Goal: Task Accomplishment & Management: Manage account settings

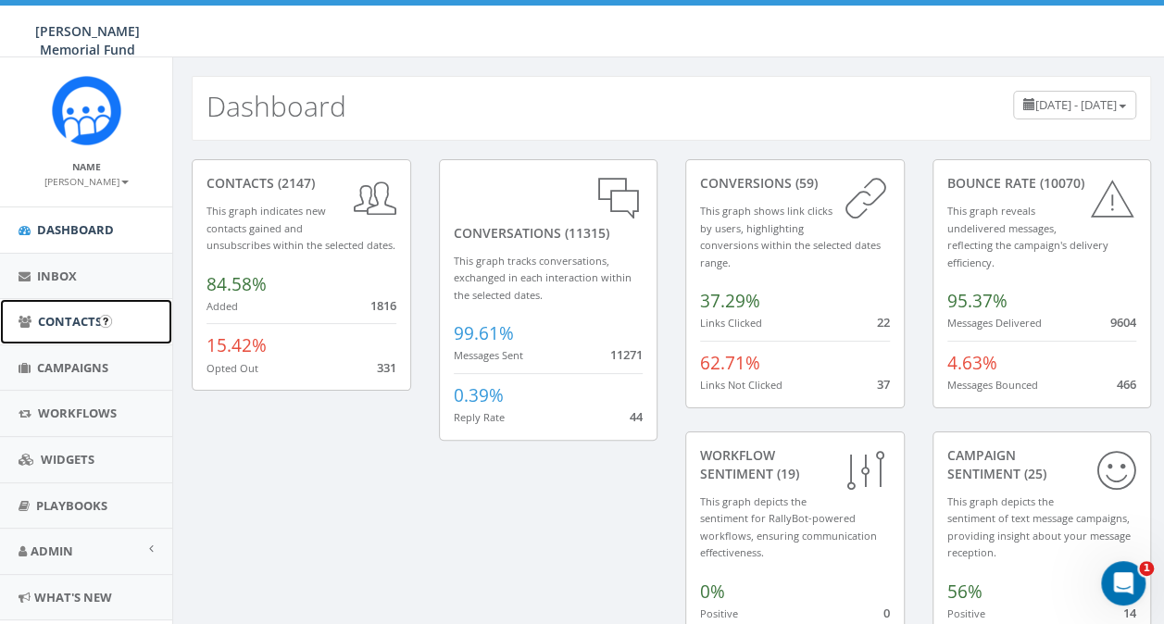
click at [62, 330] on link "Contacts" at bounding box center [86, 321] width 172 height 45
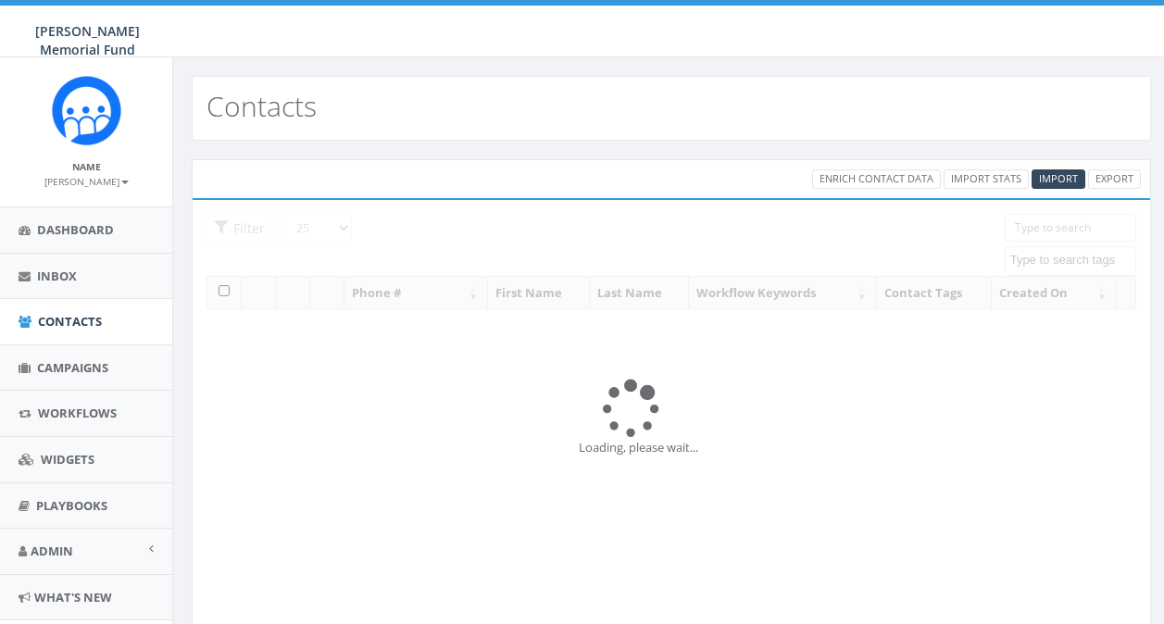
select select
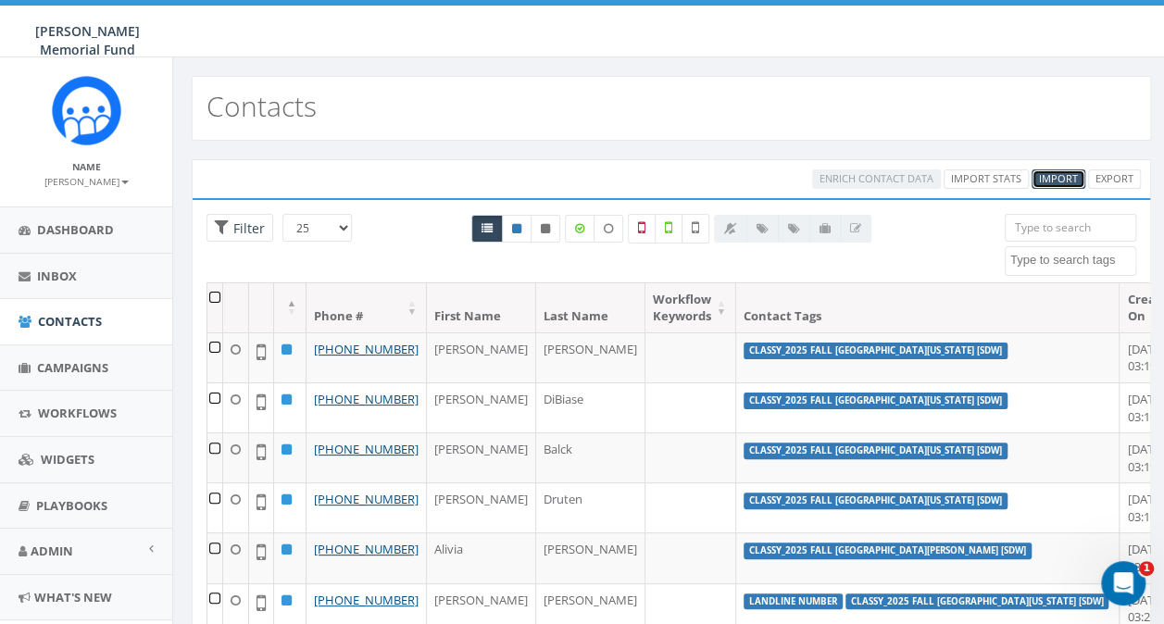
click at [1052, 178] on span "Import" at bounding box center [1058, 178] width 39 height 14
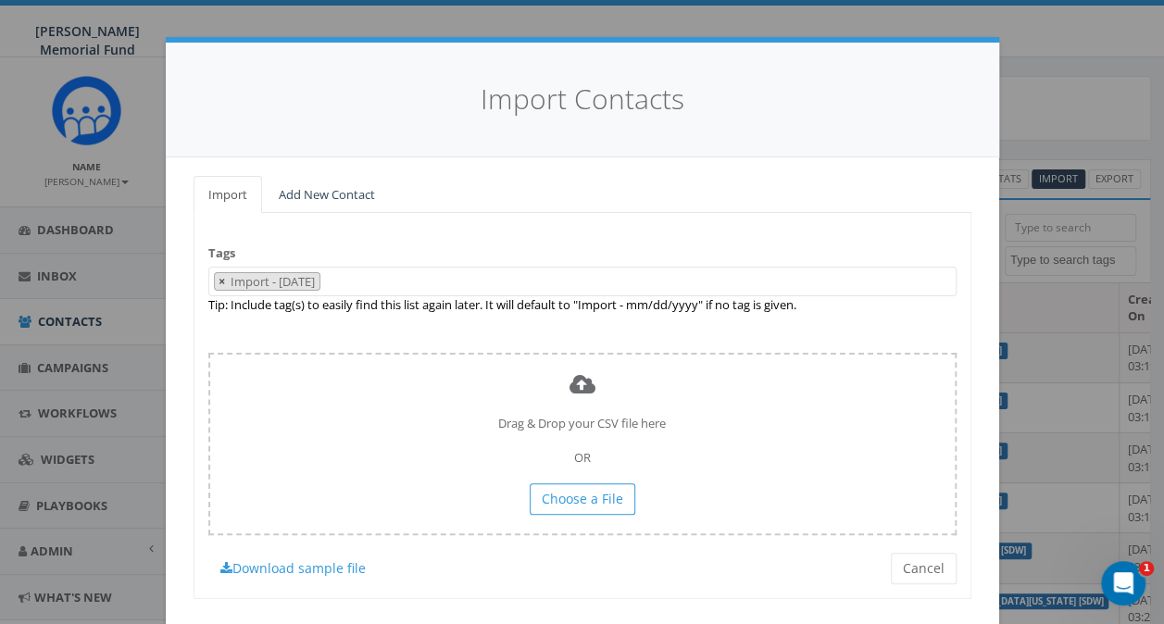
click at [215, 281] on button "×" at bounding box center [222, 282] width 14 height 18
select select
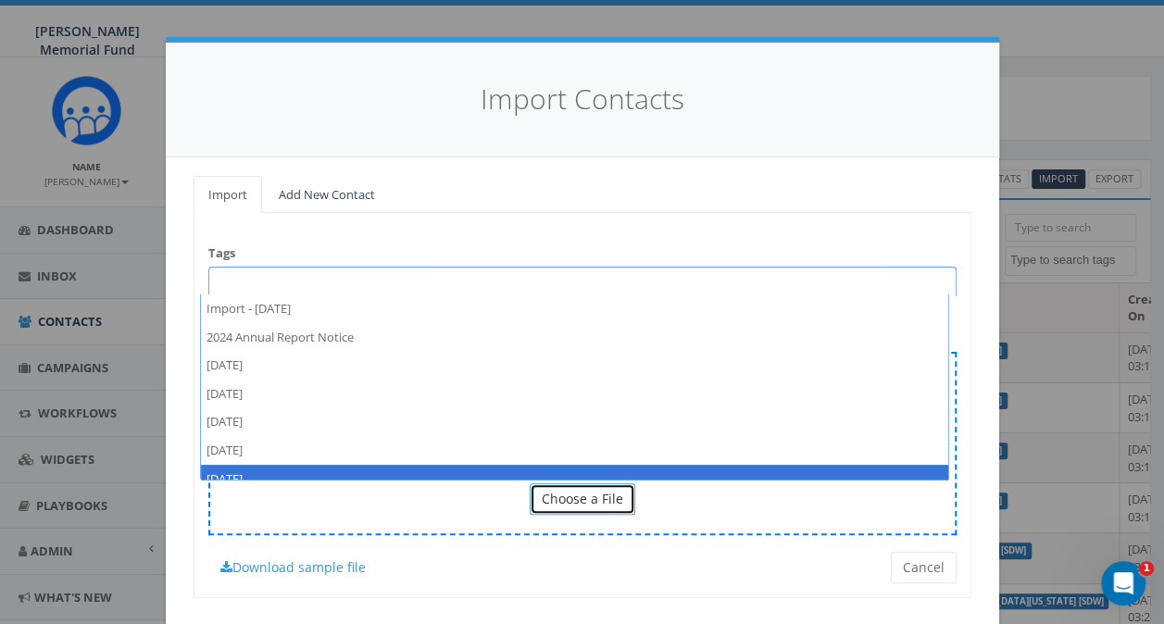
click at [555, 499] on span "Choose a File" at bounding box center [581, 499] width 81 height 18
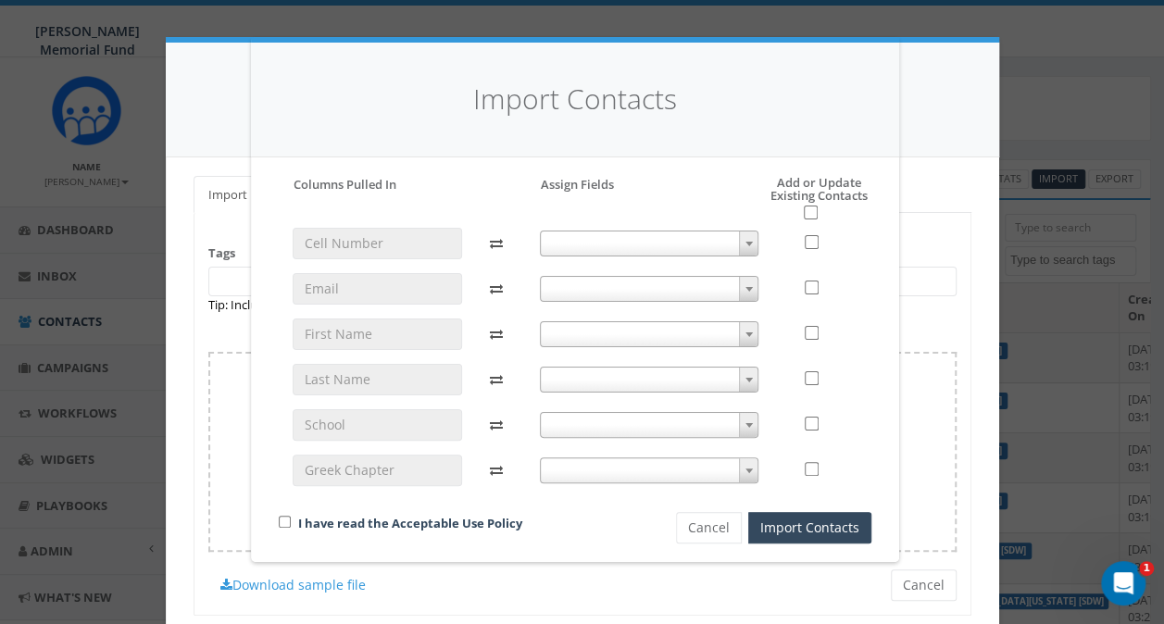
click at [711, 233] on span at bounding box center [649, 243] width 219 height 26
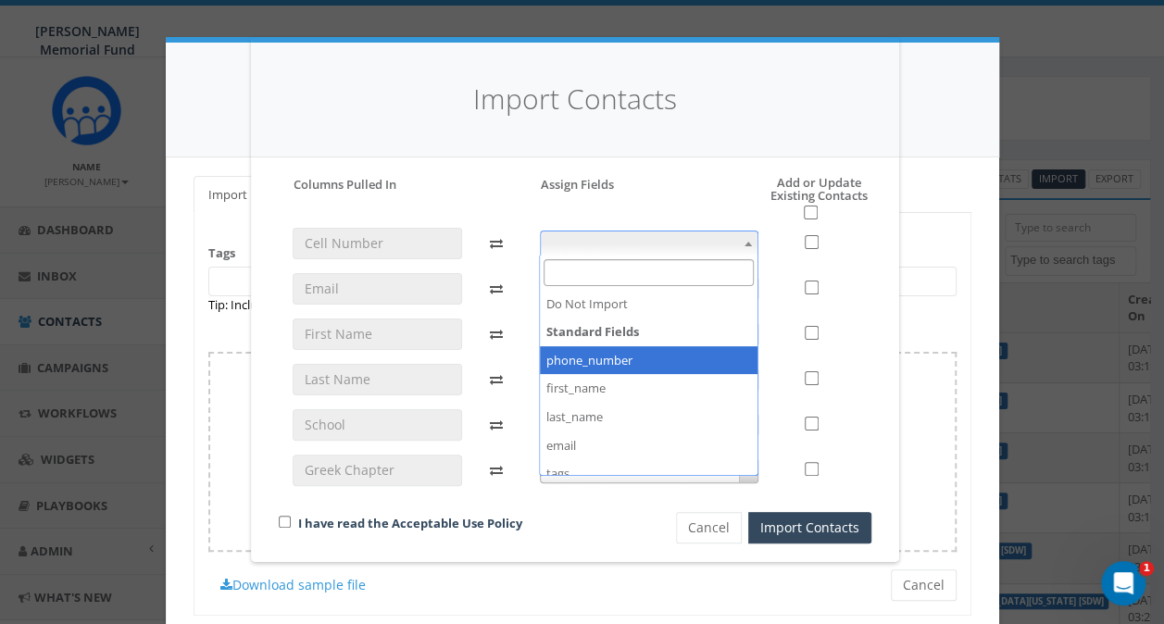
select select "phone_number"
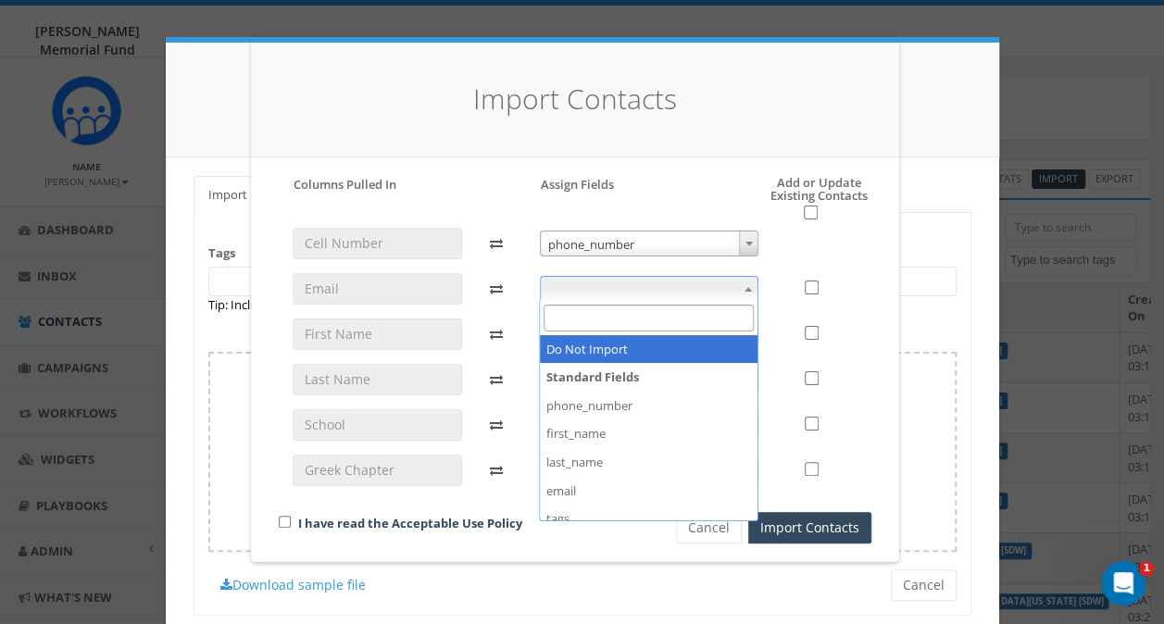
click at [605, 287] on span at bounding box center [649, 289] width 219 height 26
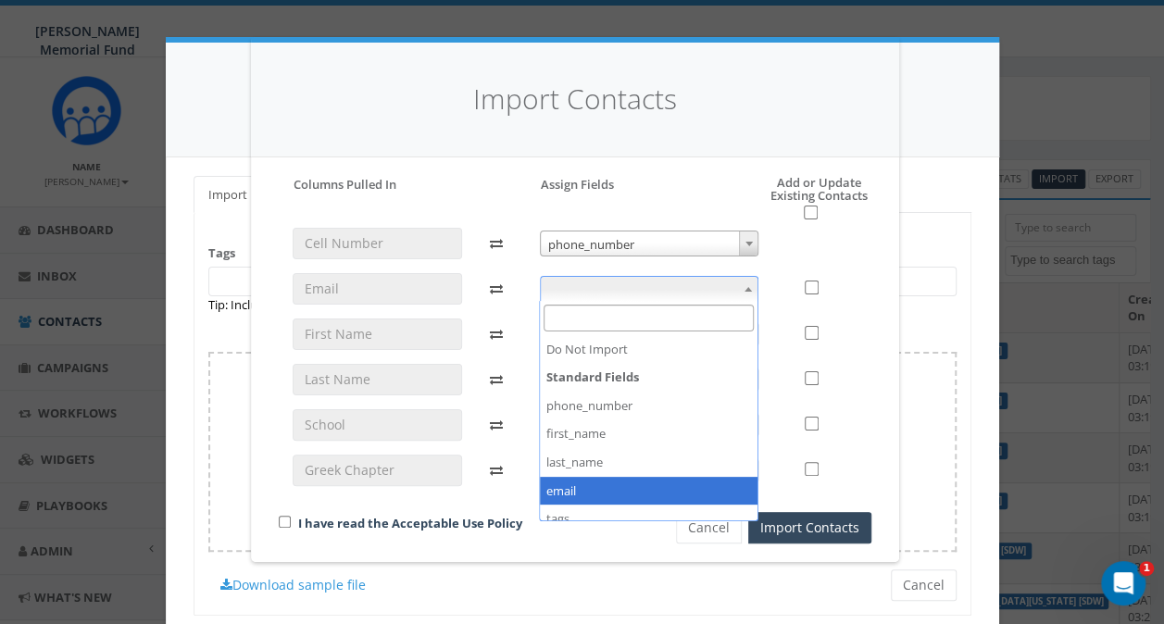
select select "email"
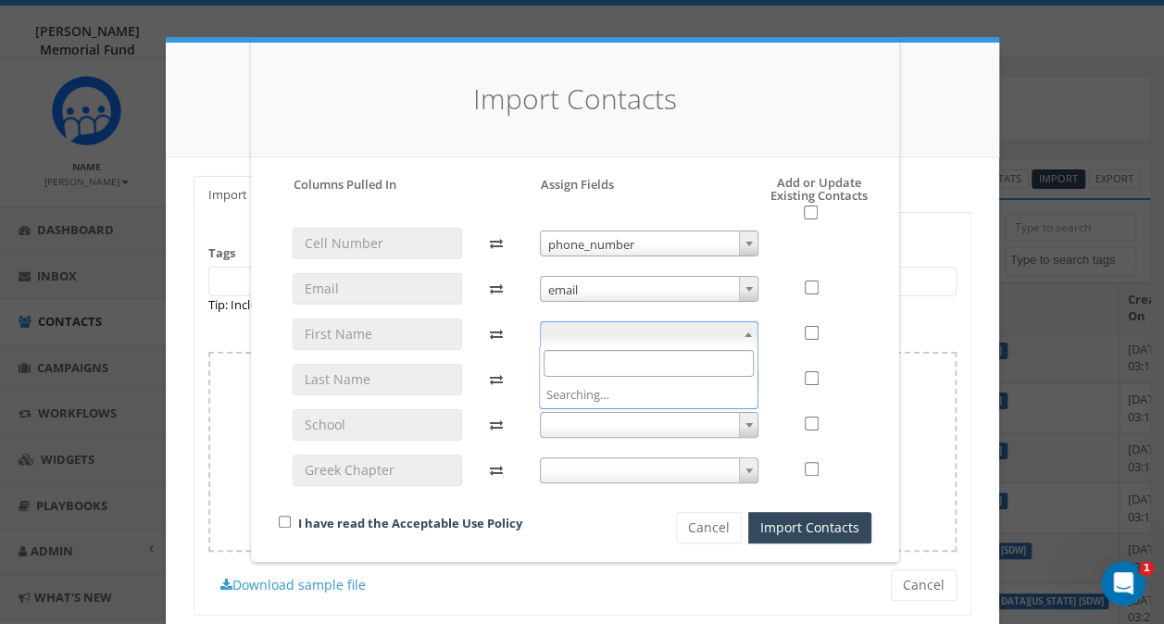
click at [583, 333] on span at bounding box center [649, 334] width 219 height 26
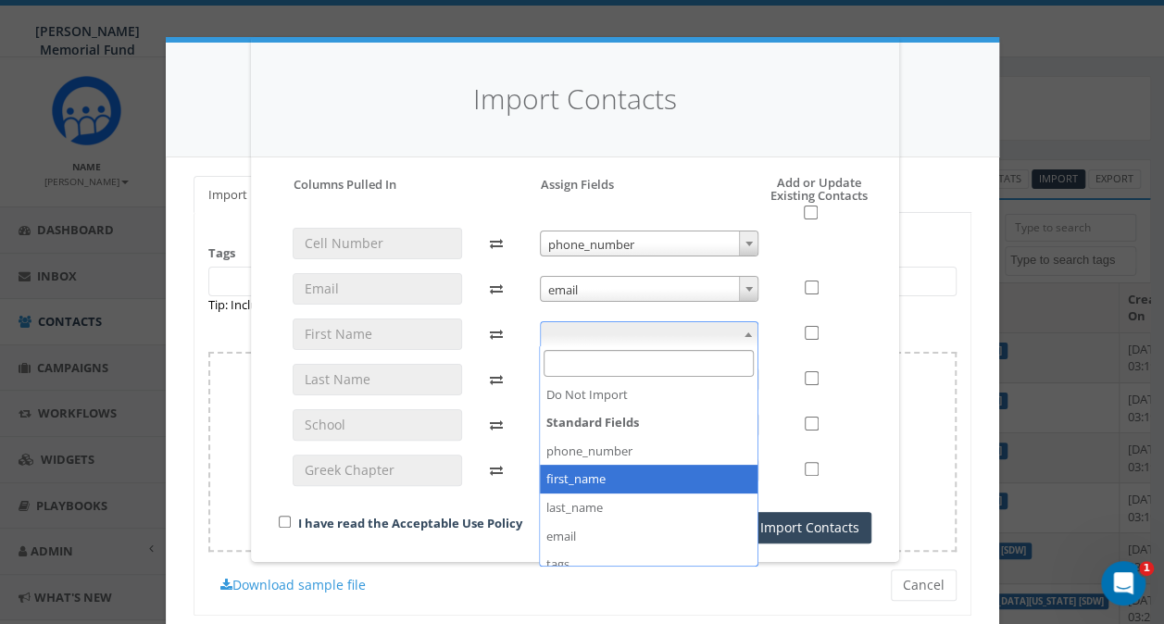
select select "first_name"
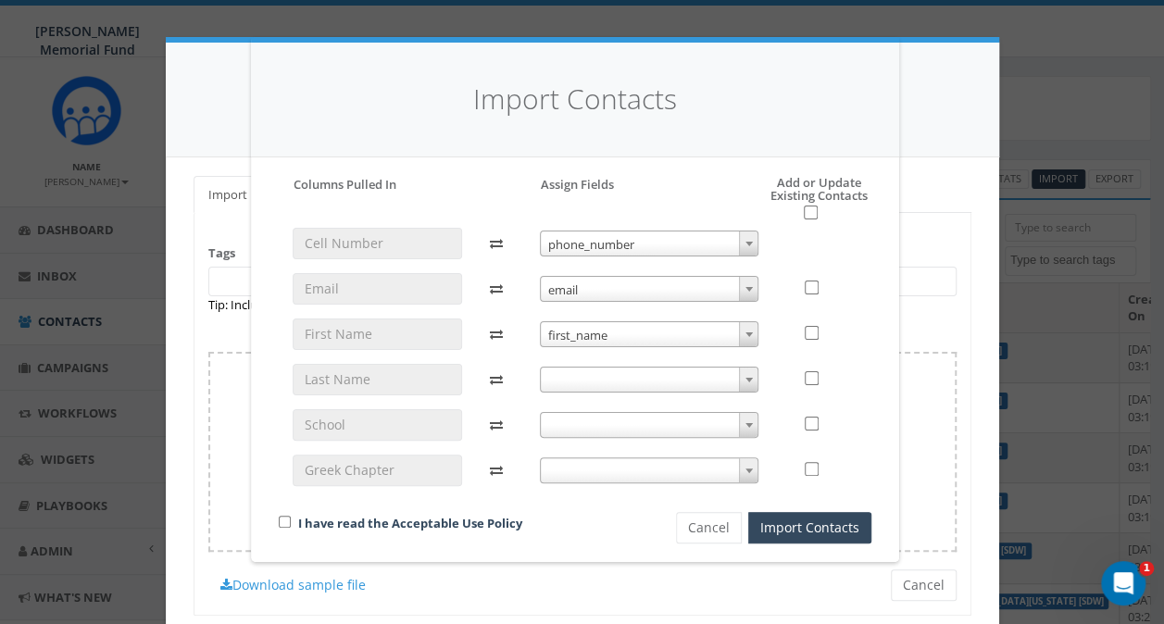
click at [588, 378] on span at bounding box center [649, 380] width 219 height 26
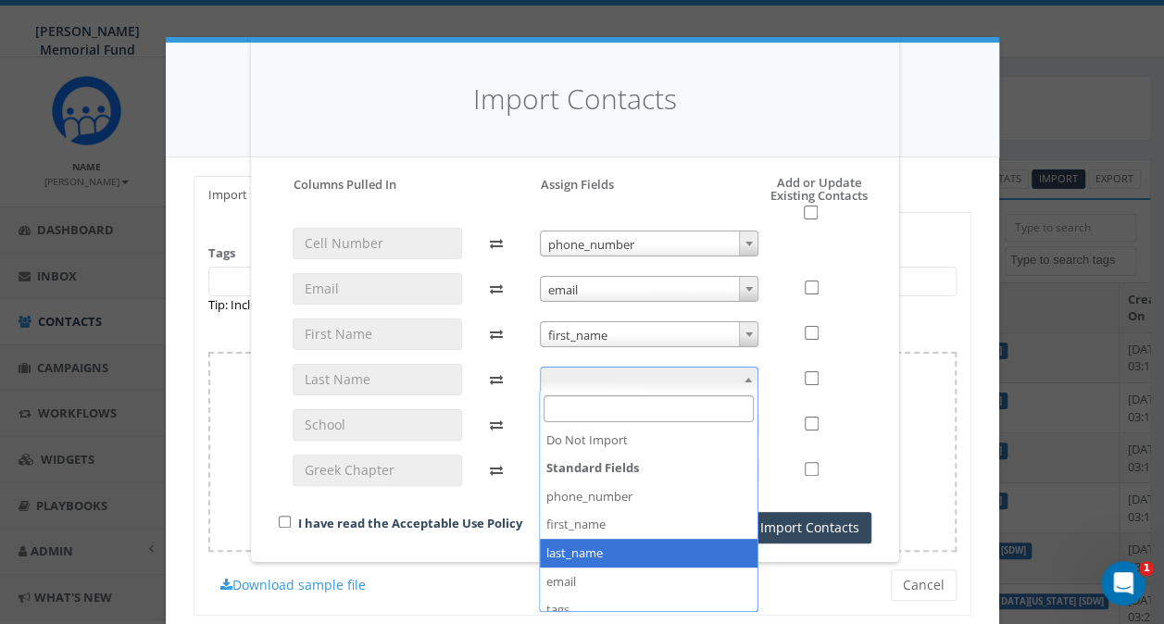
select select "last_name"
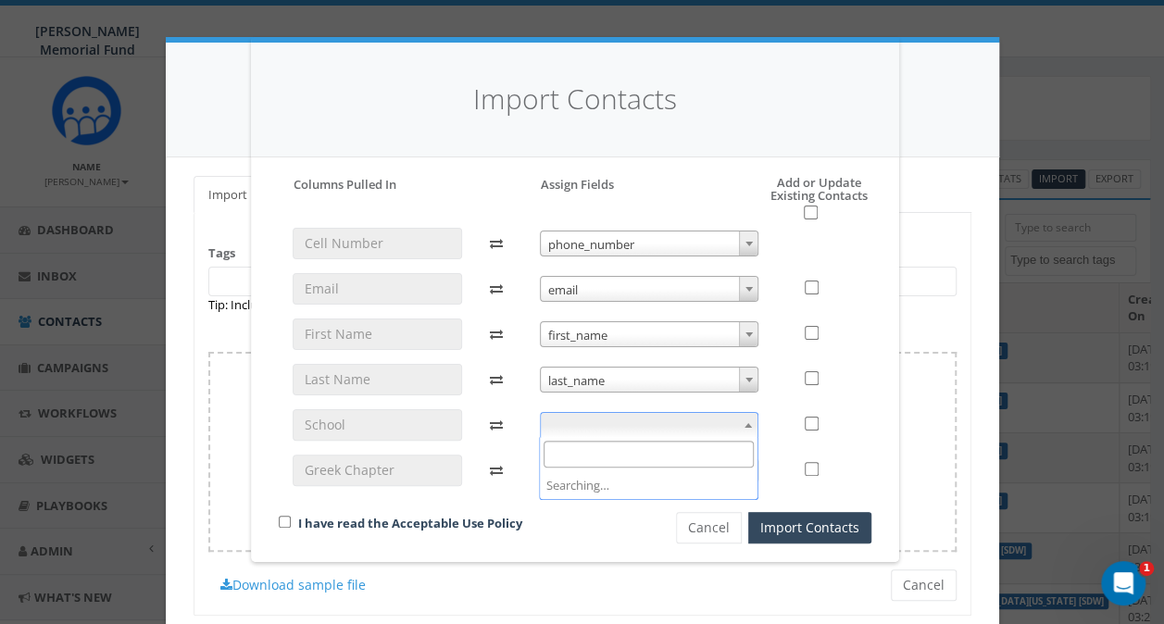
click at [577, 426] on span at bounding box center [649, 425] width 219 height 26
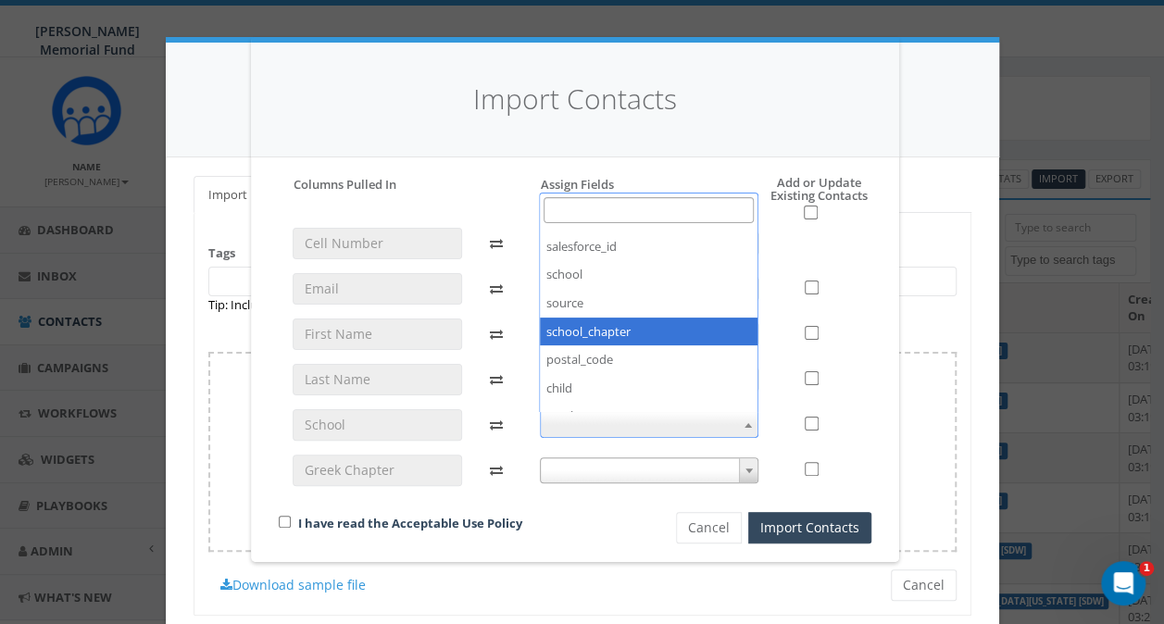
scroll to position [185, 0]
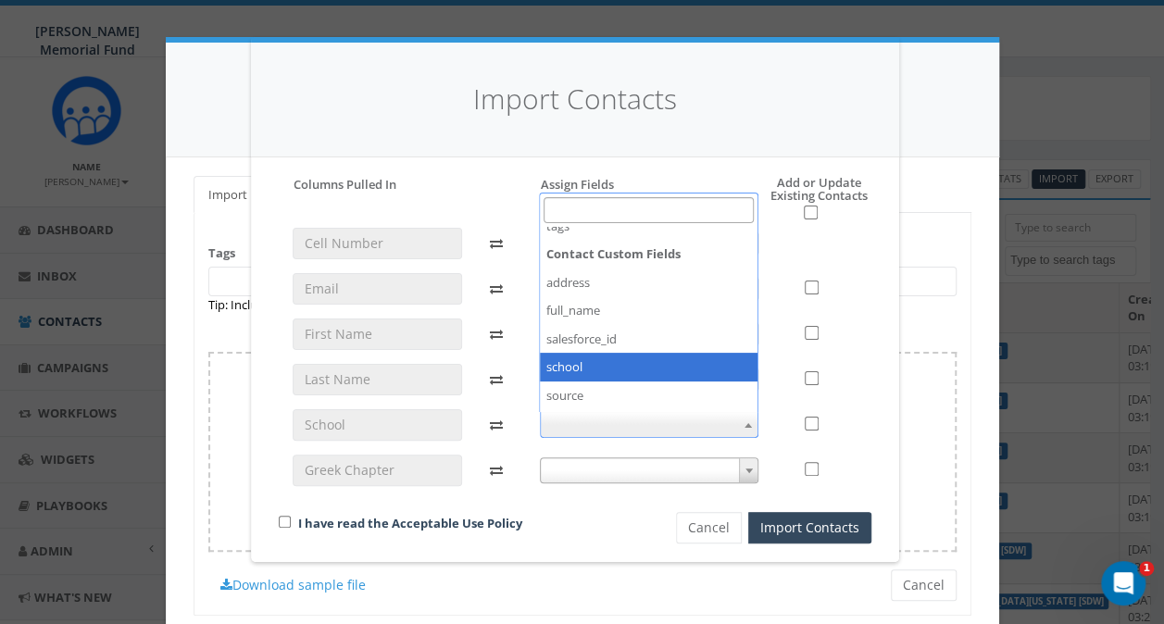
select select "school"
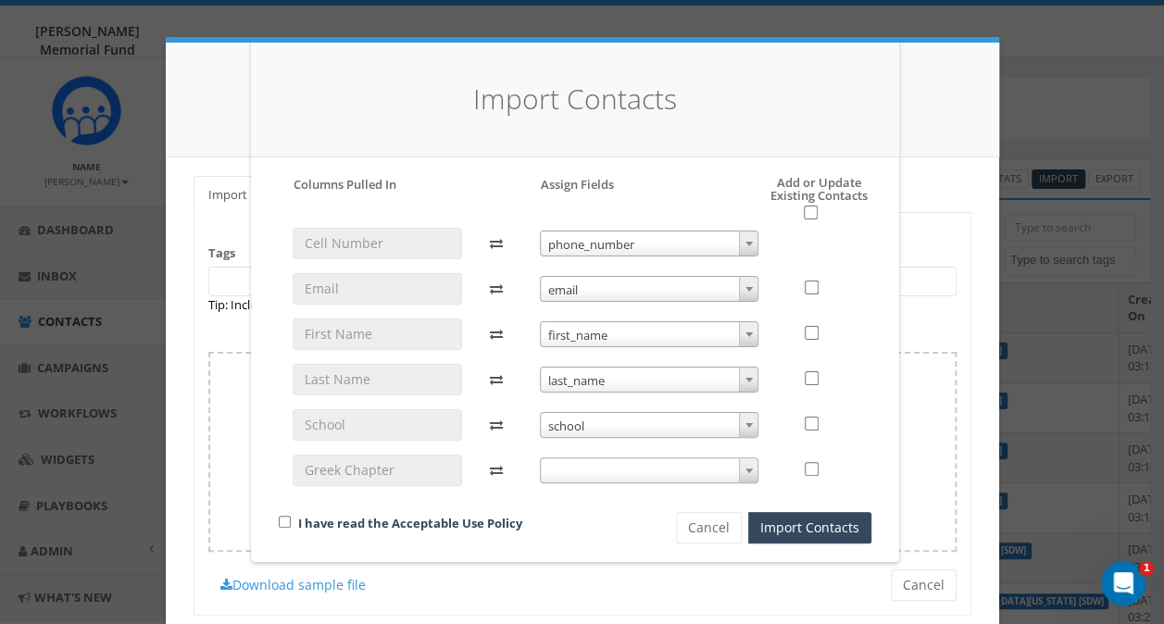
click at [585, 466] on span at bounding box center [649, 470] width 219 height 26
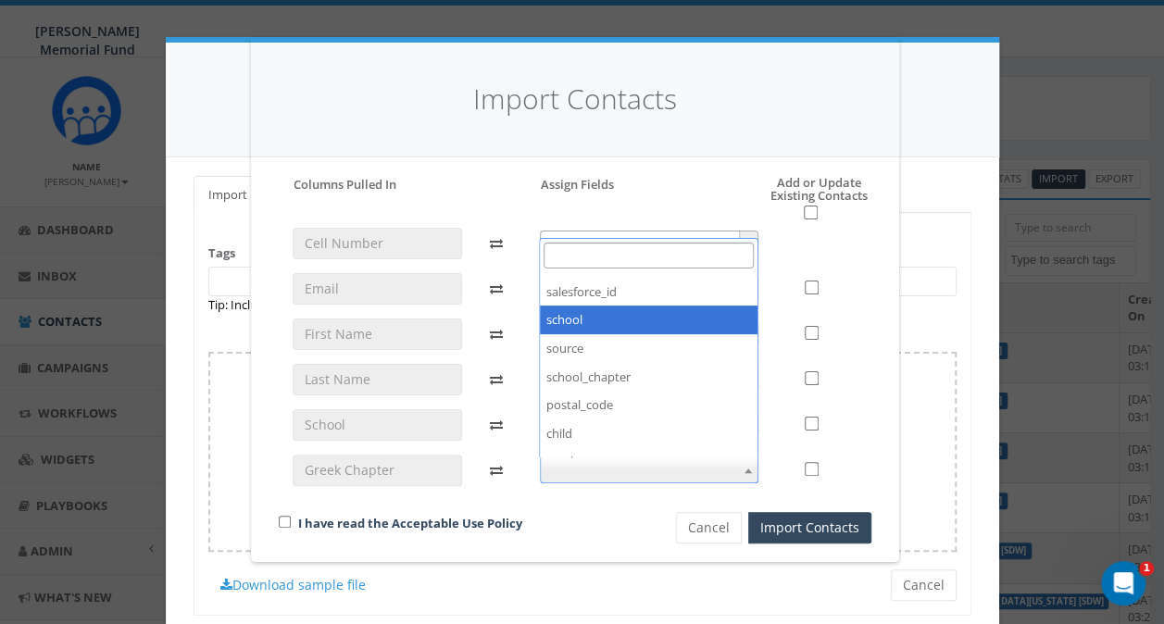
scroll to position [370, 0]
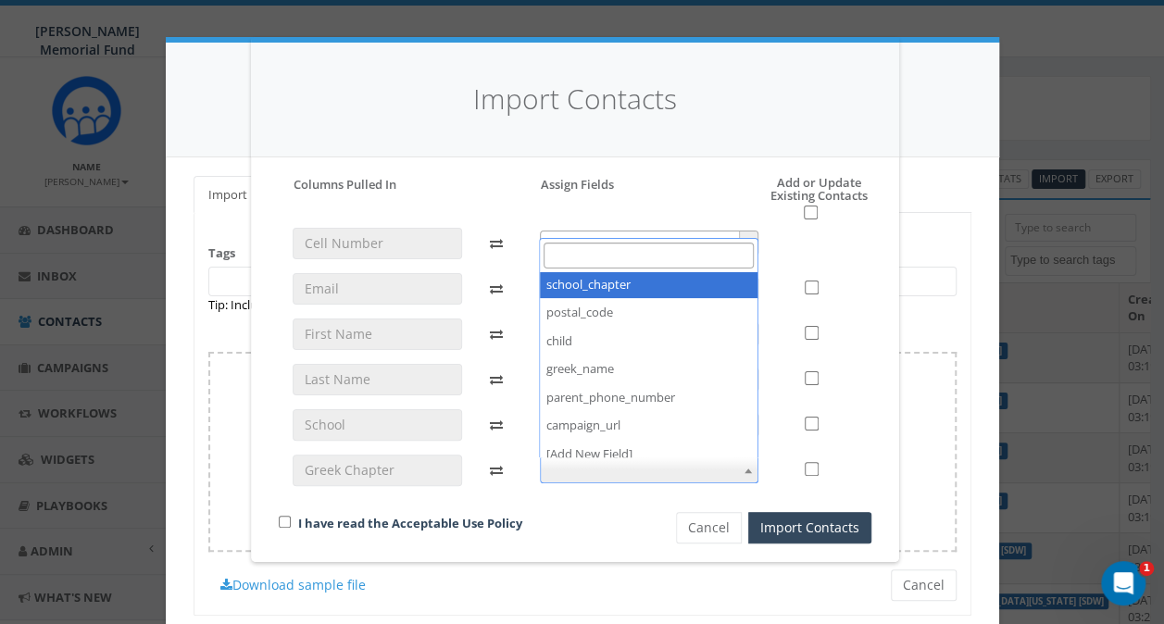
select select "school_chapter"
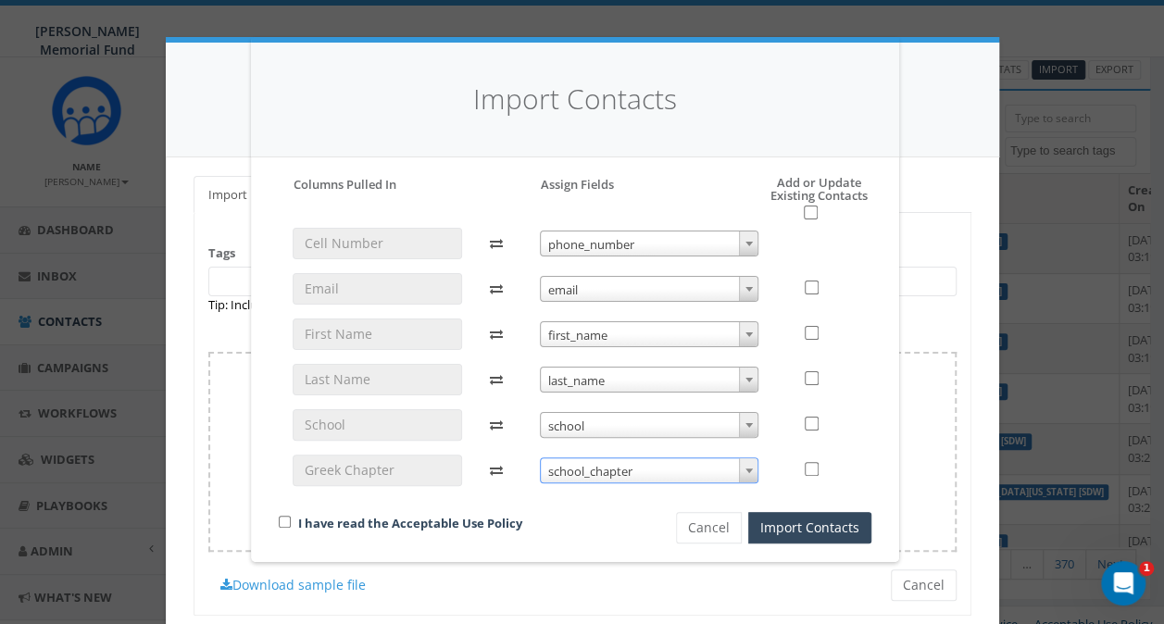
scroll to position [124, 0]
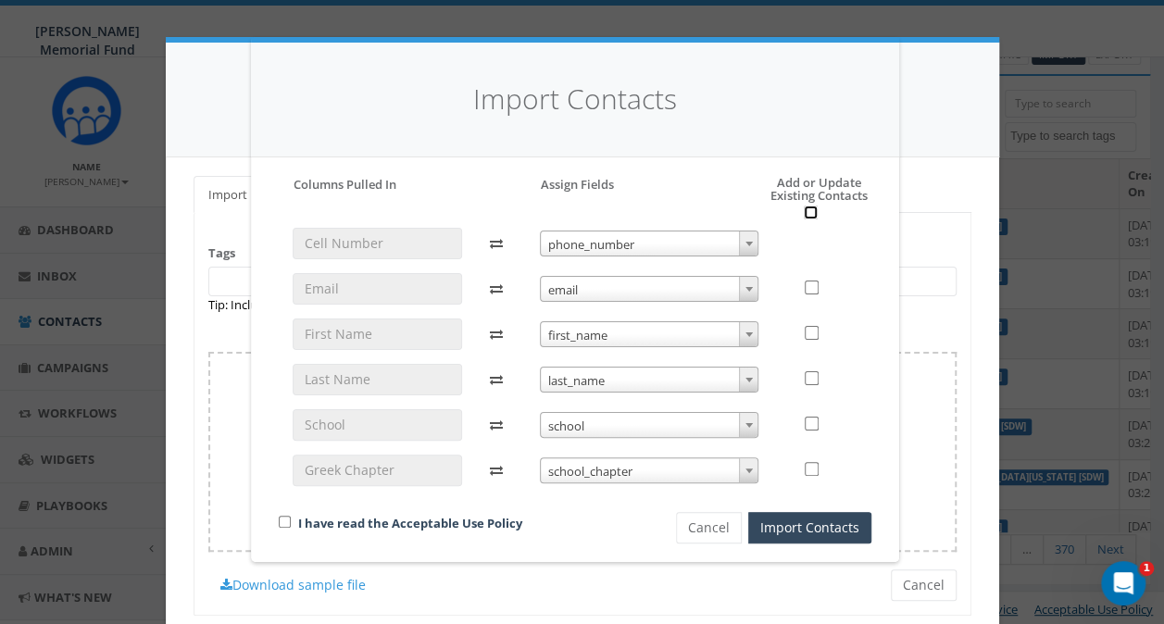
click at [813, 208] on input "checkbox" at bounding box center [810, 212] width 14 height 14
checkbox input "true"
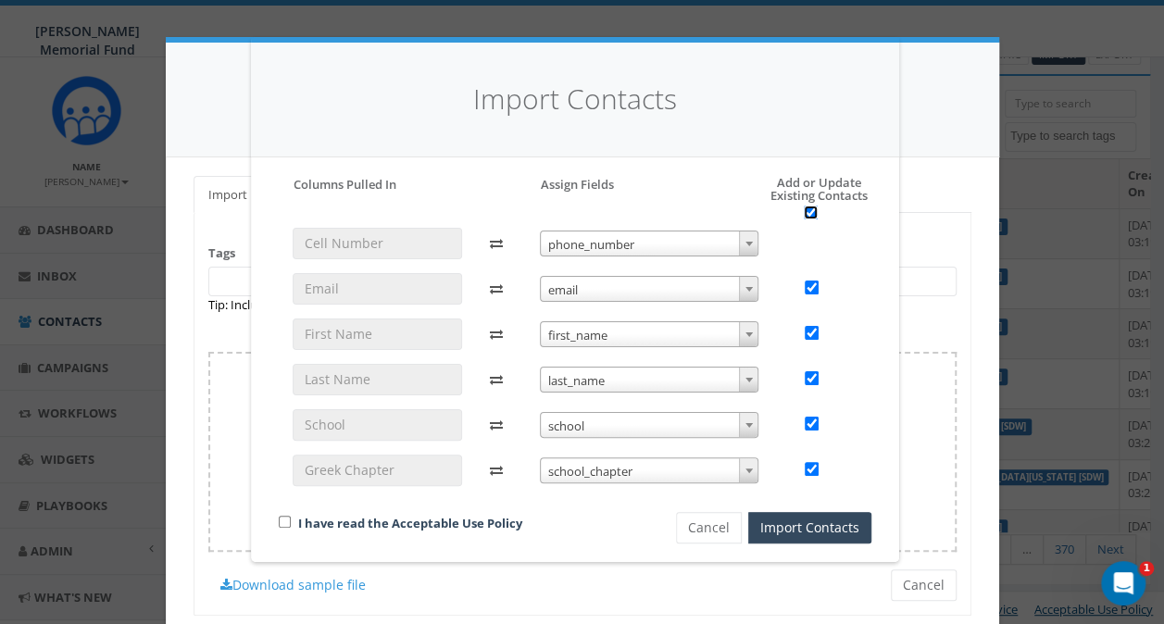
checkbox input "true"
click at [283, 522] on input "checkbox" at bounding box center [285, 522] width 12 height 12
checkbox input "true"
click at [822, 521] on button "Import Contacts" at bounding box center [809, 527] width 123 height 31
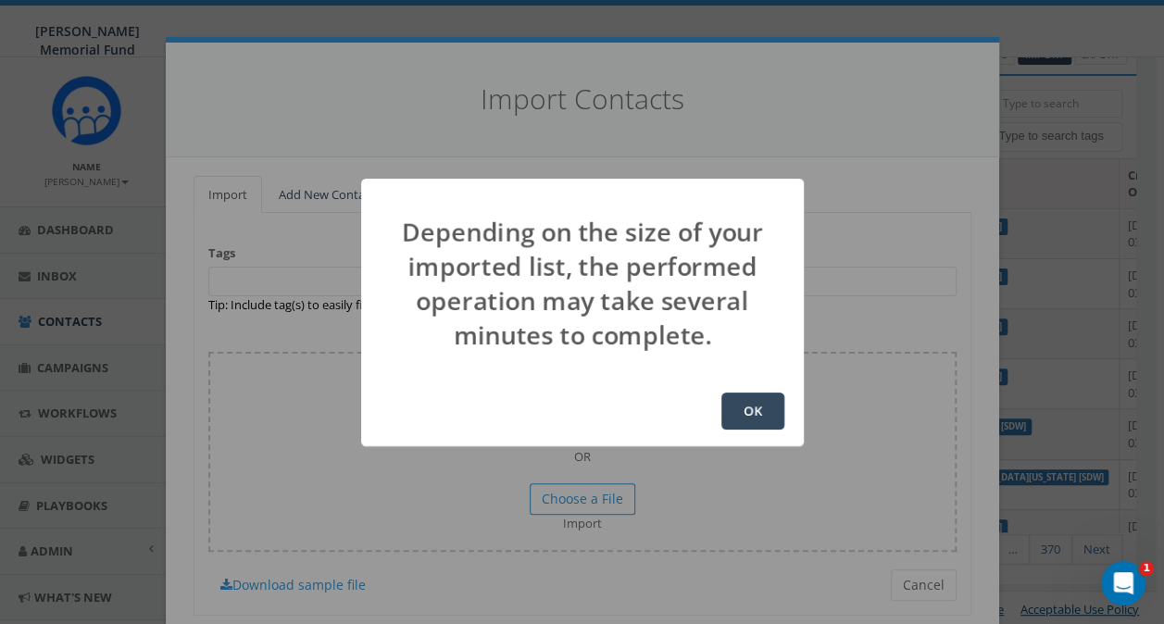
click at [756, 396] on button "OK" at bounding box center [752, 410] width 63 height 37
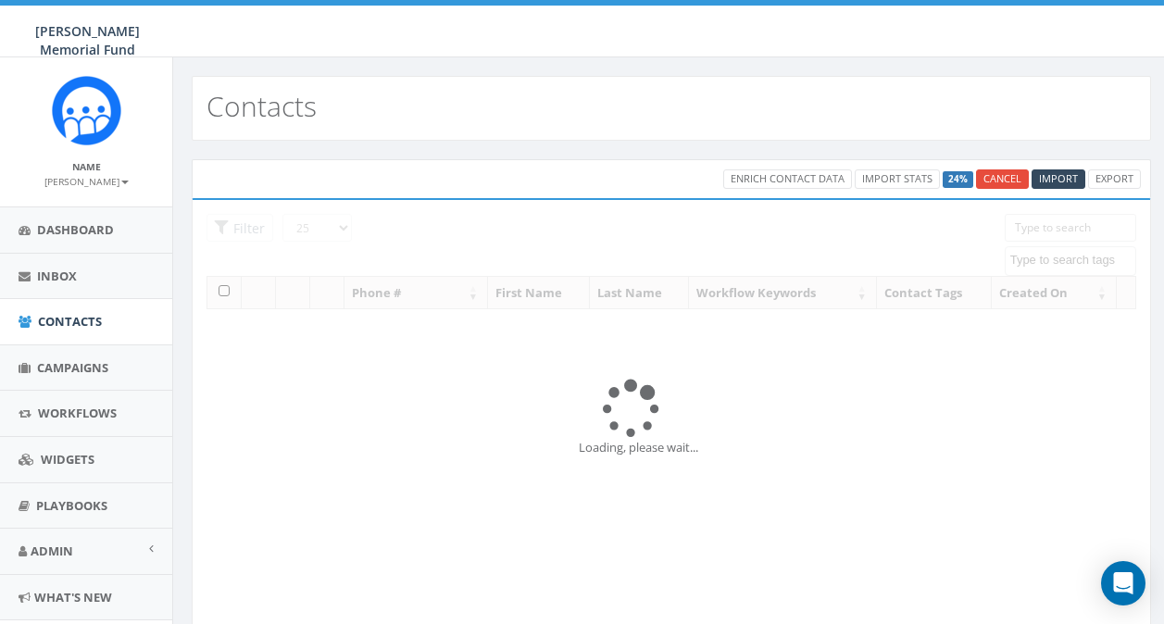
select select
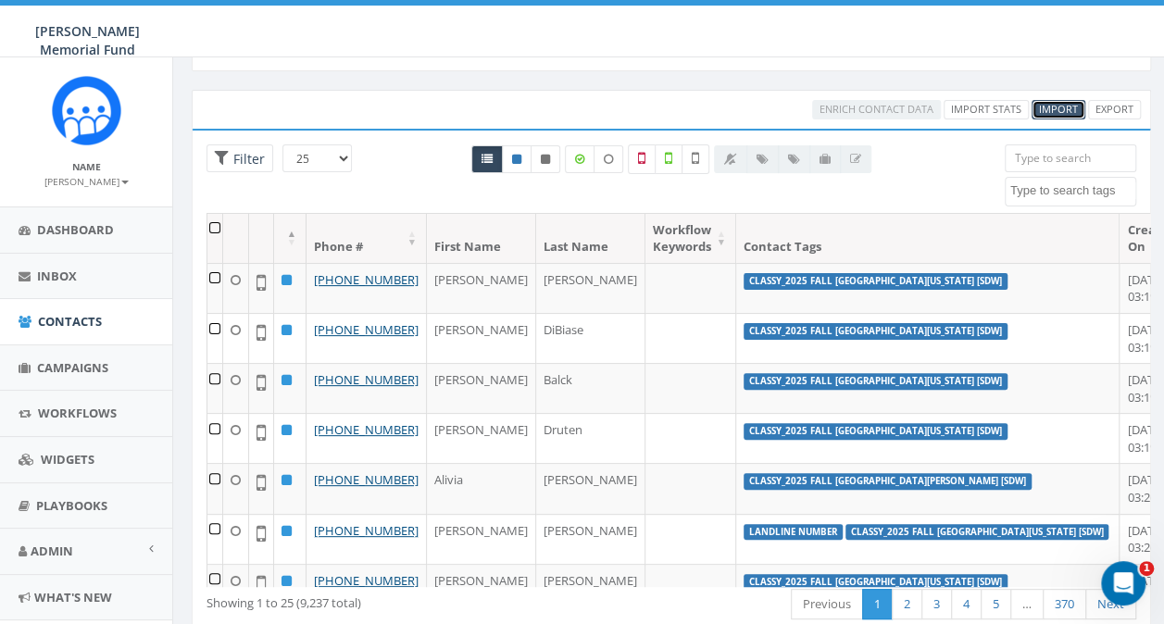
click at [1047, 104] on span "Import" at bounding box center [1058, 109] width 39 height 14
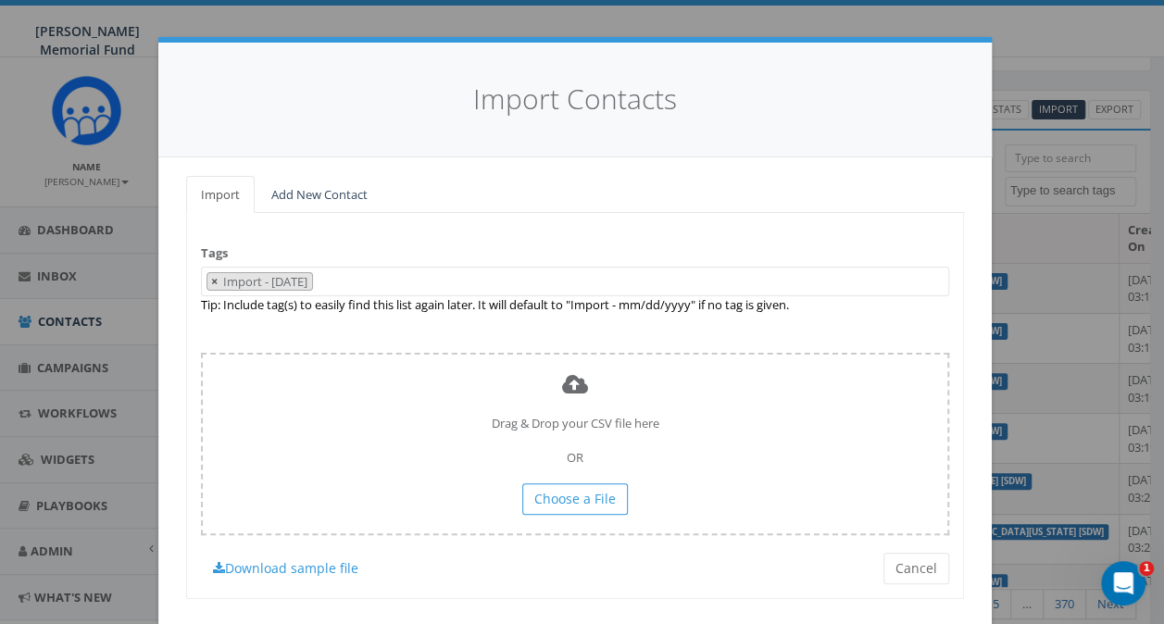
click at [207, 278] on button "×" at bounding box center [214, 282] width 14 height 18
select select
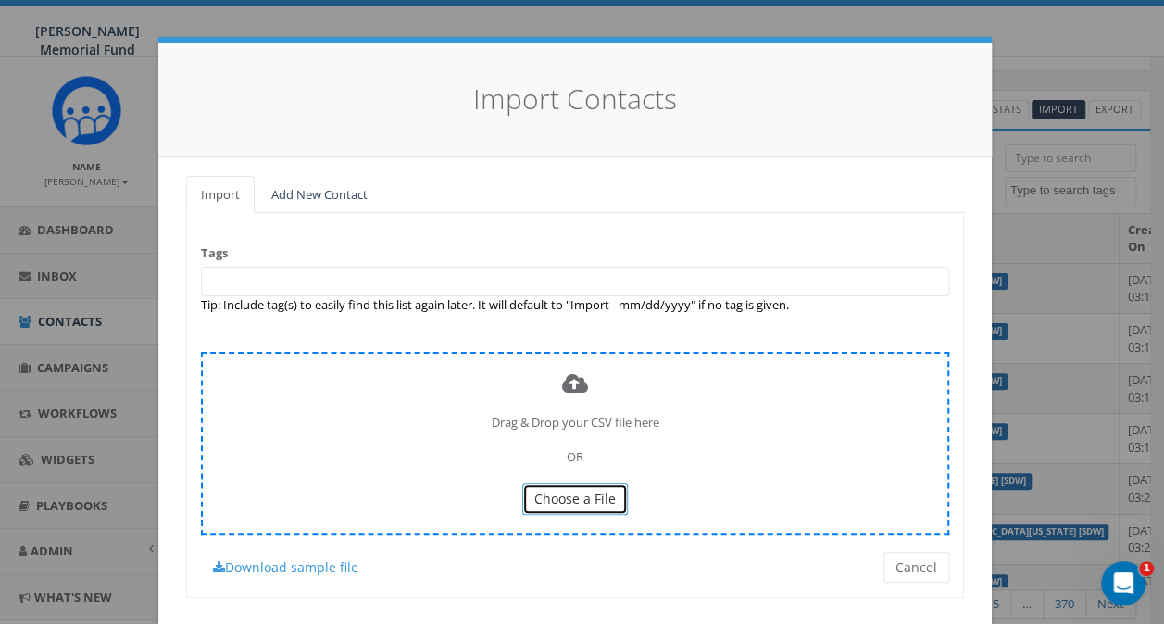
click at [542, 504] on span "Choose a File" at bounding box center [574, 499] width 81 height 18
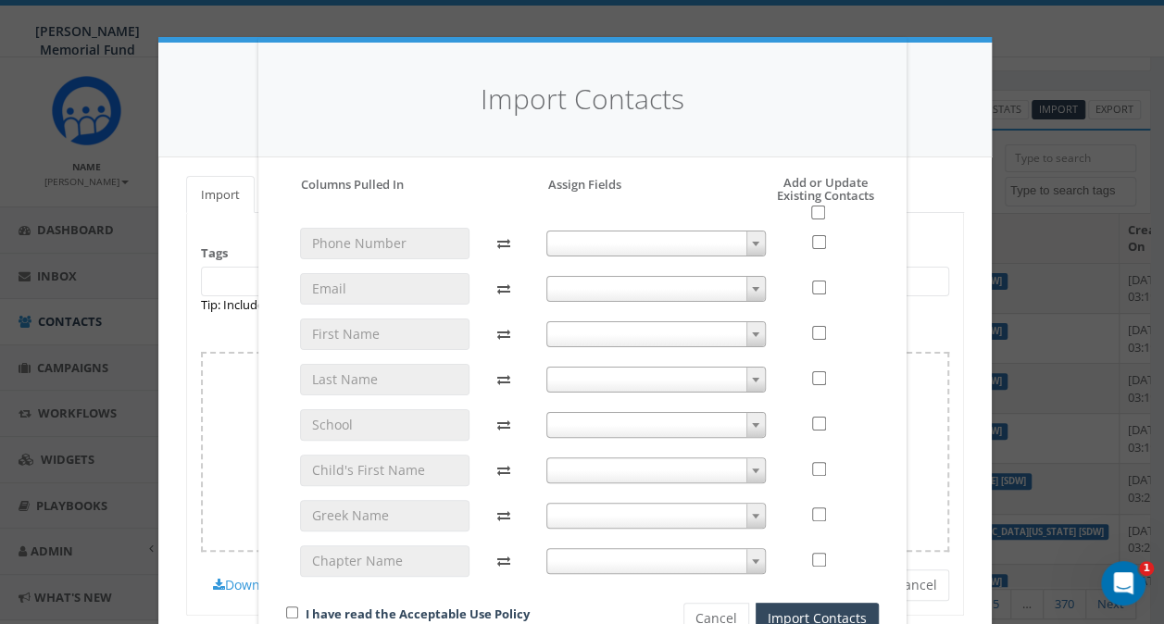
click at [674, 239] on span at bounding box center [655, 243] width 219 height 26
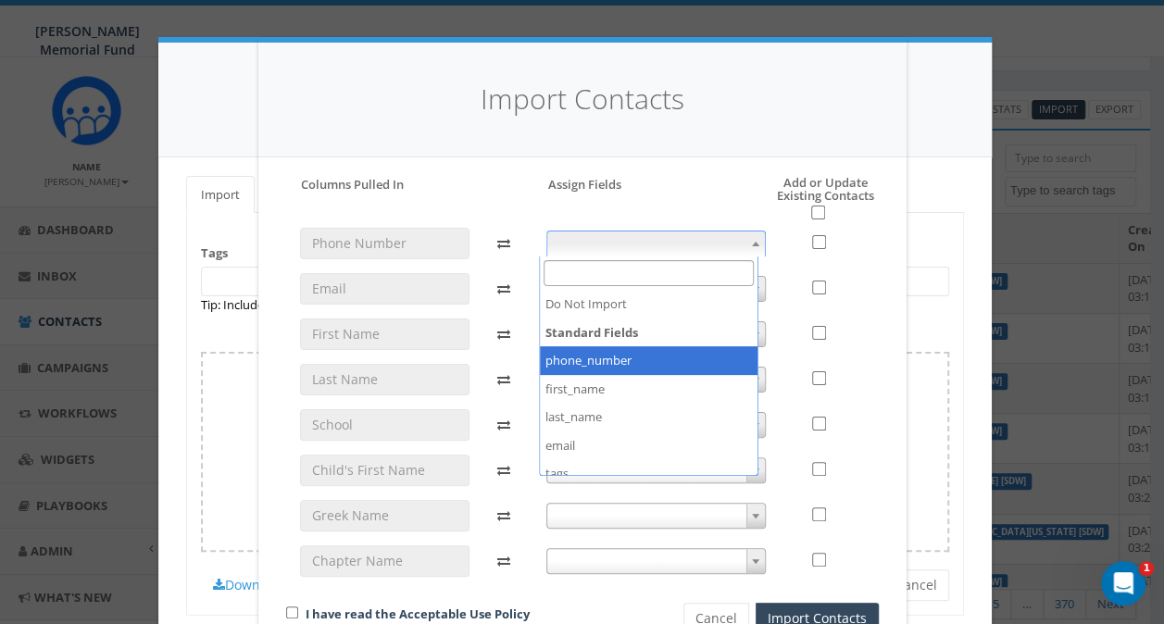
select select "phone_number"
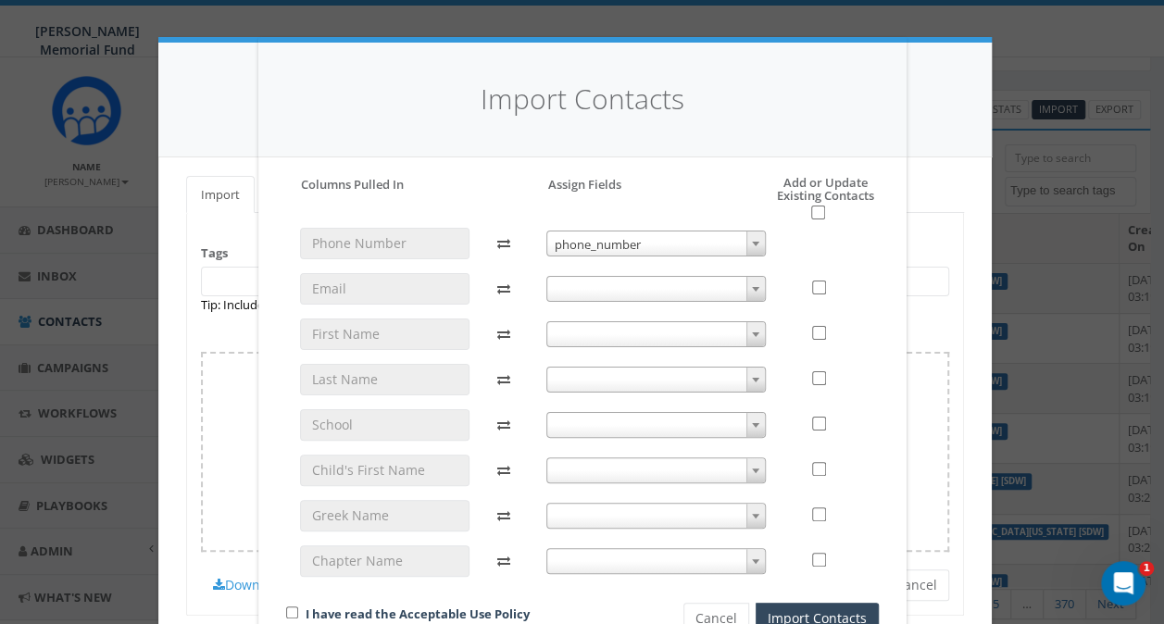
click at [589, 291] on span at bounding box center [655, 289] width 219 height 26
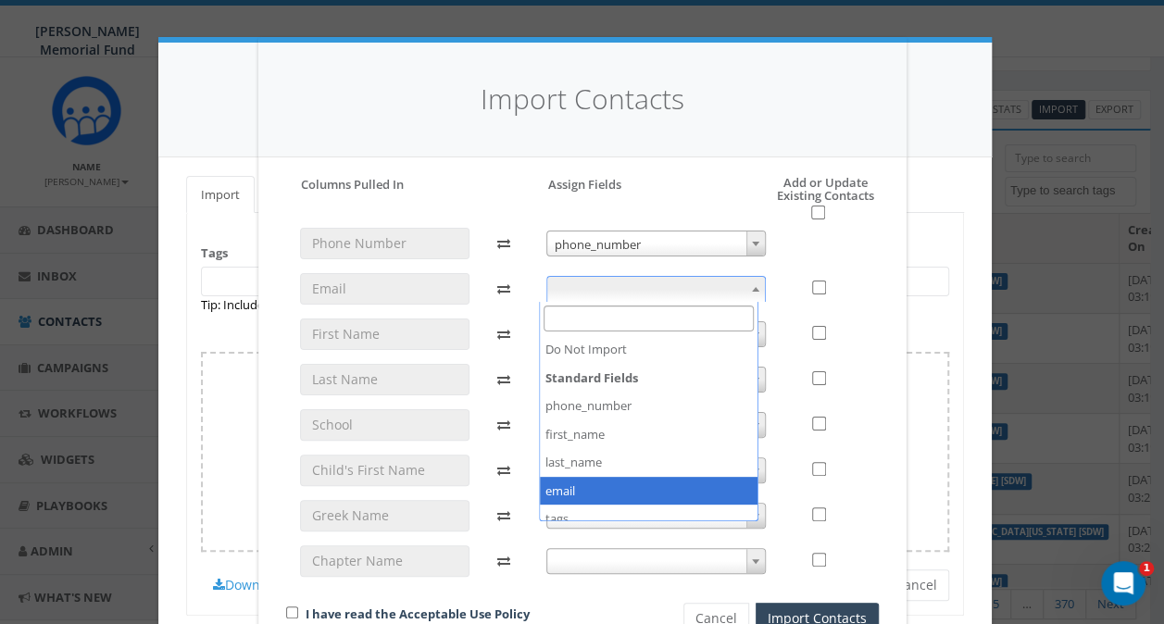
select select "email"
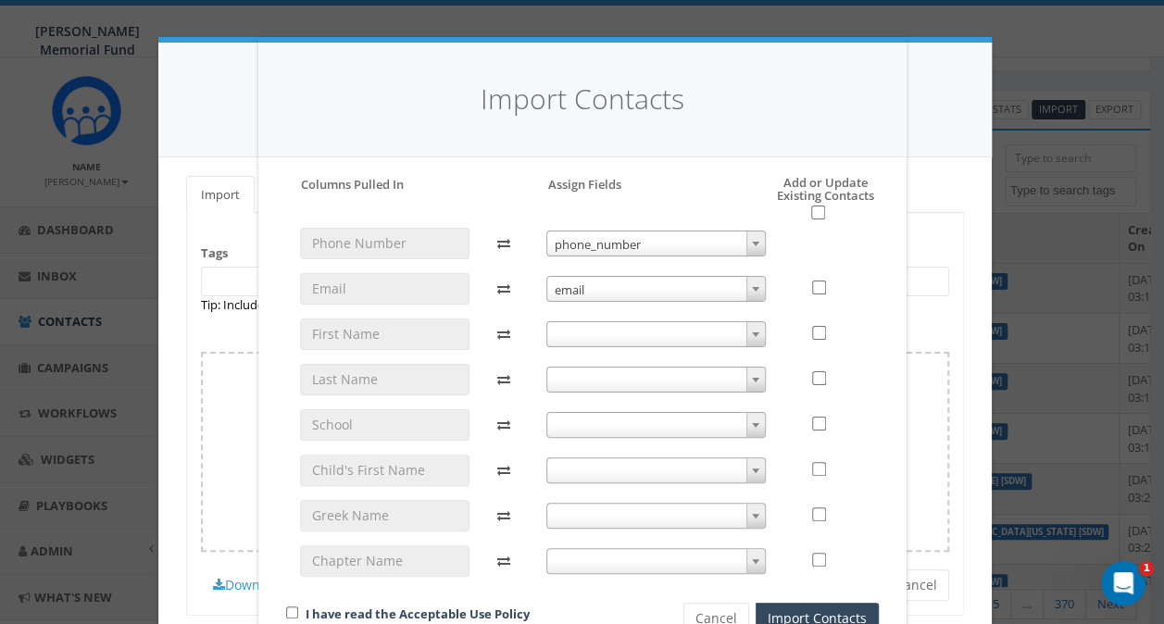
click at [589, 337] on span at bounding box center [655, 334] width 219 height 26
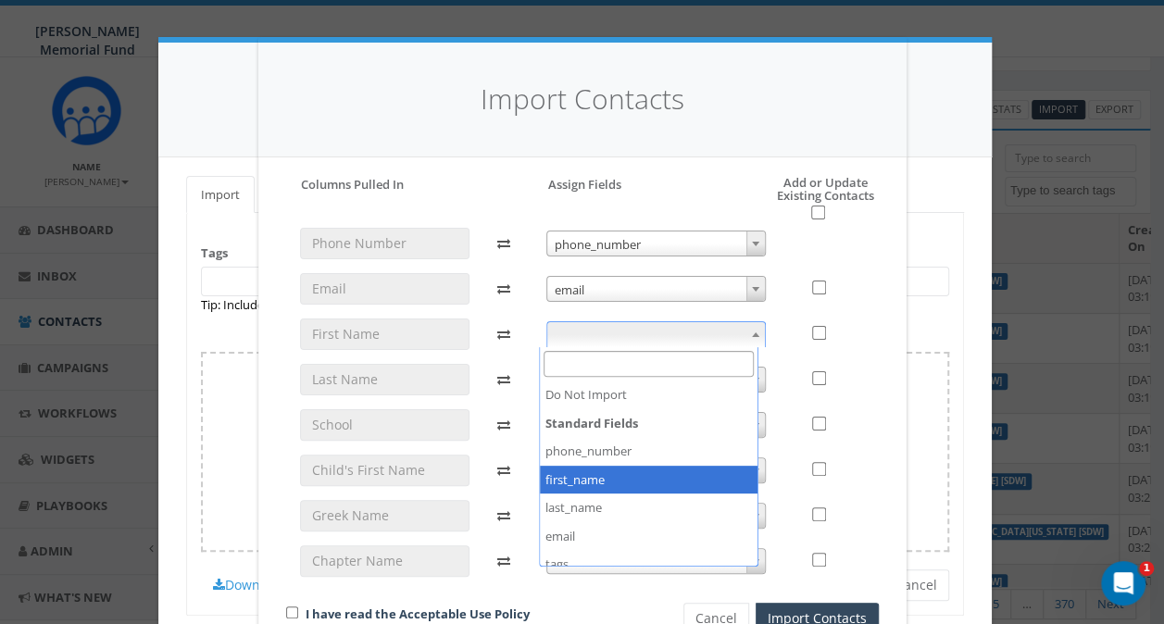
select select "first_name"
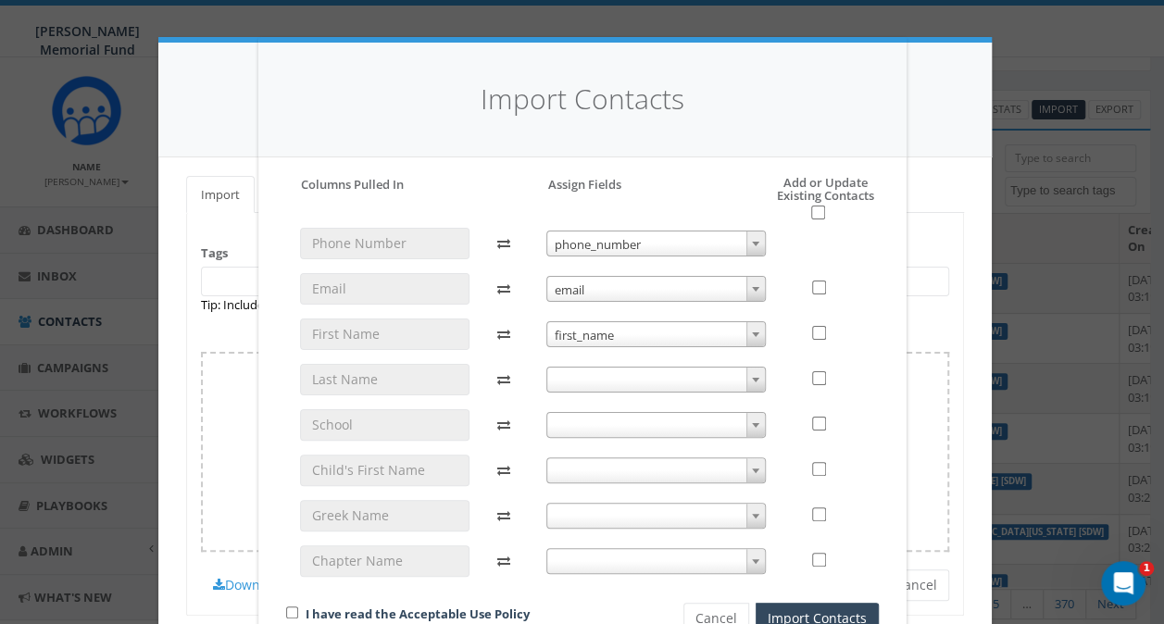
click at [588, 383] on span at bounding box center [655, 380] width 219 height 26
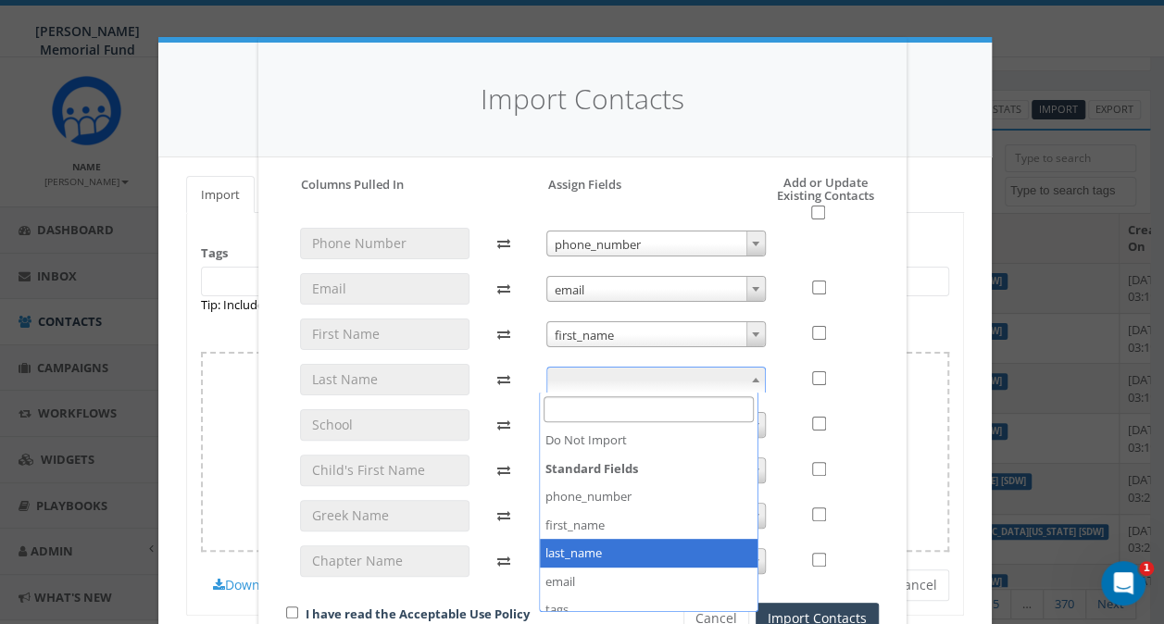
select select "last_name"
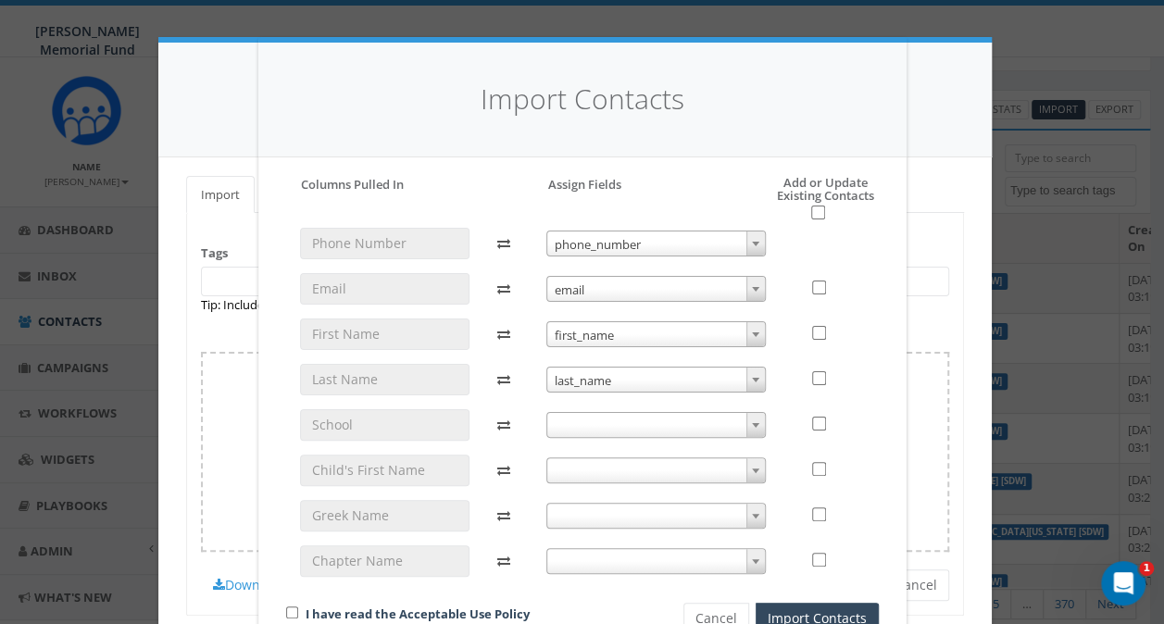
click at [569, 427] on span at bounding box center [655, 425] width 219 height 26
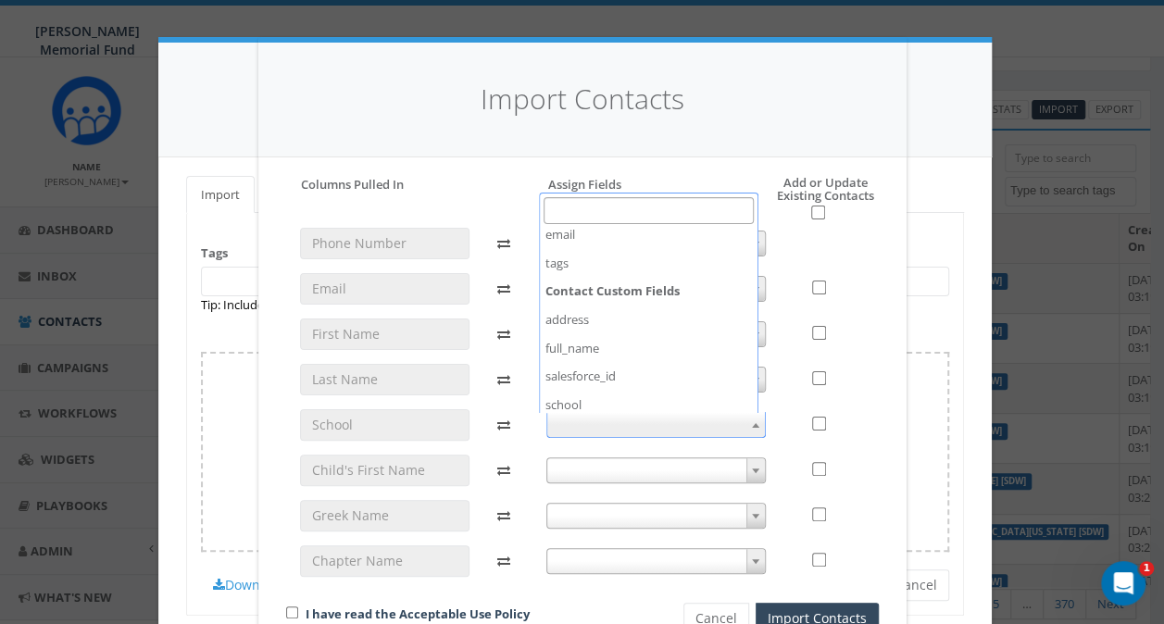
scroll to position [185, 0]
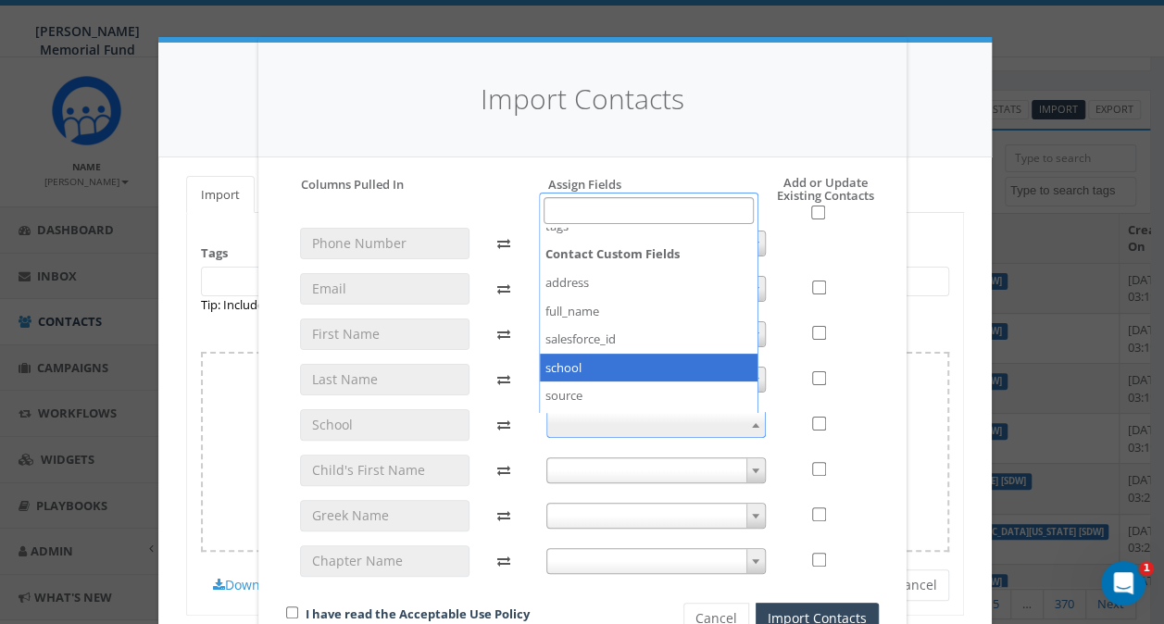
select select "school"
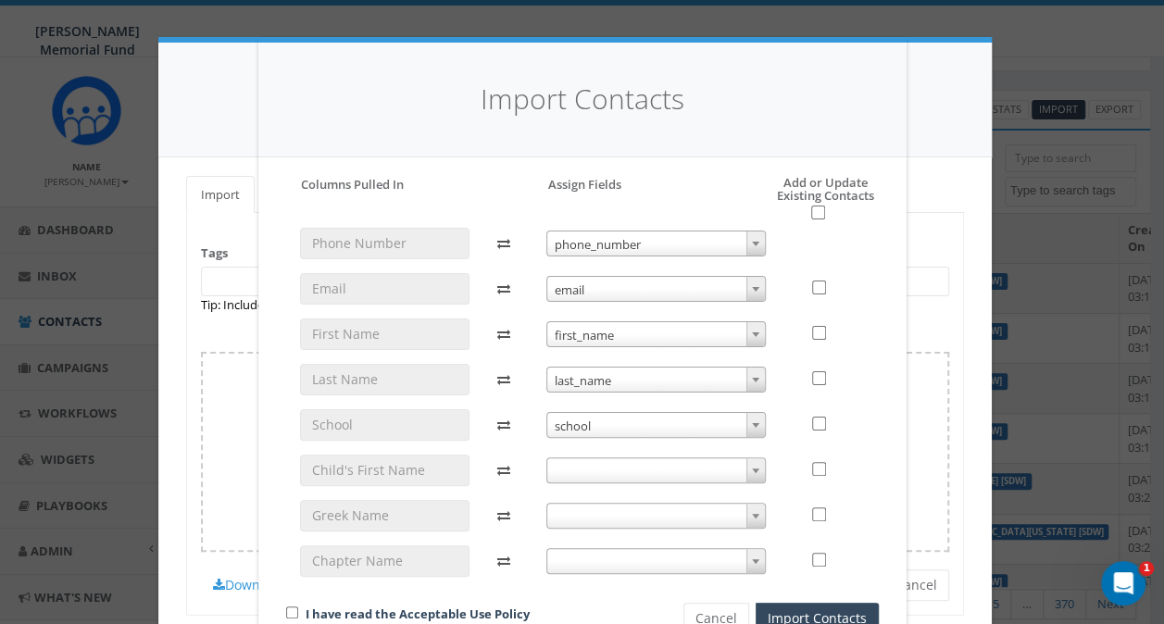
click at [579, 477] on span at bounding box center [655, 470] width 219 height 26
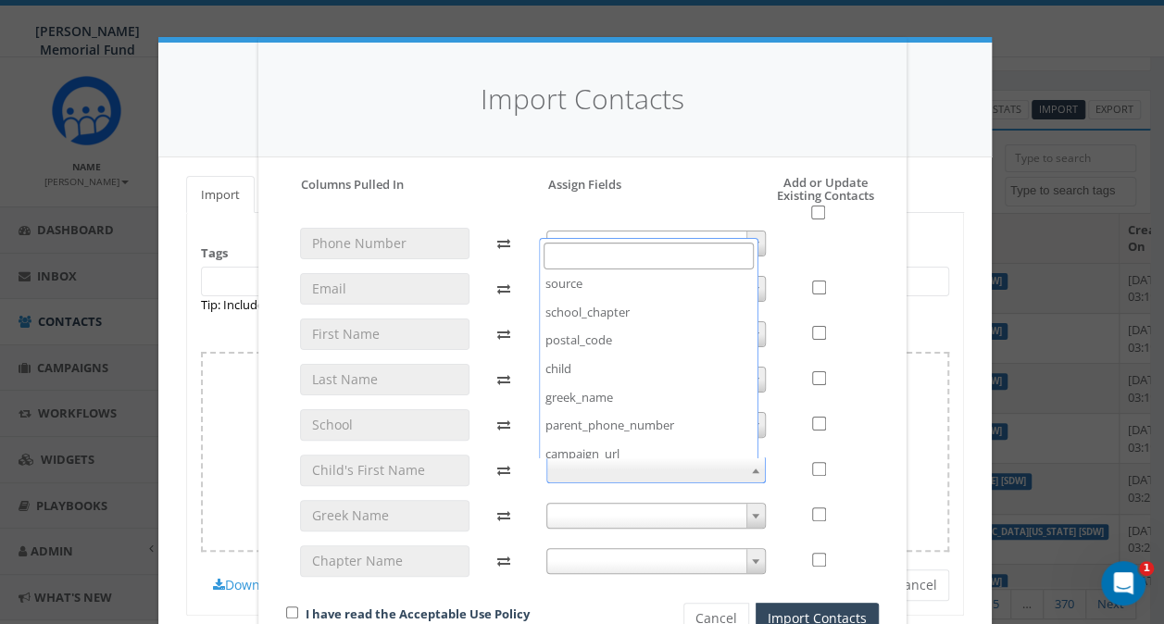
scroll to position [370, 0]
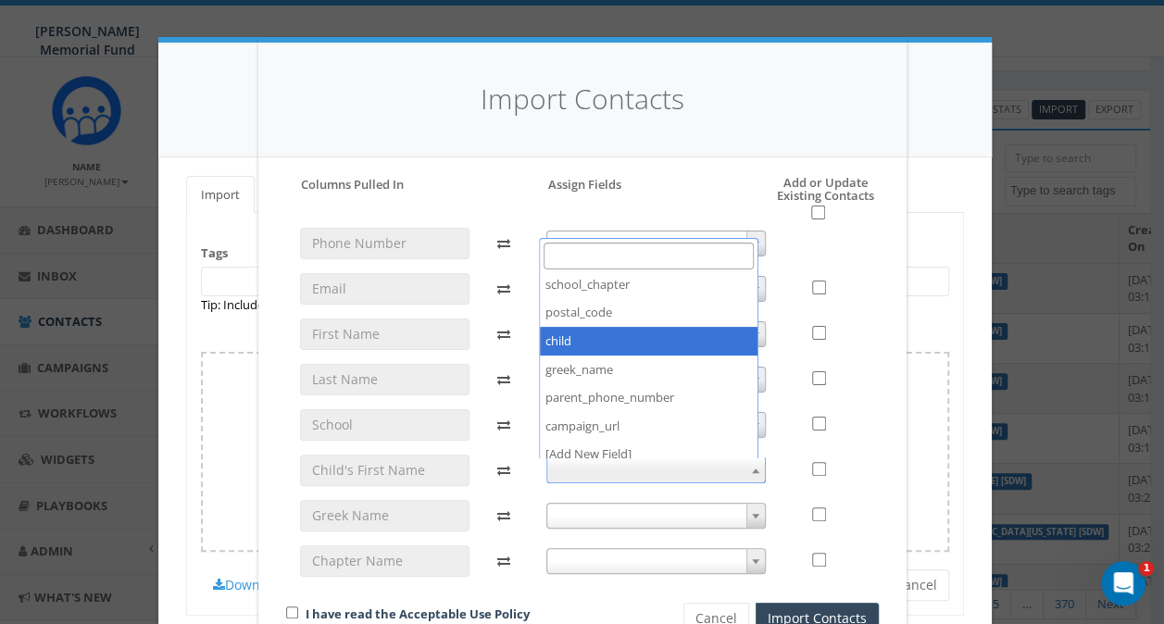
select select "child"
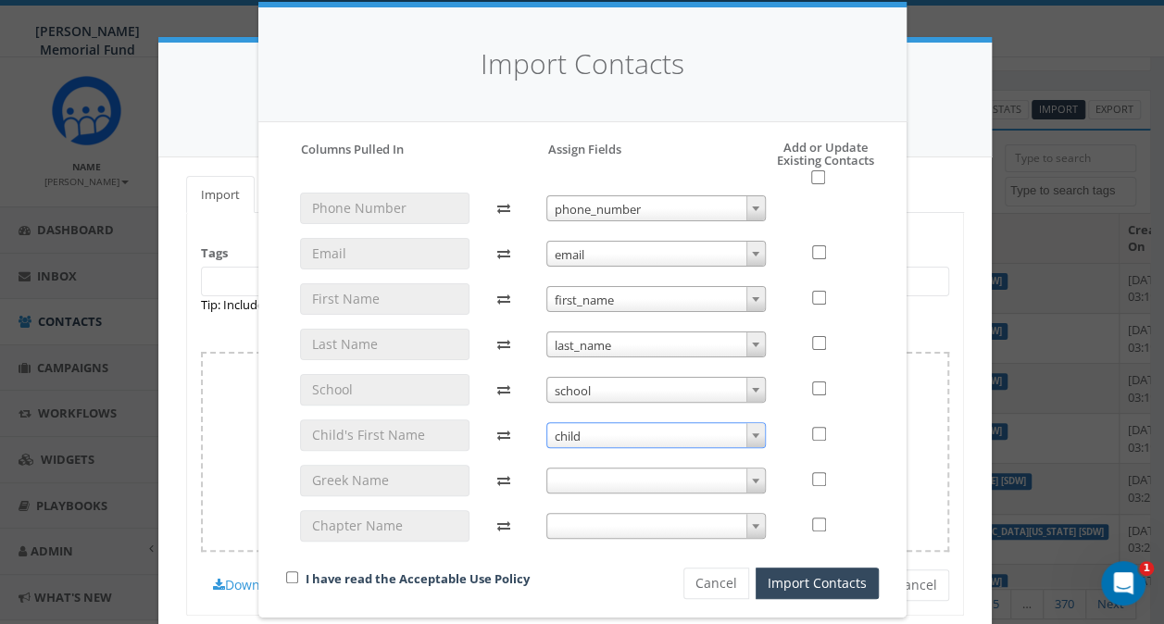
scroll to position [55, 0]
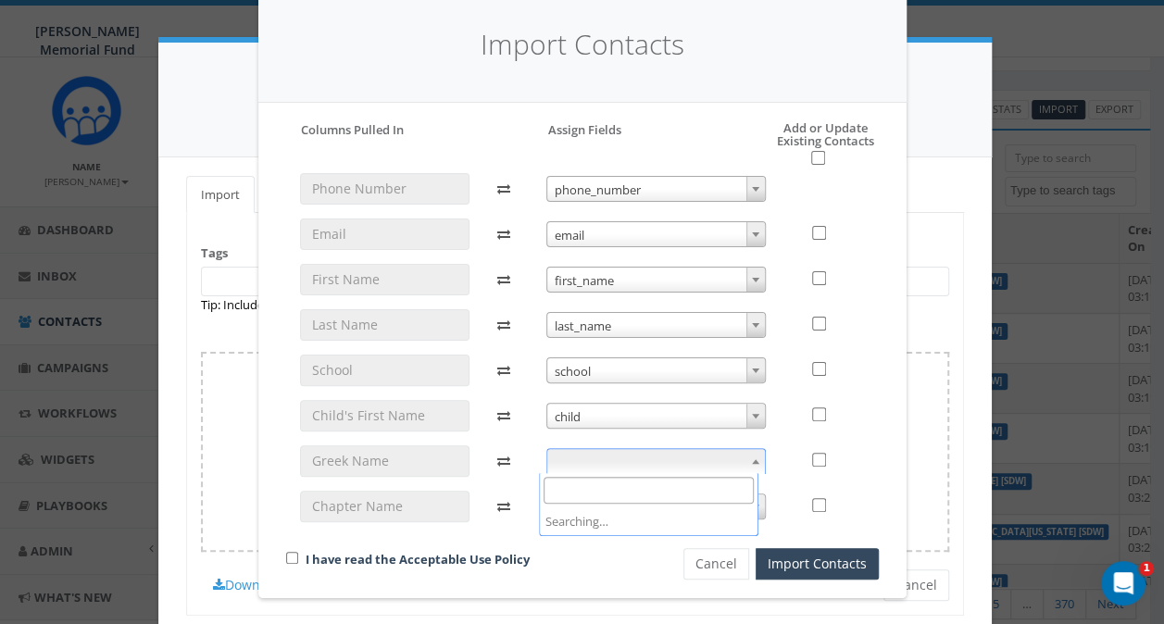
click at [589, 452] on span at bounding box center [655, 461] width 219 height 26
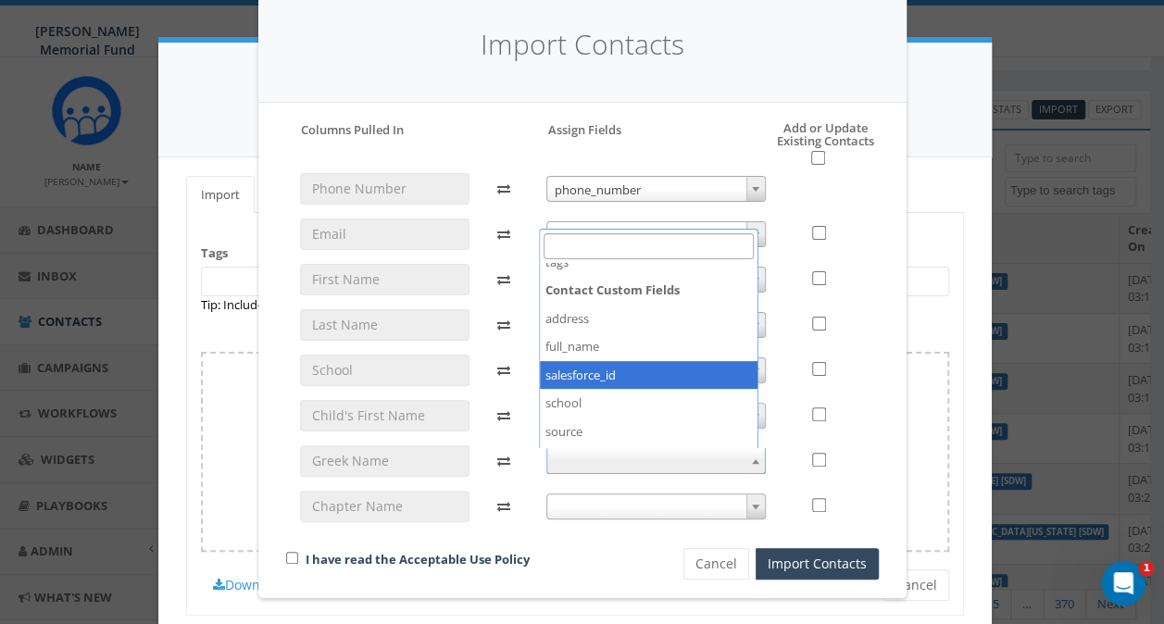
scroll to position [278, 0]
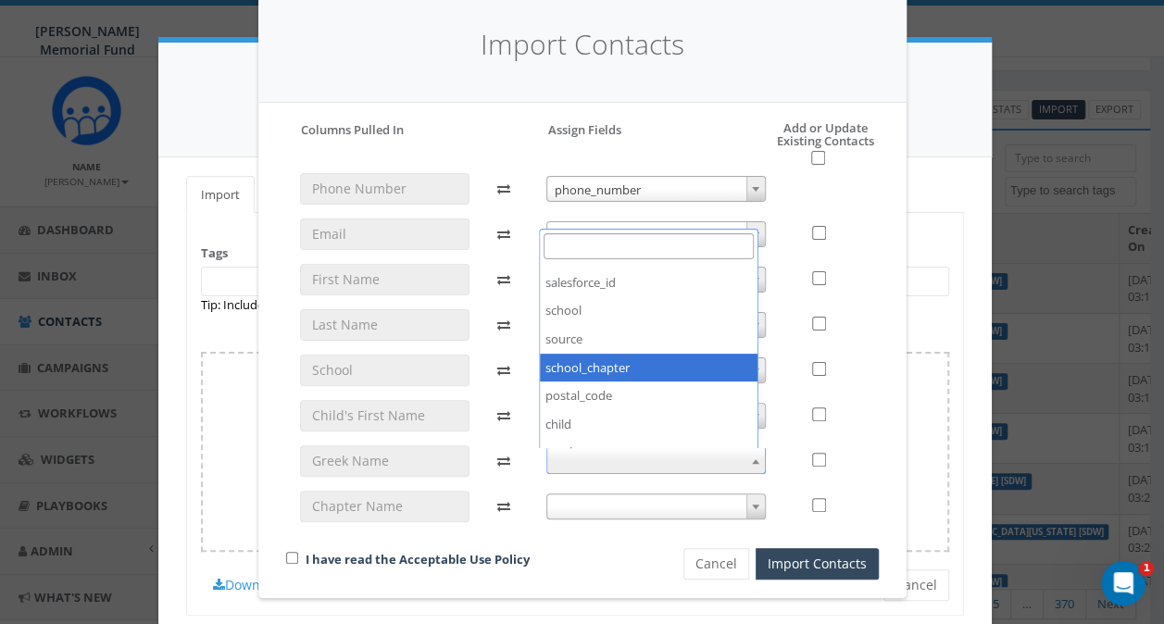
select select "school_chapter"
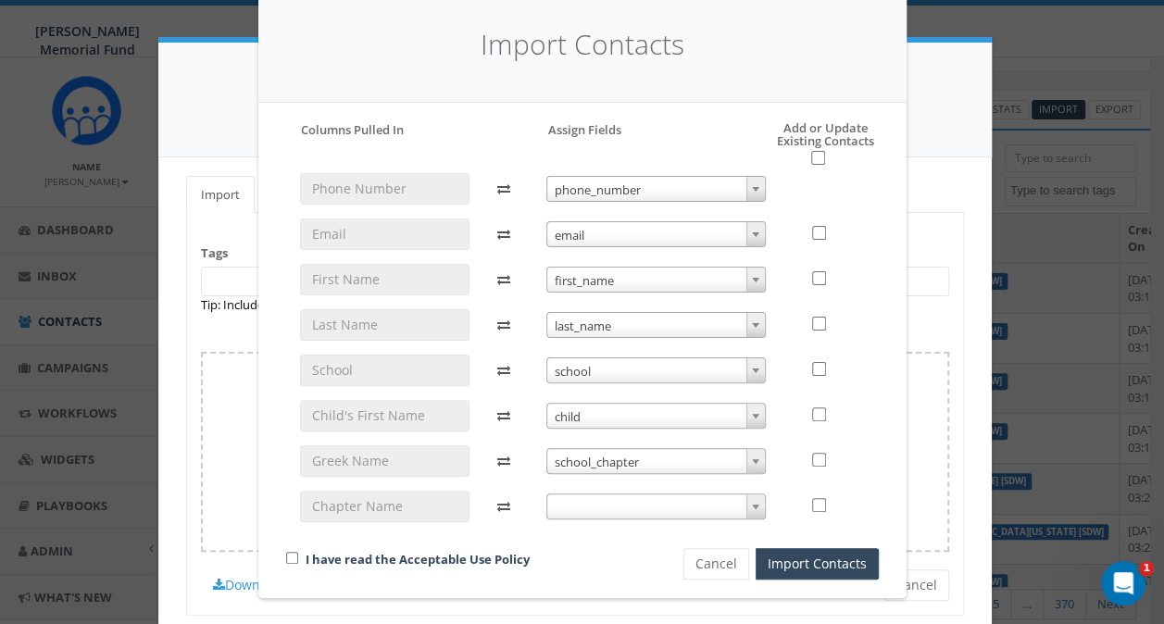
click at [591, 463] on span "school_chapter" at bounding box center [656, 462] width 218 height 26
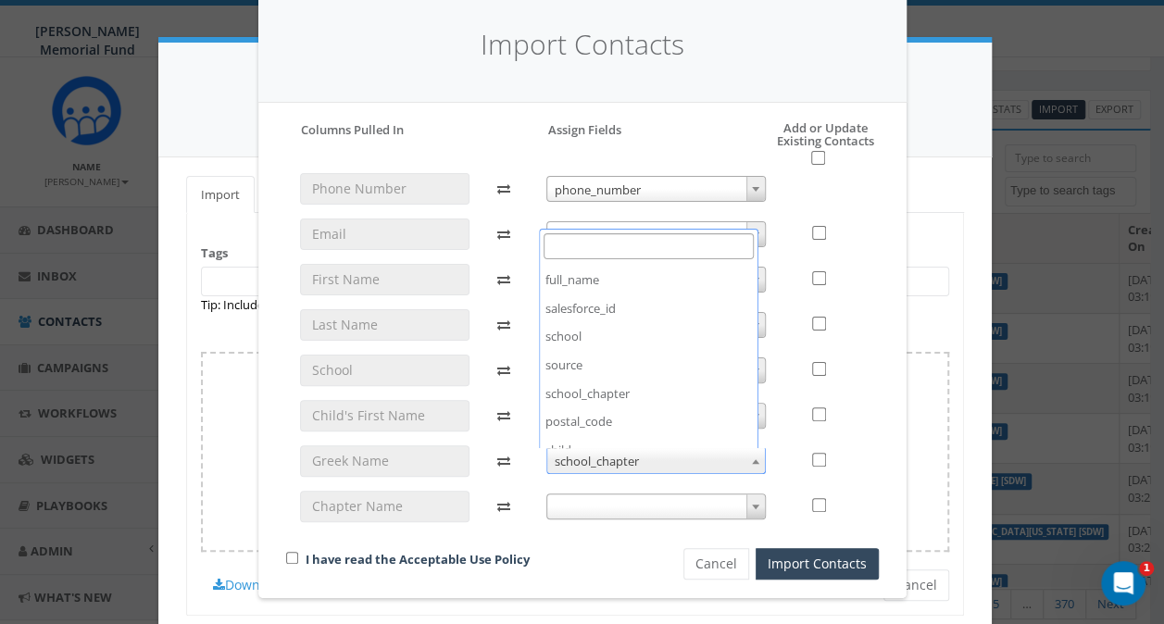
scroll to position [195, 0]
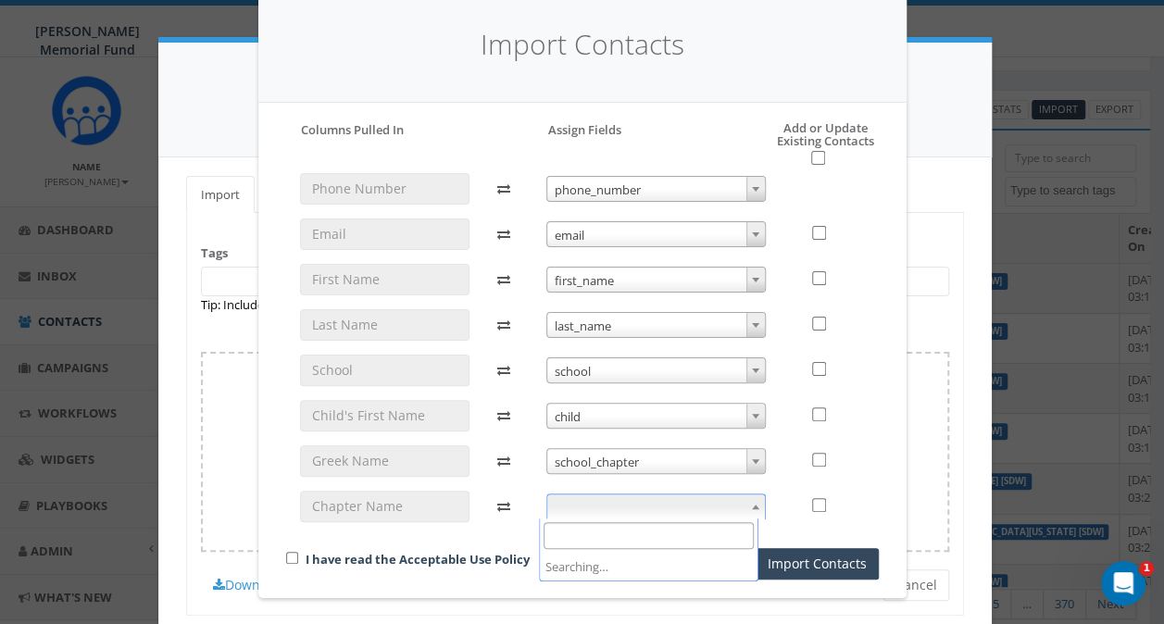
click at [628, 505] on span at bounding box center [655, 506] width 219 height 26
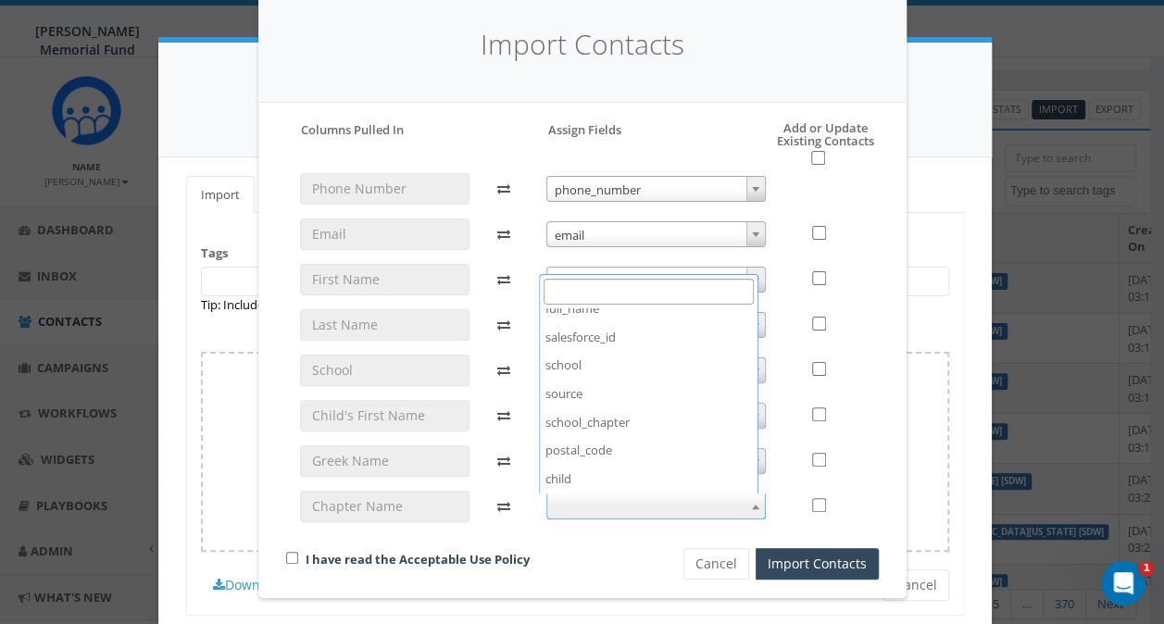
scroll to position [278, 0]
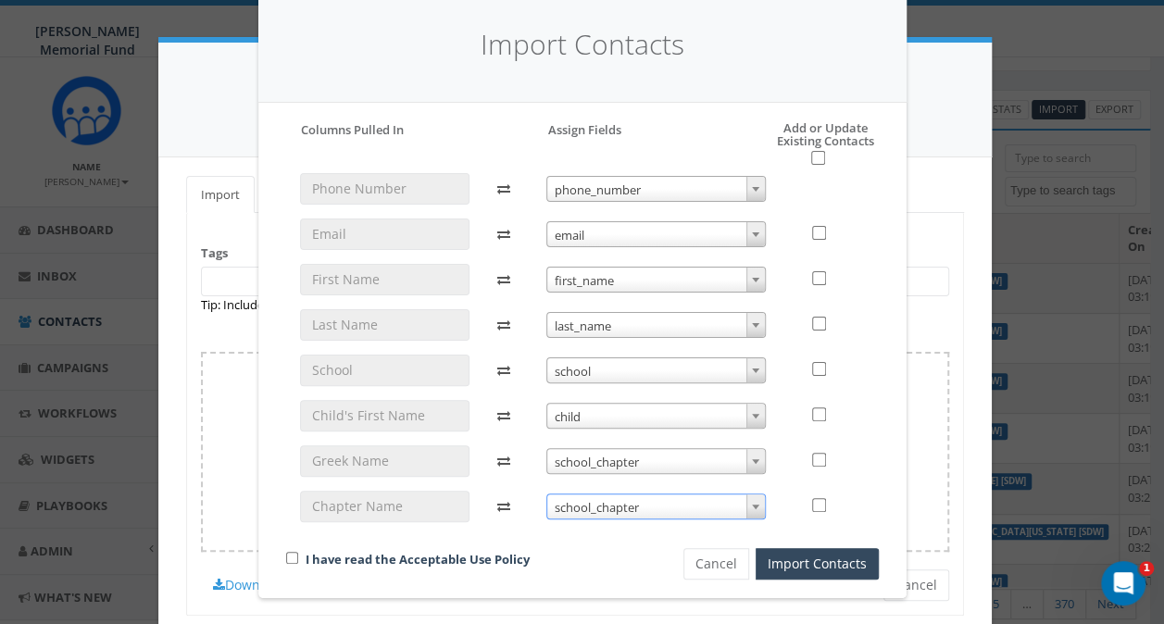
select select "school_chapter"
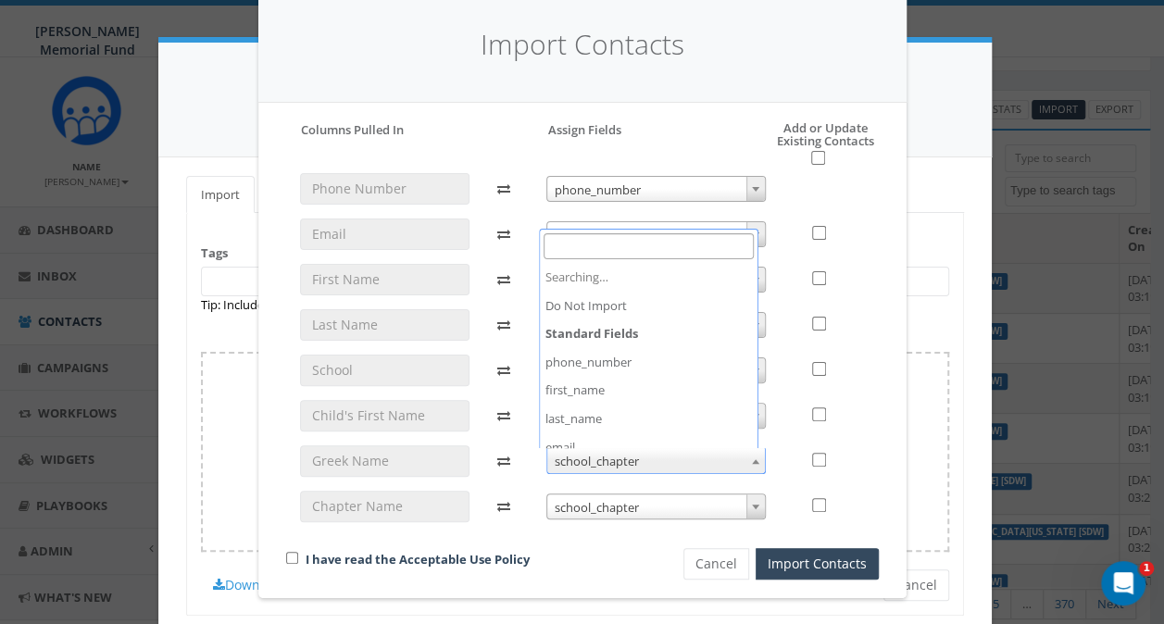
click at [586, 461] on span "school_chapter" at bounding box center [656, 461] width 218 height 26
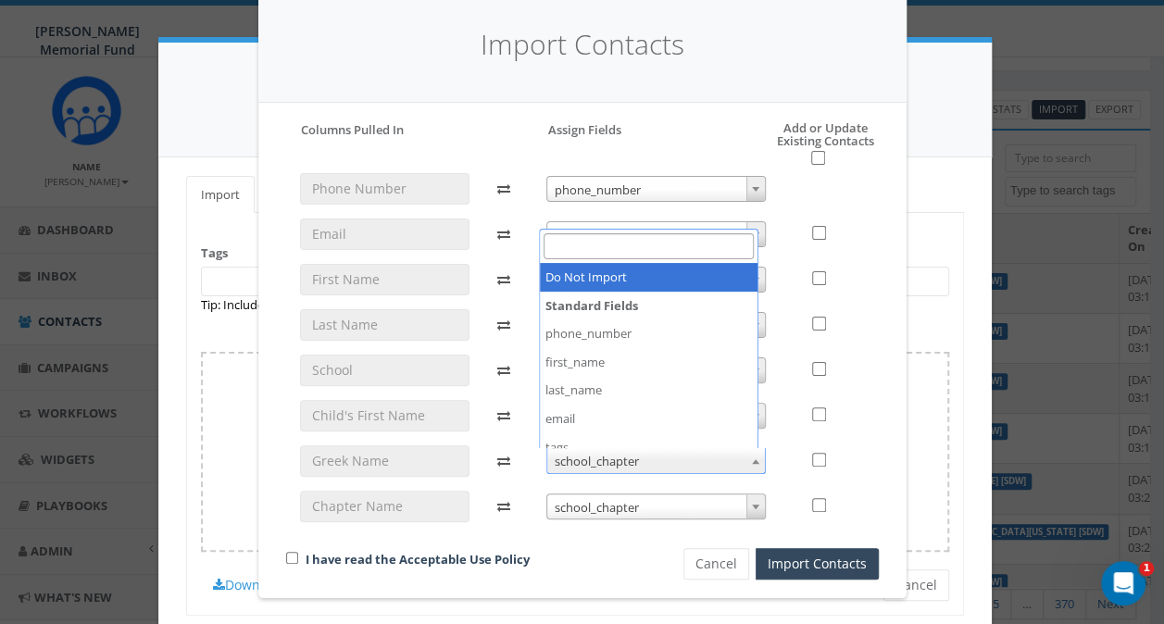
select select "do_not_import_this_field"
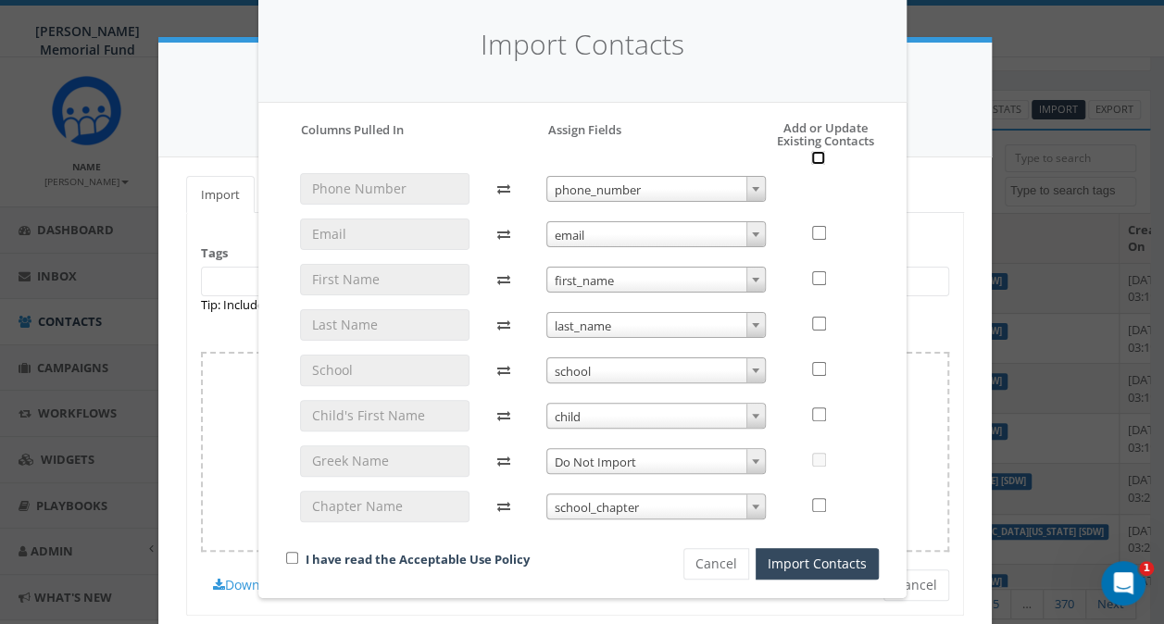
click at [813, 151] on input "checkbox" at bounding box center [818, 158] width 14 height 14
checkbox input "true"
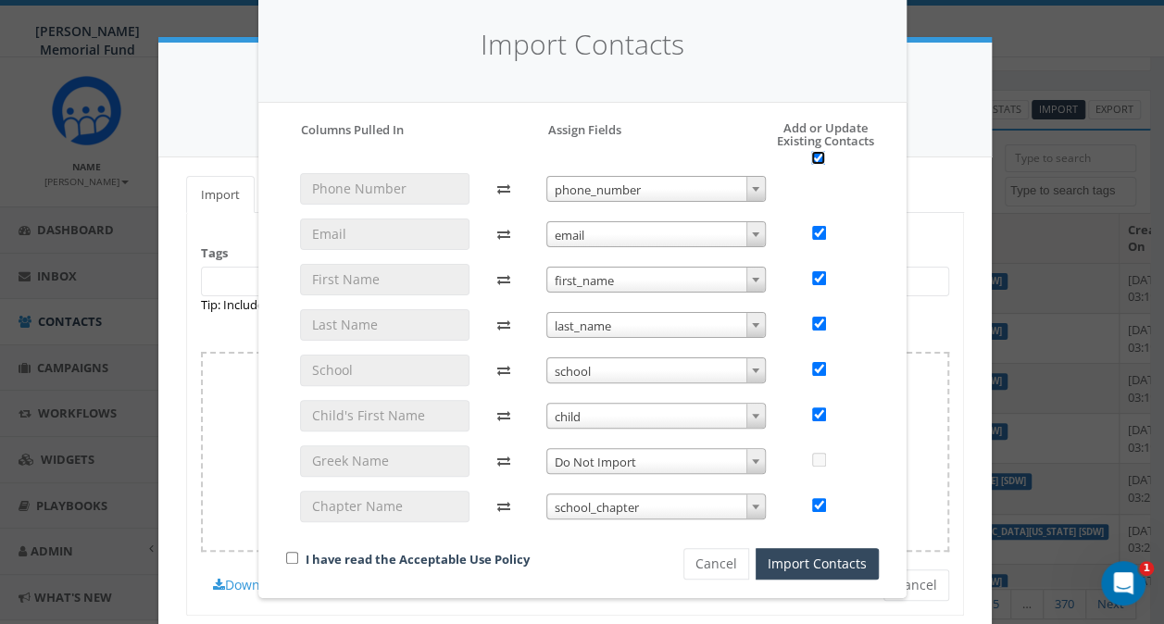
checkbox input "true"
click at [286, 556] on input "checkbox" at bounding box center [292, 558] width 12 height 12
checkbox input "true"
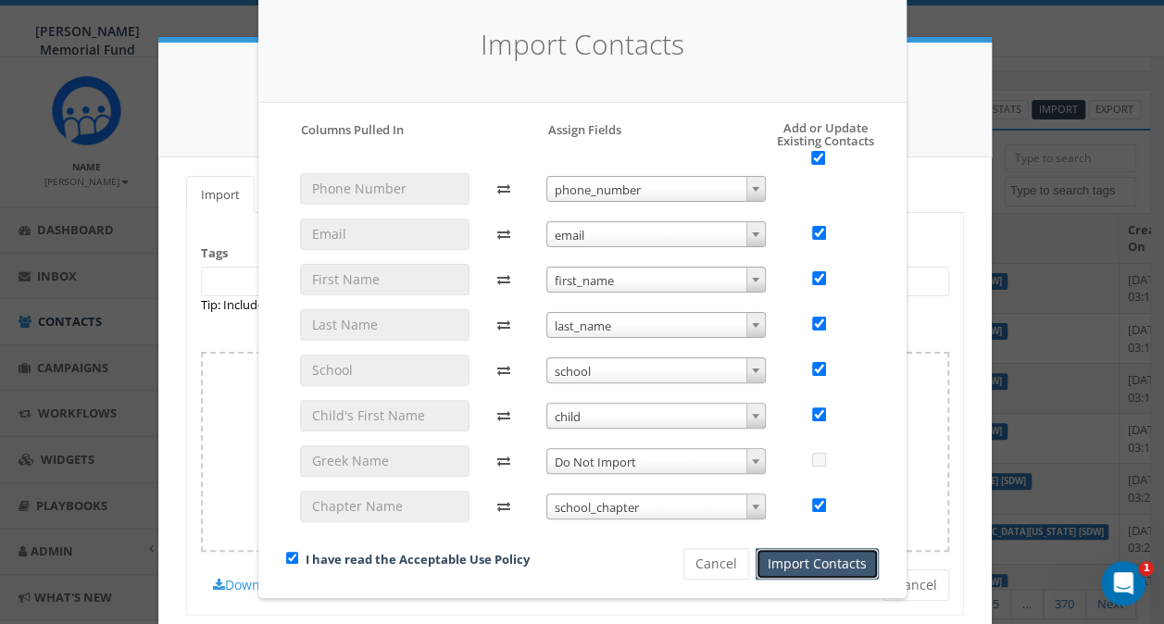
click at [822, 561] on button "Import Contacts" at bounding box center [816, 563] width 123 height 31
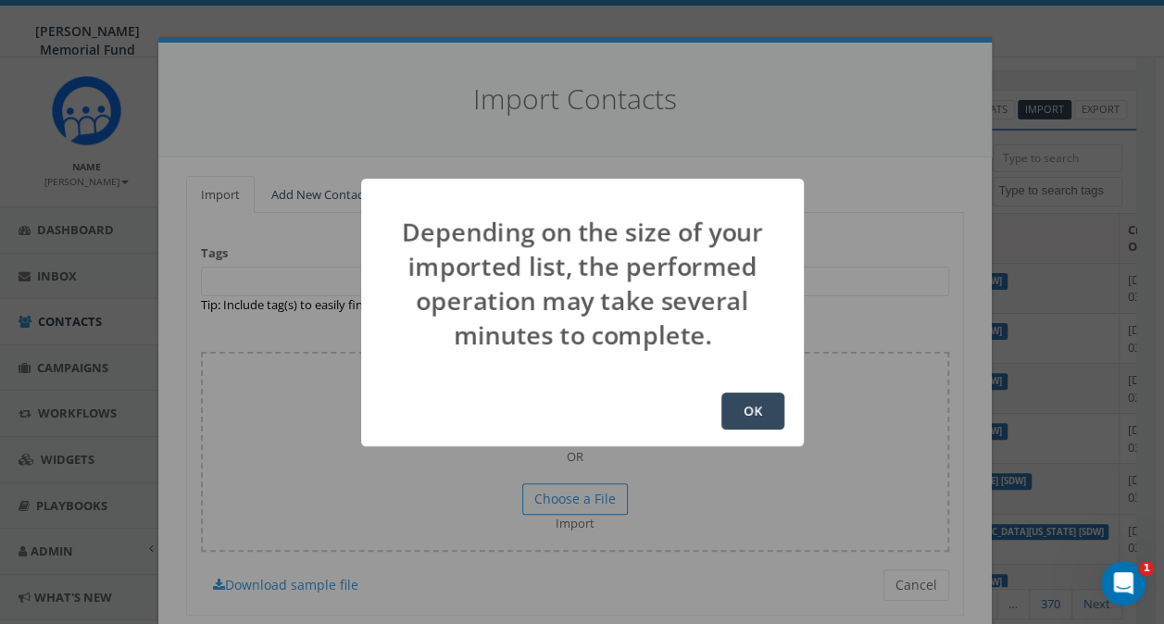
click at [749, 403] on button "OK" at bounding box center [752, 410] width 63 height 37
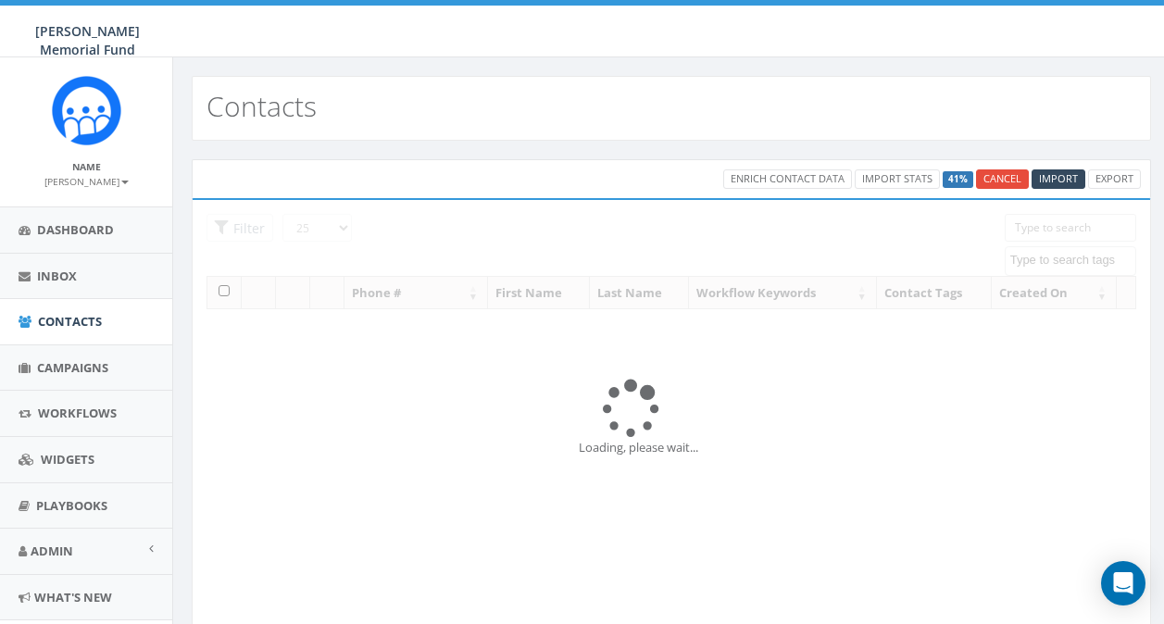
select select
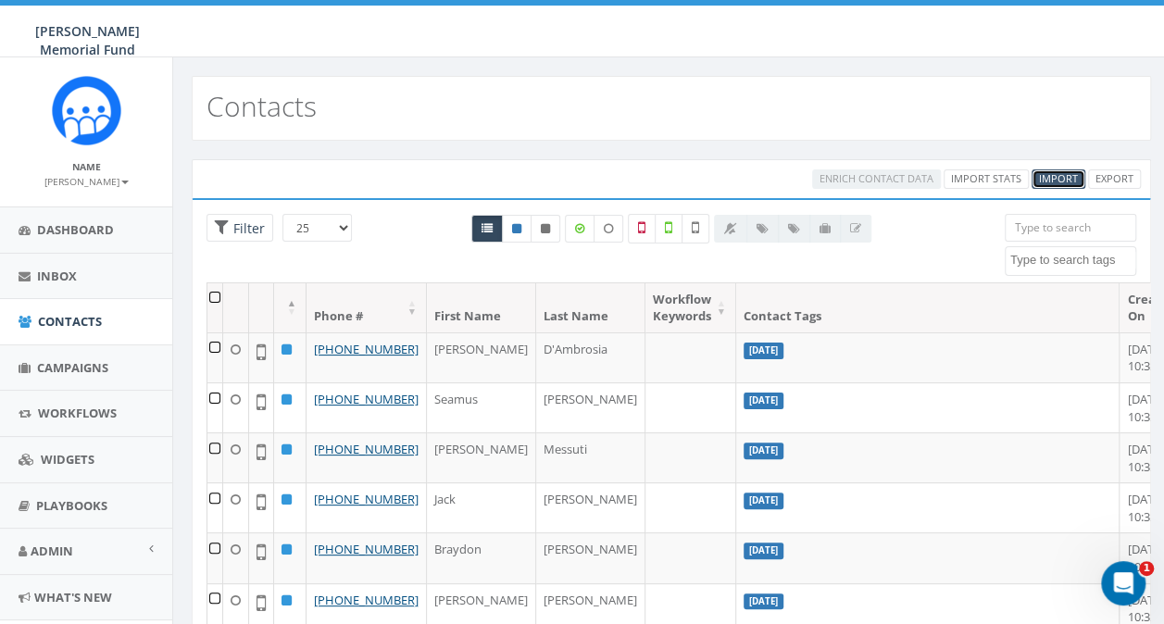
click at [1051, 182] on span "Import" at bounding box center [1058, 178] width 39 height 14
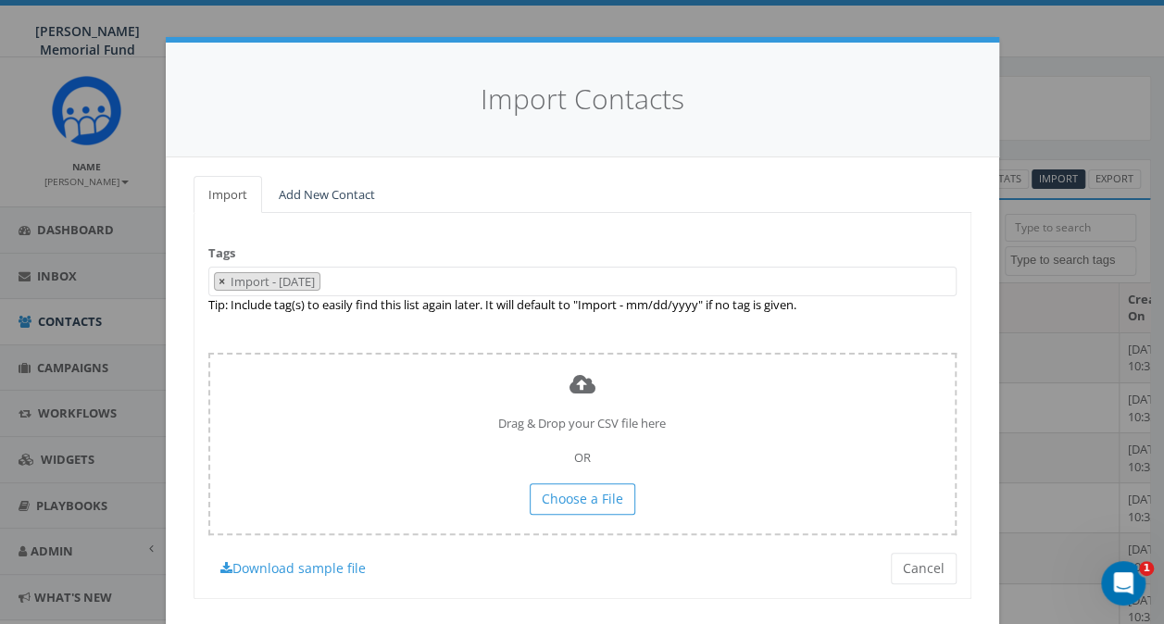
click at [218, 279] on span "×" at bounding box center [221, 281] width 6 height 17
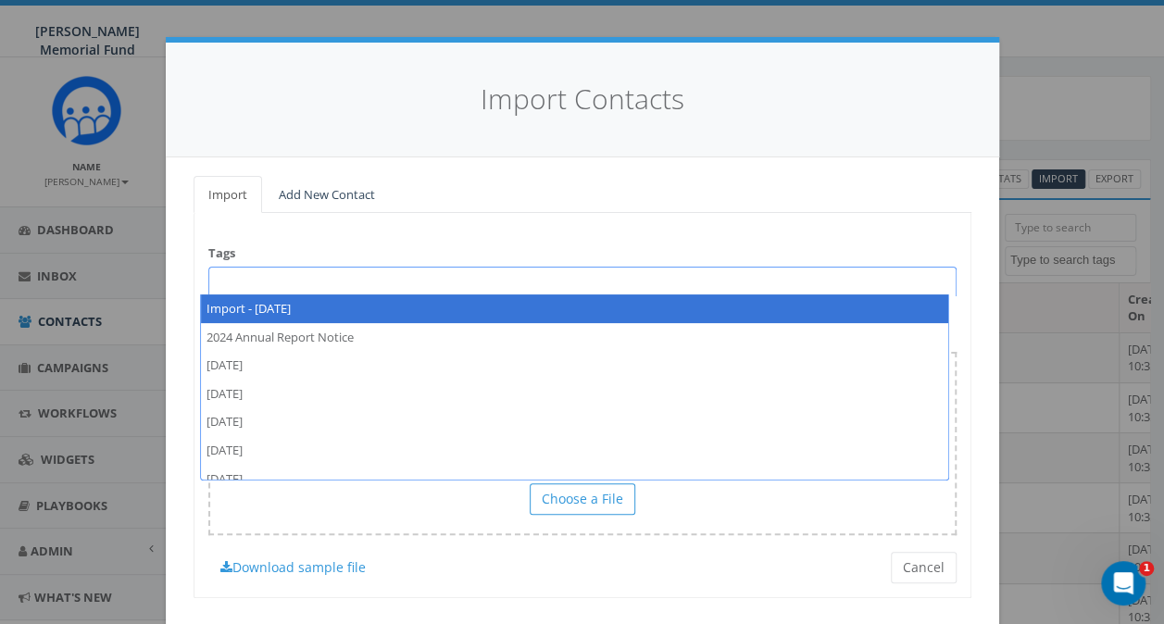
select select "Import - 09/24/2025"
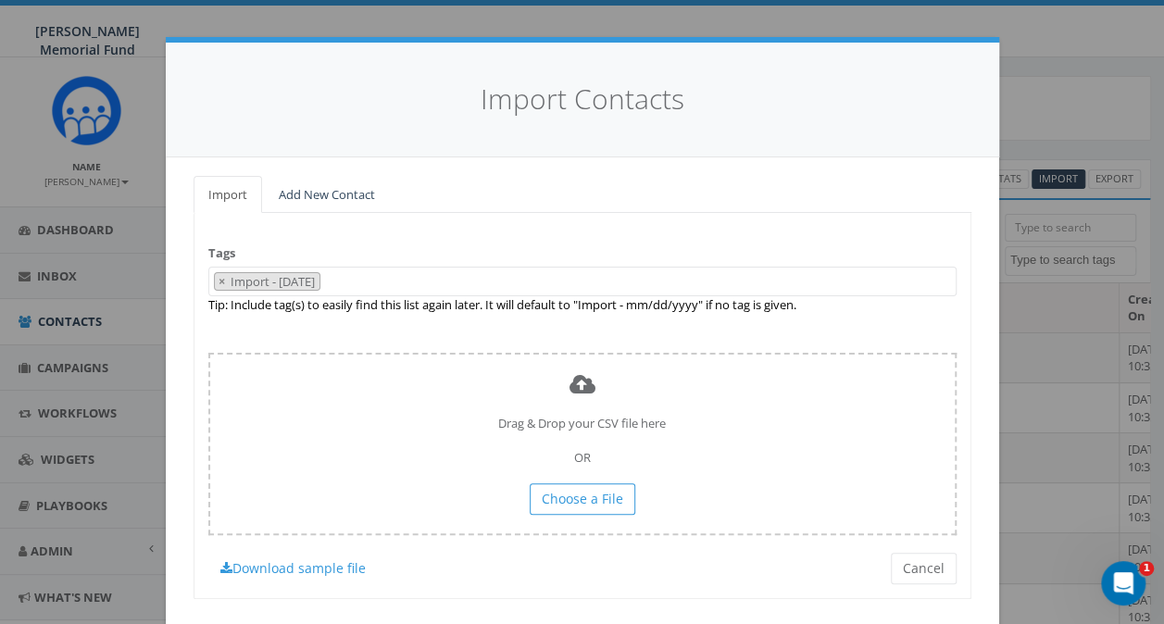
select select
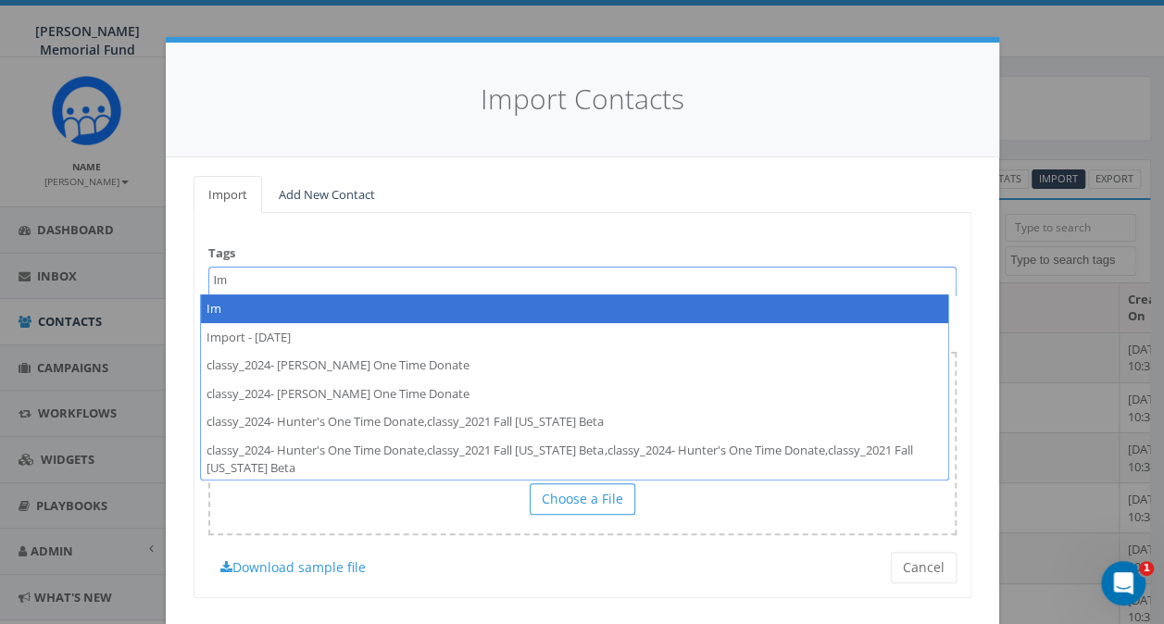
type textarea "I"
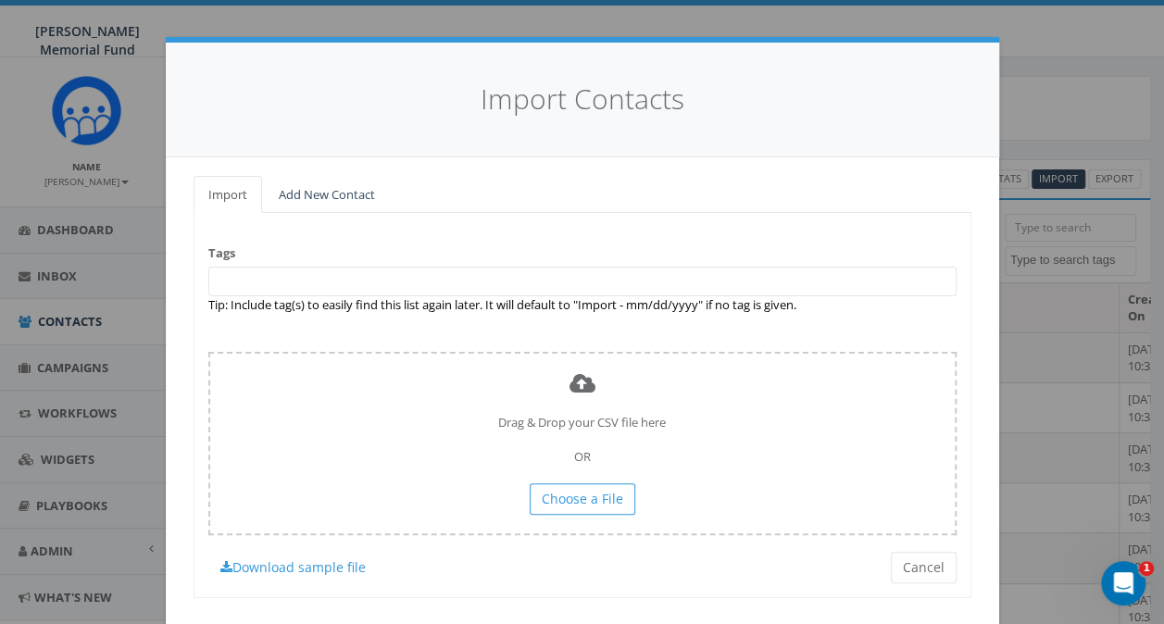
click at [480, 241] on div "Tags Import - 09/24/2025 2024 Annual Report Notice 2025/06/02 2025/06/13 2025/0…" at bounding box center [582, 405] width 778 height 385
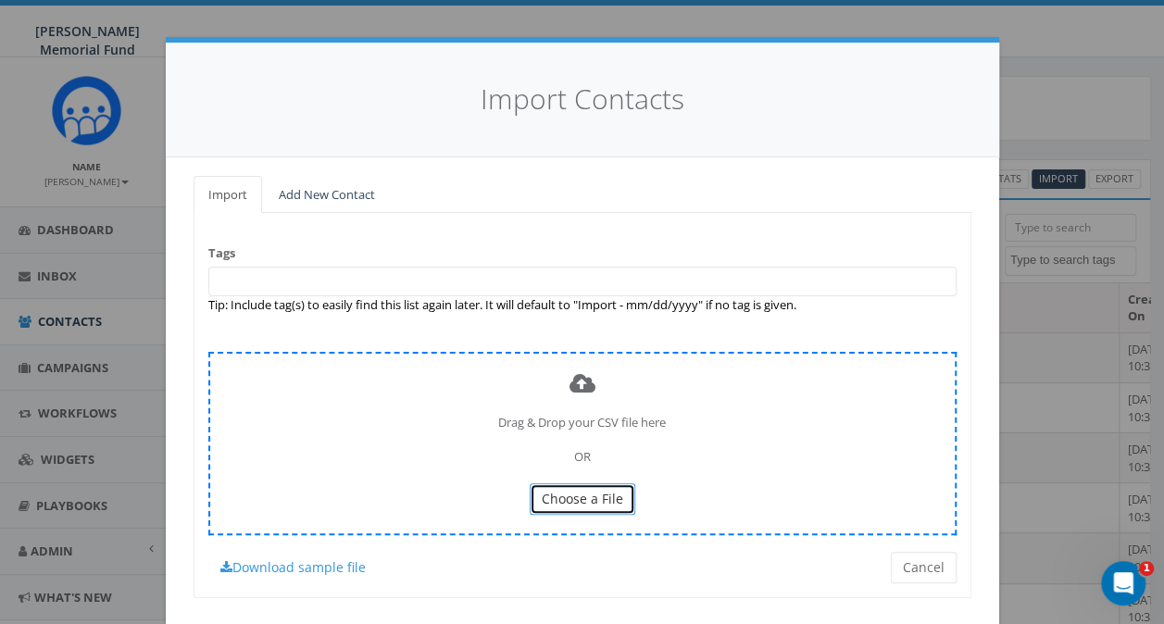
click at [558, 494] on span "Choose a File" at bounding box center [581, 499] width 81 height 18
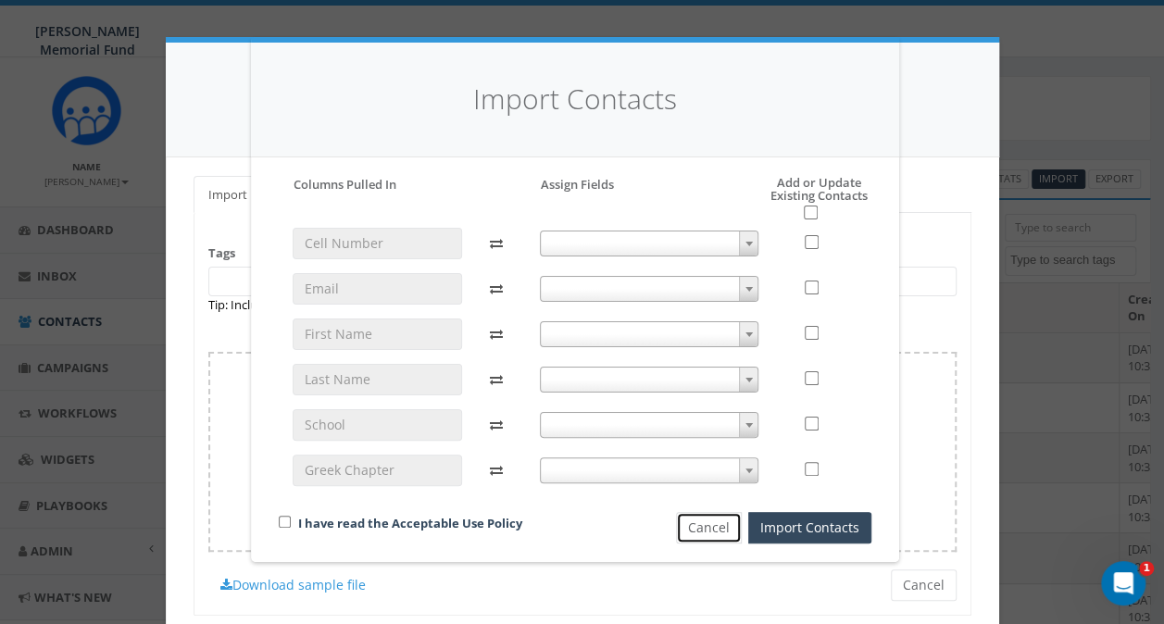
click at [703, 522] on button "Cancel" at bounding box center [709, 527] width 66 height 31
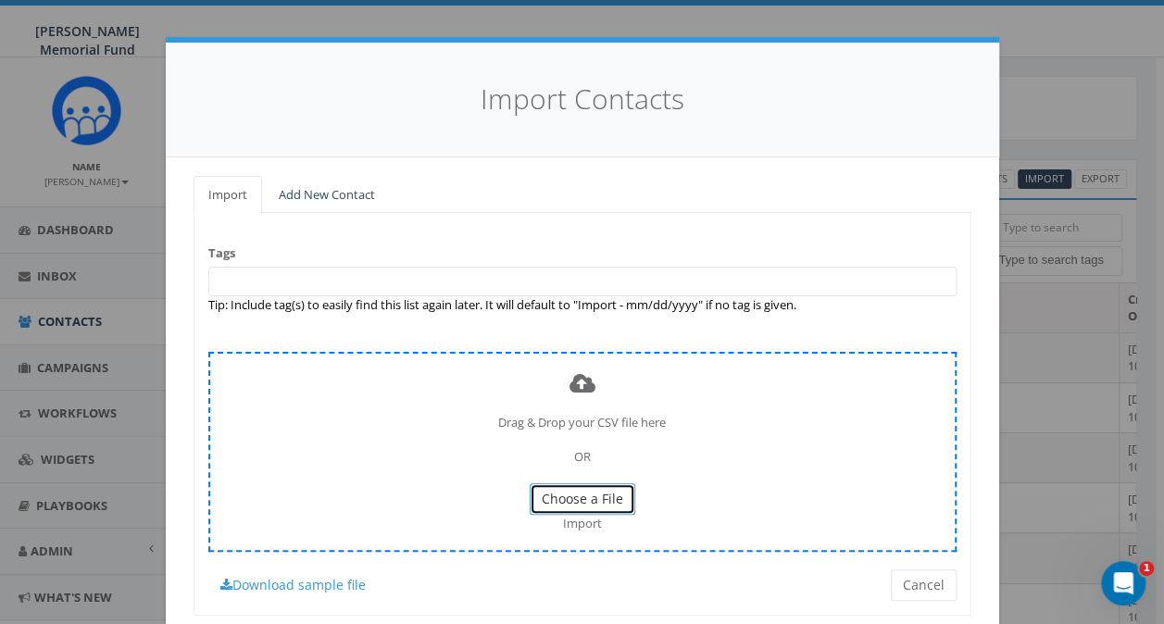
click at [603, 492] on span "Choose a File" at bounding box center [581, 499] width 81 height 18
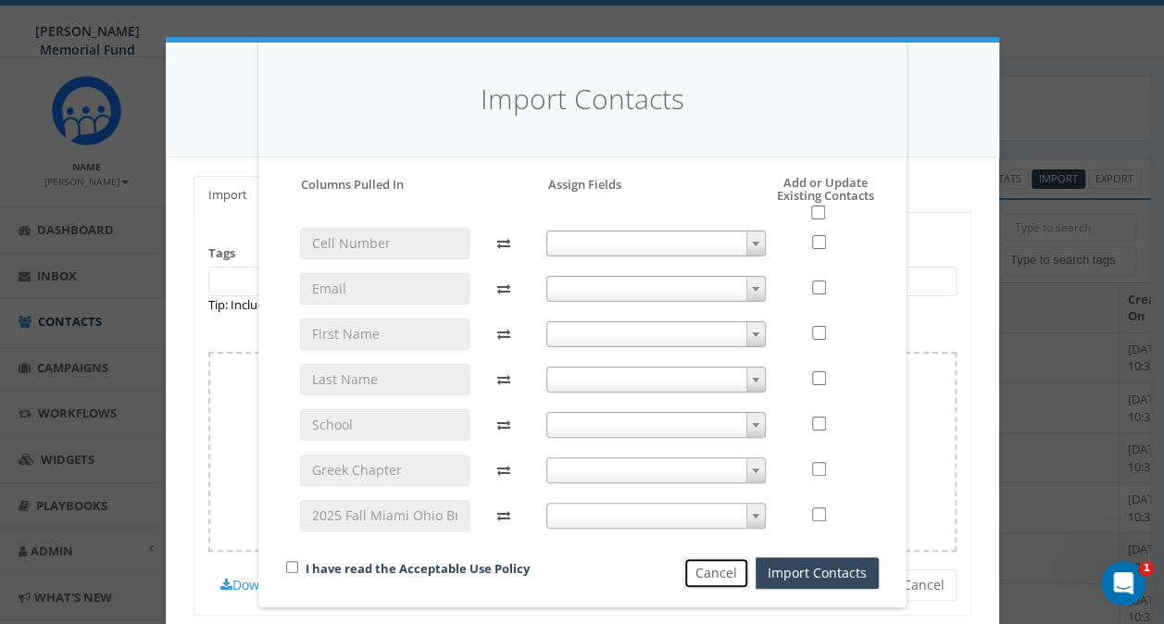
click at [703, 570] on button "Cancel" at bounding box center [716, 572] width 66 height 31
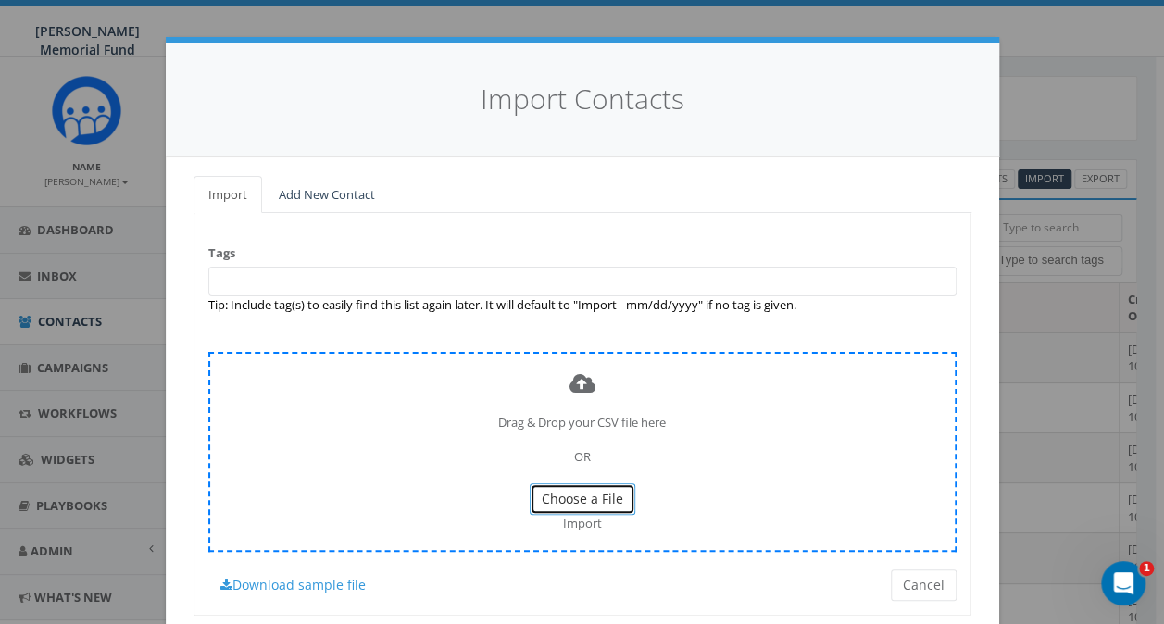
click at [583, 497] on span "Choose a File" at bounding box center [581, 499] width 81 height 18
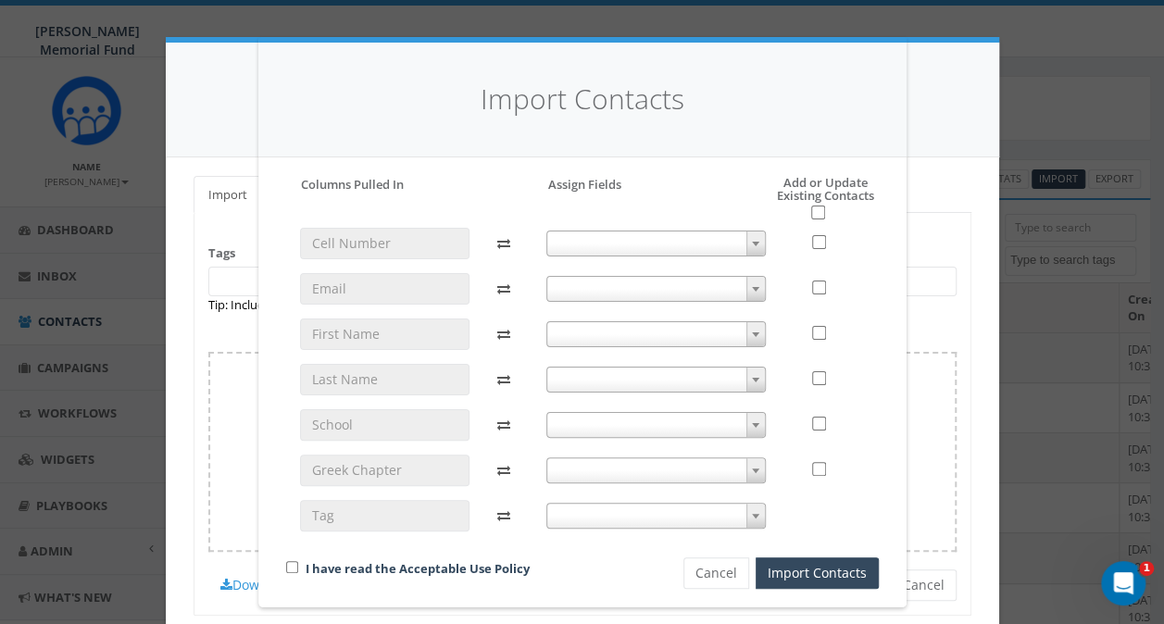
click at [674, 515] on span at bounding box center [655, 516] width 219 height 26
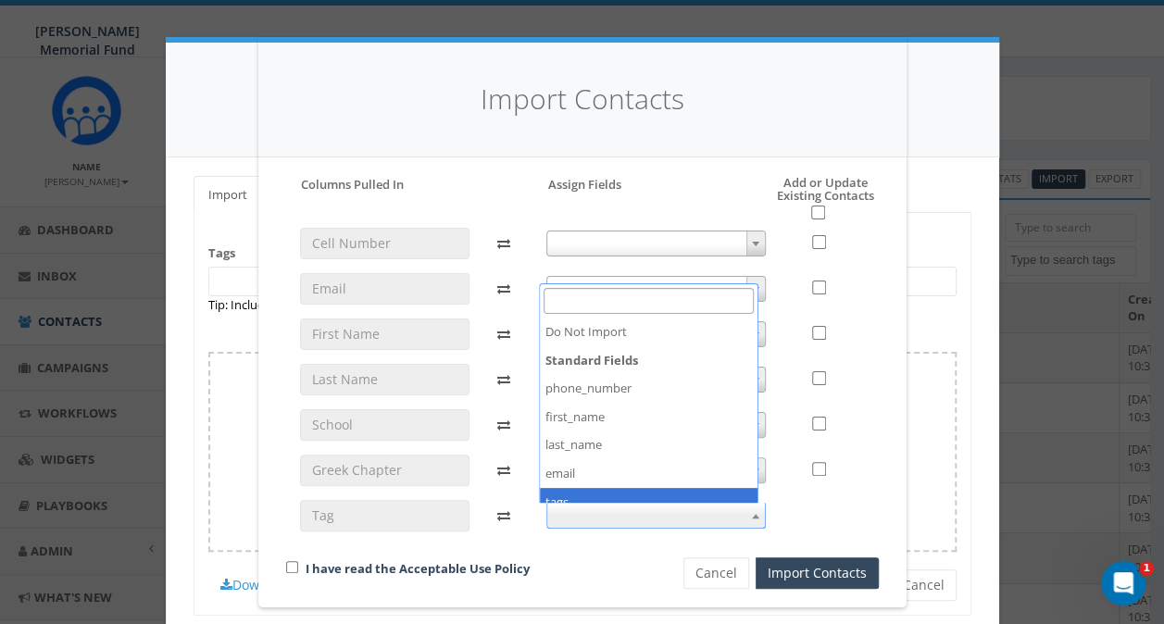
select select "tags"
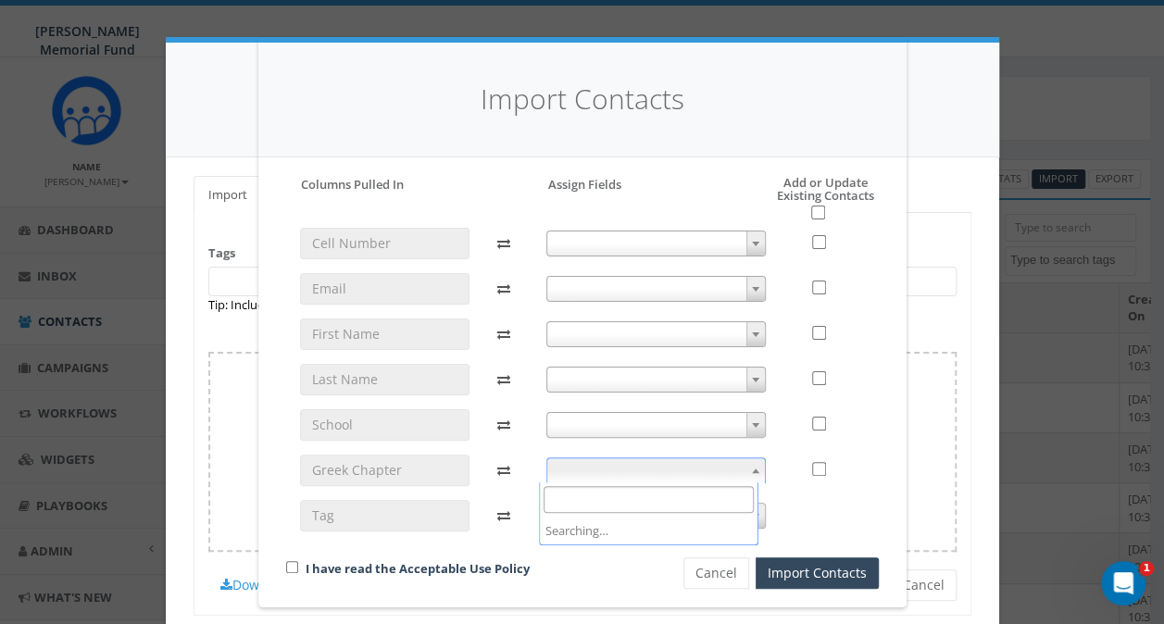
click at [611, 478] on span at bounding box center [655, 470] width 219 height 26
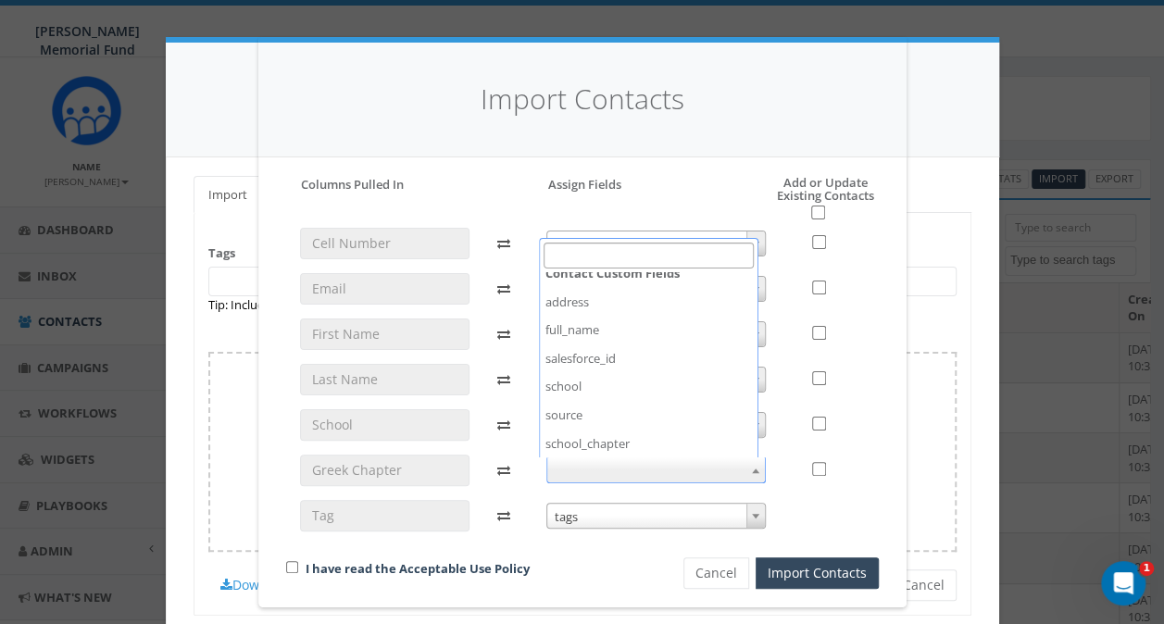
scroll to position [278, 0]
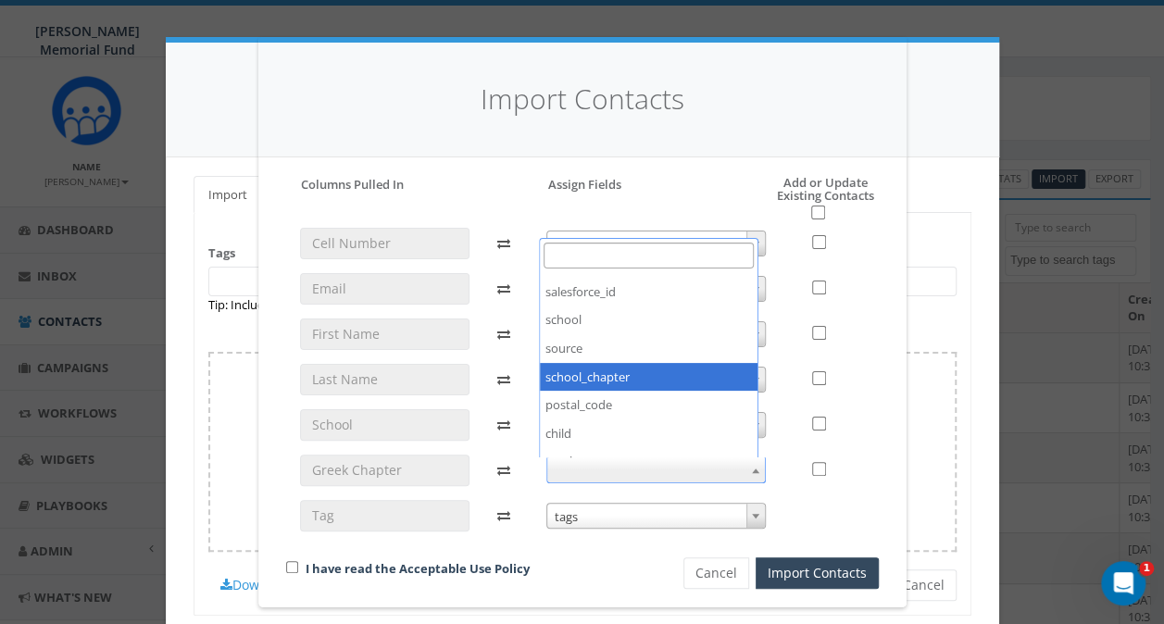
select select "school_chapter"
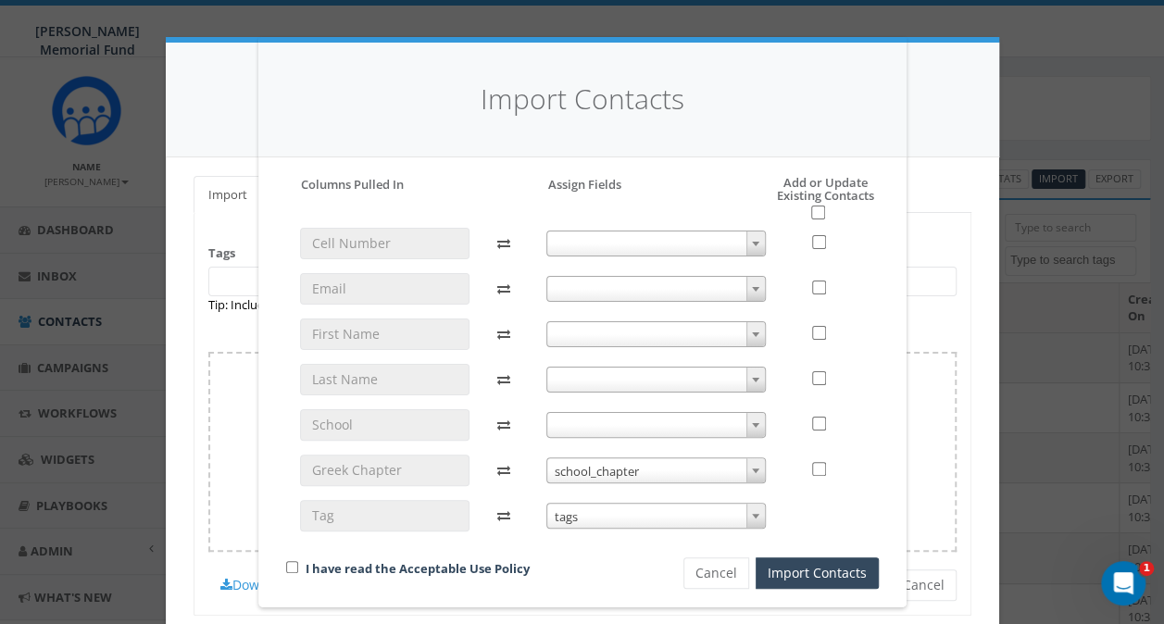
click at [583, 428] on span at bounding box center [655, 425] width 219 height 26
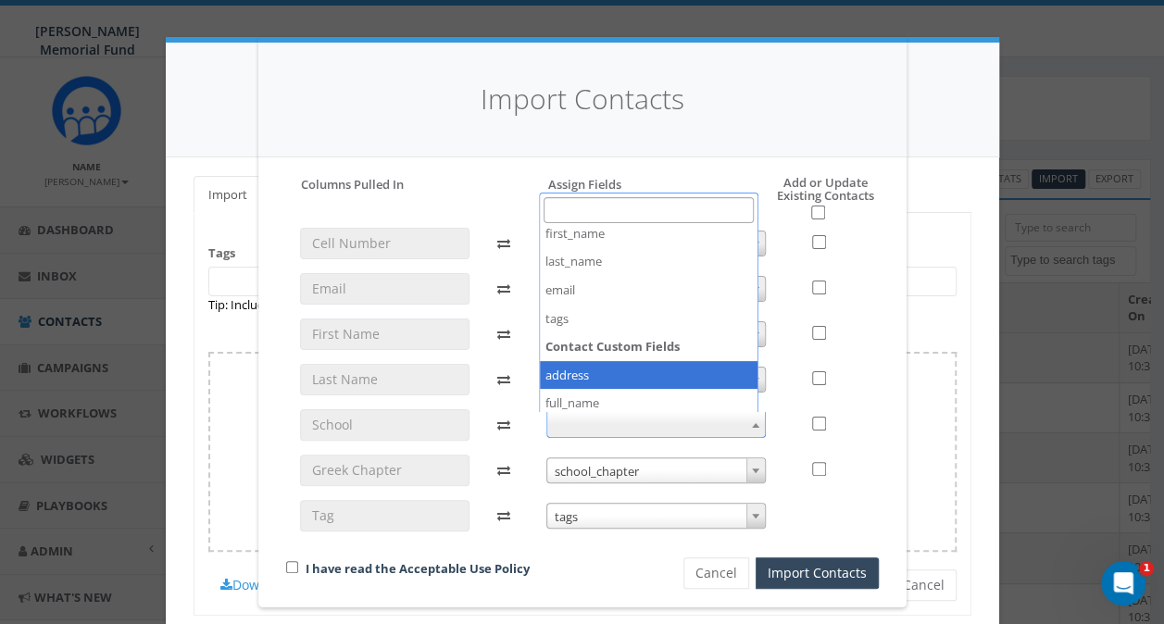
scroll to position [185, 0]
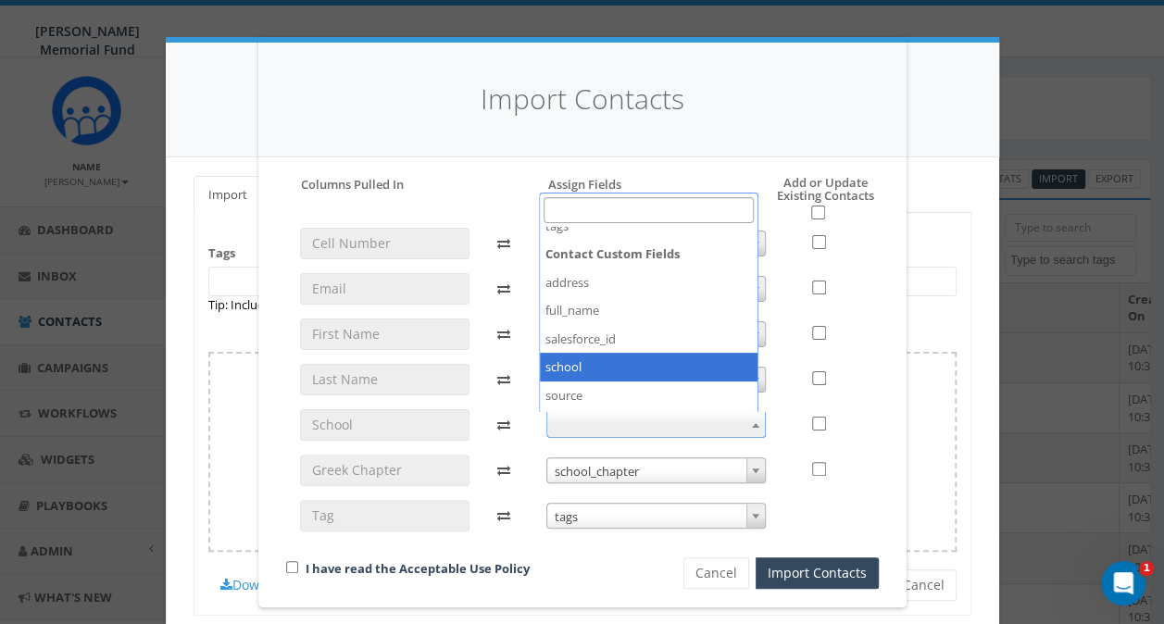
select select "school"
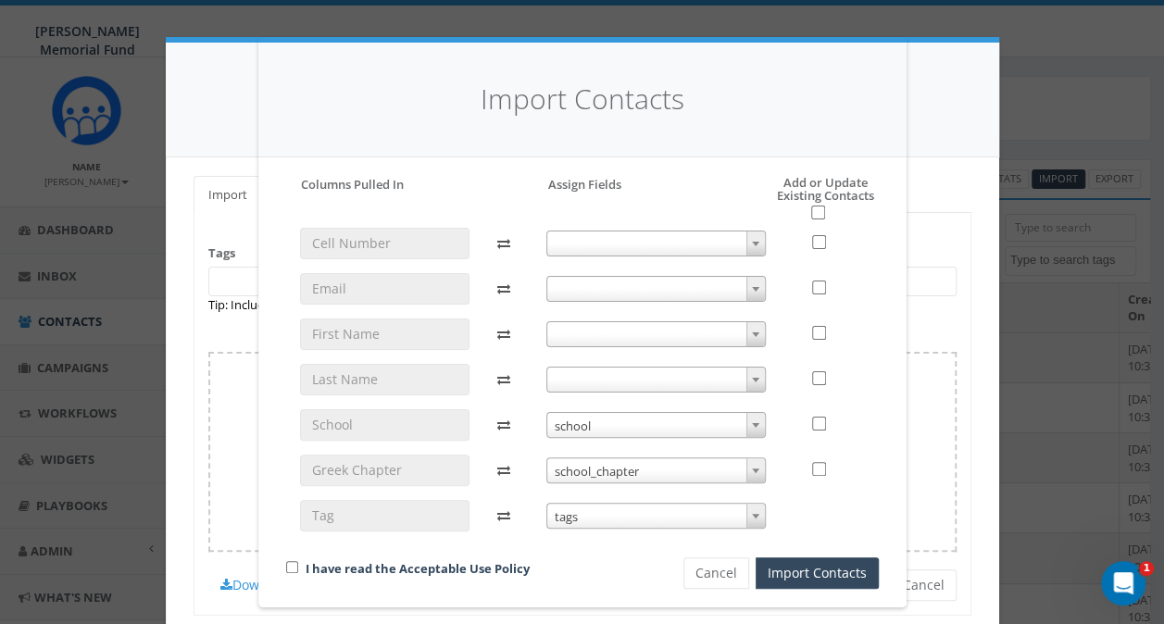
click at [576, 383] on span at bounding box center [655, 380] width 219 height 26
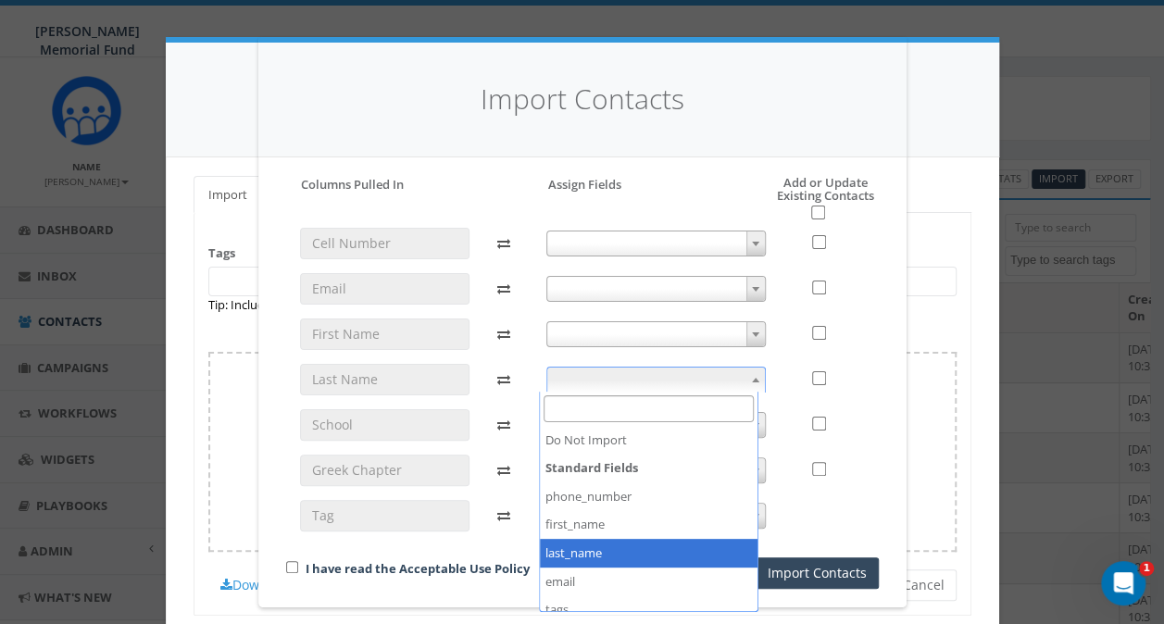
select select "last_name"
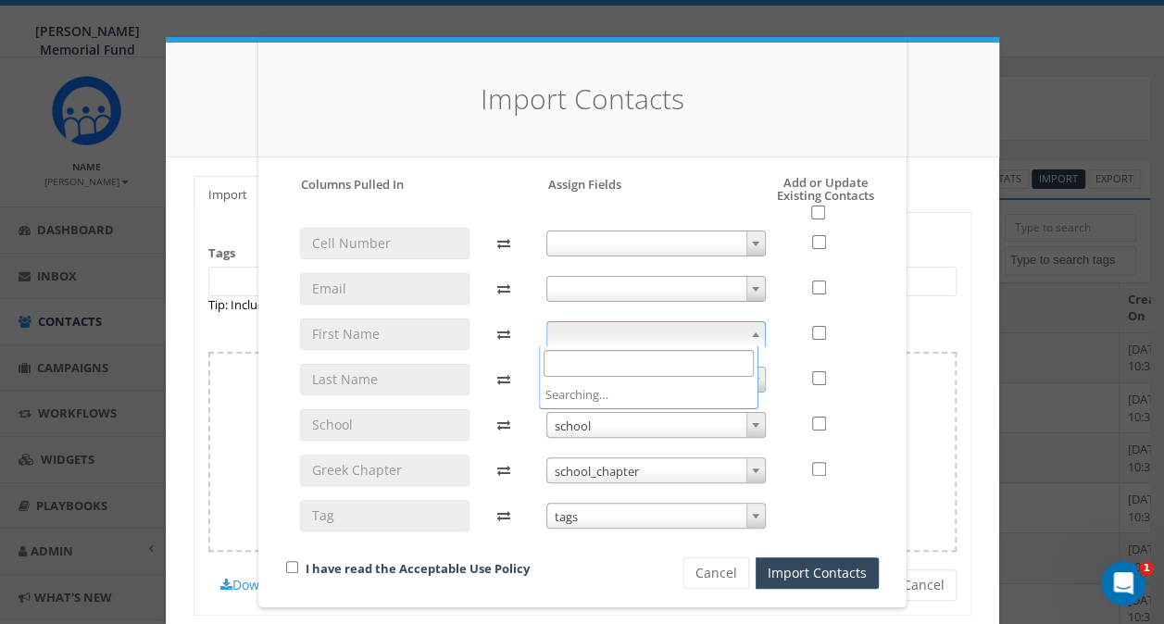
click at [594, 324] on span at bounding box center [655, 334] width 219 height 26
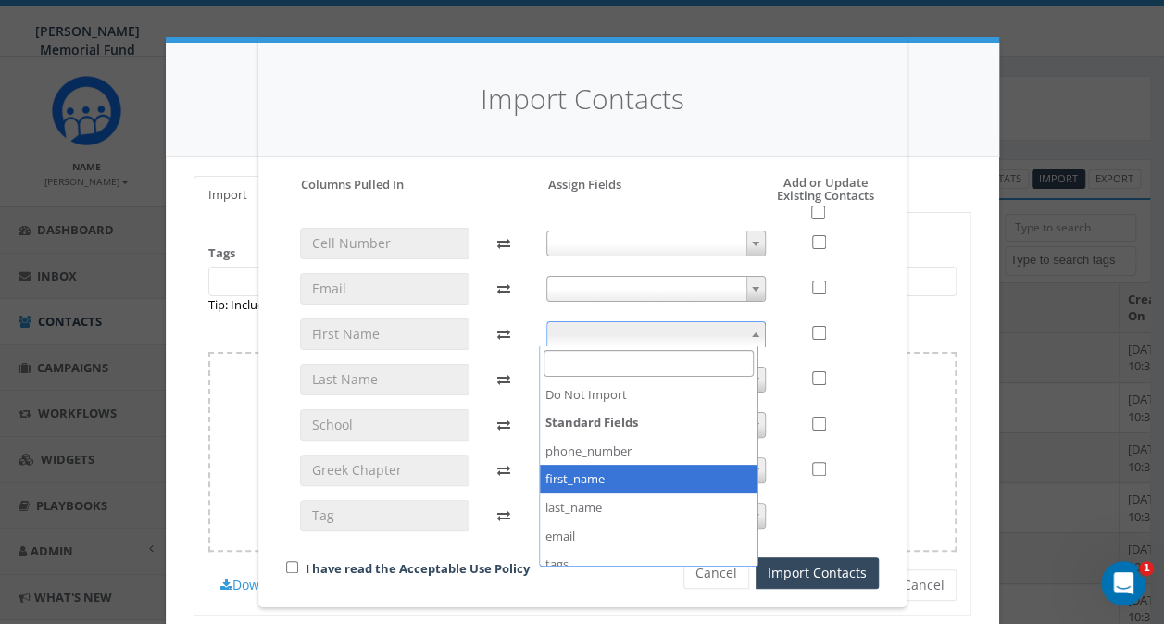
select select "first_name"
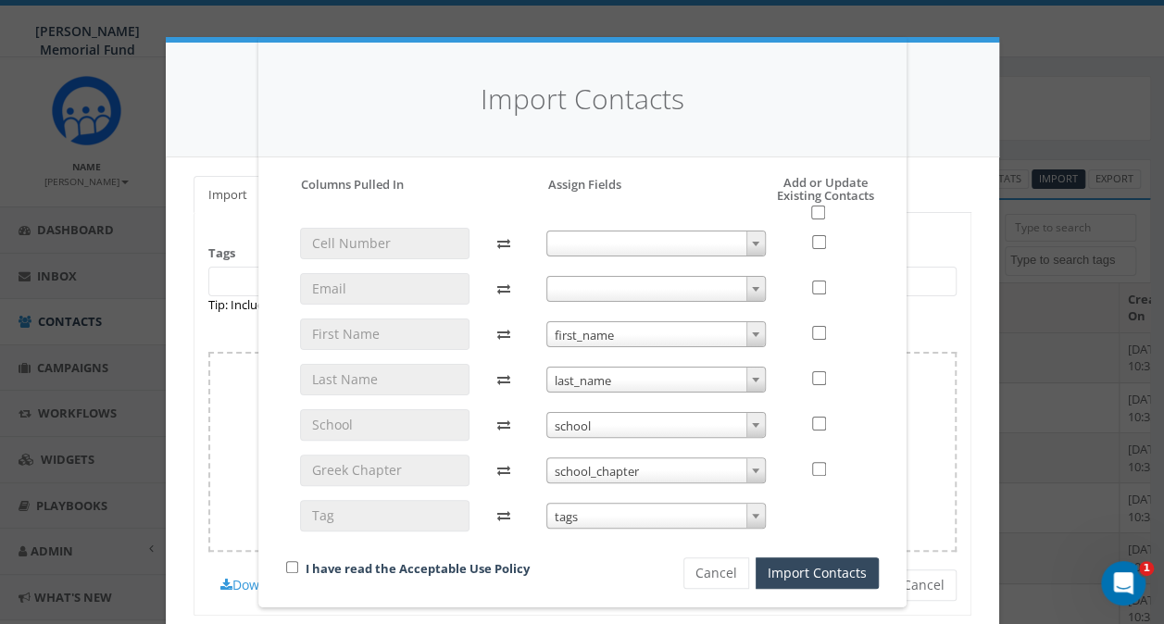
click at [589, 291] on span at bounding box center [655, 289] width 219 height 26
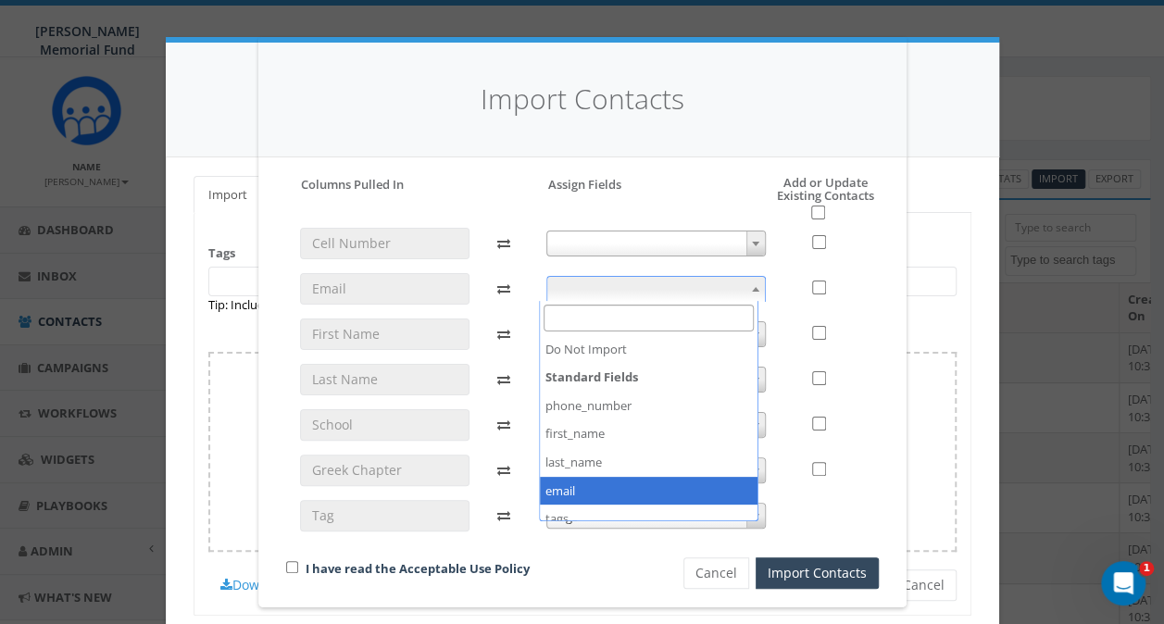
select select "email"
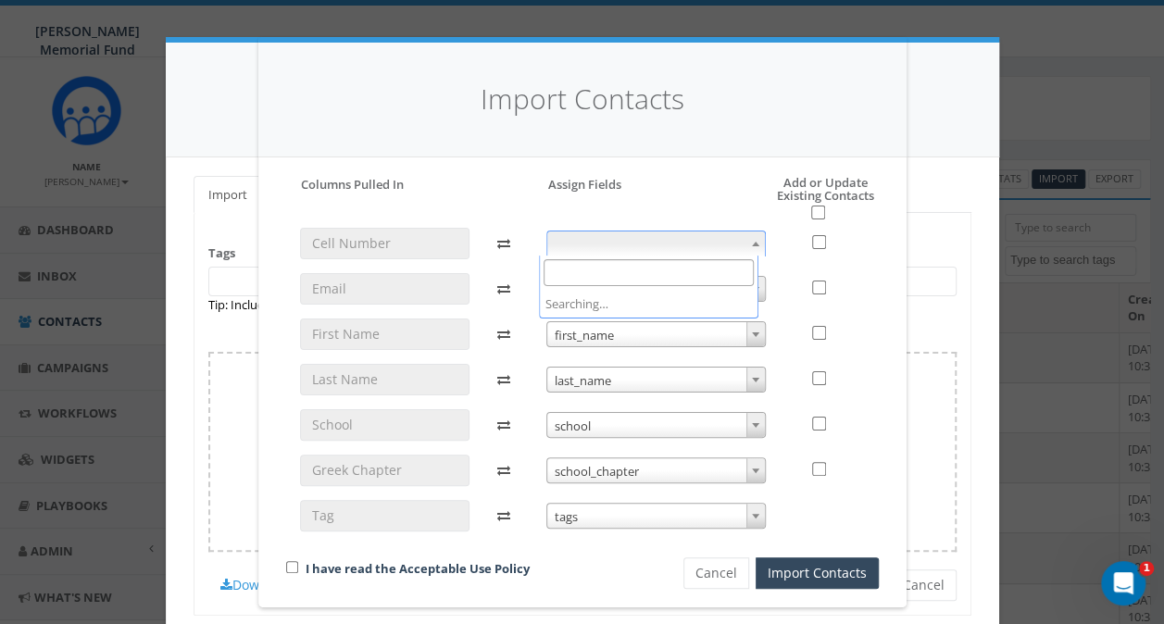
click at [591, 248] on span at bounding box center [655, 243] width 219 height 26
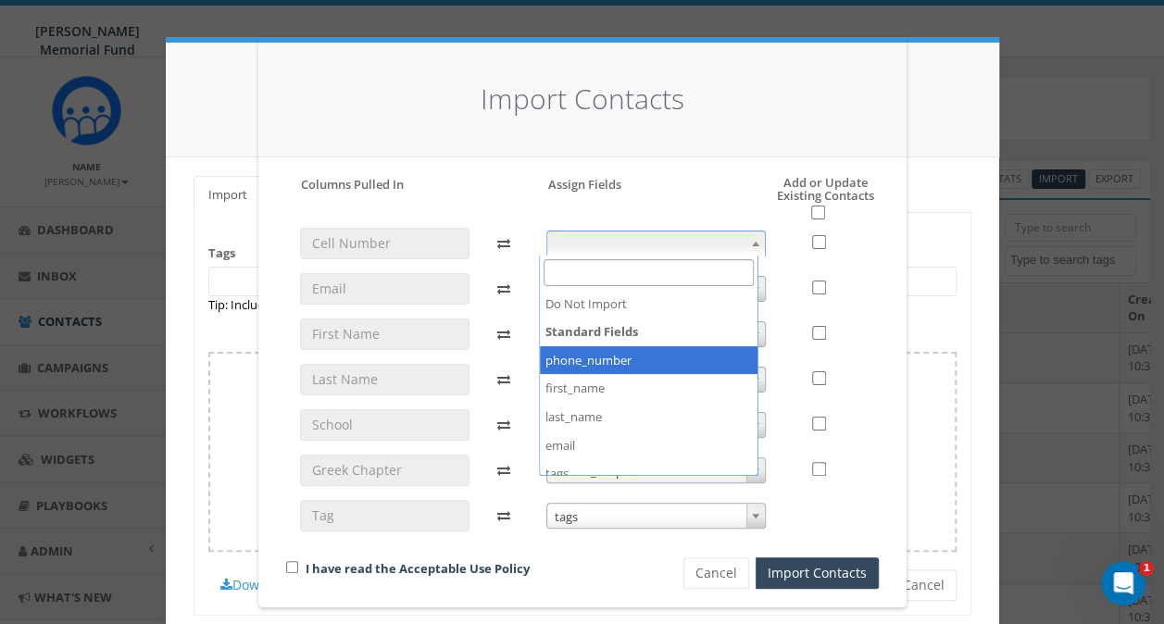
select select "phone_number"
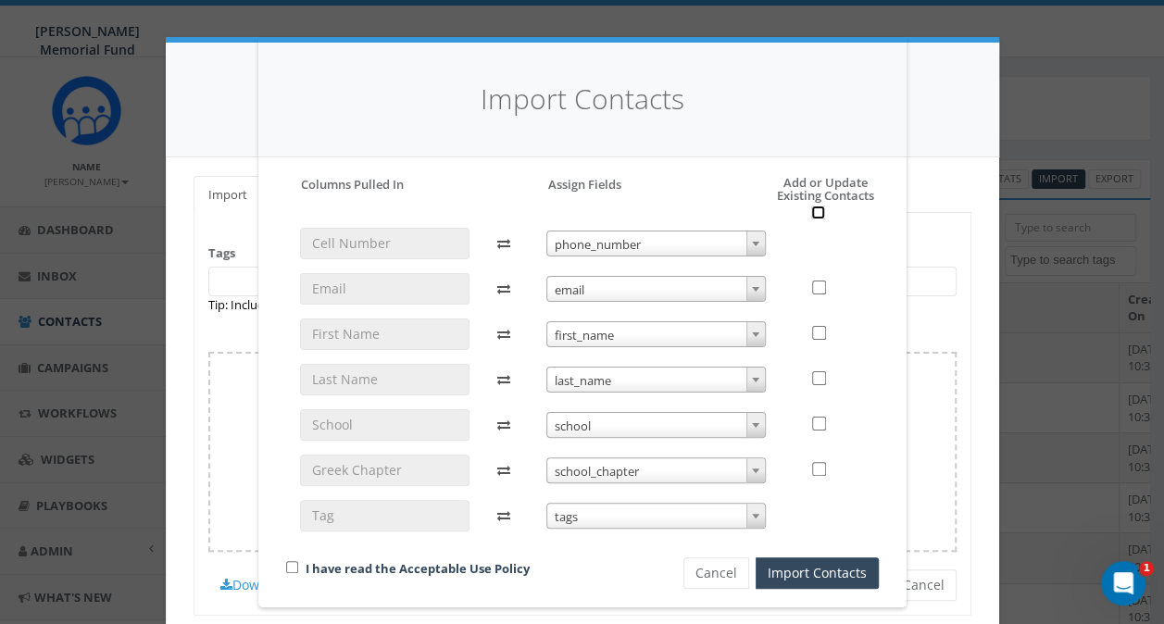
click at [813, 209] on input "checkbox" at bounding box center [818, 212] width 14 height 14
checkbox input "true"
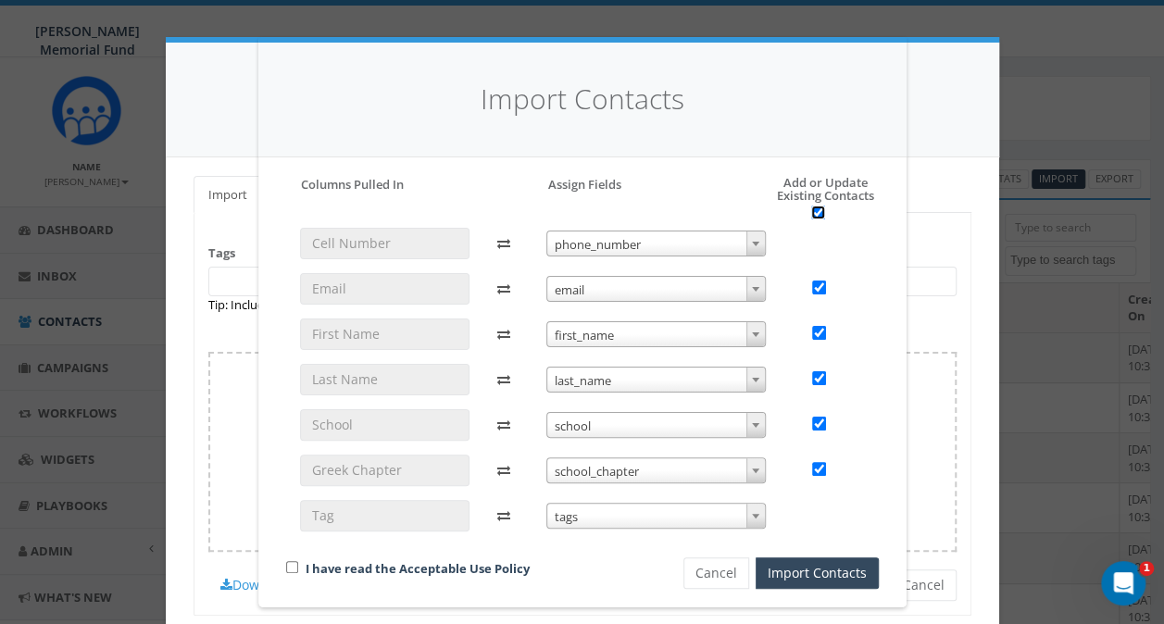
checkbox input "true"
click at [286, 562] on input "checkbox" at bounding box center [292, 567] width 12 height 12
checkbox input "true"
click at [803, 572] on button "Import Contacts" at bounding box center [816, 572] width 123 height 31
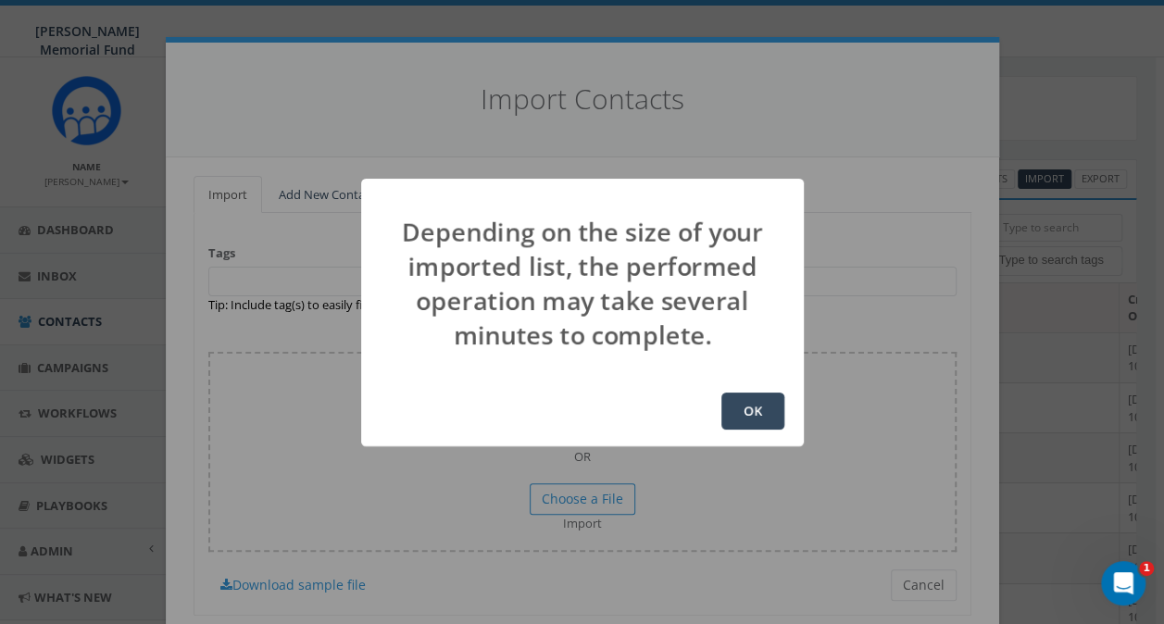
click at [755, 418] on button "OK" at bounding box center [752, 410] width 63 height 37
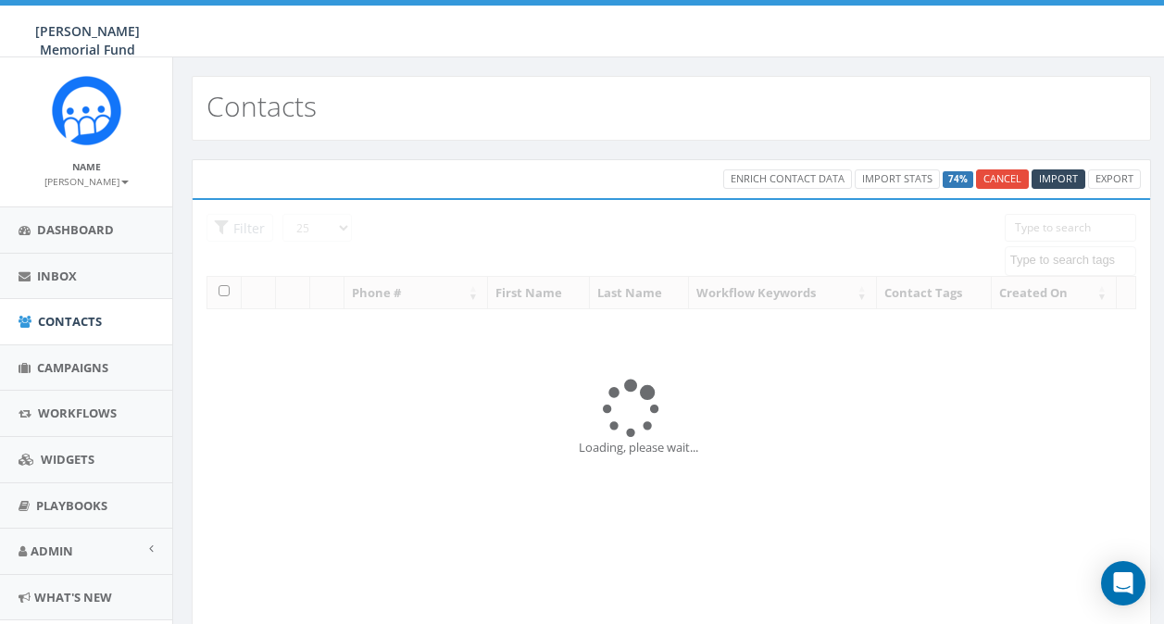
select select
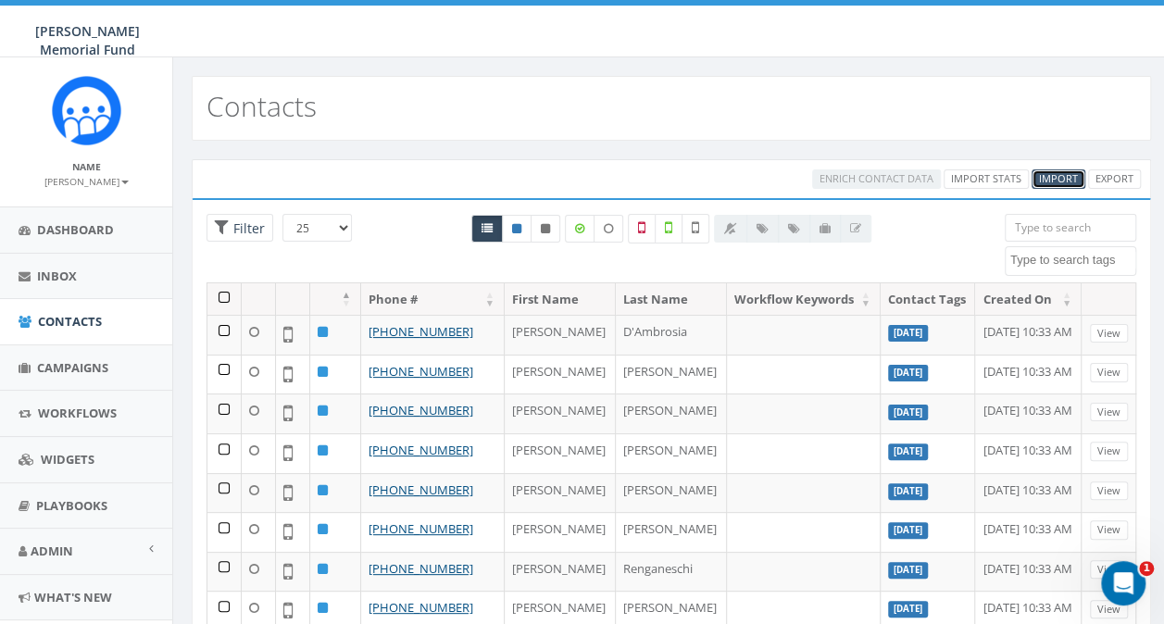
click at [1057, 176] on span "Import" at bounding box center [1058, 178] width 39 height 14
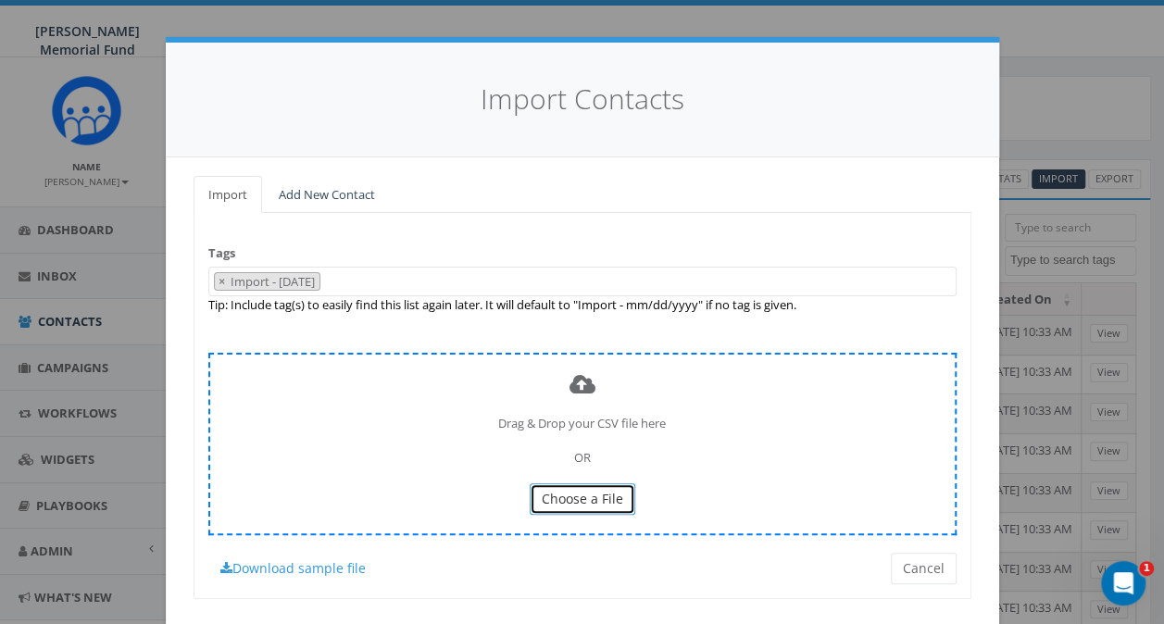
click at [593, 492] on span "Choose a File" at bounding box center [581, 499] width 81 height 18
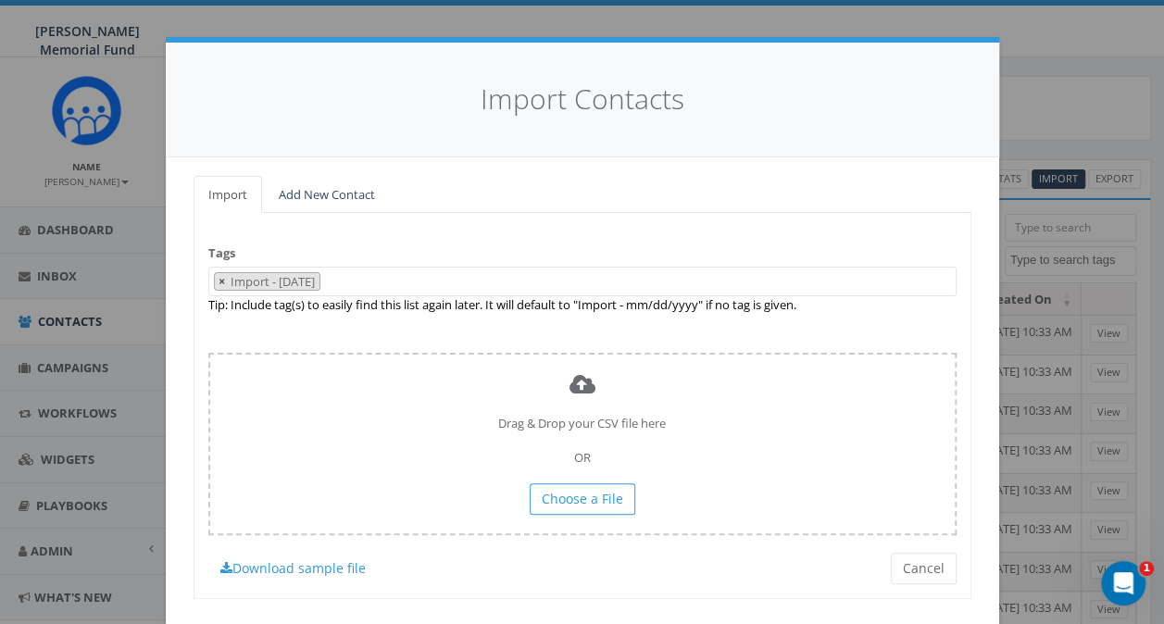
click at [218, 281] on span "×" at bounding box center [221, 281] width 6 height 17
select select
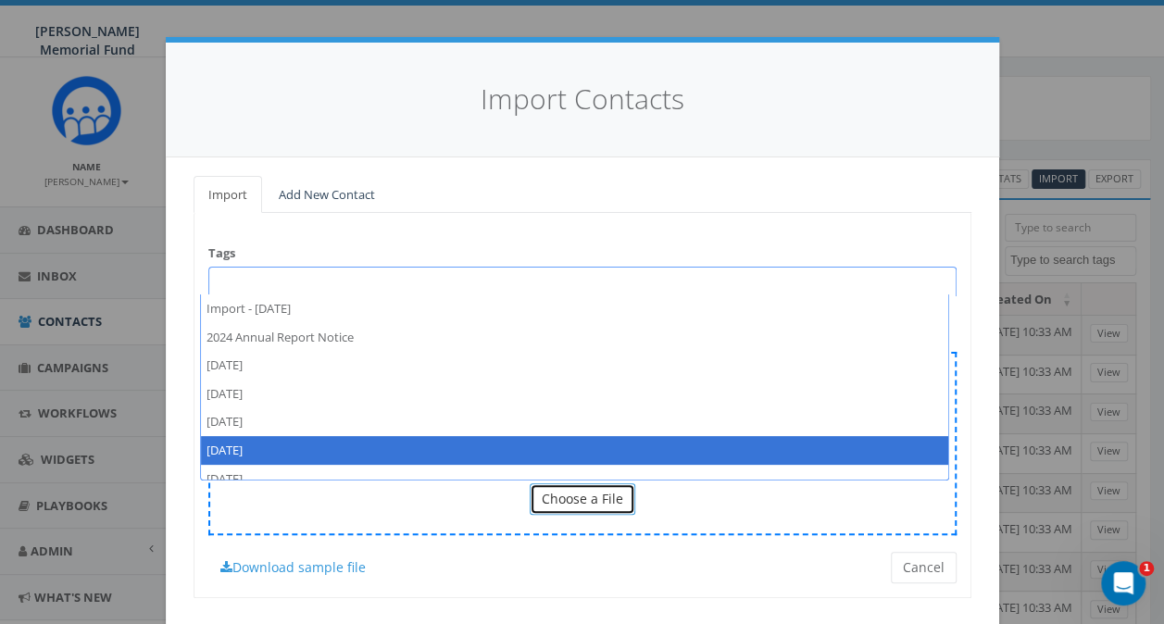
click at [554, 494] on span "Choose a File" at bounding box center [581, 499] width 81 height 18
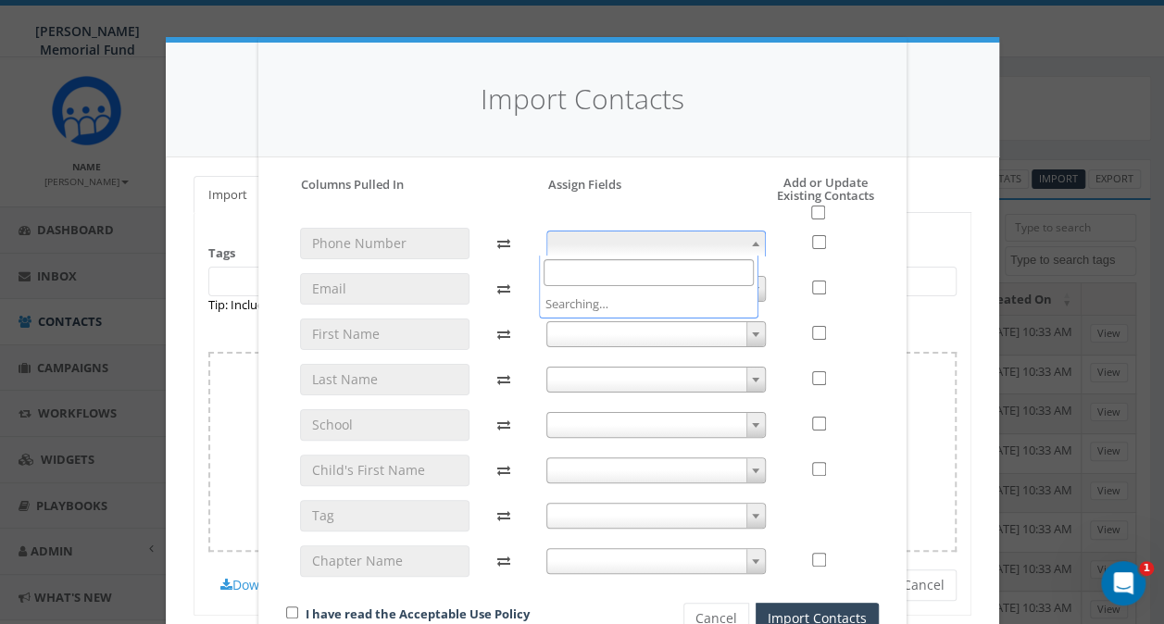
click at [573, 239] on span at bounding box center [655, 243] width 219 height 26
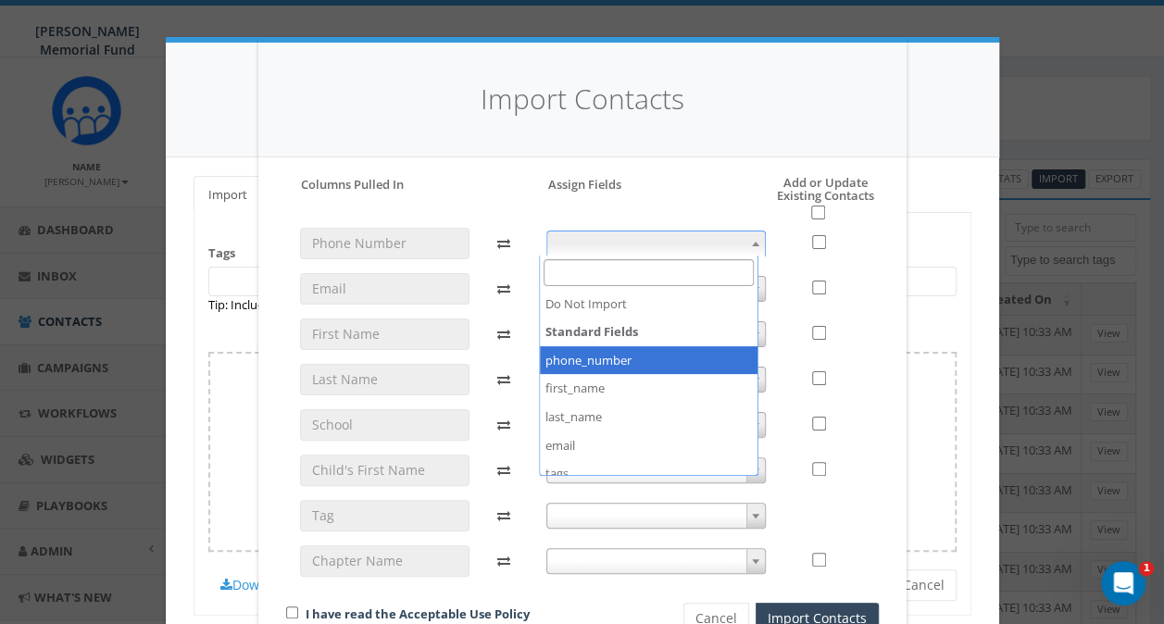
select select "phone_number"
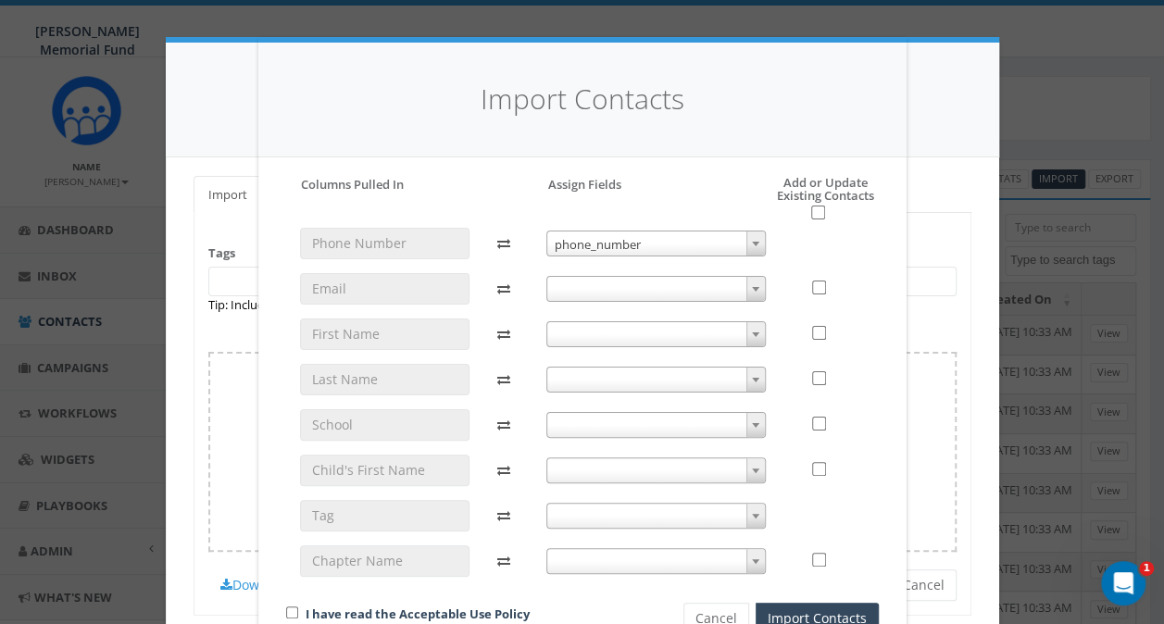
click at [561, 296] on span at bounding box center [655, 289] width 219 height 26
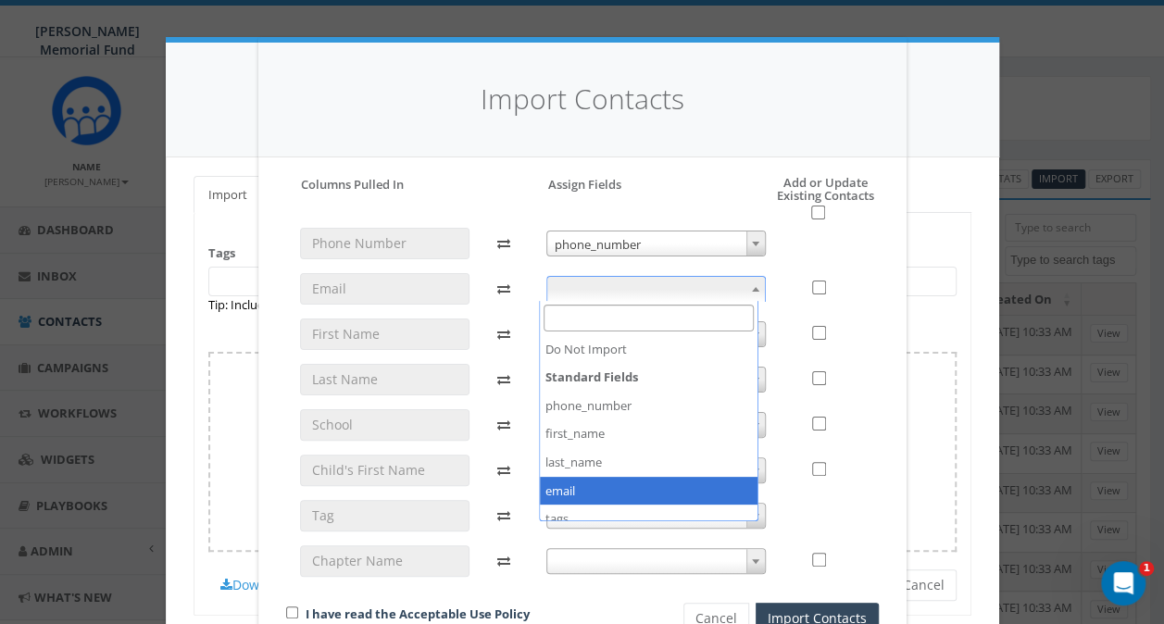
select select "email"
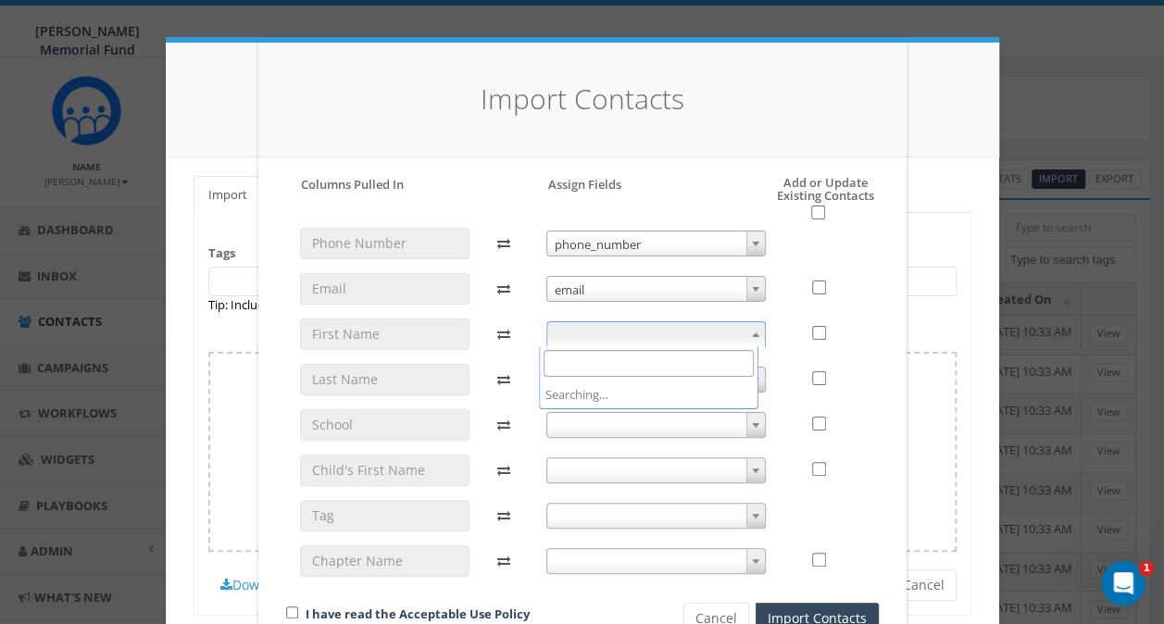
click at [560, 338] on span at bounding box center [655, 334] width 219 height 26
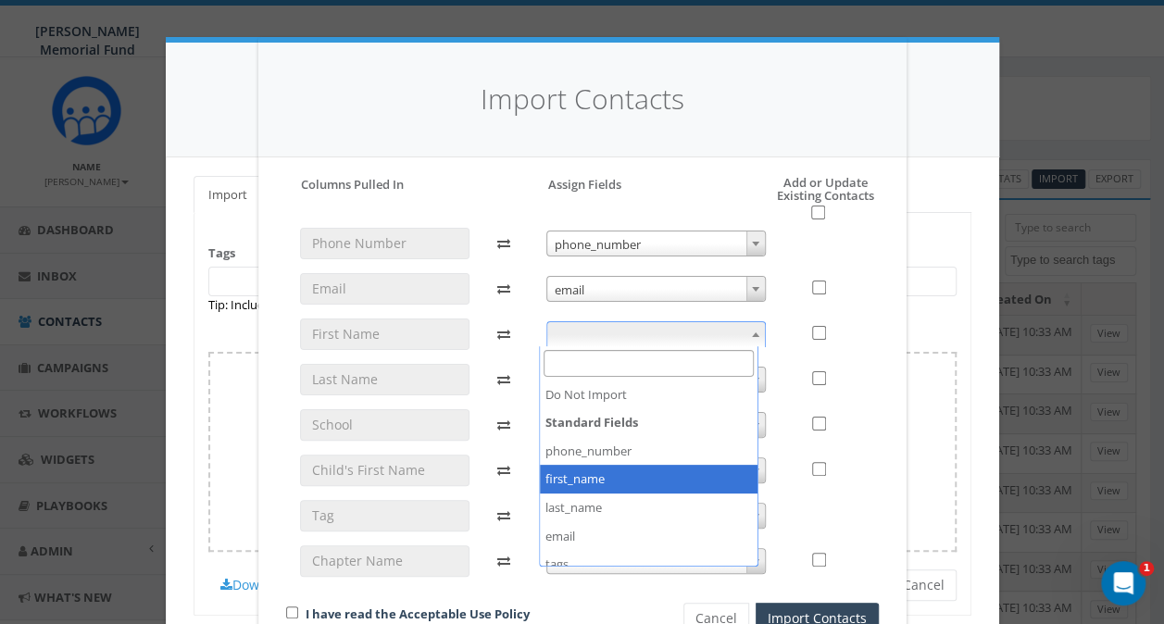
select select "first_name"
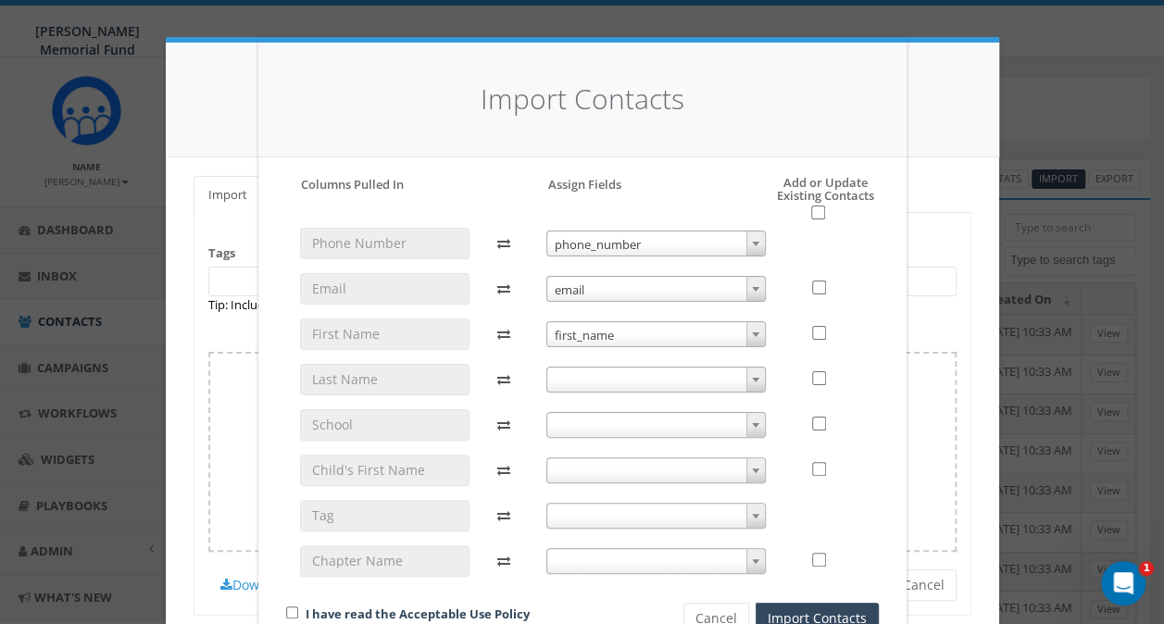
click at [563, 377] on span at bounding box center [655, 380] width 219 height 26
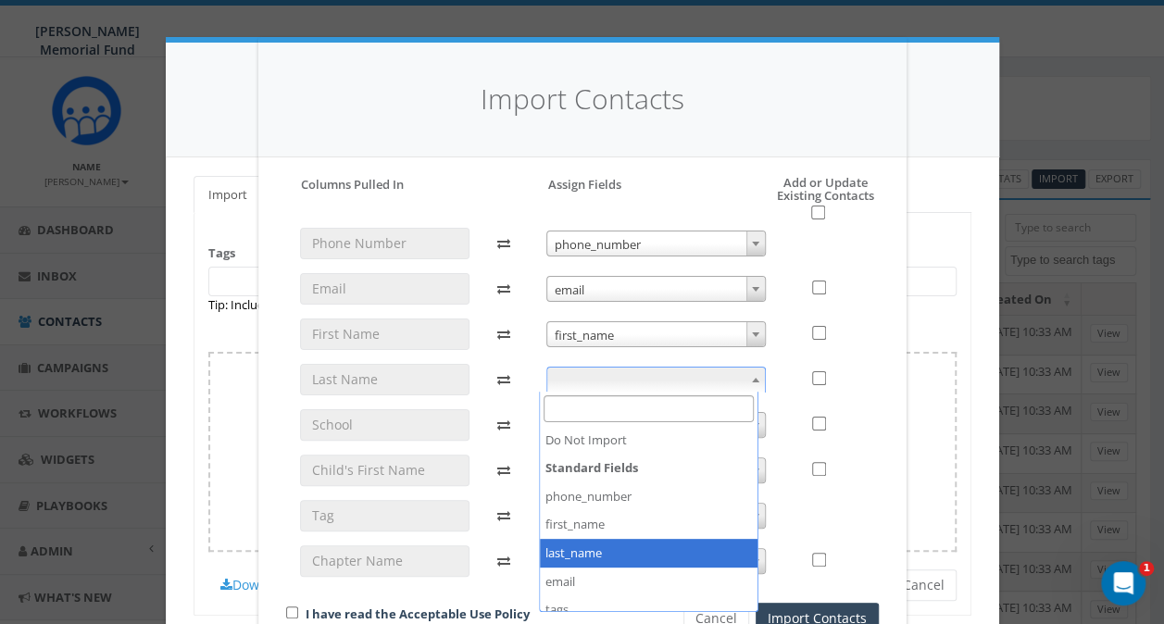
select select "last_name"
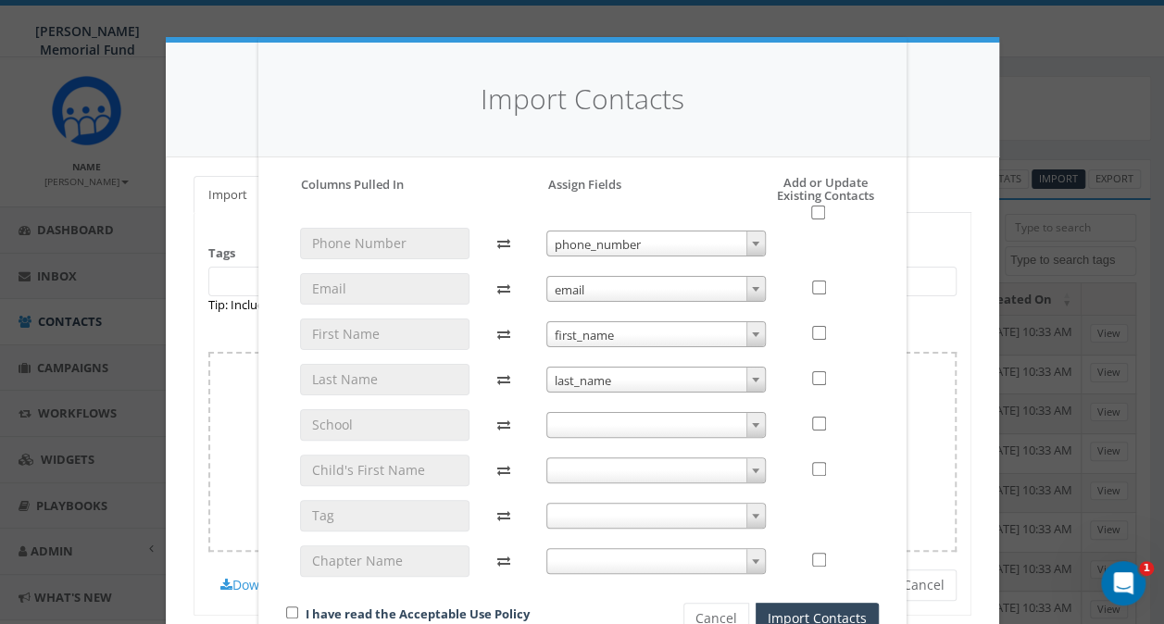
click at [571, 416] on span at bounding box center [655, 425] width 219 height 26
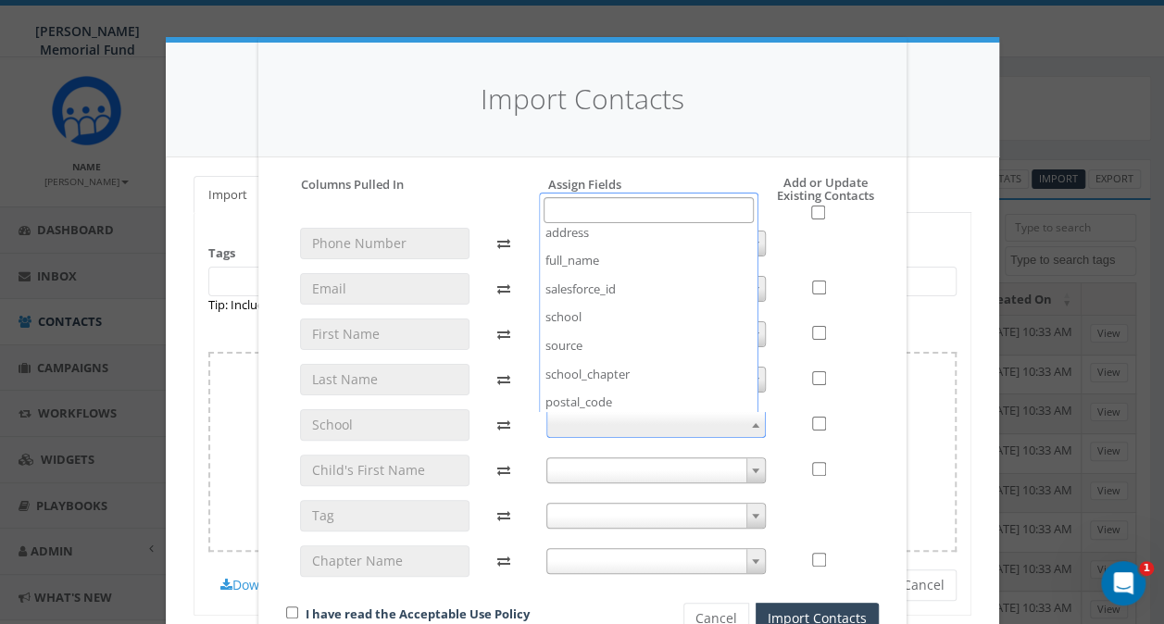
scroll to position [278, 0]
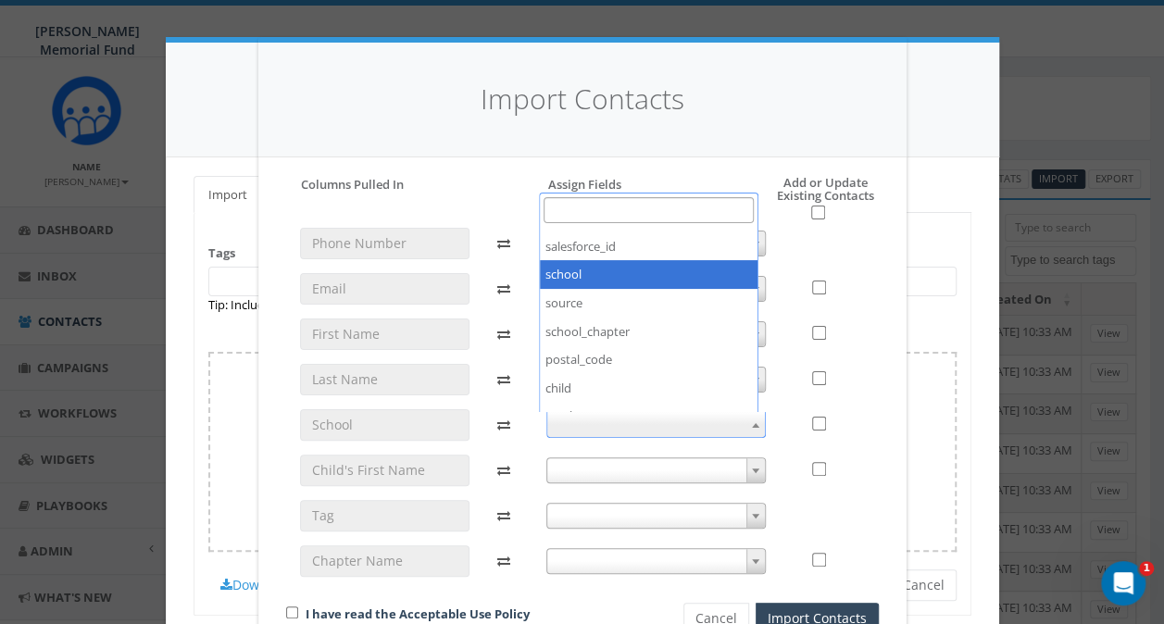
select select "school"
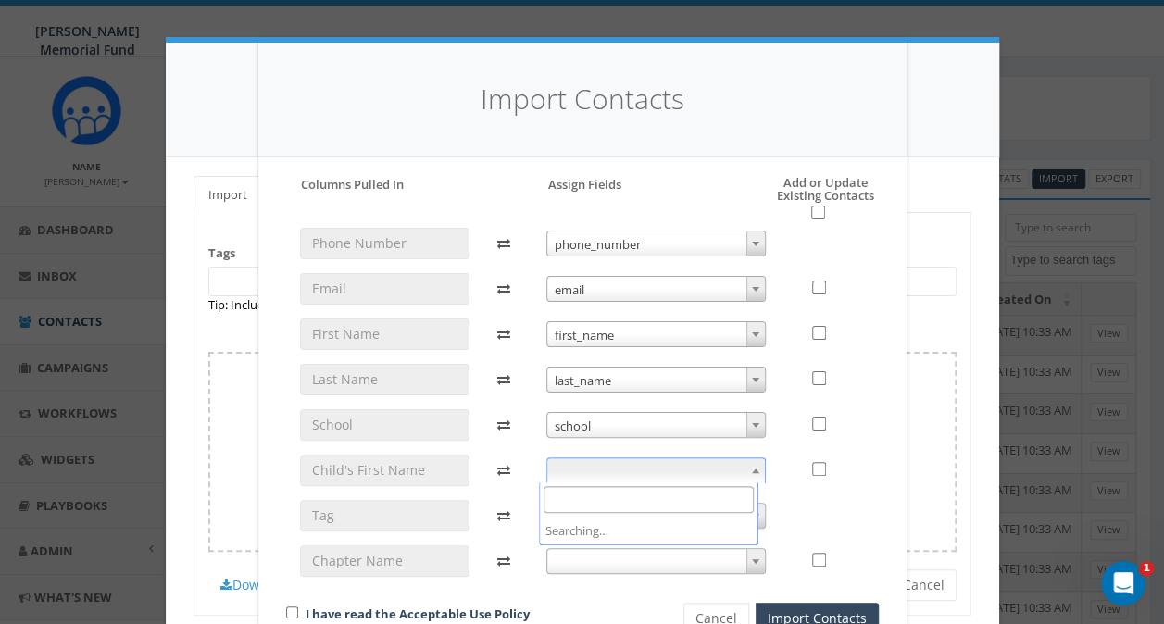
click at [584, 477] on span at bounding box center [655, 470] width 219 height 26
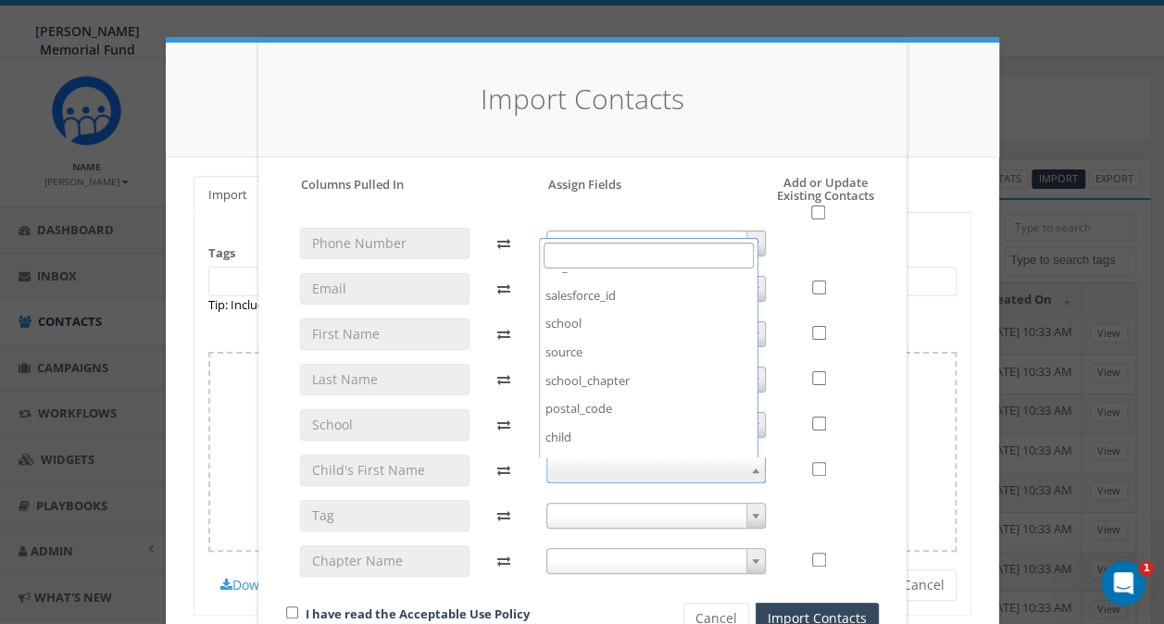
scroll to position [370, 0]
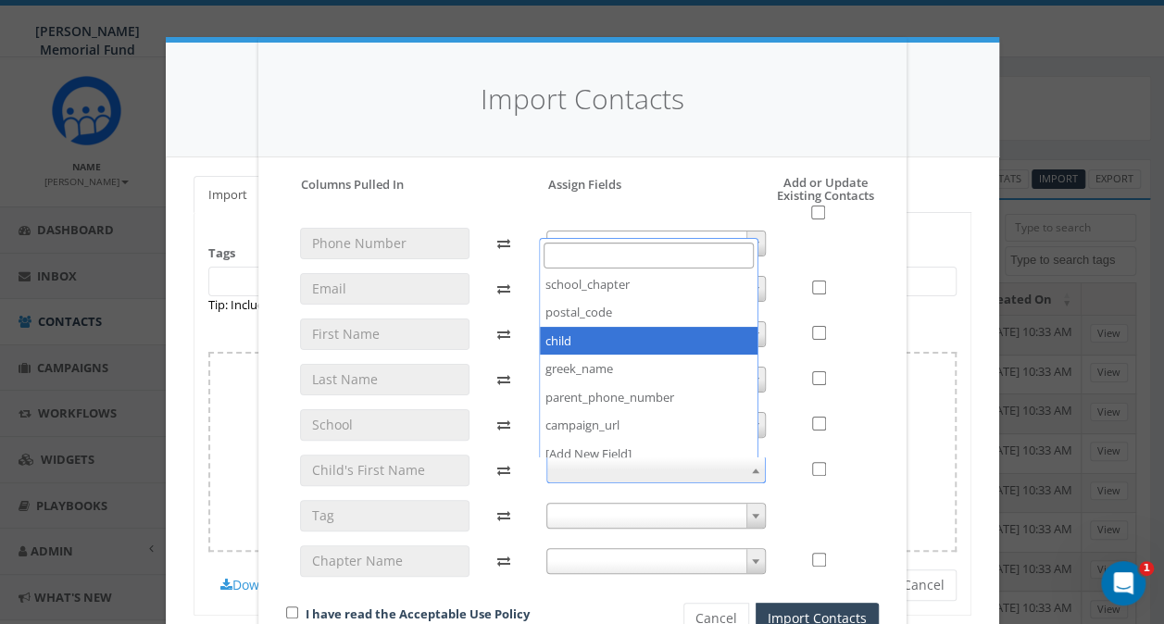
select select "child"
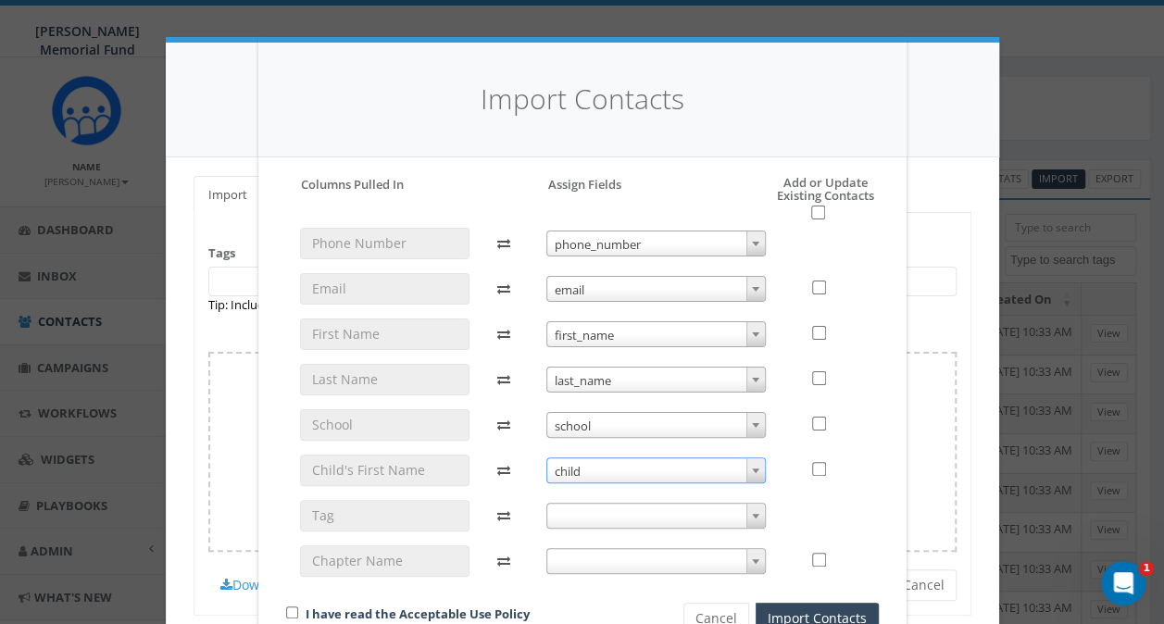
scroll to position [55, 0]
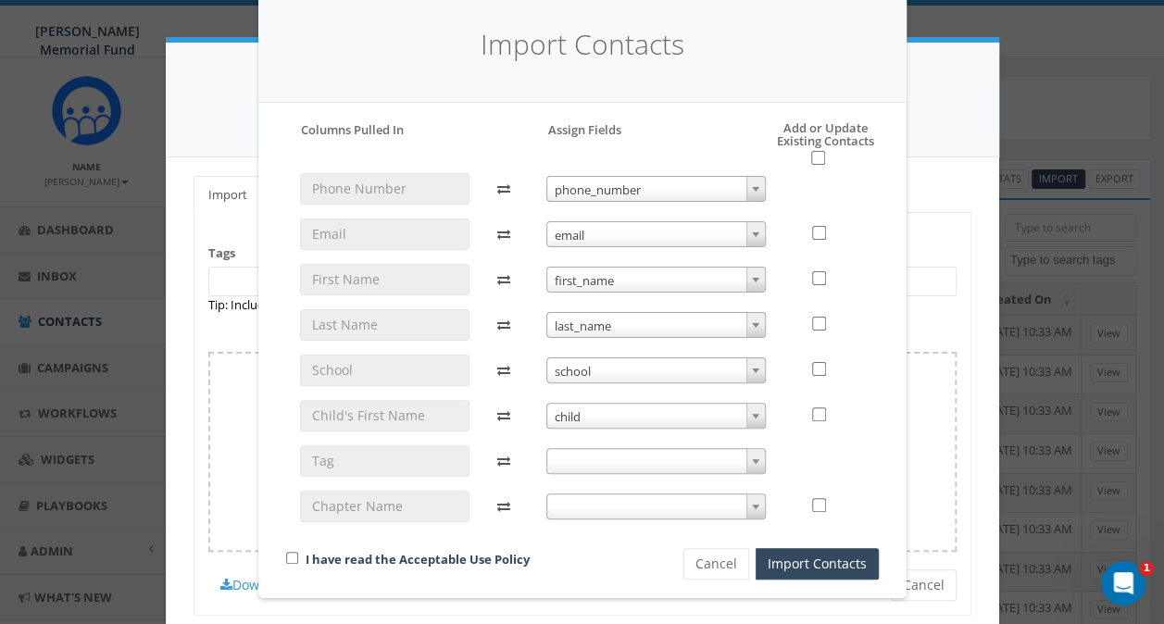
click at [578, 467] on span at bounding box center [655, 461] width 219 height 26
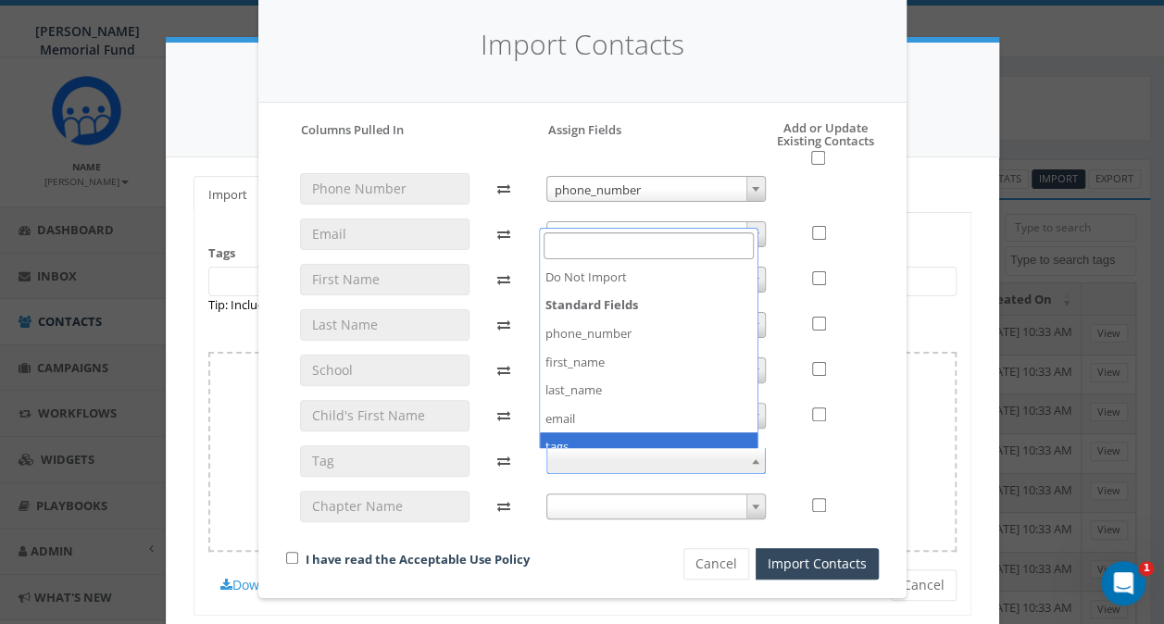
select select "tags"
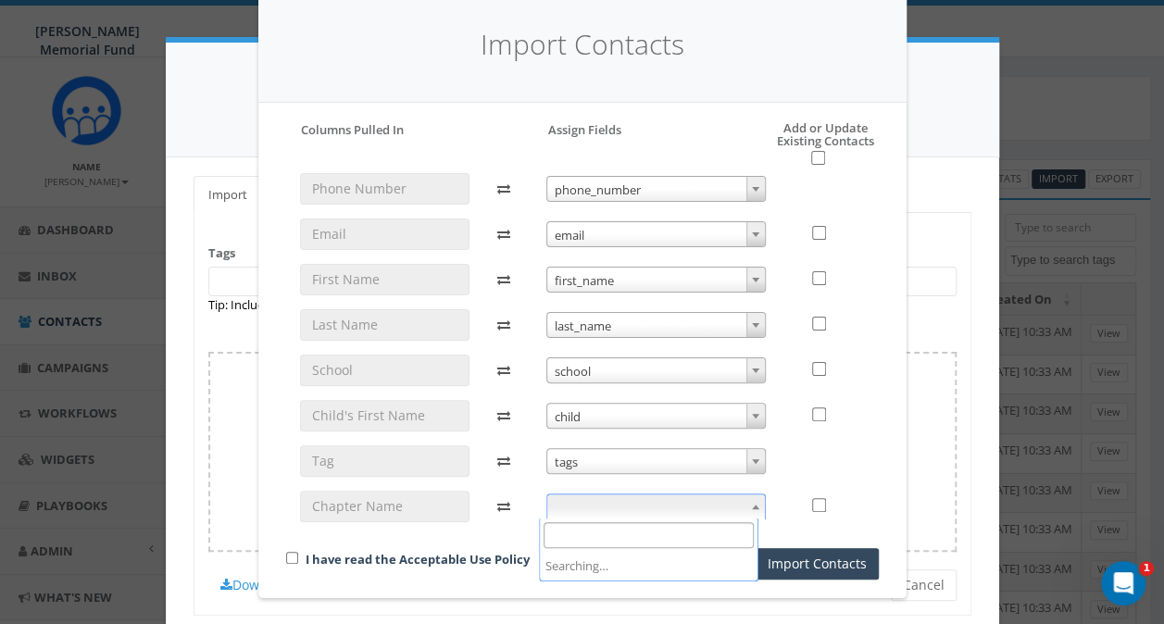
click at [593, 512] on span at bounding box center [655, 506] width 219 height 26
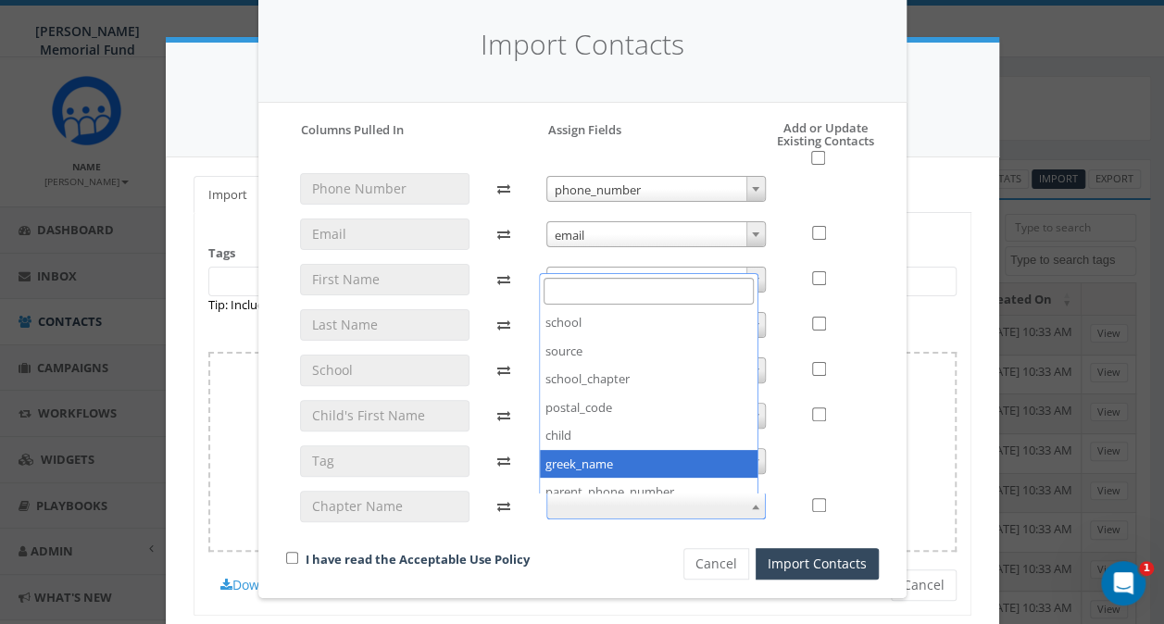
scroll to position [288, 0]
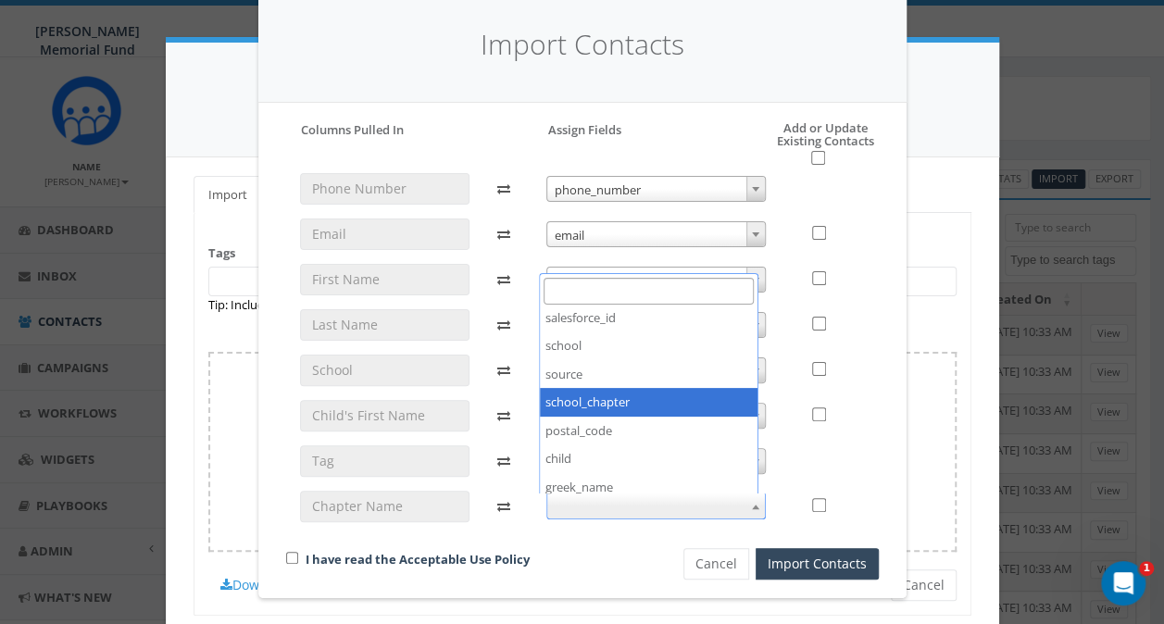
select select "school_chapter"
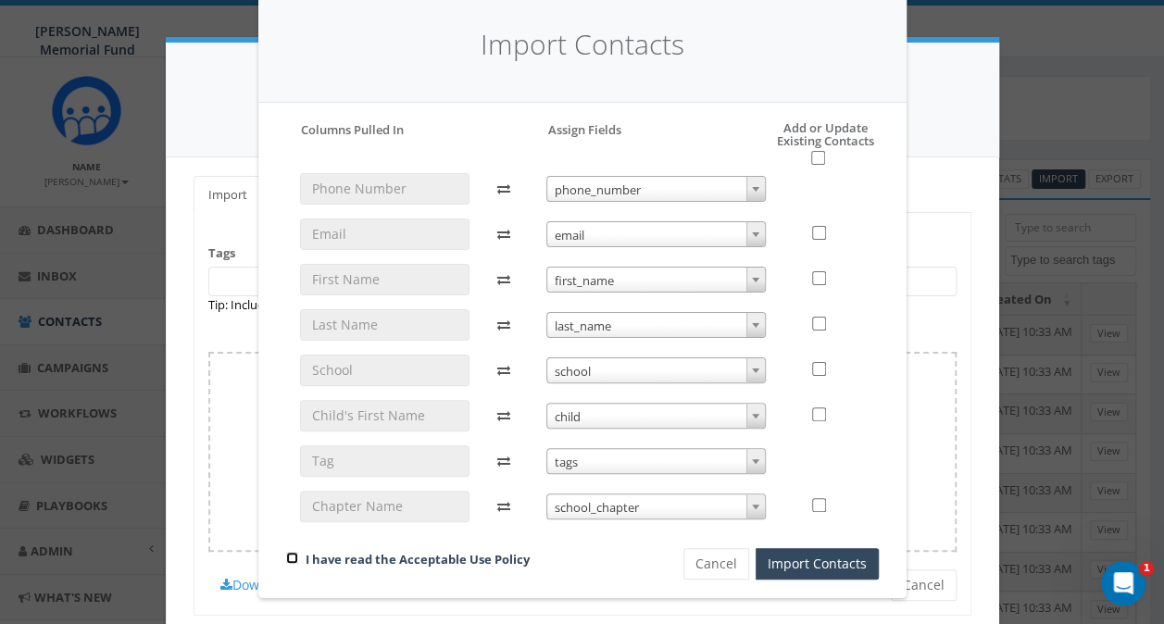
click at [286, 557] on input "checkbox" at bounding box center [292, 558] width 12 height 12
checkbox input "true"
click at [811, 158] on input "checkbox" at bounding box center [818, 158] width 14 height 14
checkbox input "true"
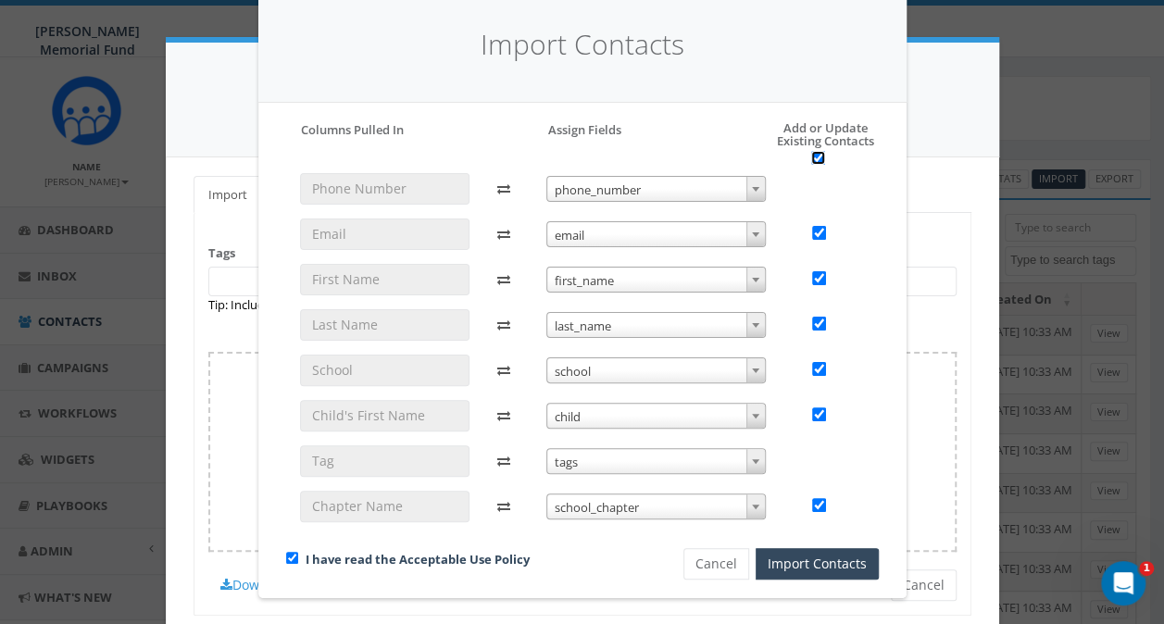
checkbox input "true"
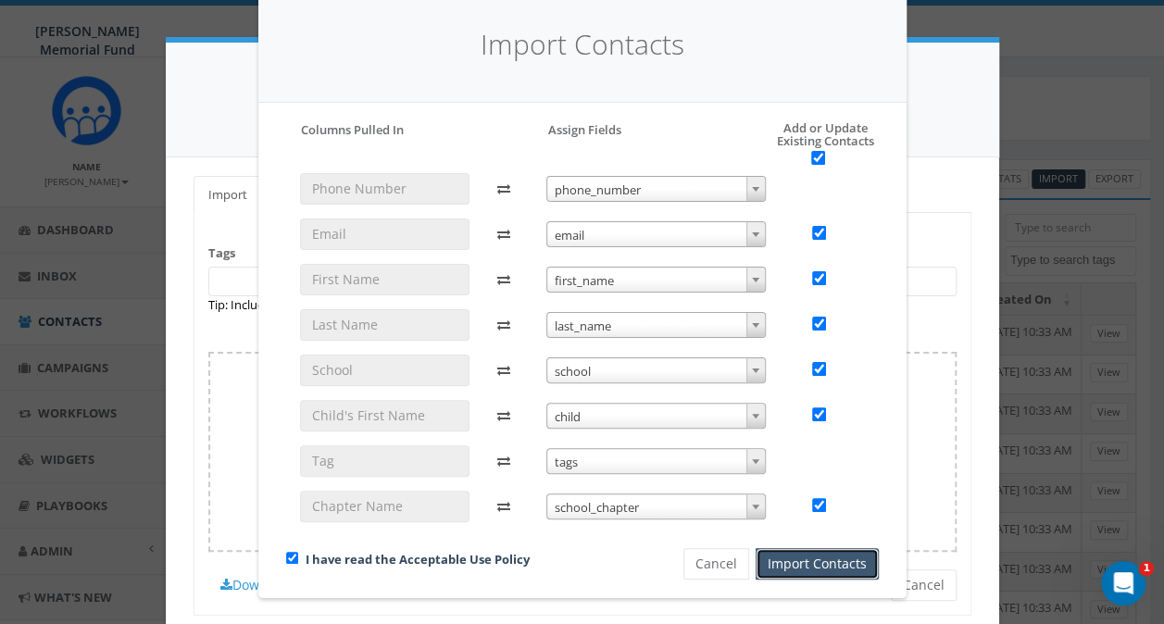
click at [805, 563] on button "Import Contacts" at bounding box center [816, 563] width 123 height 31
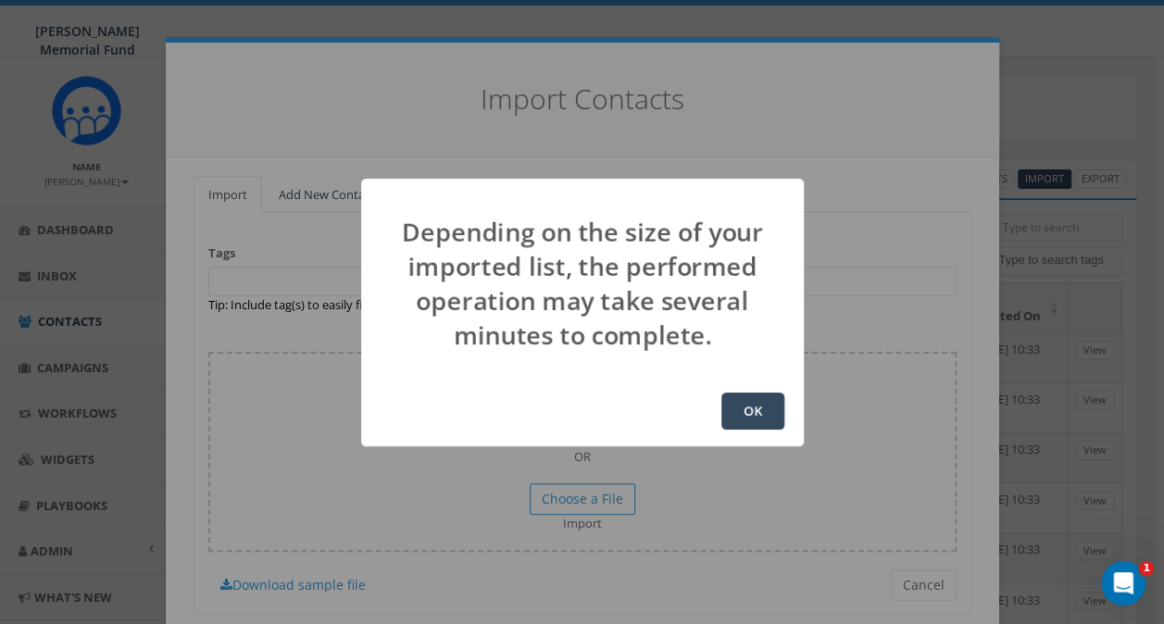
click at [744, 406] on button "OK" at bounding box center [752, 410] width 63 height 37
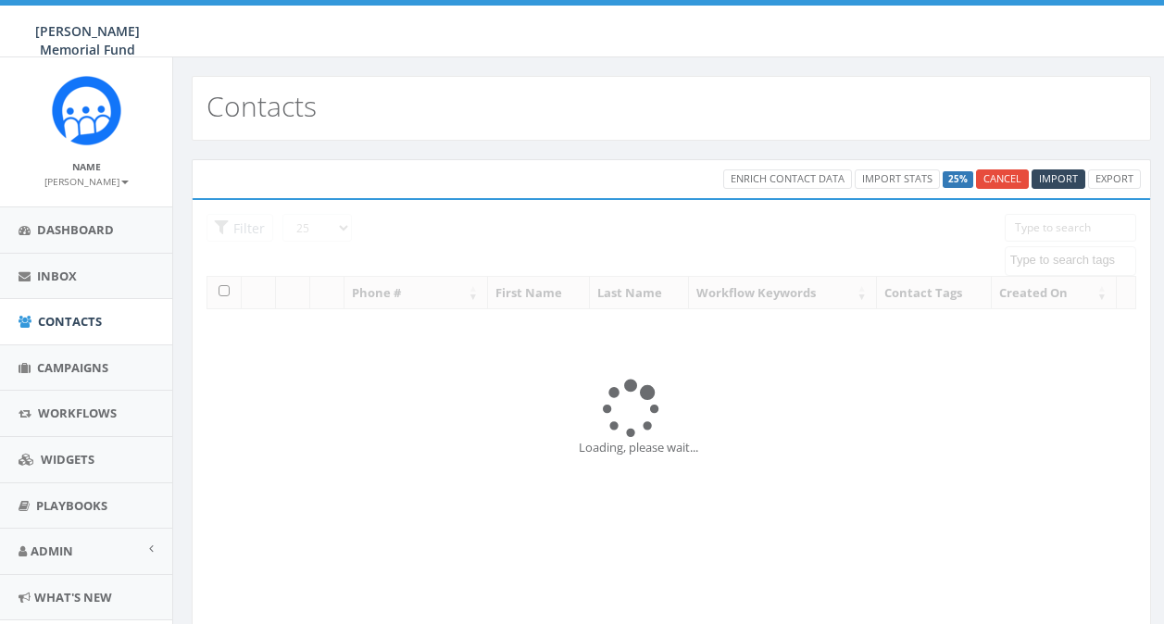
select select
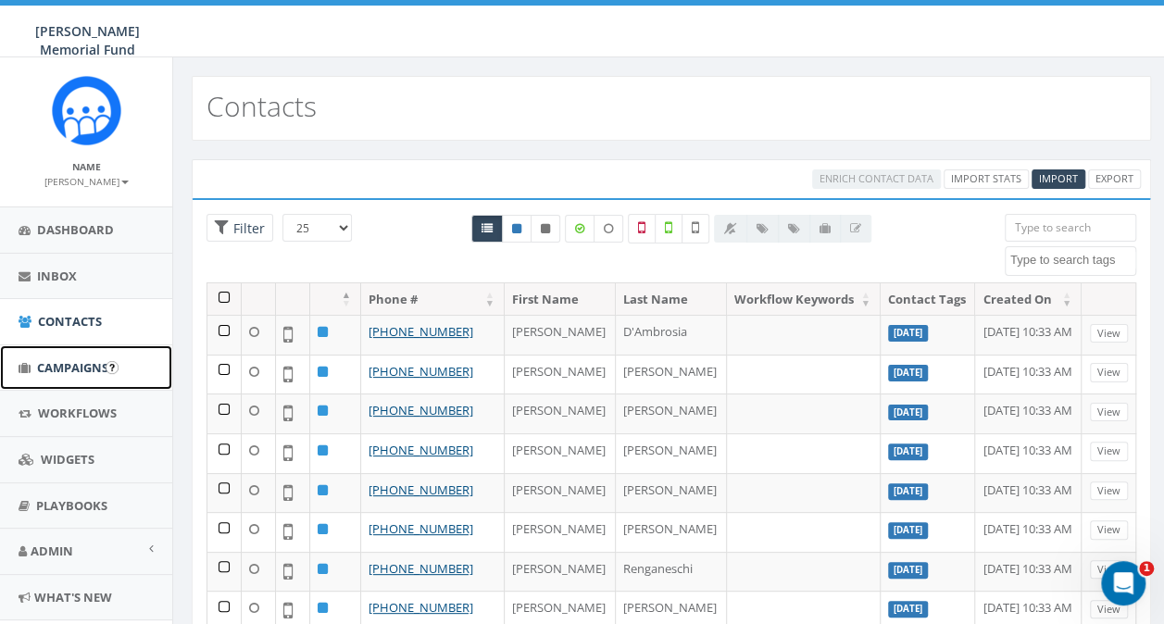
click at [55, 380] on link "Campaigns" at bounding box center [86, 367] width 172 height 45
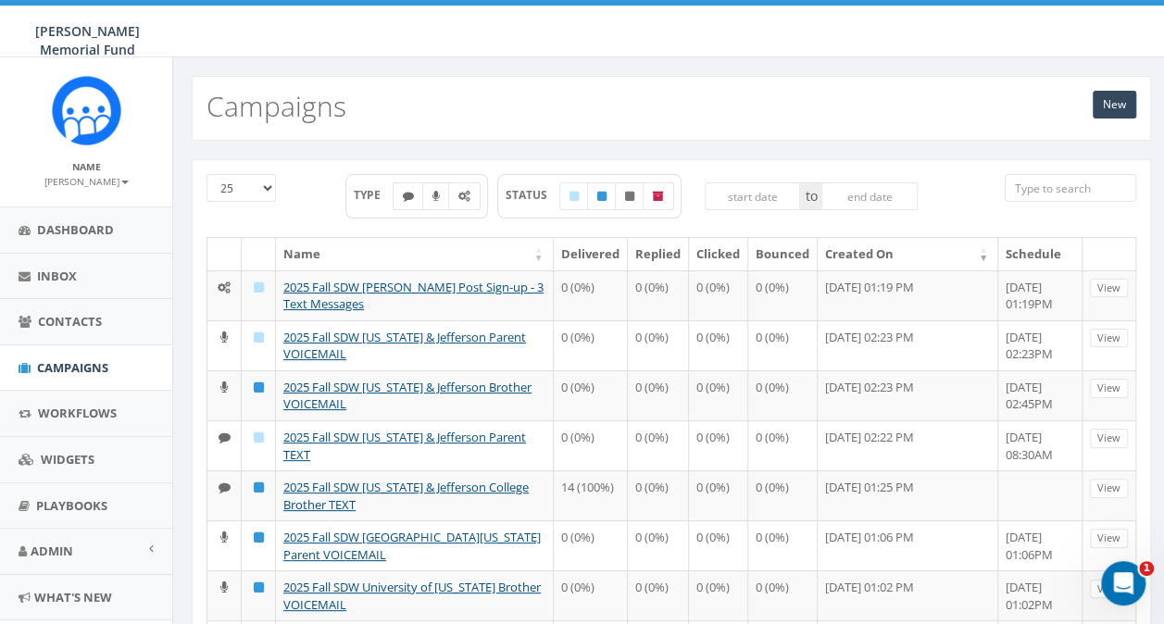
click at [1049, 186] on input "search" at bounding box center [1069, 188] width 131 height 28
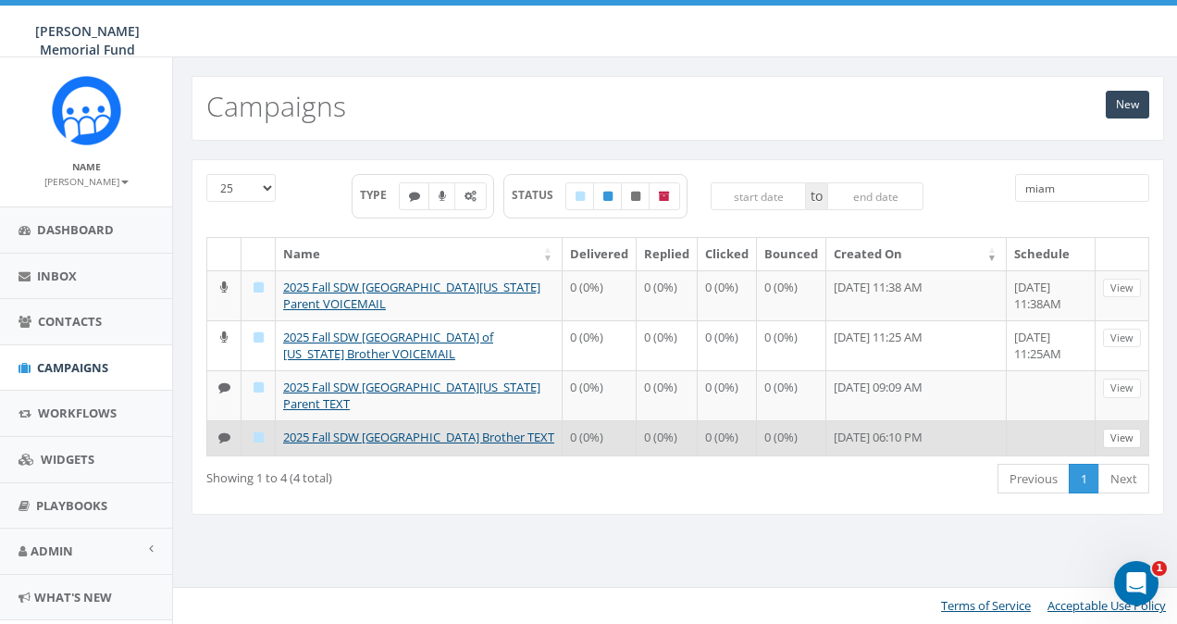
type input "miam"
click at [1124, 437] on link "View" at bounding box center [1122, 438] width 38 height 19
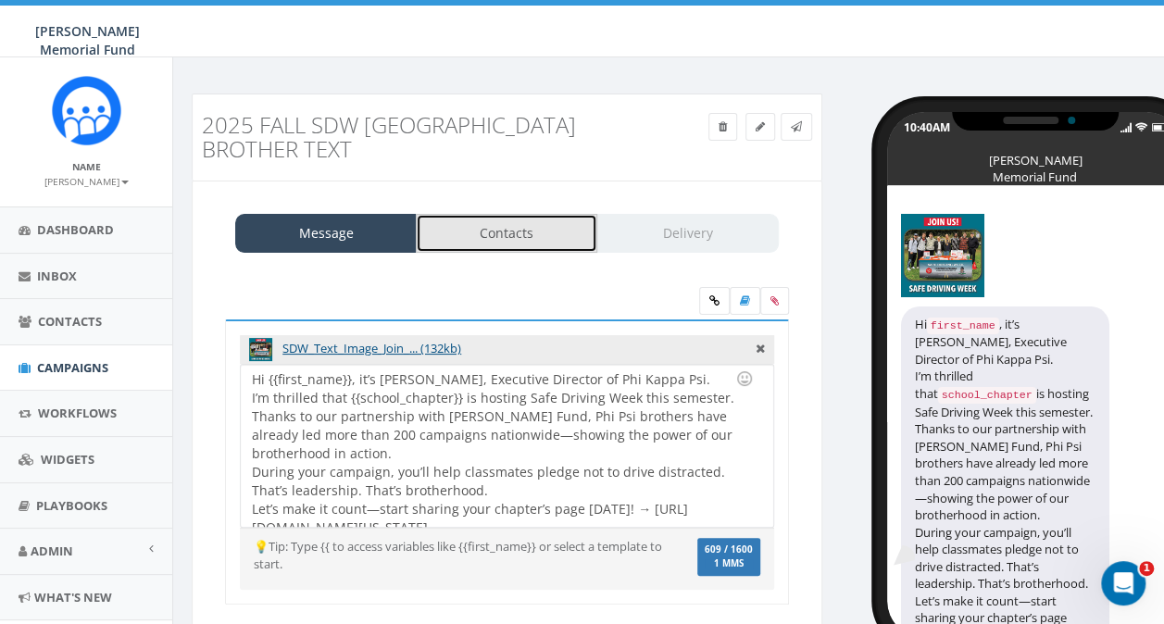
click at [520, 237] on link "Contacts" at bounding box center [506, 233] width 181 height 39
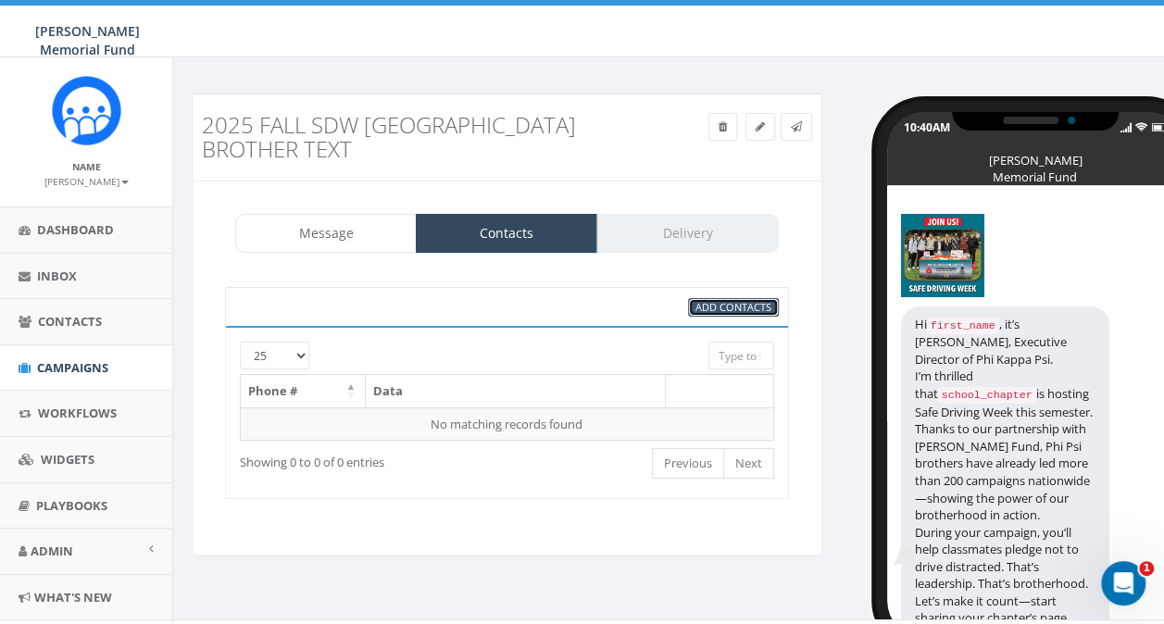
click at [728, 305] on span "Add Contacts" at bounding box center [733, 307] width 76 height 14
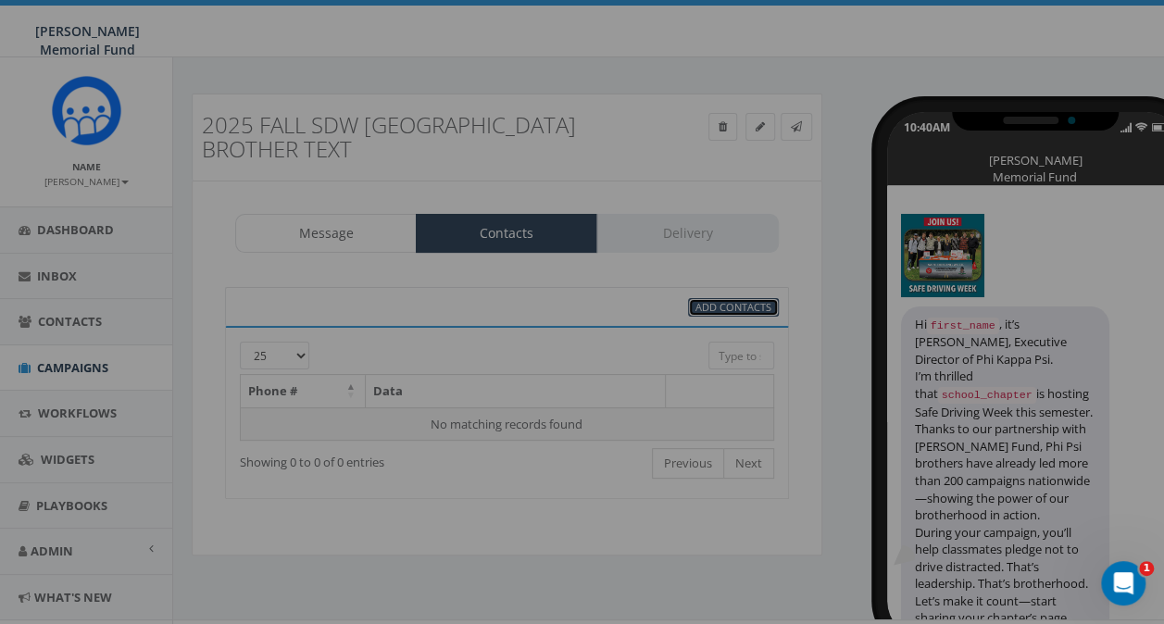
select select
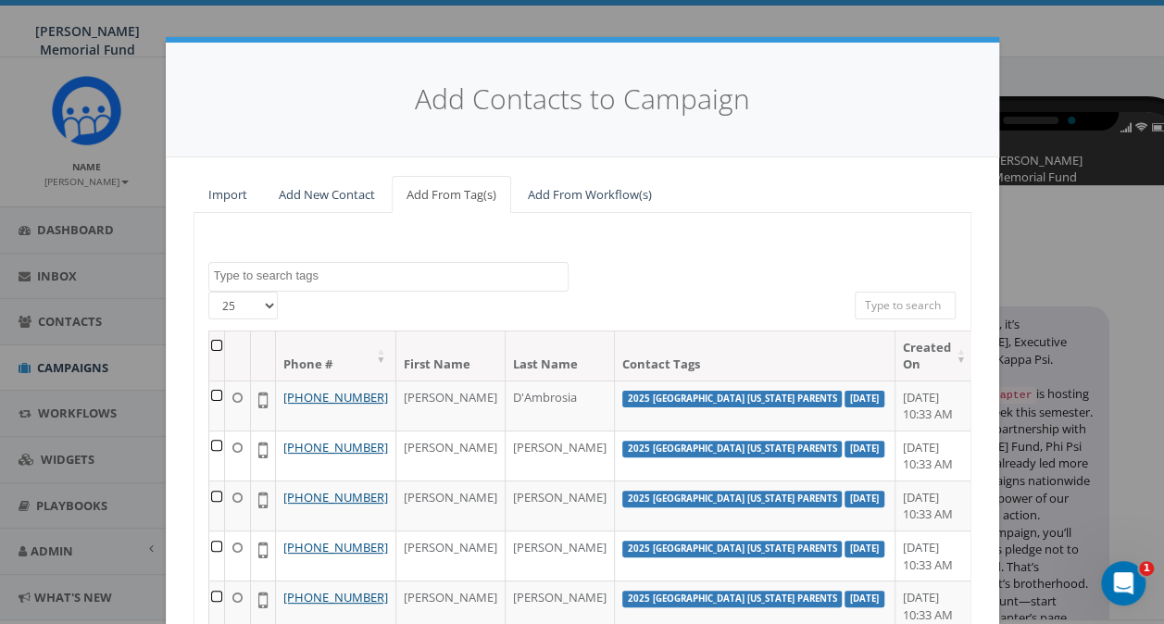
click at [289, 278] on textarea "Search" at bounding box center [391, 276] width 354 height 17
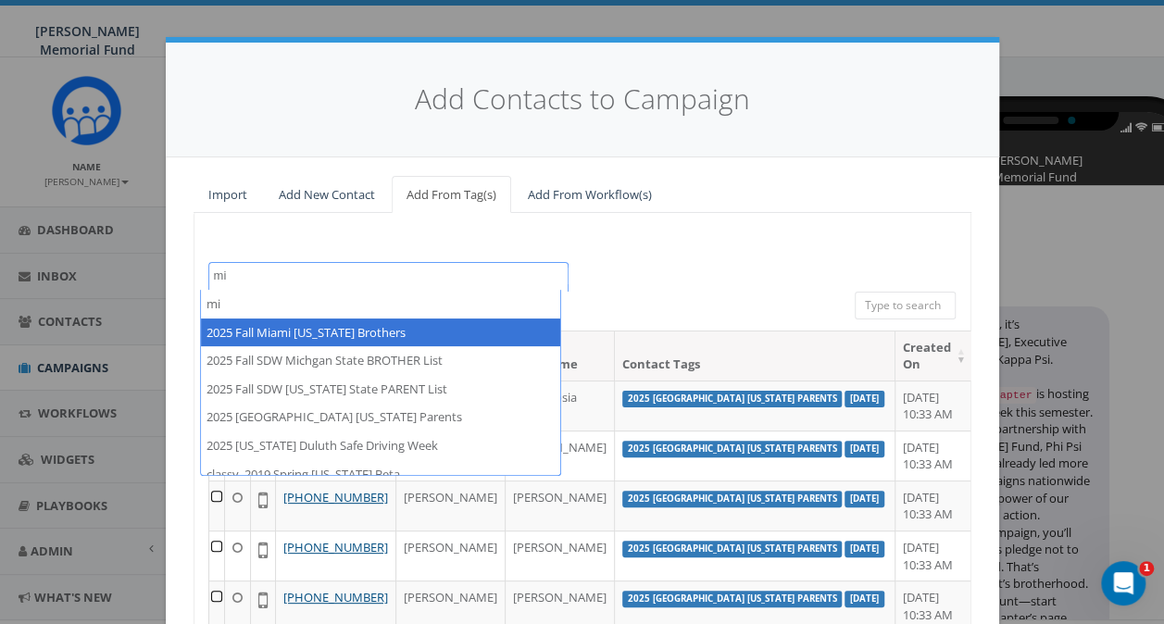
type textarea "mi"
select select "2025 Fall Miami [US_STATE] Brothers"
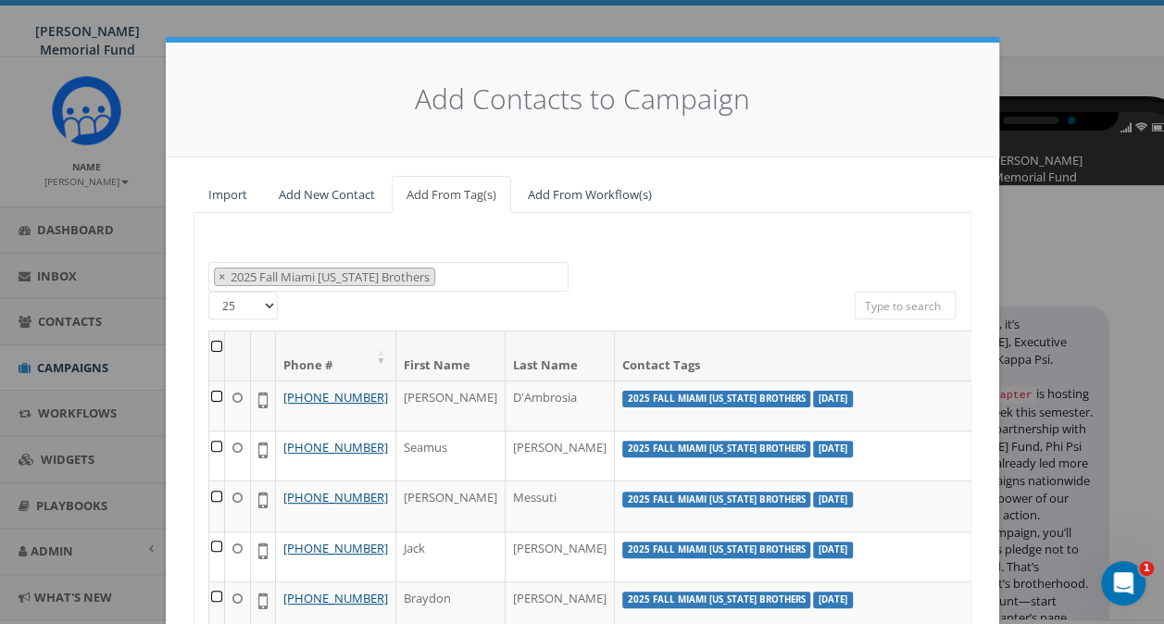
click at [209, 339] on th at bounding box center [217, 355] width 16 height 49
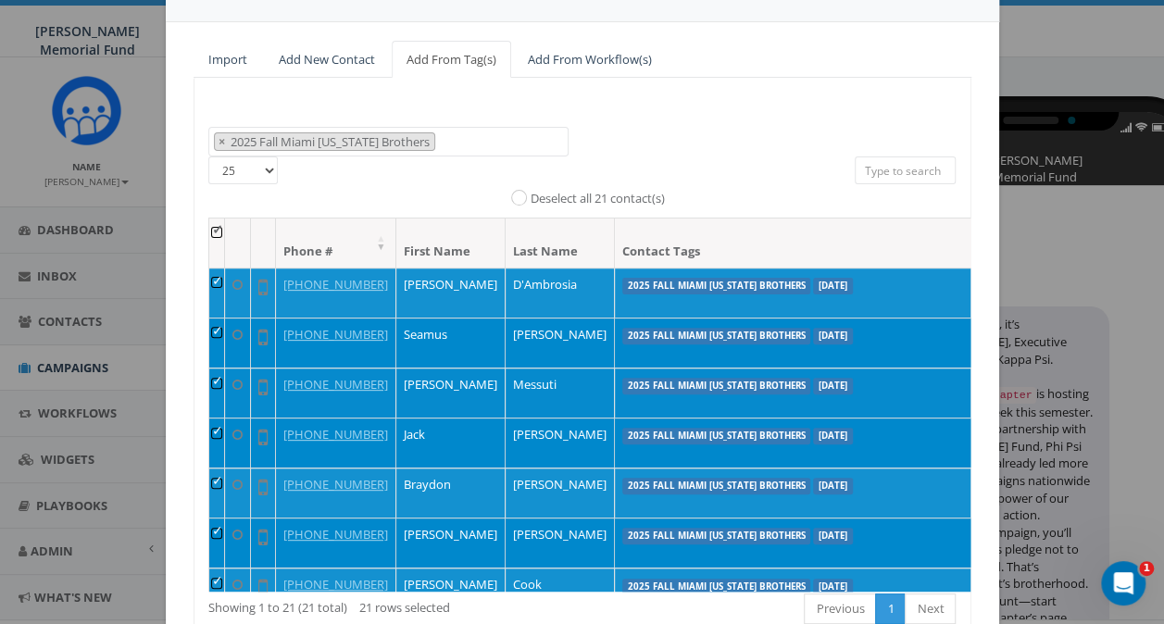
scroll to position [253, 0]
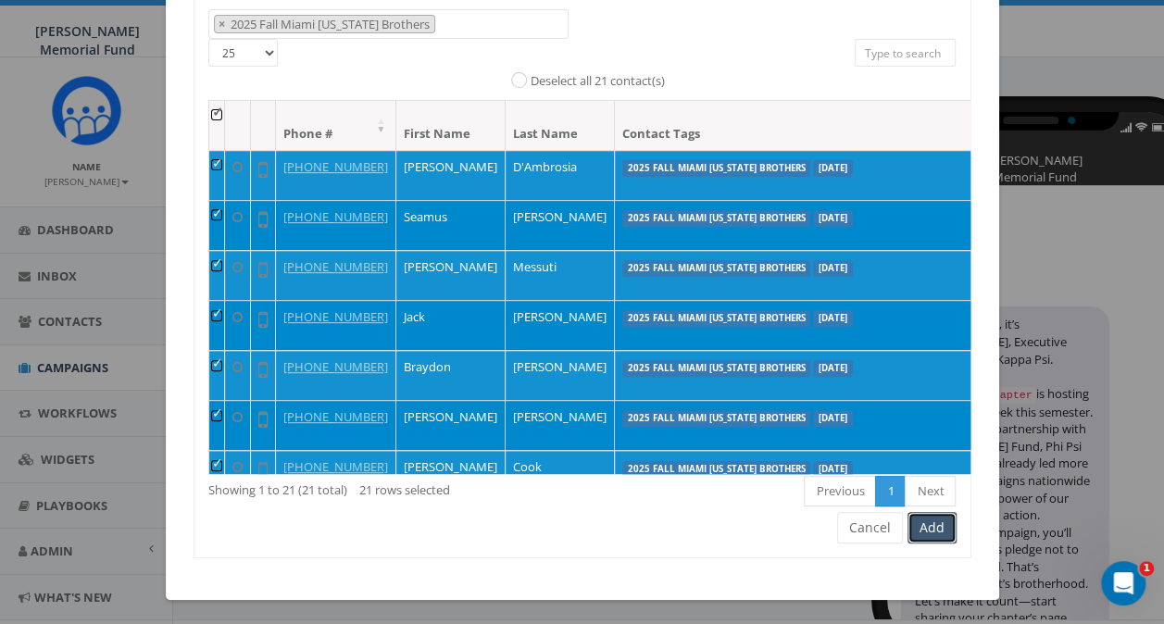
click at [919, 530] on button "Add" at bounding box center [931, 527] width 49 height 31
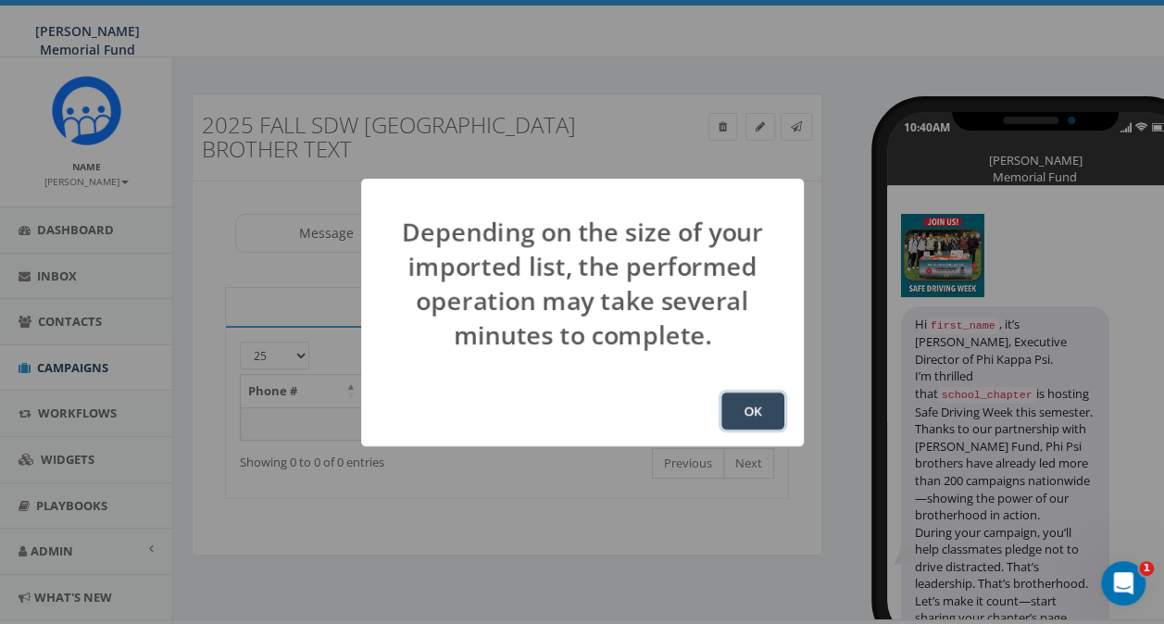
click at [740, 413] on button "OK" at bounding box center [752, 410] width 63 height 37
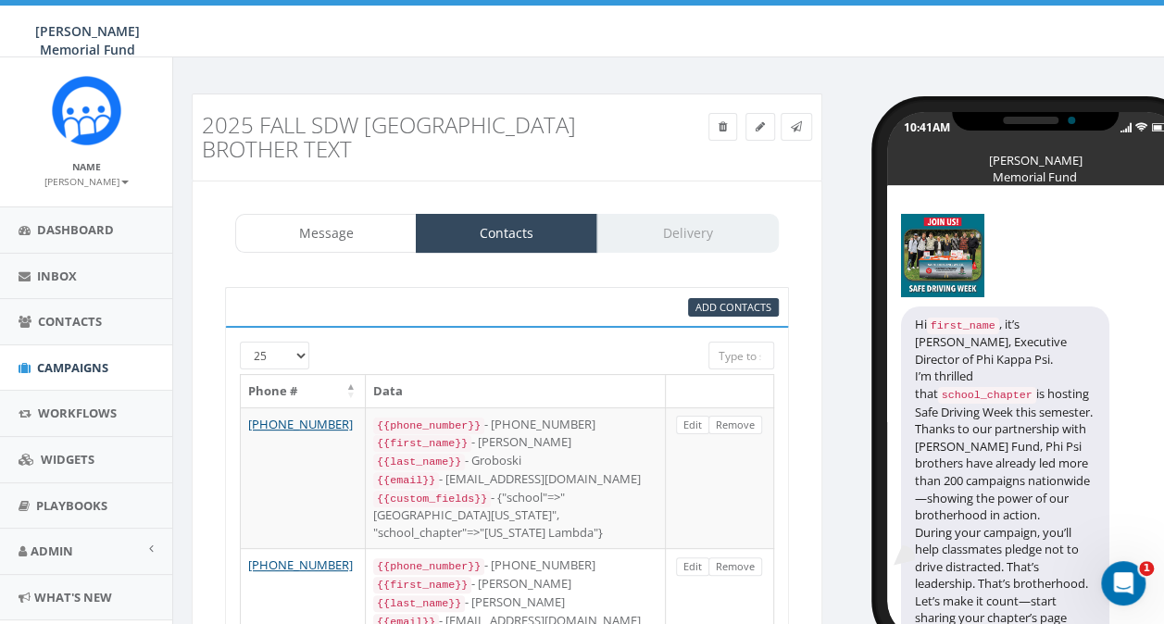
click at [672, 237] on div "Message Contacts Delivery" at bounding box center [506, 233] width 543 height 39
click at [350, 243] on link "Message" at bounding box center [325, 233] width 181 height 39
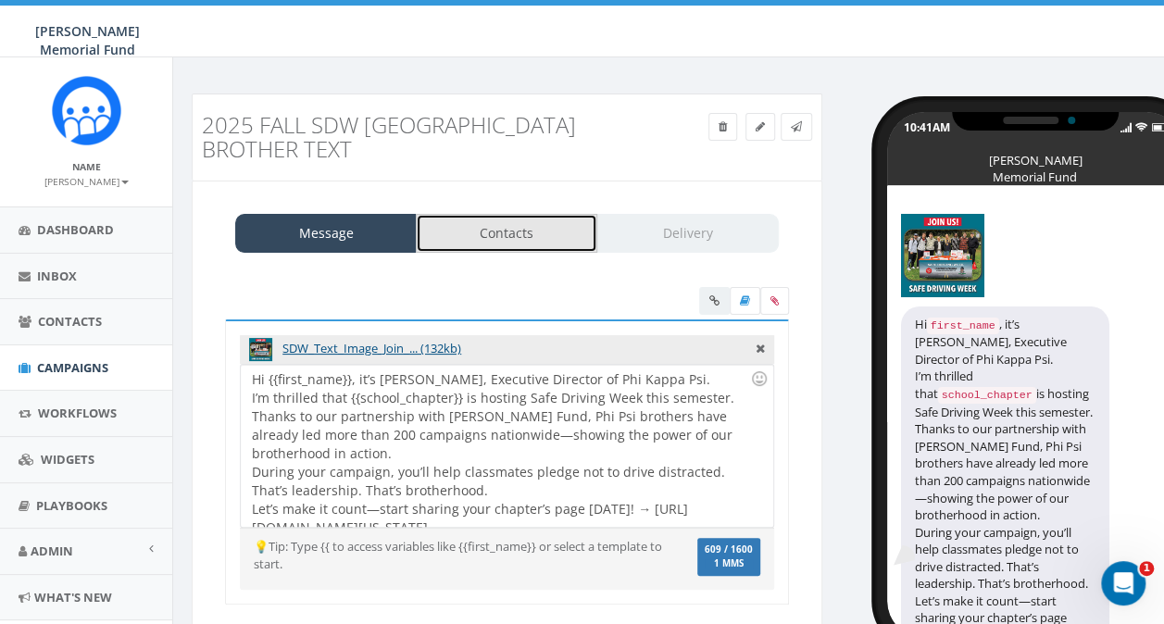
click at [493, 241] on link "Contacts" at bounding box center [506, 233] width 181 height 39
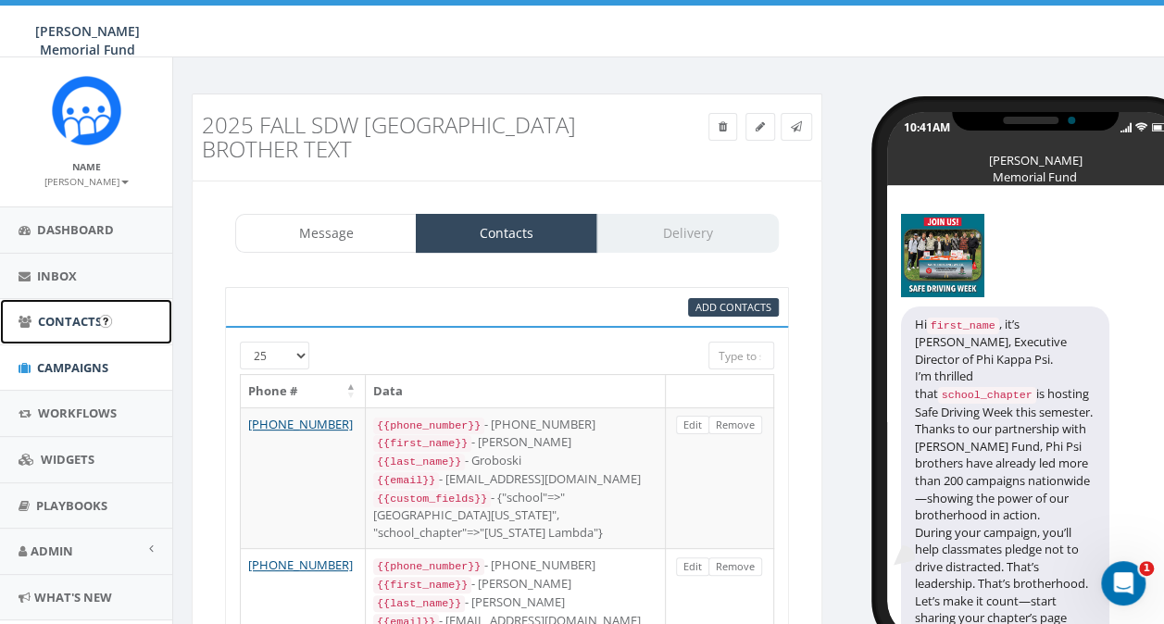
click at [61, 324] on span "Contacts" at bounding box center [70, 321] width 64 height 17
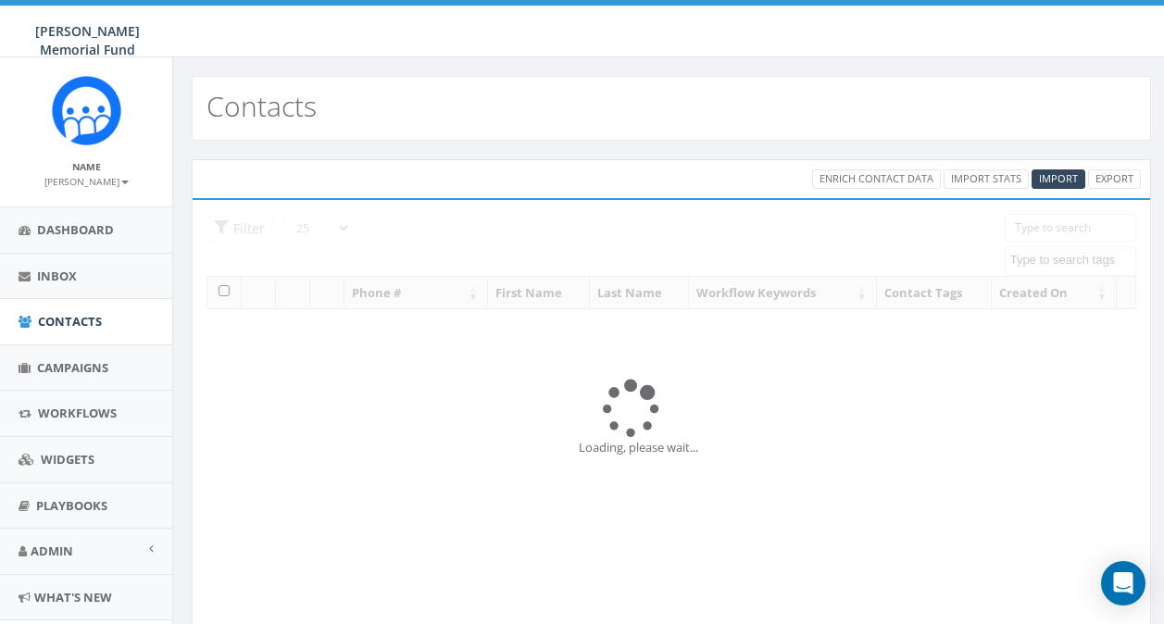
select select
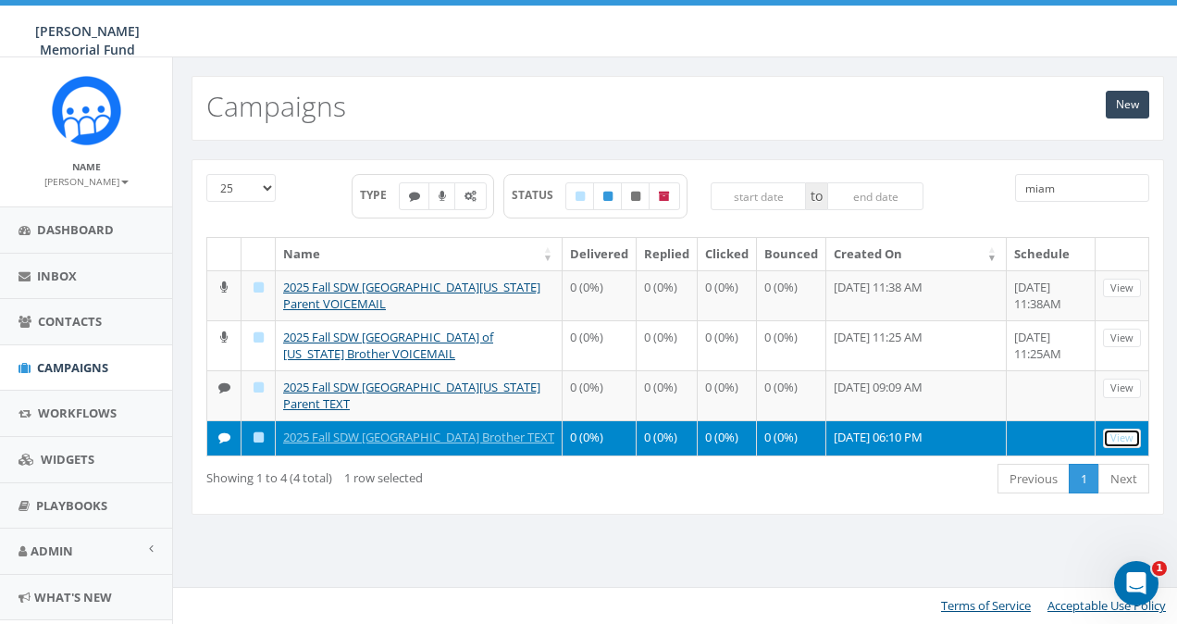
click at [1113, 433] on link "View" at bounding box center [1122, 438] width 38 height 19
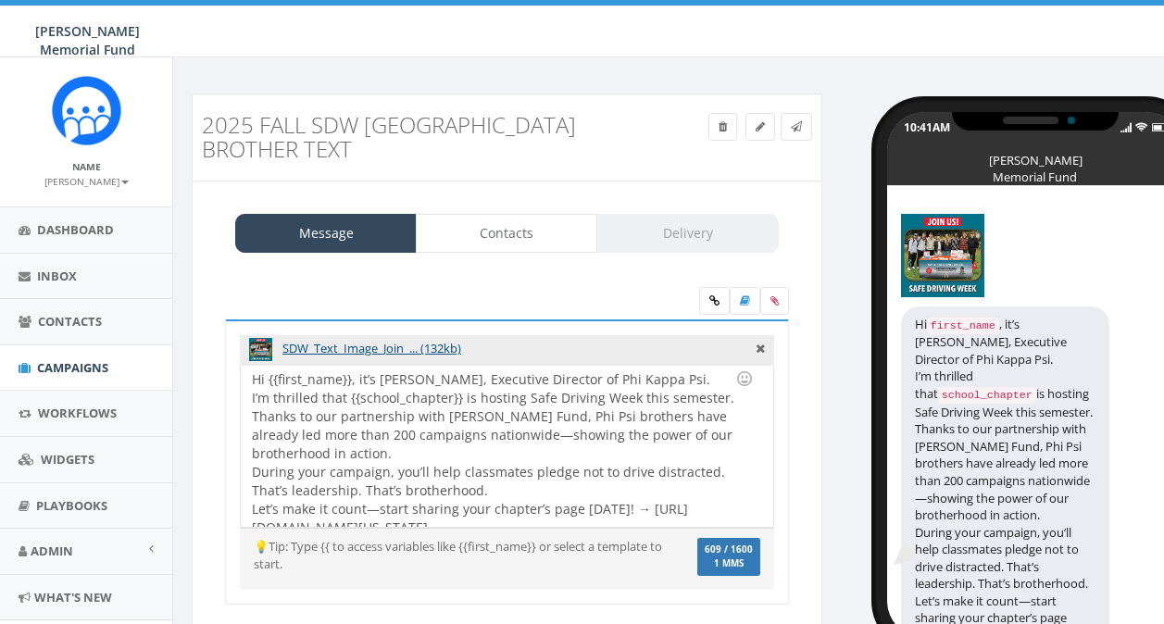
select select
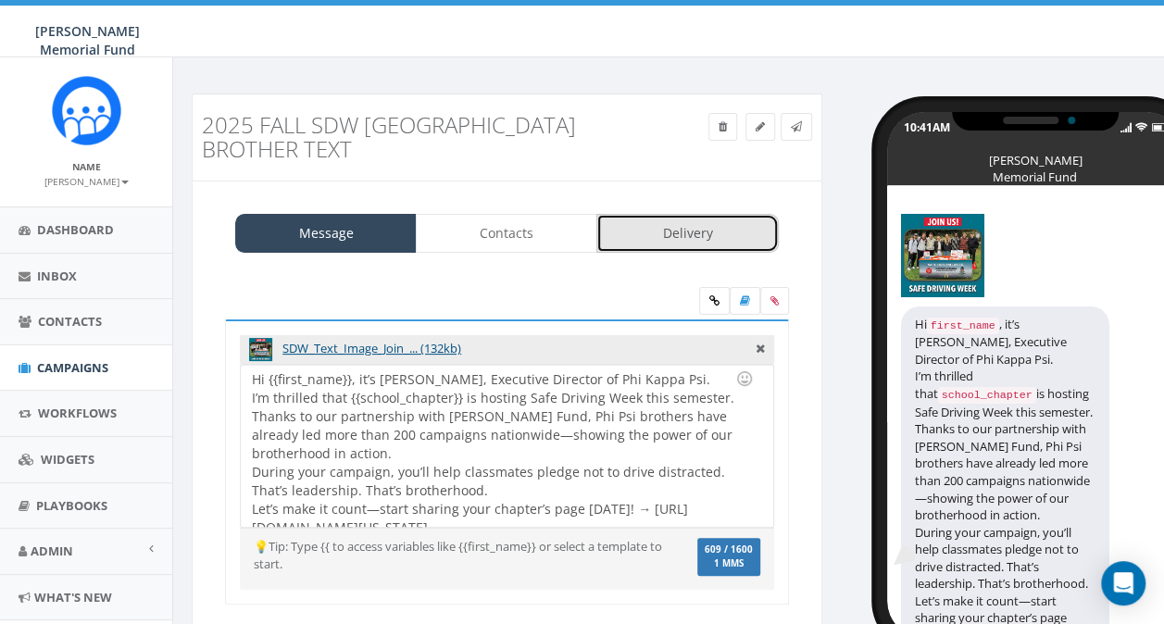
click at [674, 238] on link "Delivery" at bounding box center [686, 233] width 181 height 39
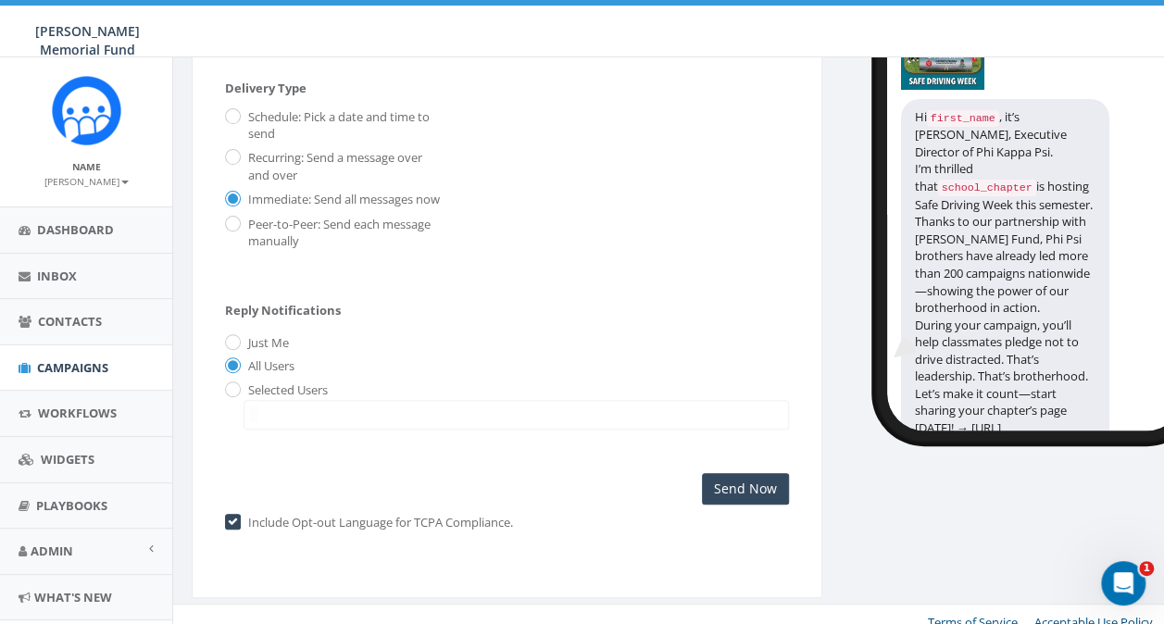
scroll to position [236, 0]
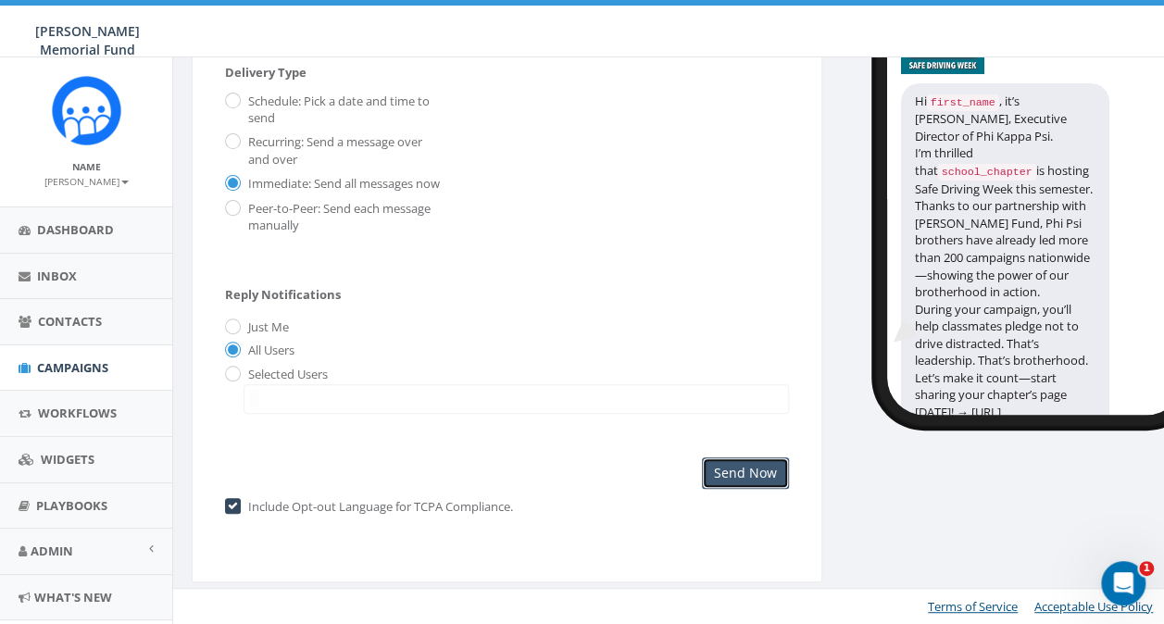
click at [733, 481] on input "Send Now" at bounding box center [745, 472] width 87 height 31
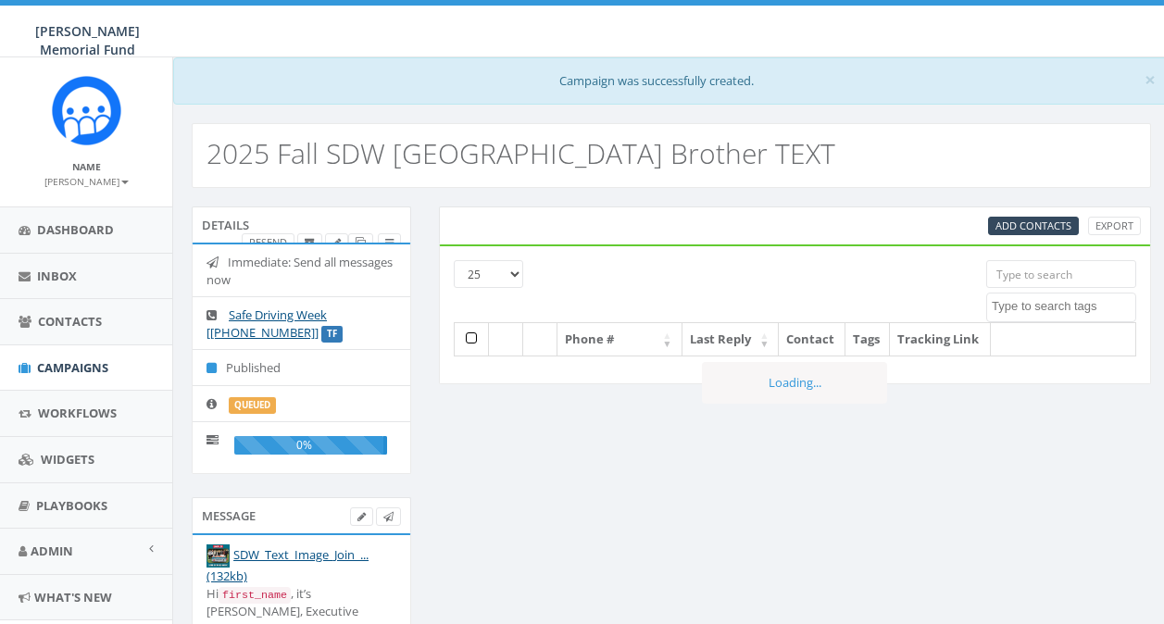
select select
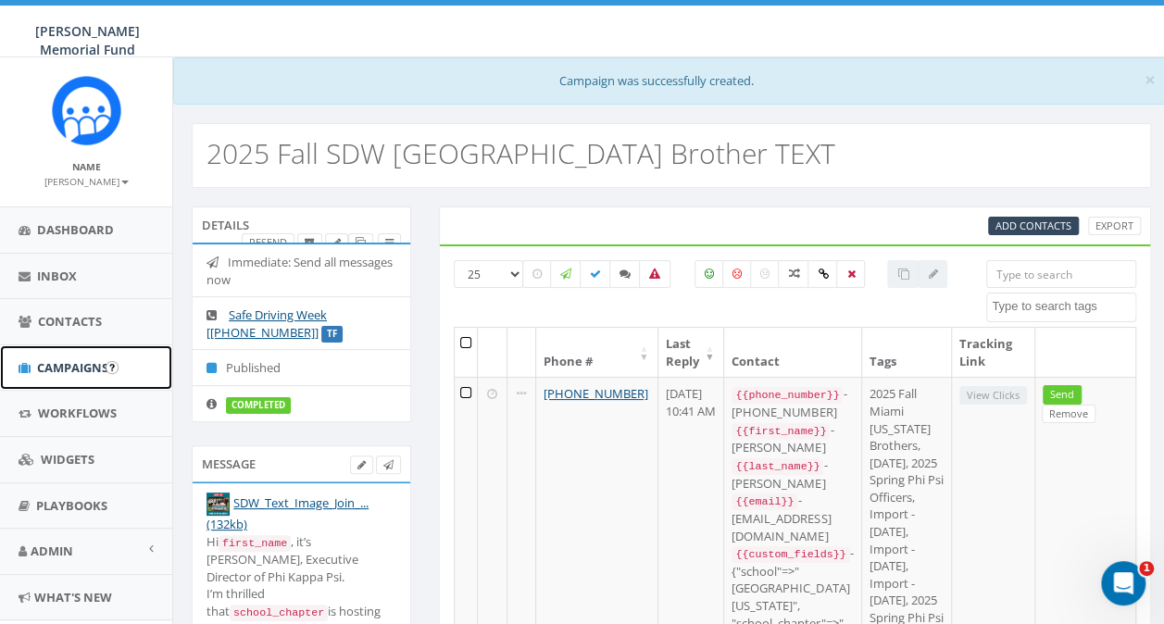
click at [63, 367] on span "Campaigns" at bounding box center [72, 367] width 71 height 17
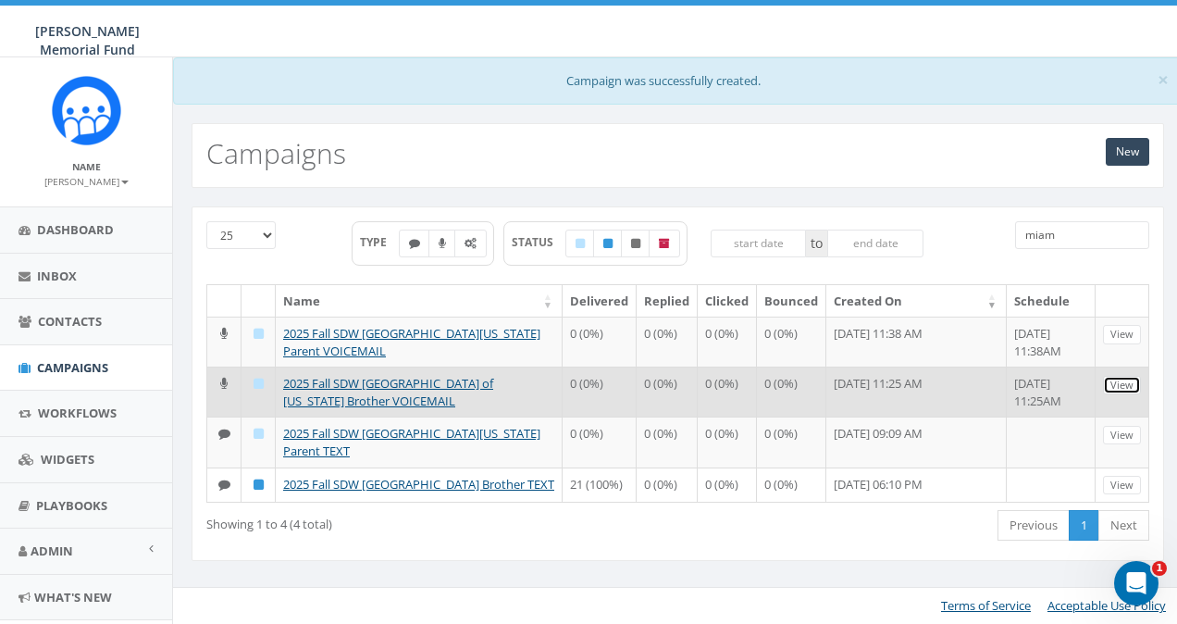
click at [1126, 379] on link "View" at bounding box center [1122, 385] width 38 height 19
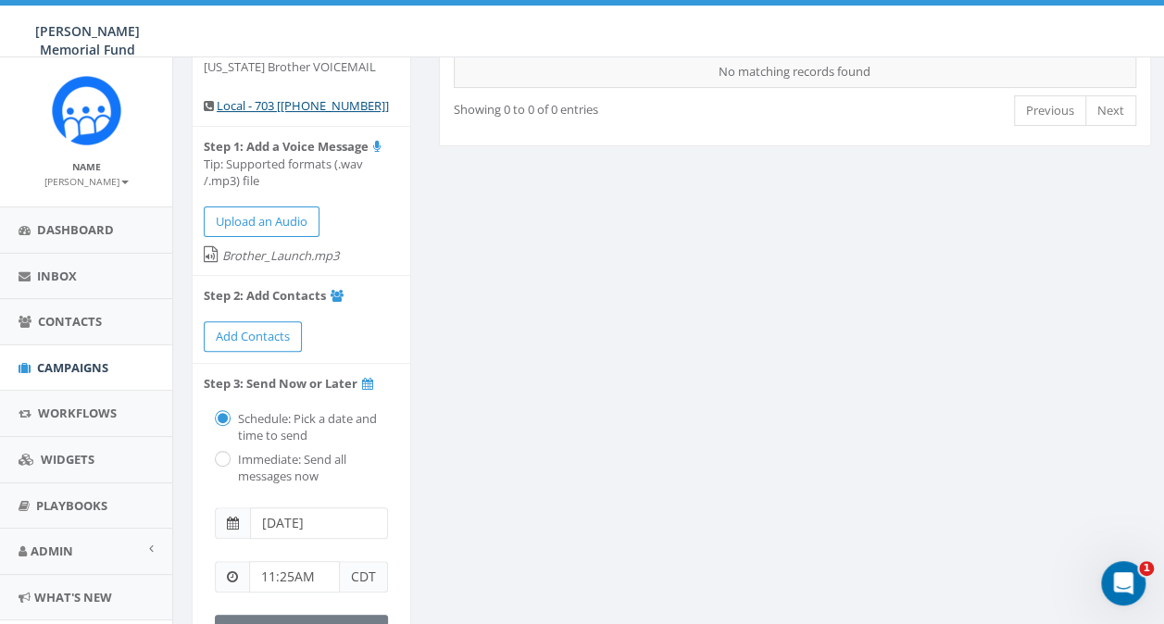
scroll to position [185, 0]
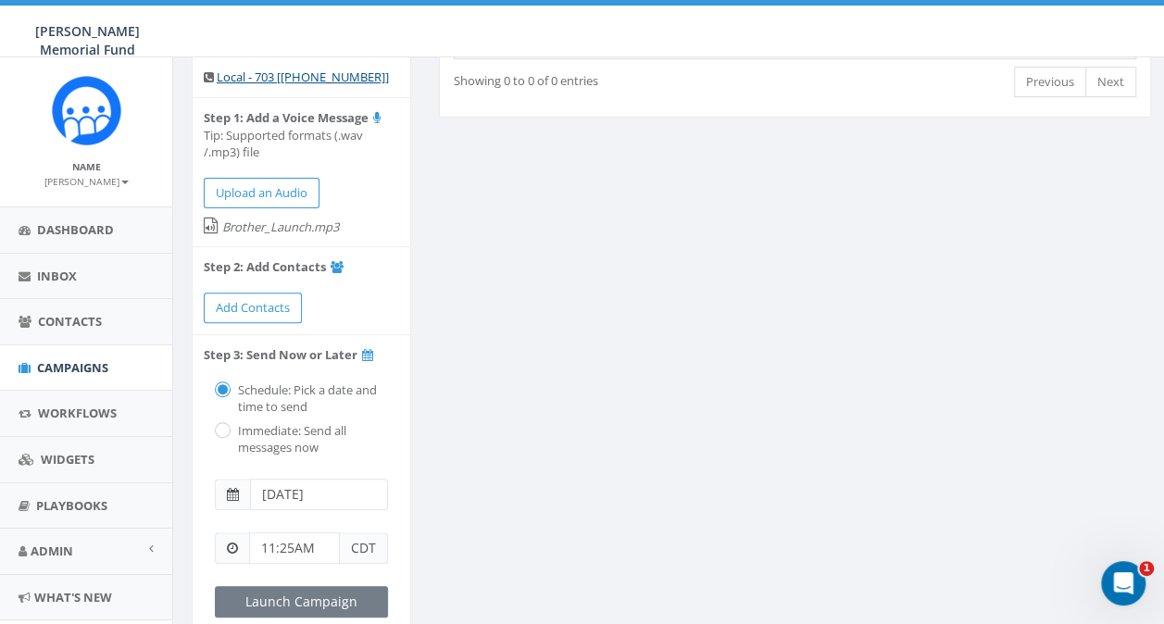
click at [230, 488] on span at bounding box center [233, 494] width 12 height 13
click at [283, 479] on input "[DATE]" at bounding box center [319, 494] width 138 height 31
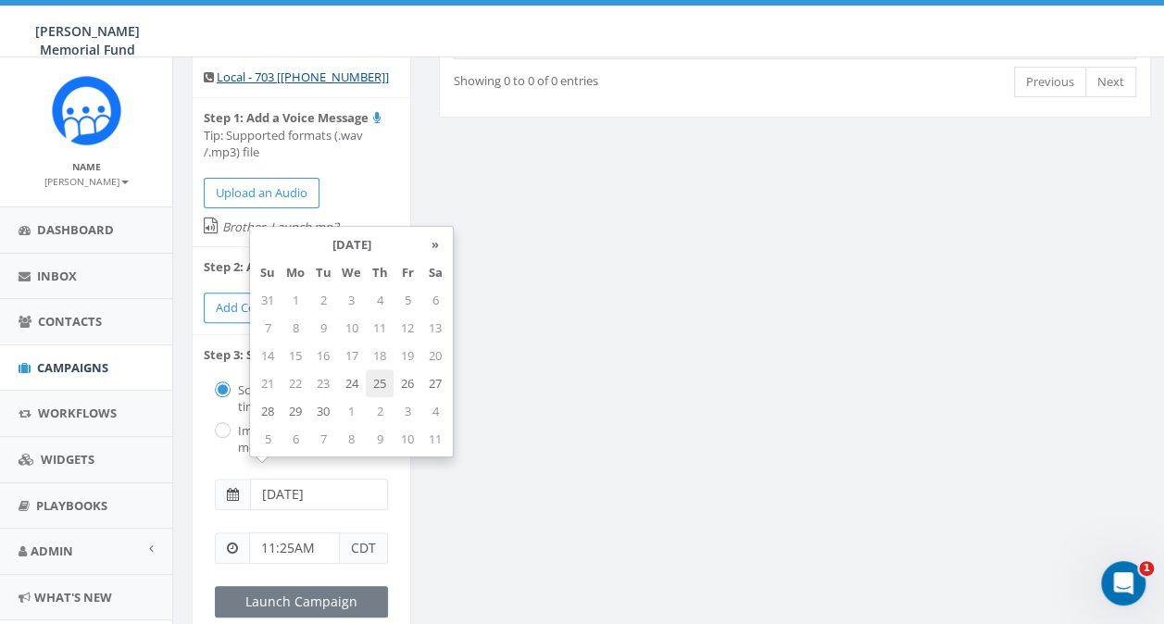
click at [382, 388] on td "25" at bounding box center [380, 383] width 28 height 28
type input "[DATE]"
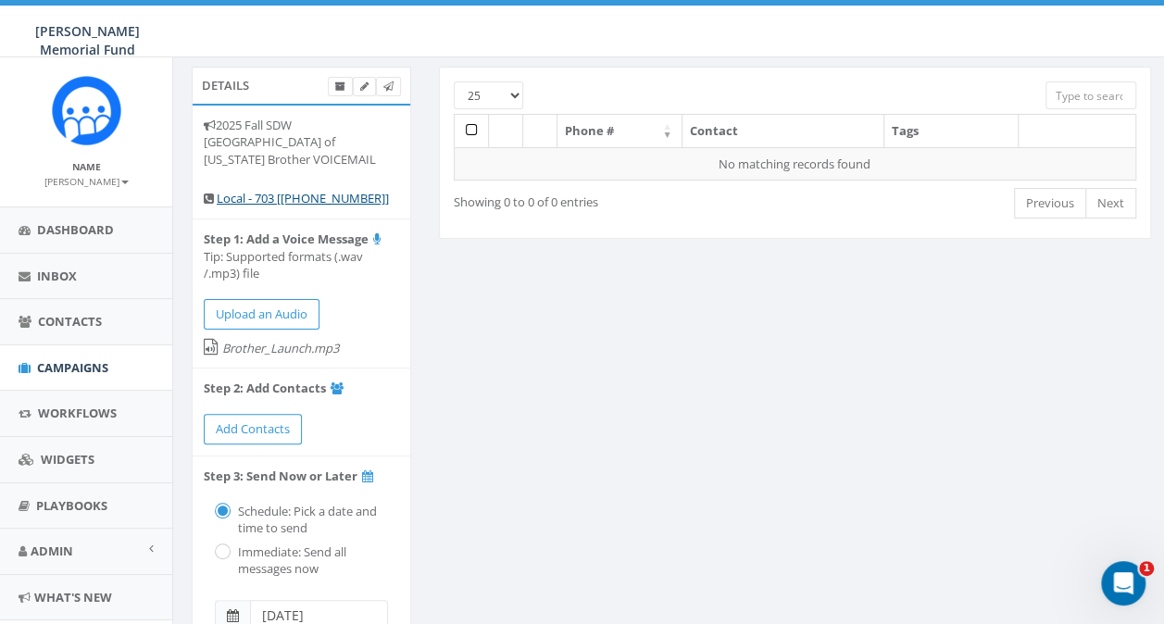
scroll to position [93, 0]
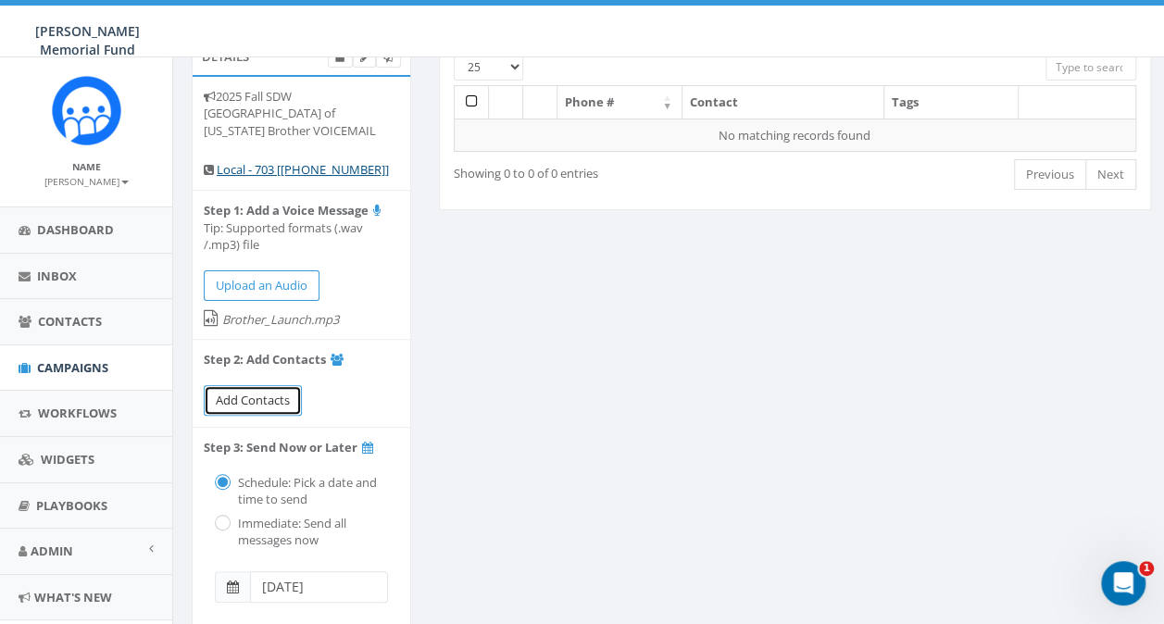
click at [238, 392] on span "Add Contacts" at bounding box center [253, 400] width 74 height 17
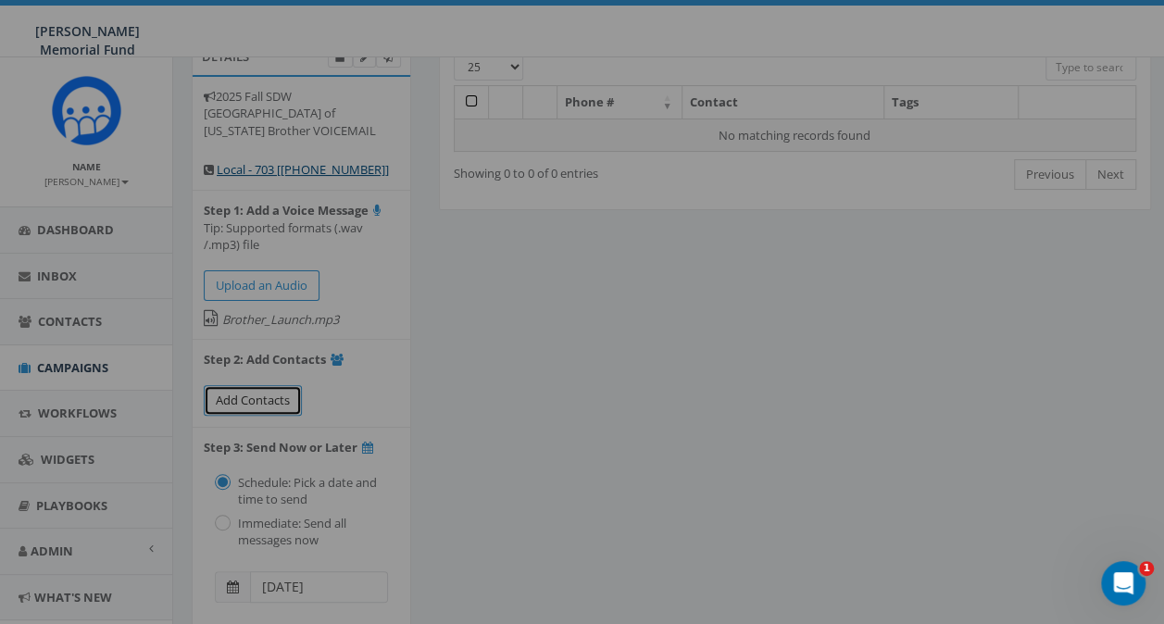
select select
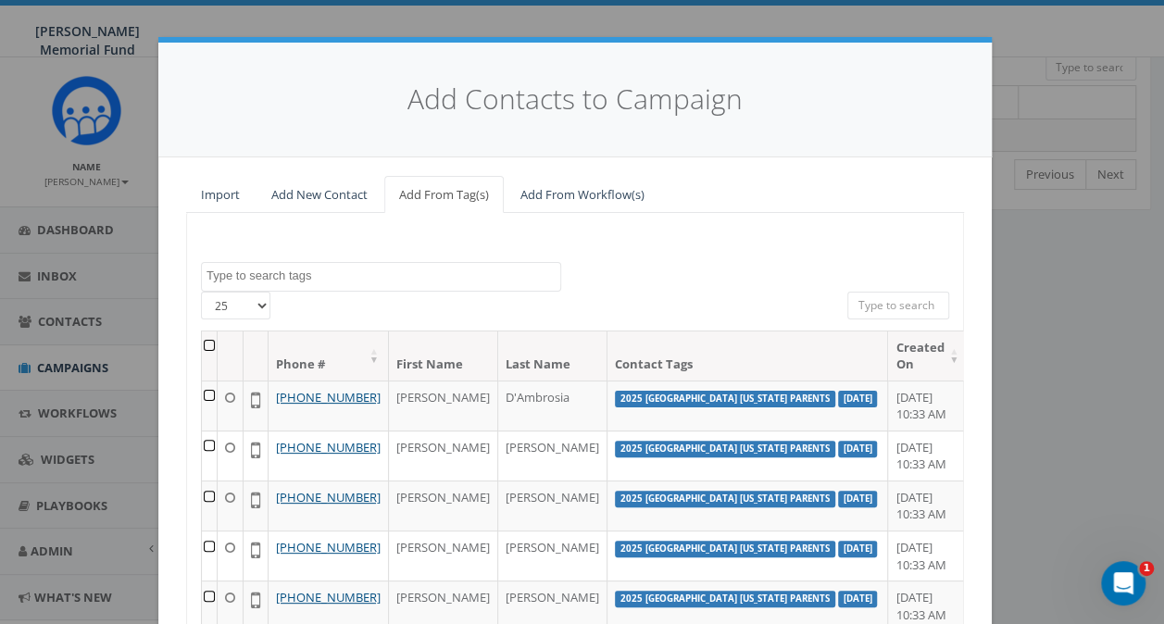
click at [294, 279] on textarea "Search" at bounding box center [383, 276] width 354 height 17
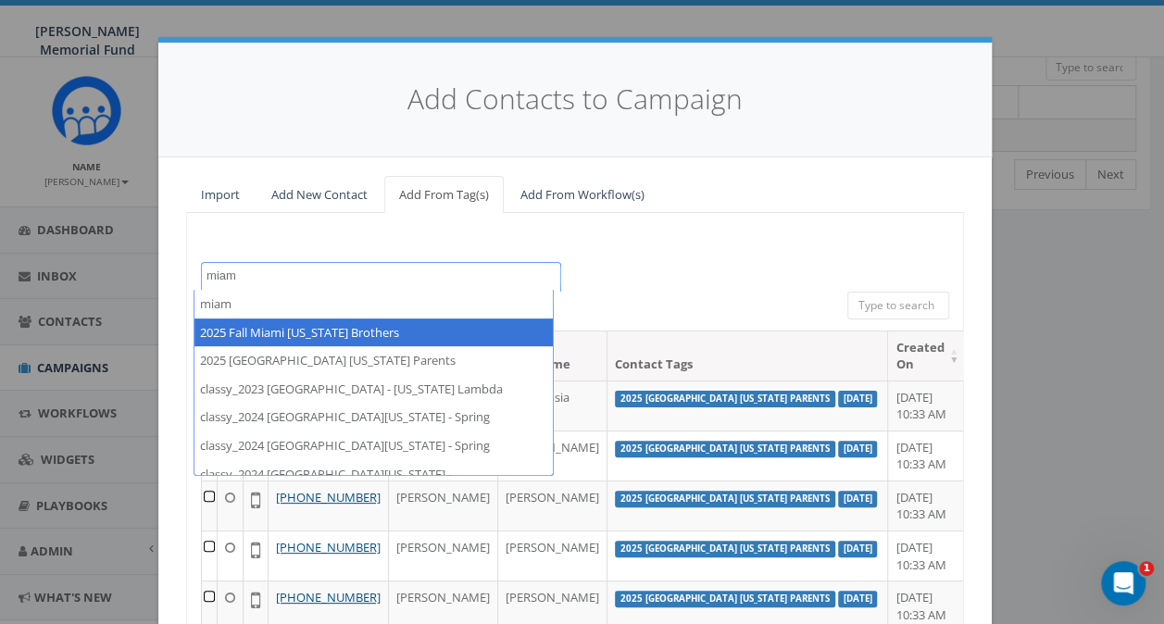
type textarea "miam"
select select "2025 Fall Miami Ohio Brothers"
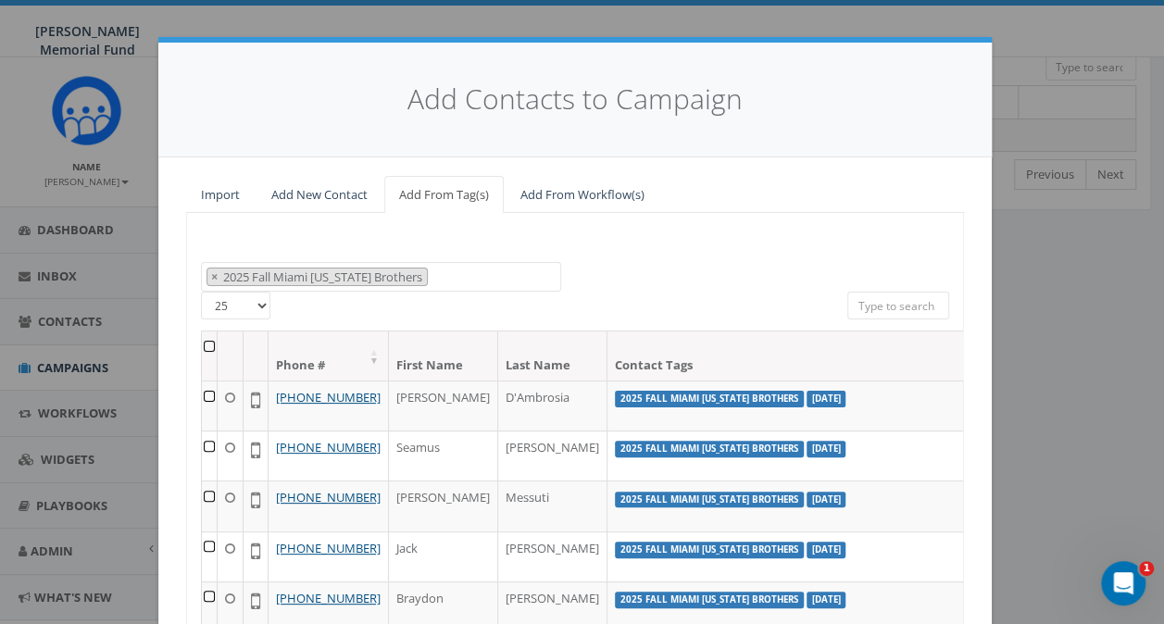
click at [202, 341] on th at bounding box center [210, 355] width 16 height 49
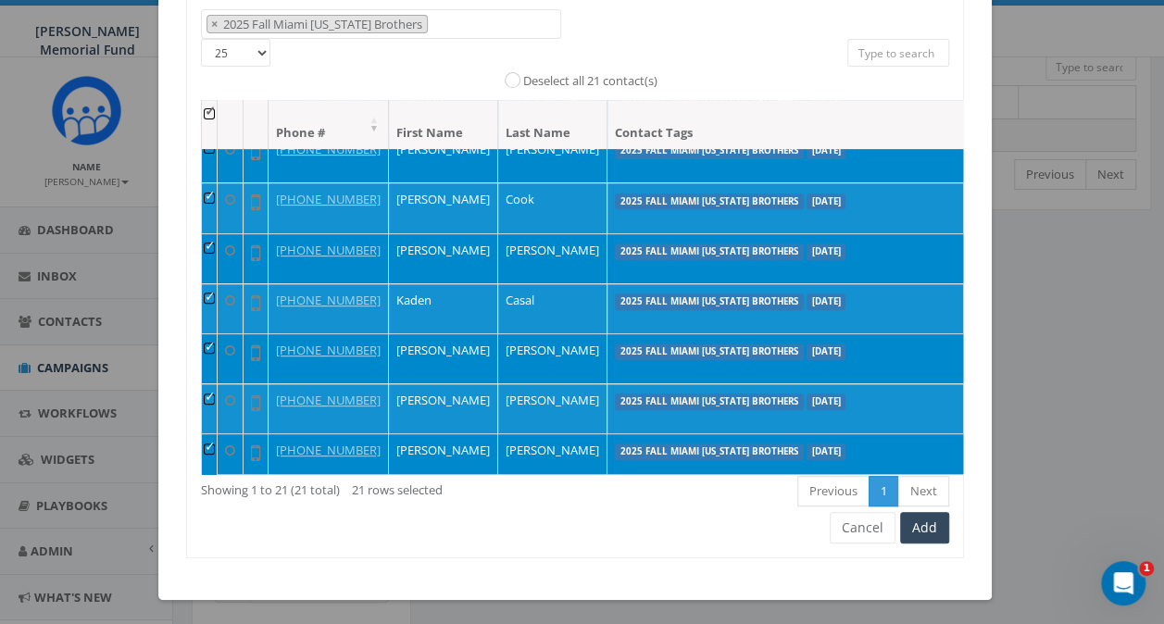
scroll to position [278, 0]
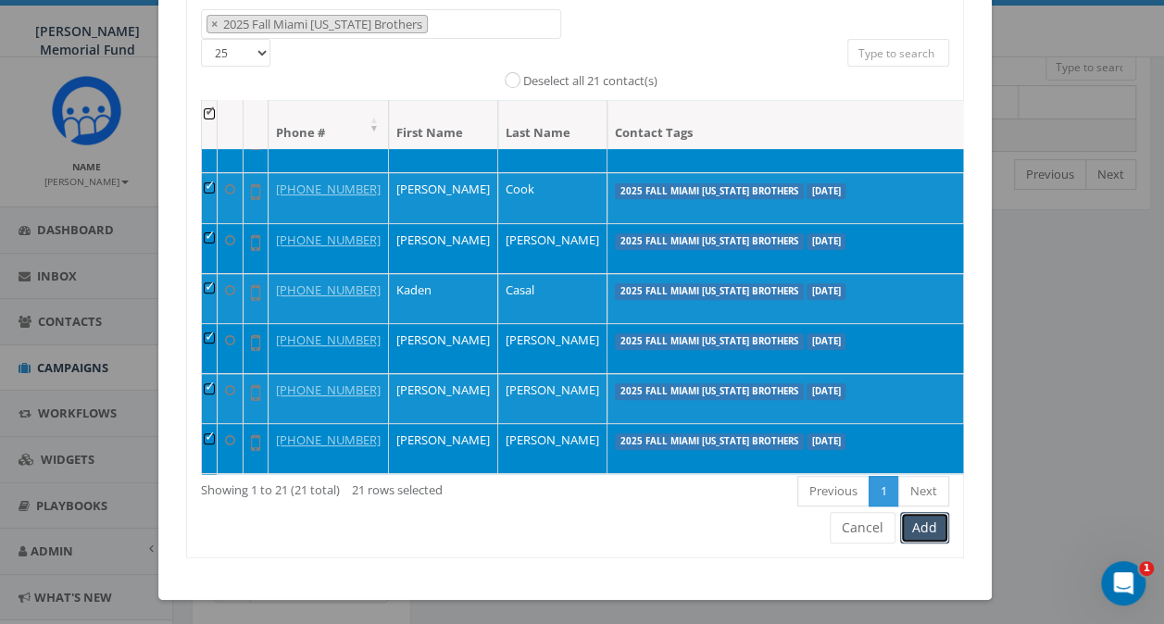
click at [910, 523] on button "Add" at bounding box center [924, 527] width 49 height 31
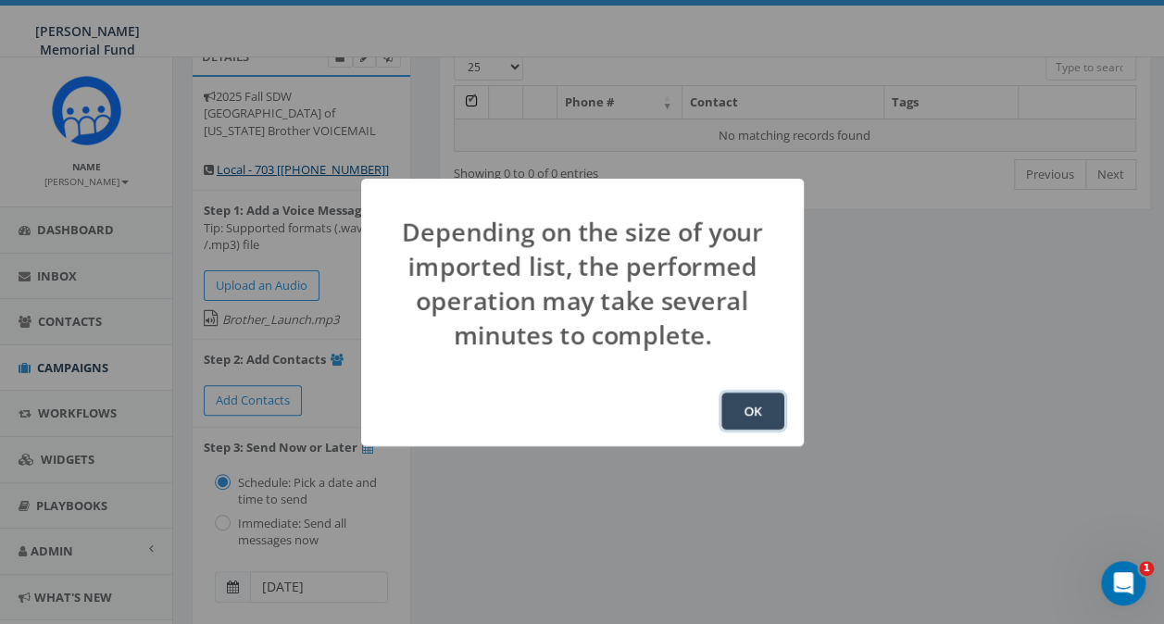
click at [755, 405] on button "OK" at bounding box center [752, 410] width 63 height 37
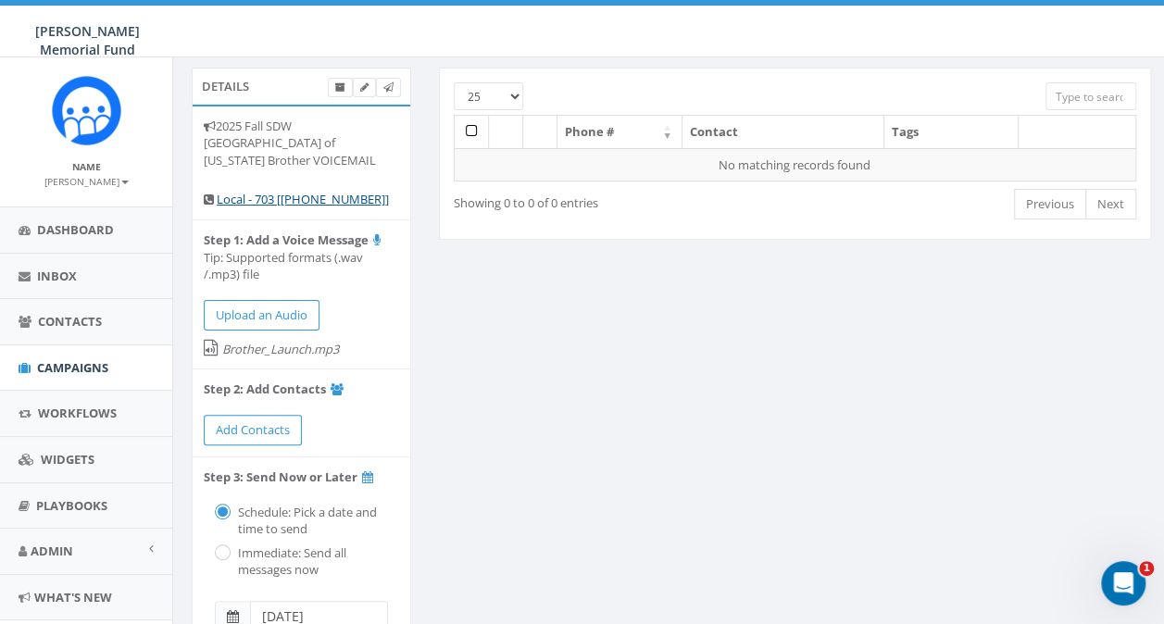
scroll to position [93, 0]
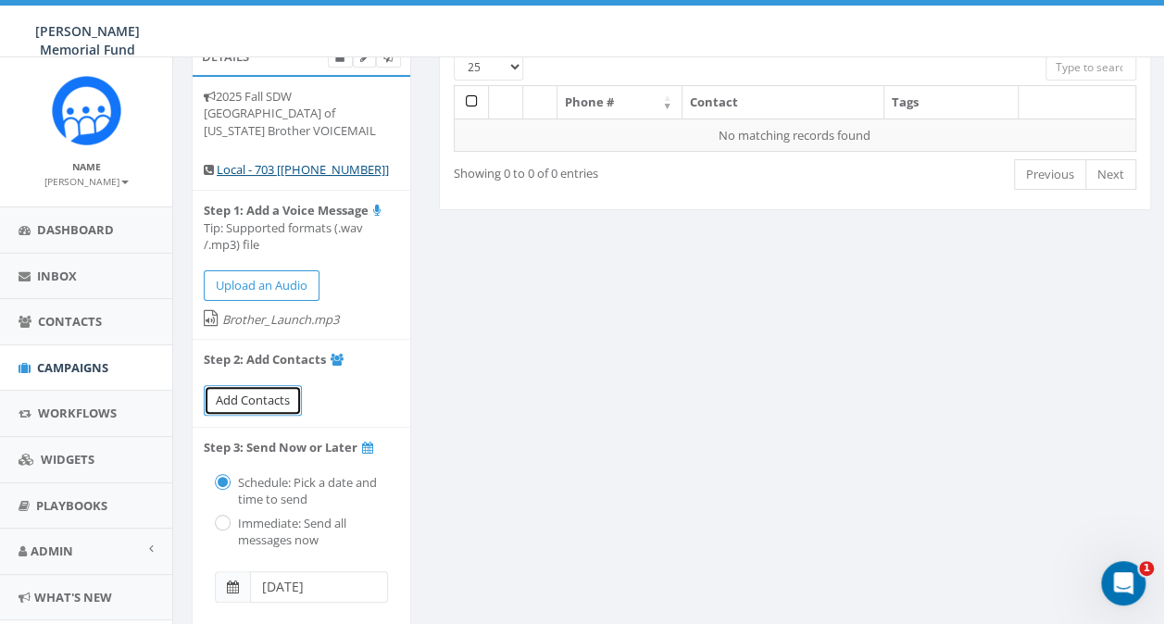
click at [276, 392] on span "Add Contacts" at bounding box center [253, 400] width 74 height 17
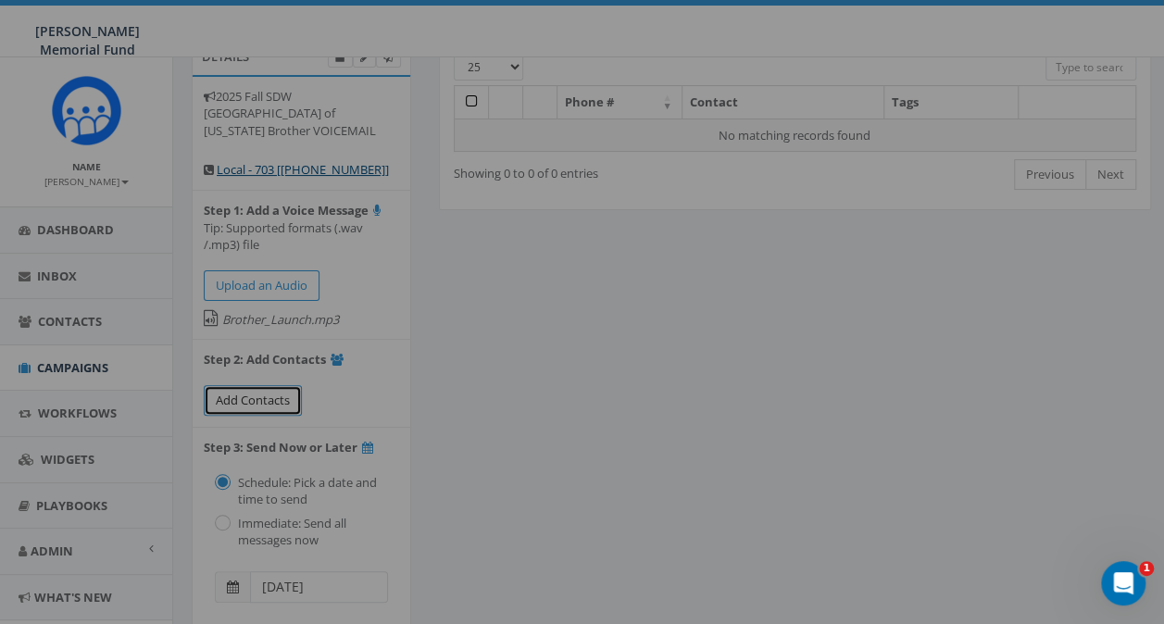
select select
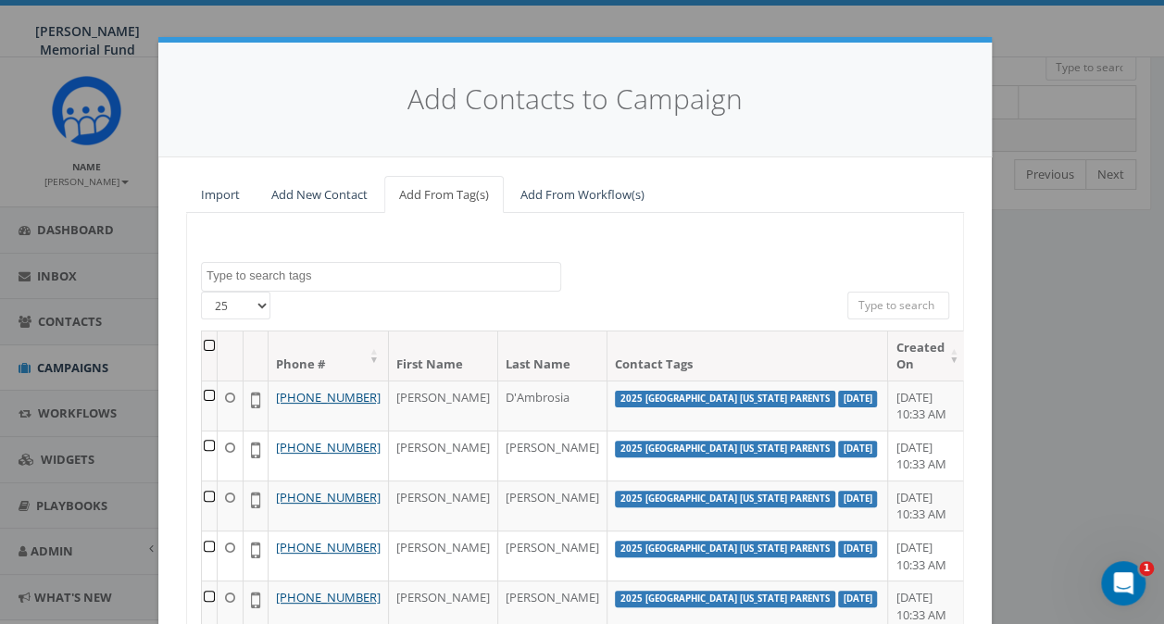
click at [355, 283] on span at bounding box center [381, 277] width 360 height 30
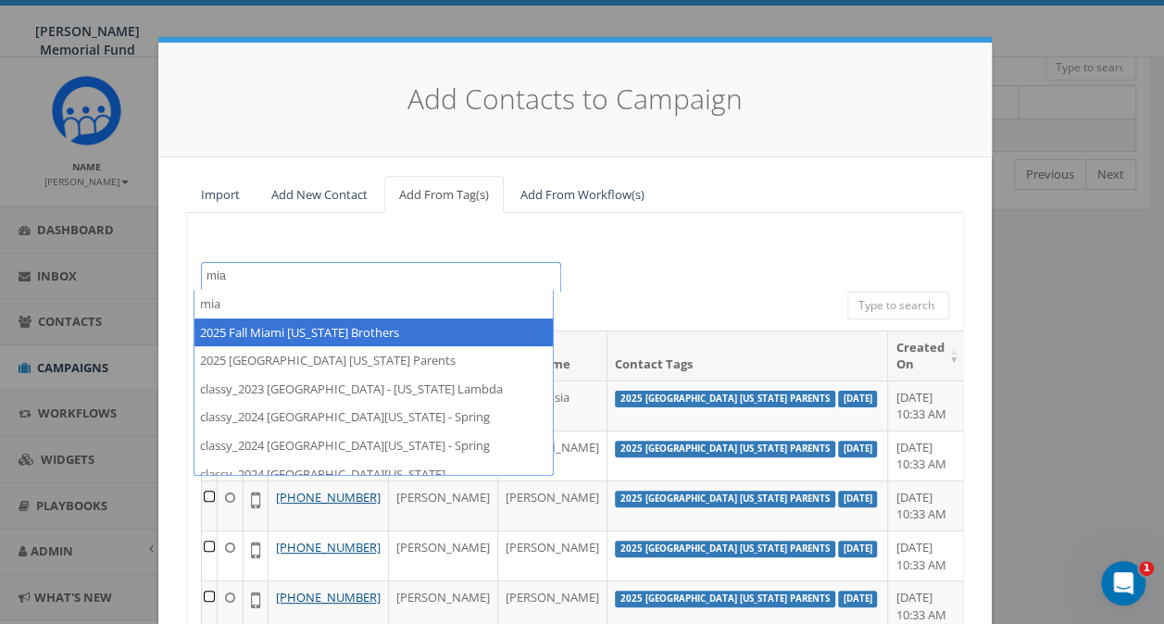
type textarea "mia"
select select "2025 Fall Miami Ohio Brothers"
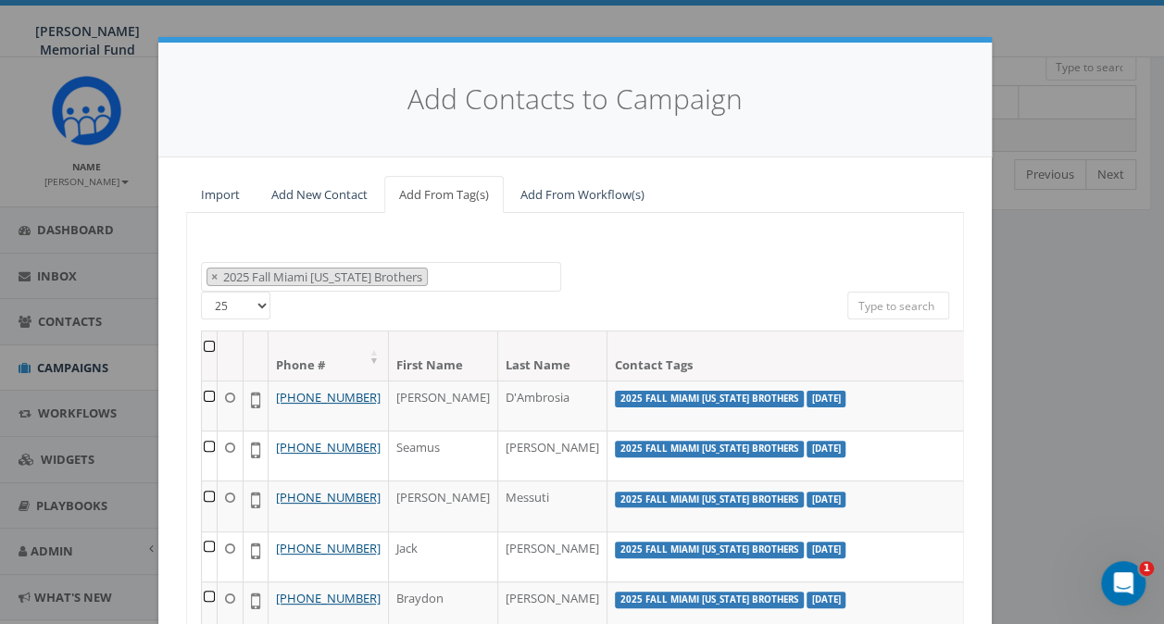
click at [202, 342] on th at bounding box center [210, 355] width 16 height 49
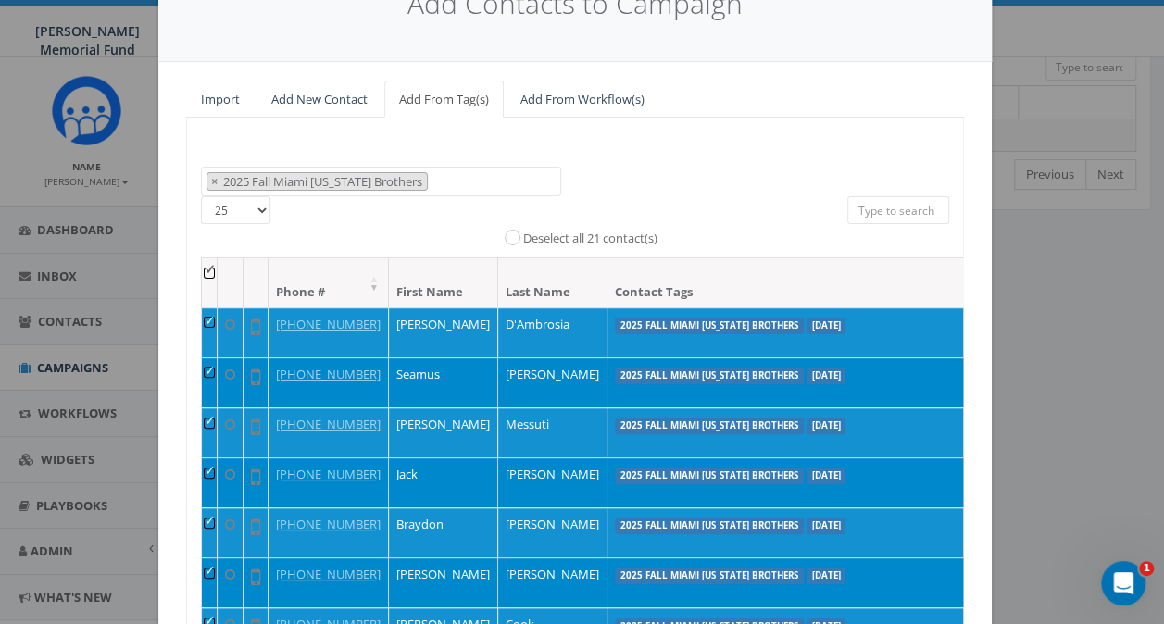
scroll to position [253, 0]
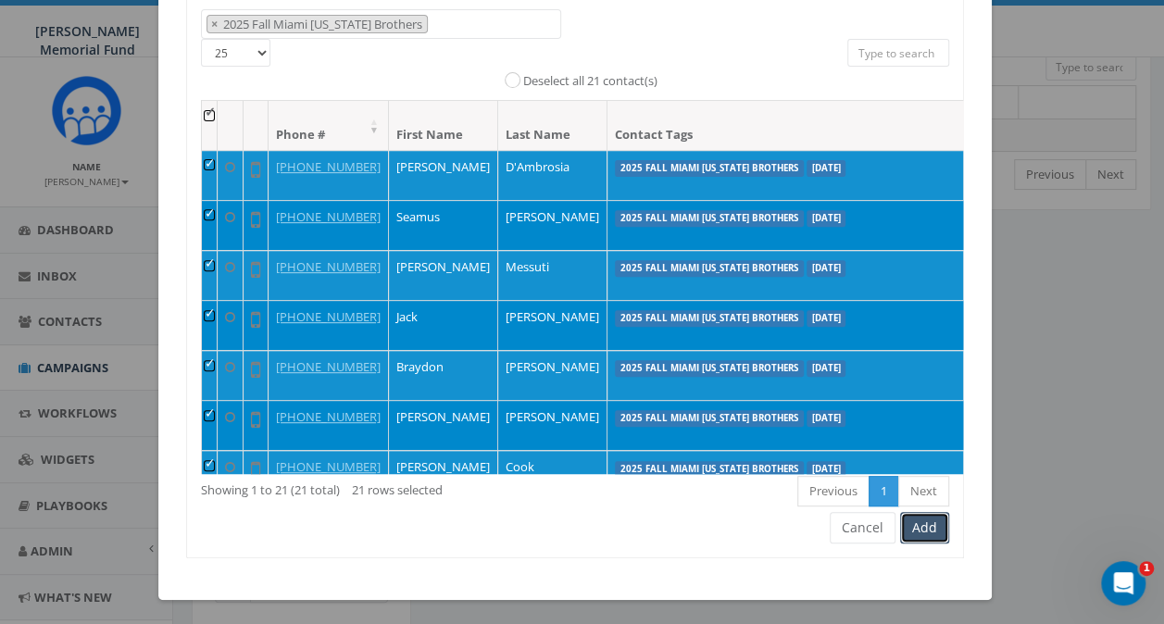
click at [907, 524] on button "Add" at bounding box center [924, 527] width 49 height 31
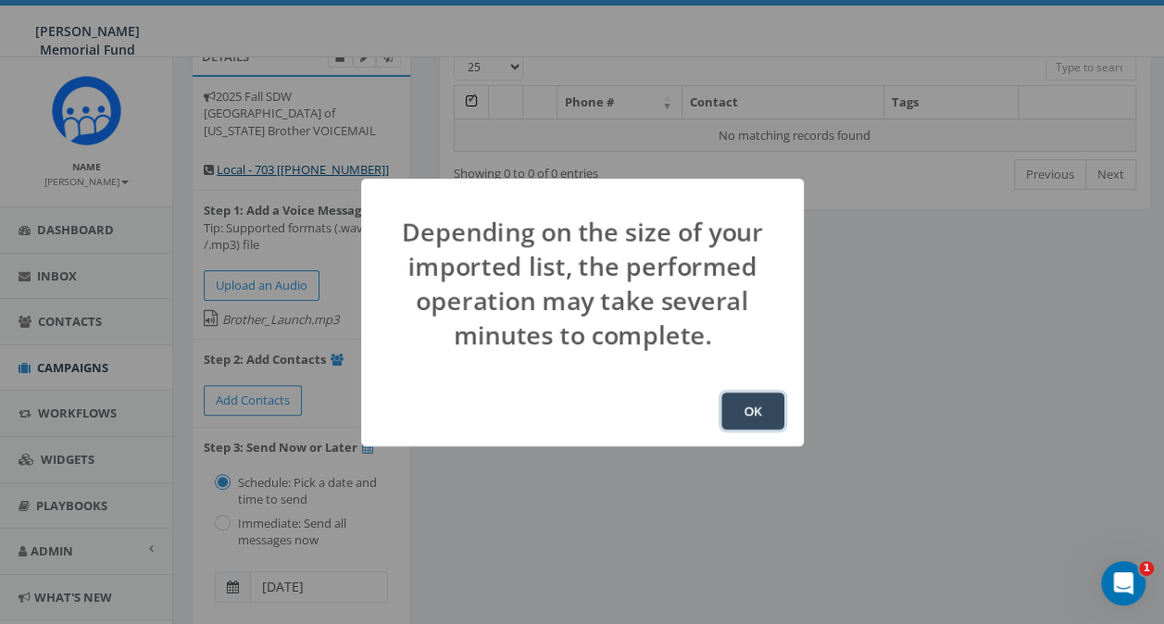
click at [740, 415] on button "OK" at bounding box center [752, 410] width 63 height 37
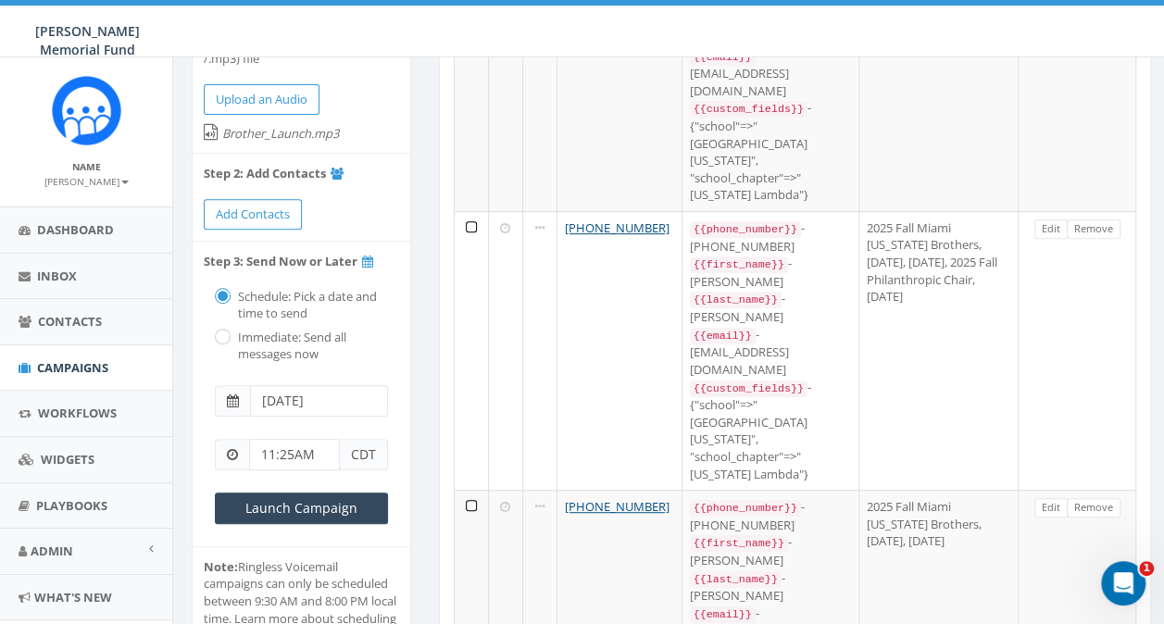
scroll to position [278, 0]
click at [292, 493] on input "Launch Campaign" at bounding box center [301, 508] width 173 height 31
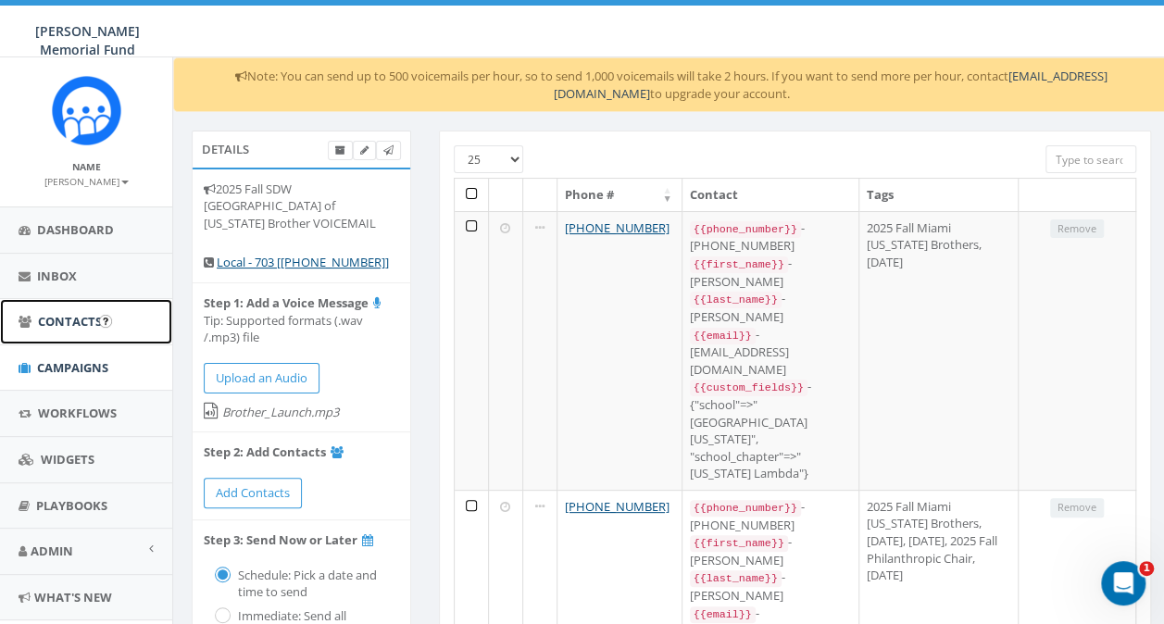
click at [58, 317] on span "Contacts" at bounding box center [70, 321] width 64 height 17
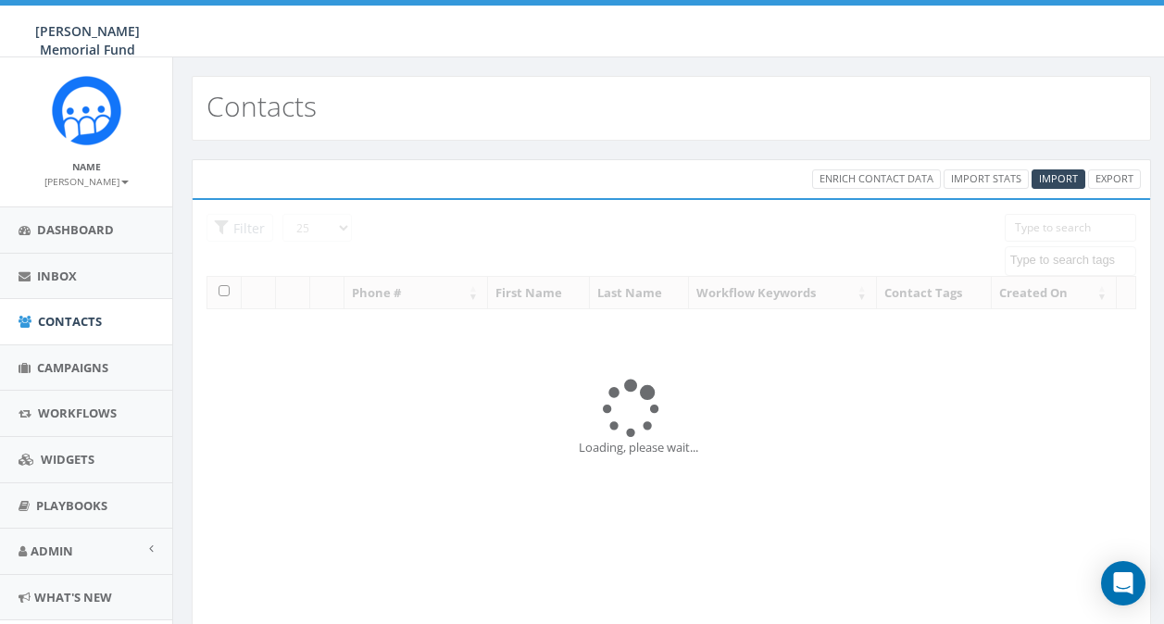
select select
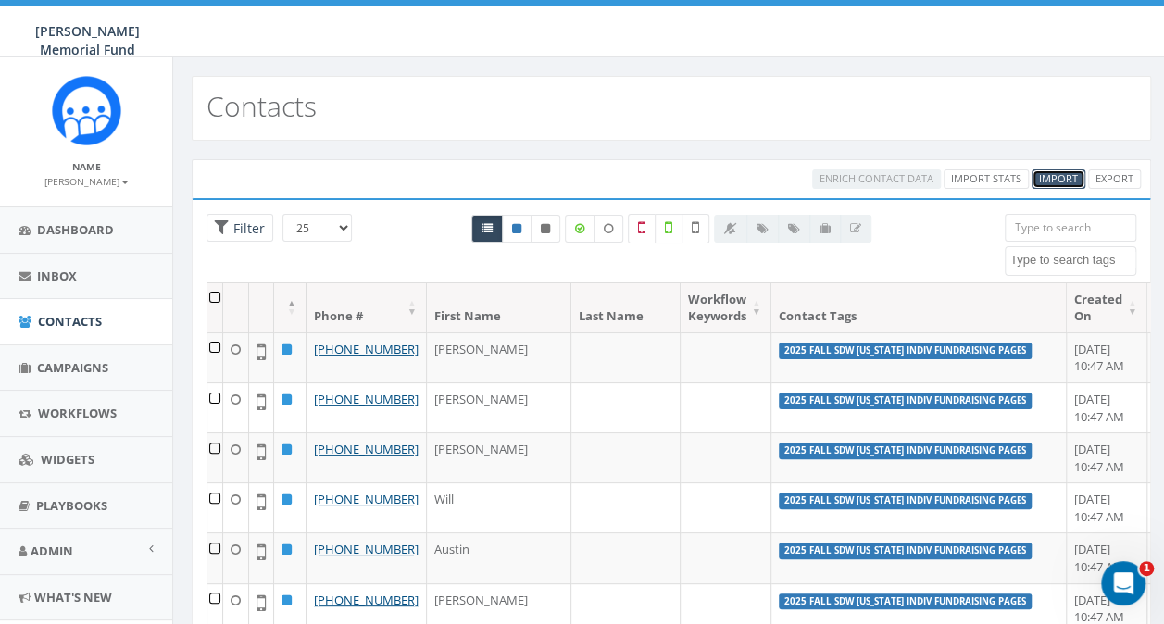
click at [1054, 169] on link "Import" at bounding box center [1058, 178] width 54 height 19
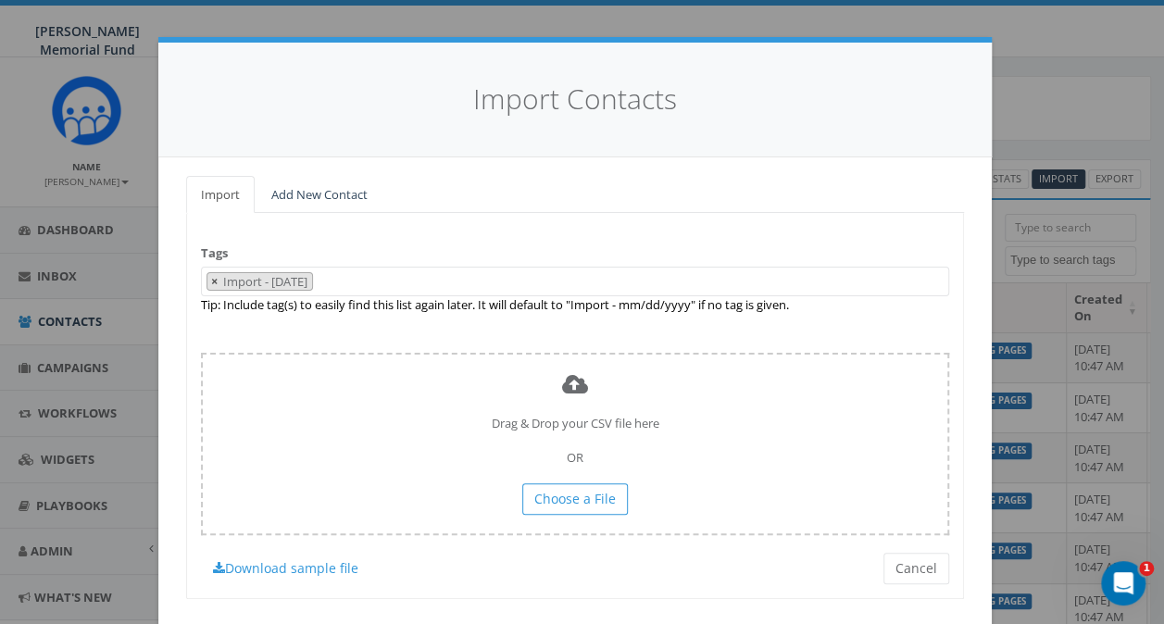
click at [211, 281] on span "×" at bounding box center [214, 281] width 6 height 17
select select
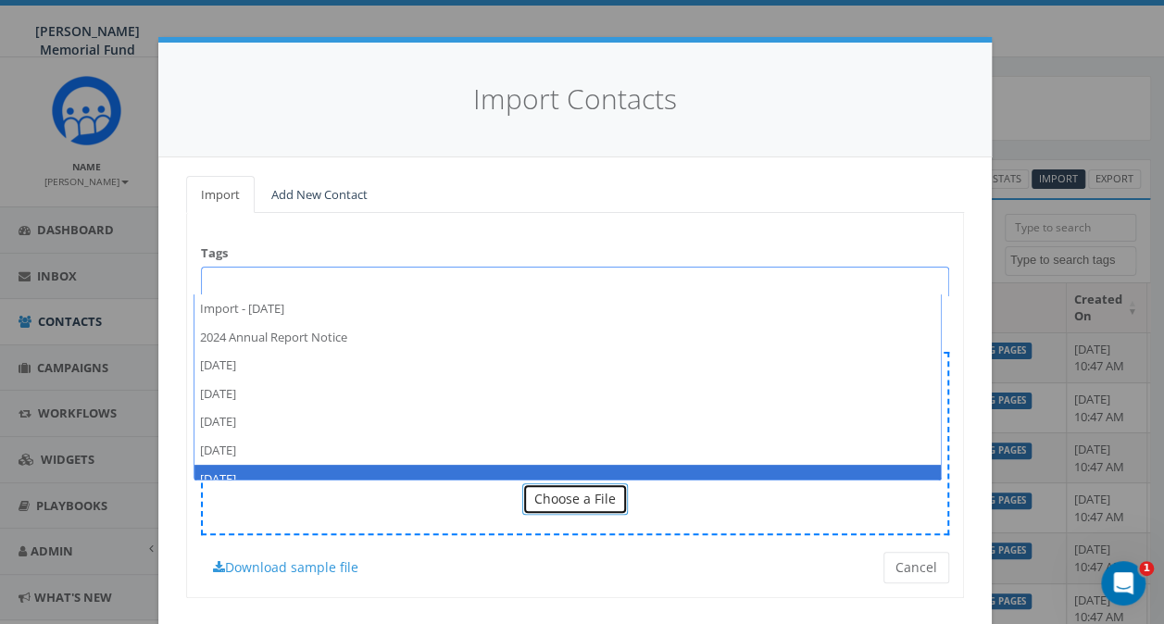
click at [559, 497] on span "Choose a File" at bounding box center [574, 499] width 81 height 18
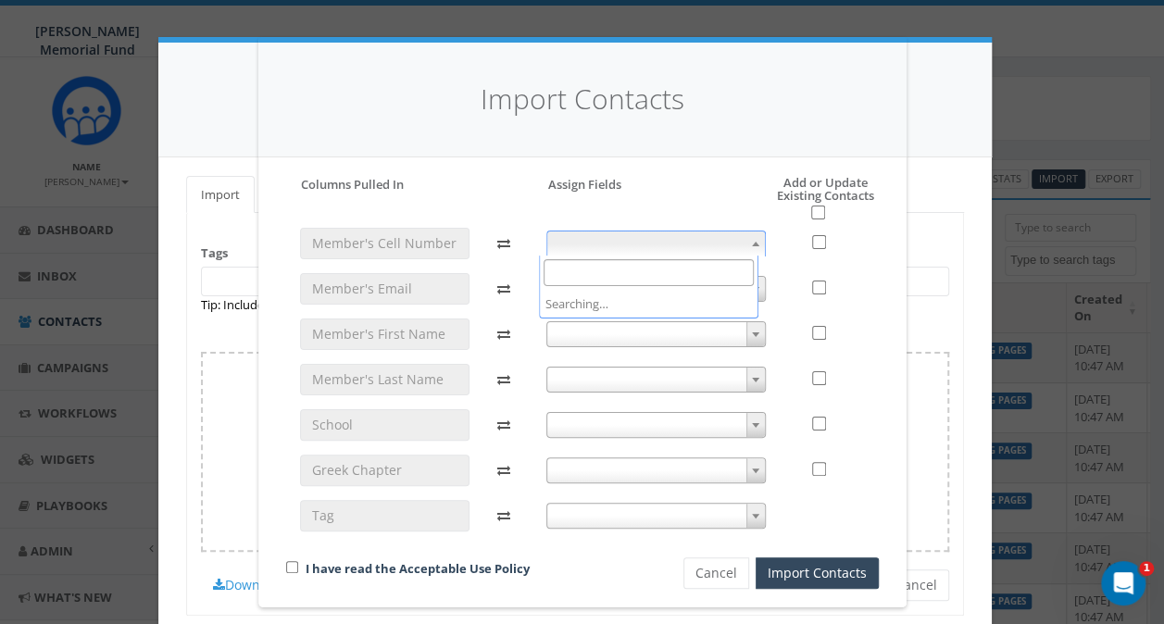
click at [605, 241] on span at bounding box center [655, 243] width 219 height 26
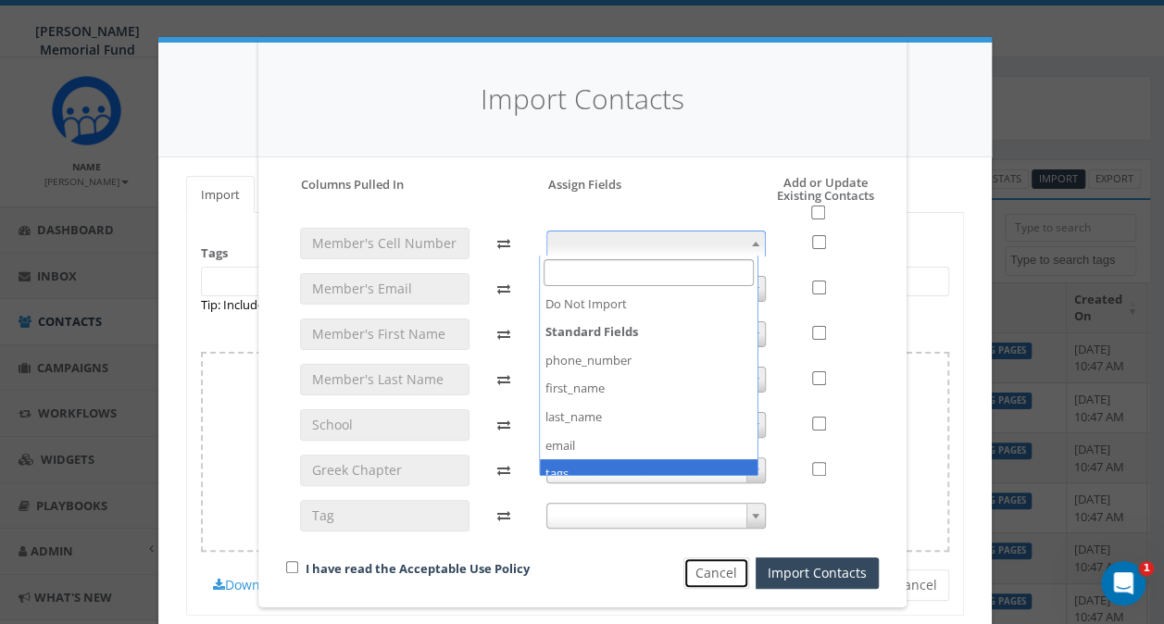
click at [703, 580] on button "Cancel" at bounding box center [716, 572] width 66 height 31
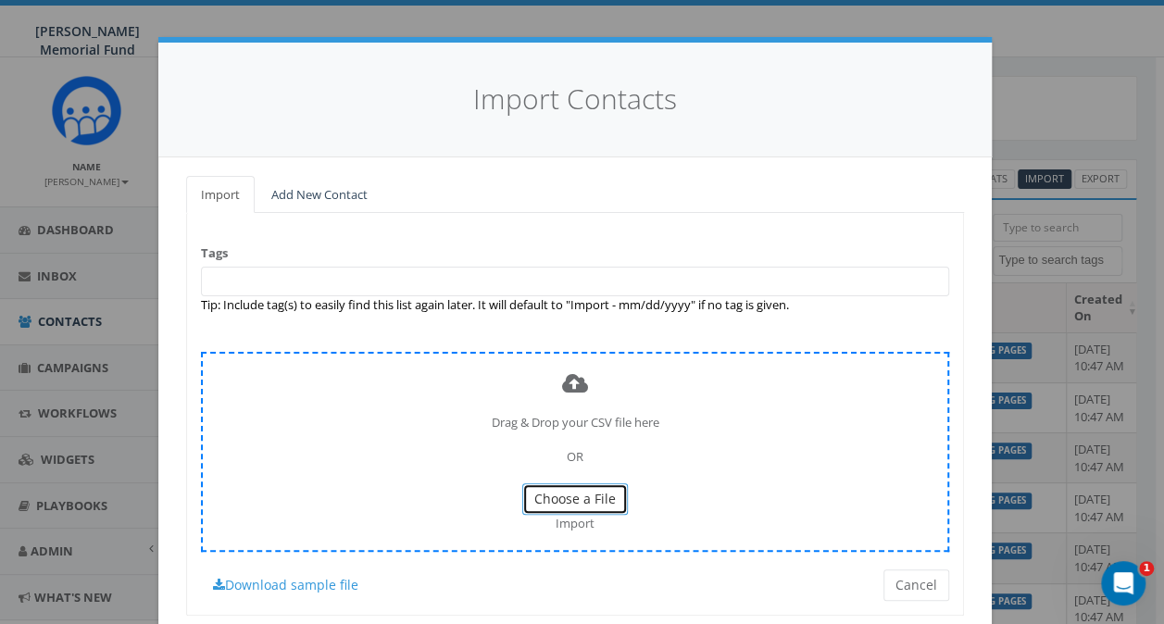
click at [546, 487] on button "Choose a File" at bounding box center [575, 498] width 106 height 31
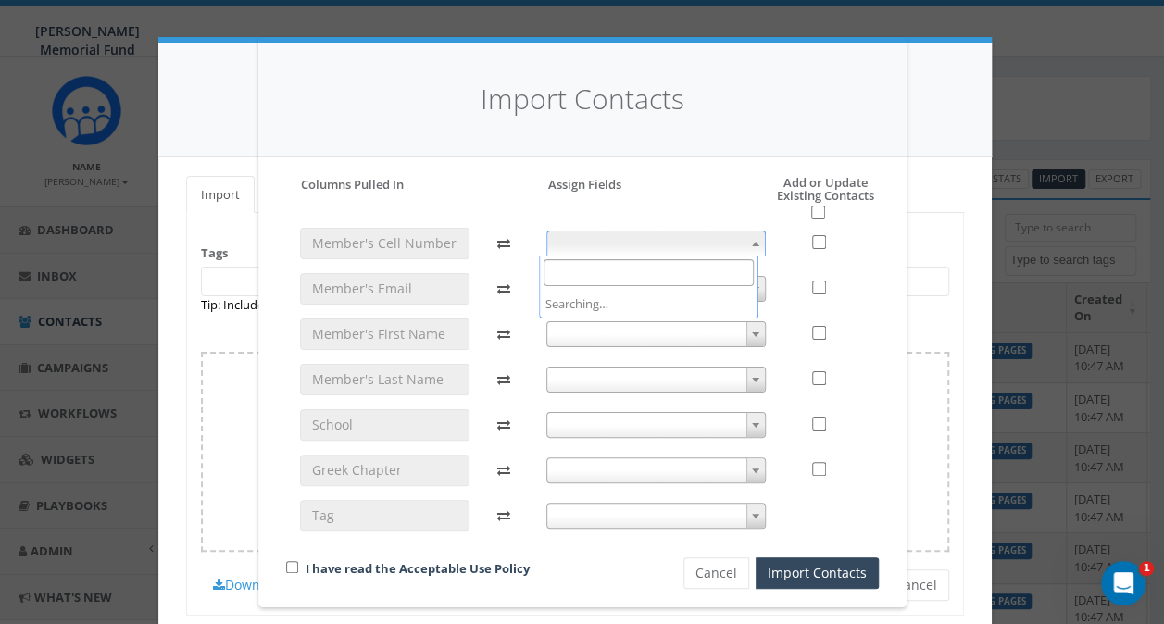
click at [628, 241] on span at bounding box center [655, 243] width 219 height 26
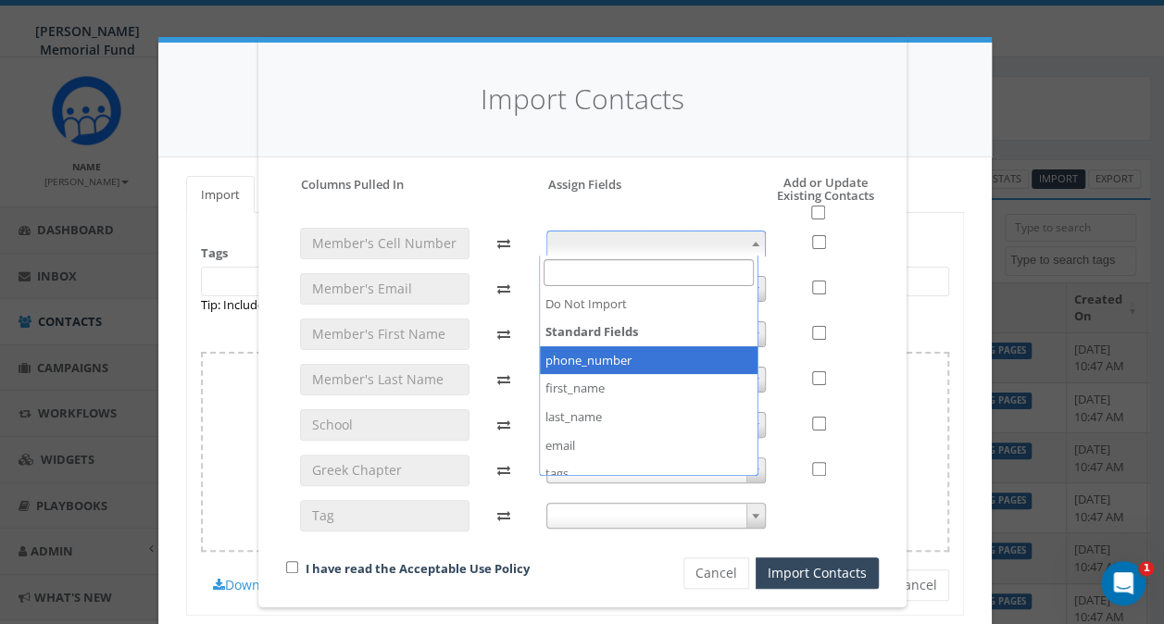
select select "phone_number"
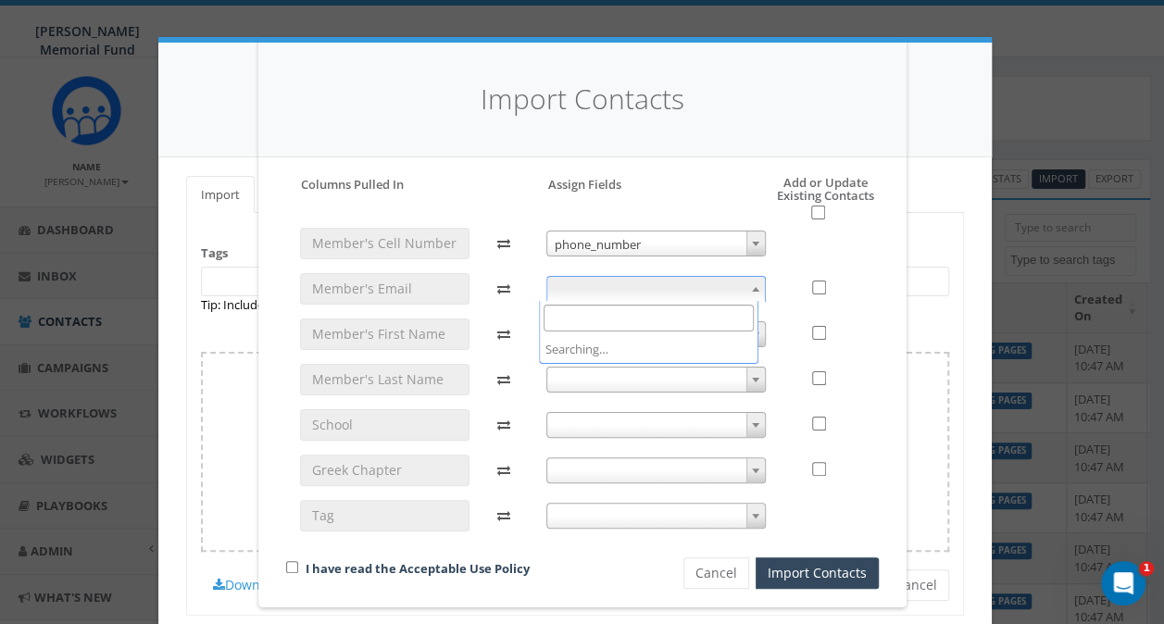
click at [583, 289] on span at bounding box center [655, 289] width 219 height 26
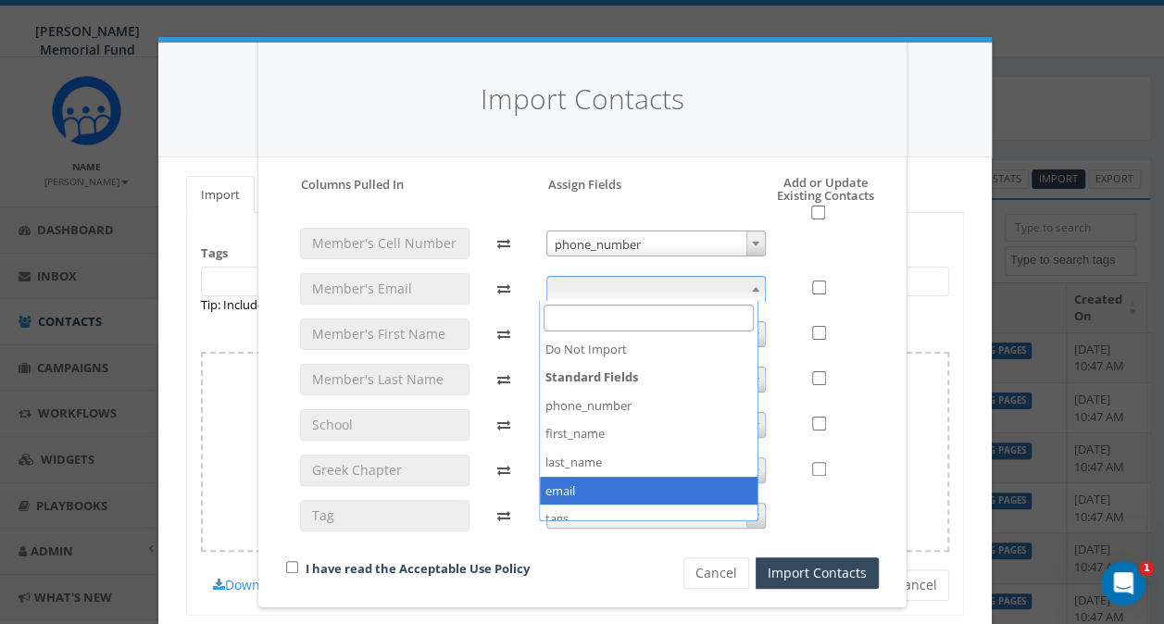
select select "email"
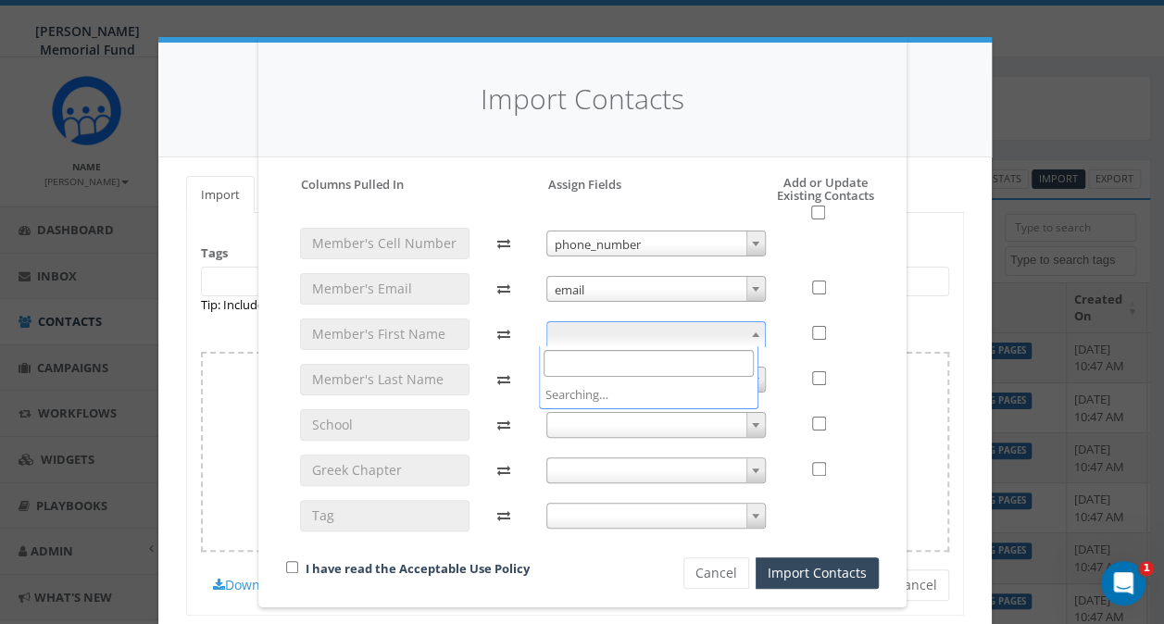
click at [559, 330] on span at bounding box center [655, 334] width 219 height 26
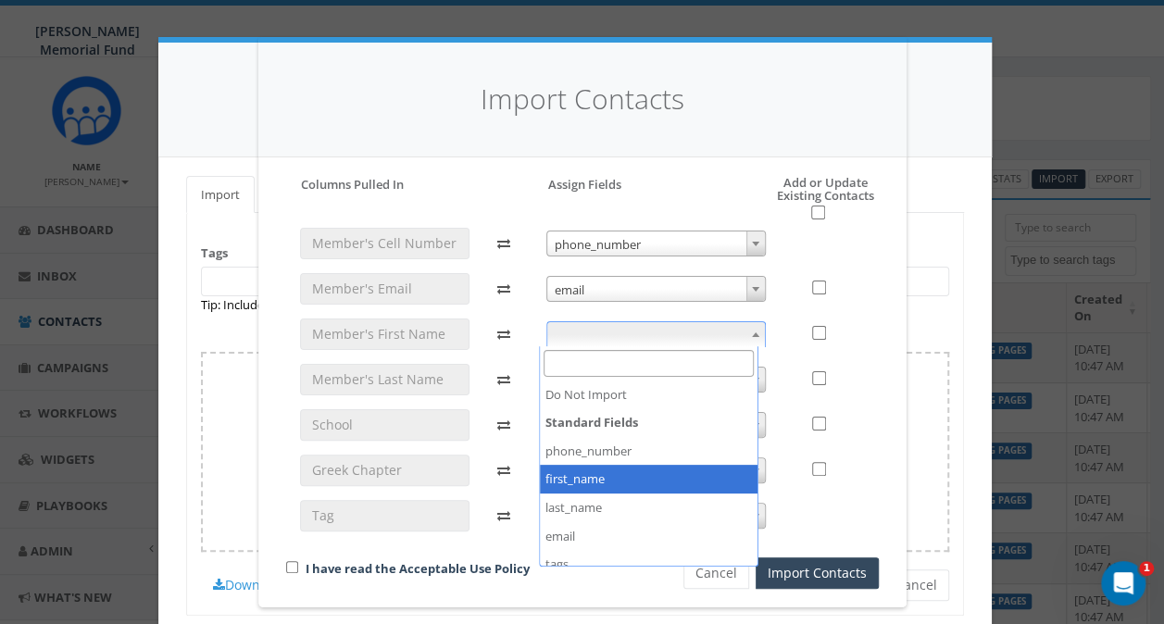
select select "first_name"
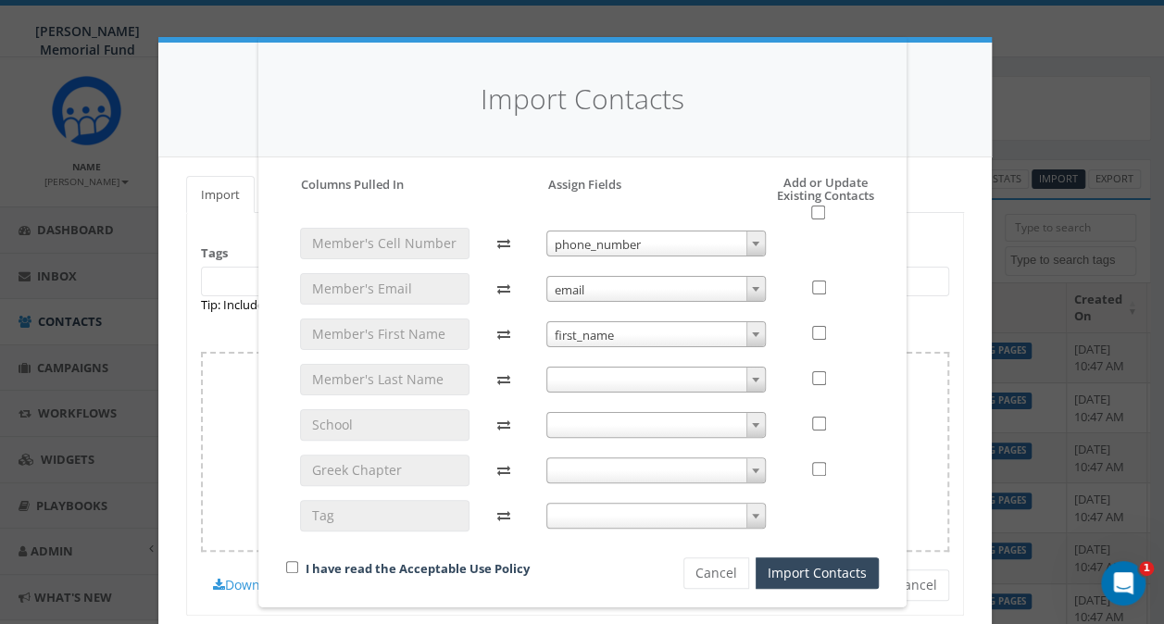
click at [554, 379] on span at bounding box center [655, 380] width 219 height 26
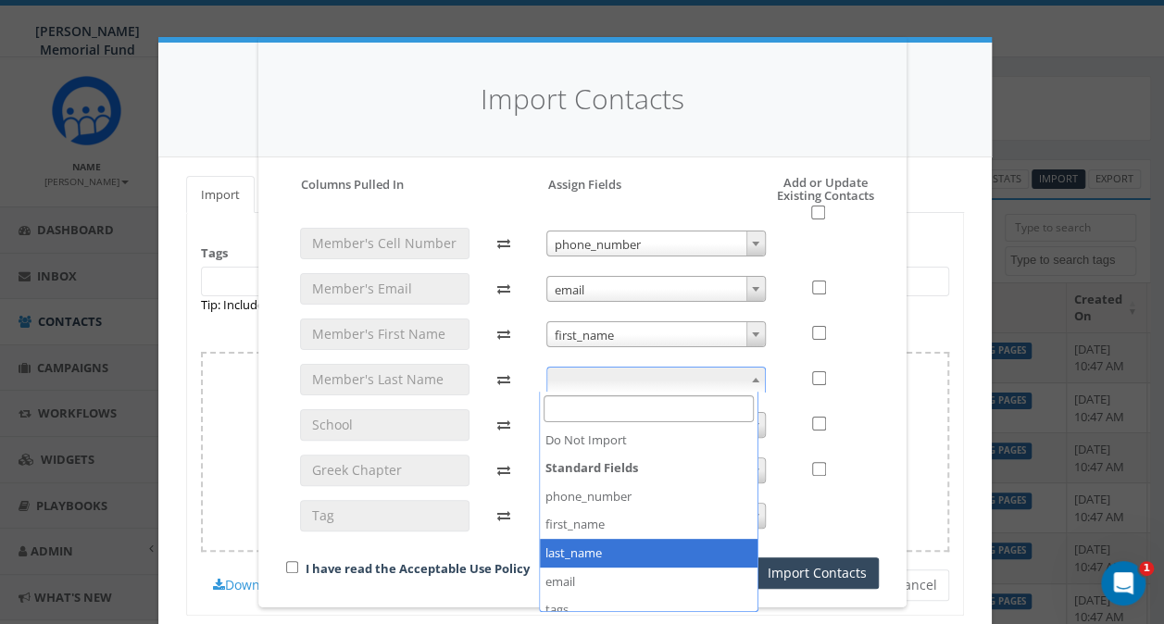
select select "last_name"
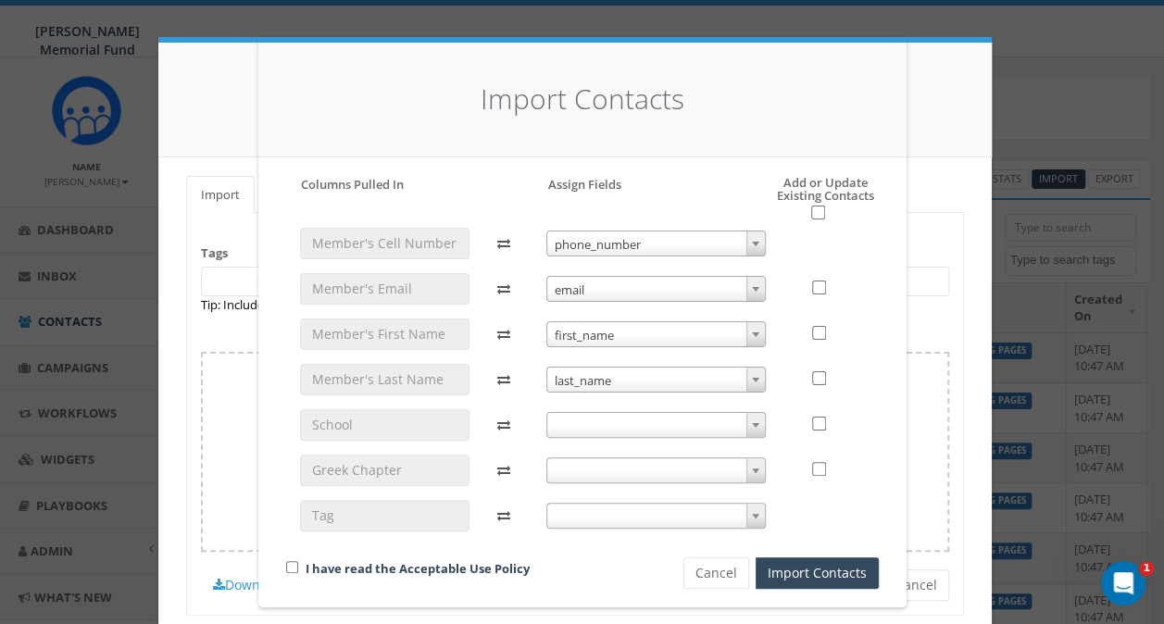
click at [565, 421] on span at bounding box center [655, 425] width 219 height 26
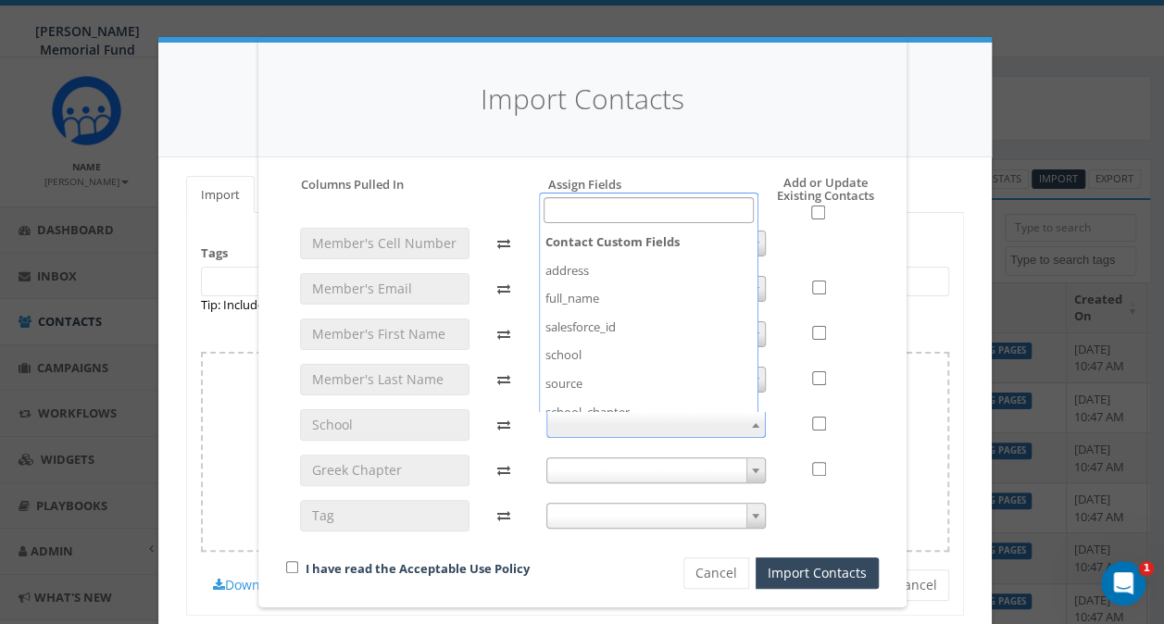
scroll to position [195, 0]
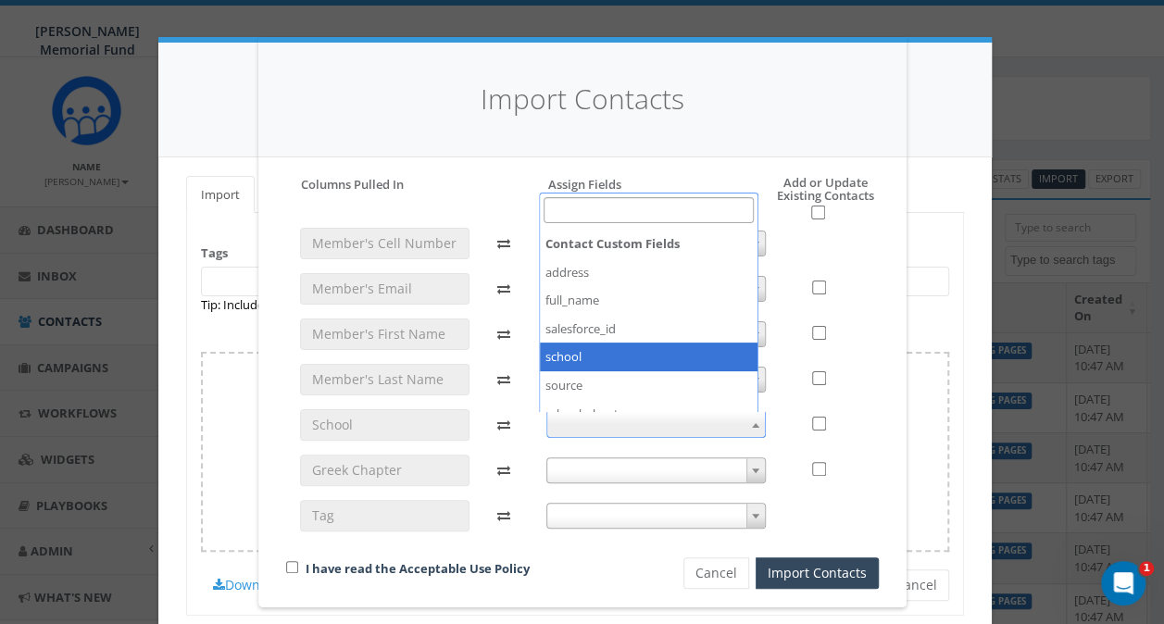
select select "school"
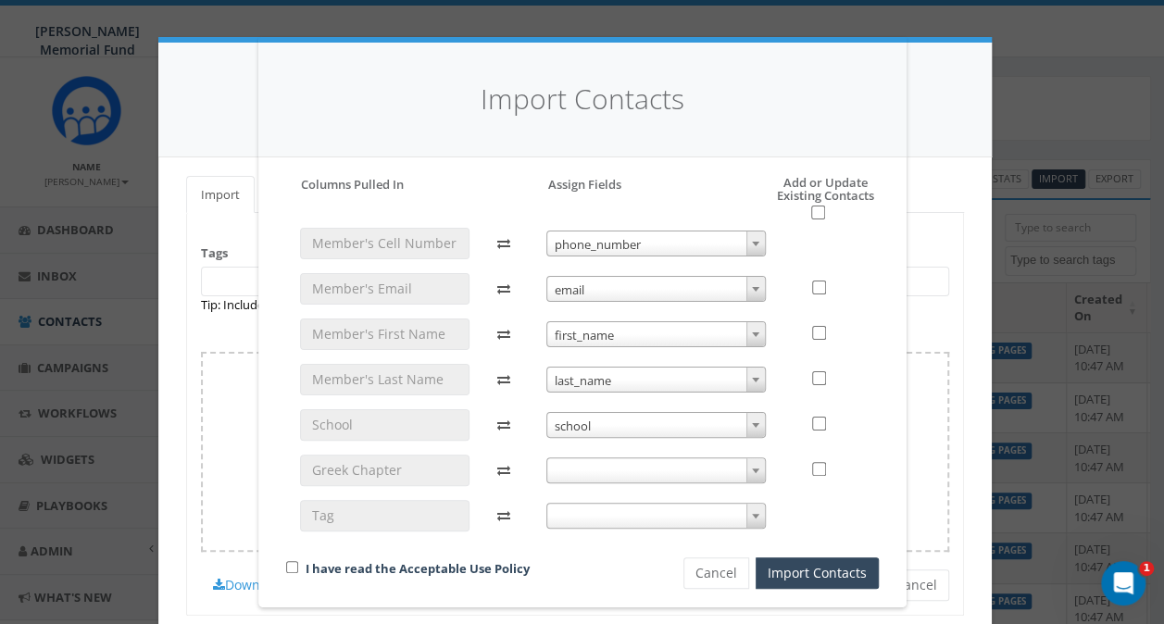
click at [566, 474] on span at bounding box center [655, 470] width 219 height 26
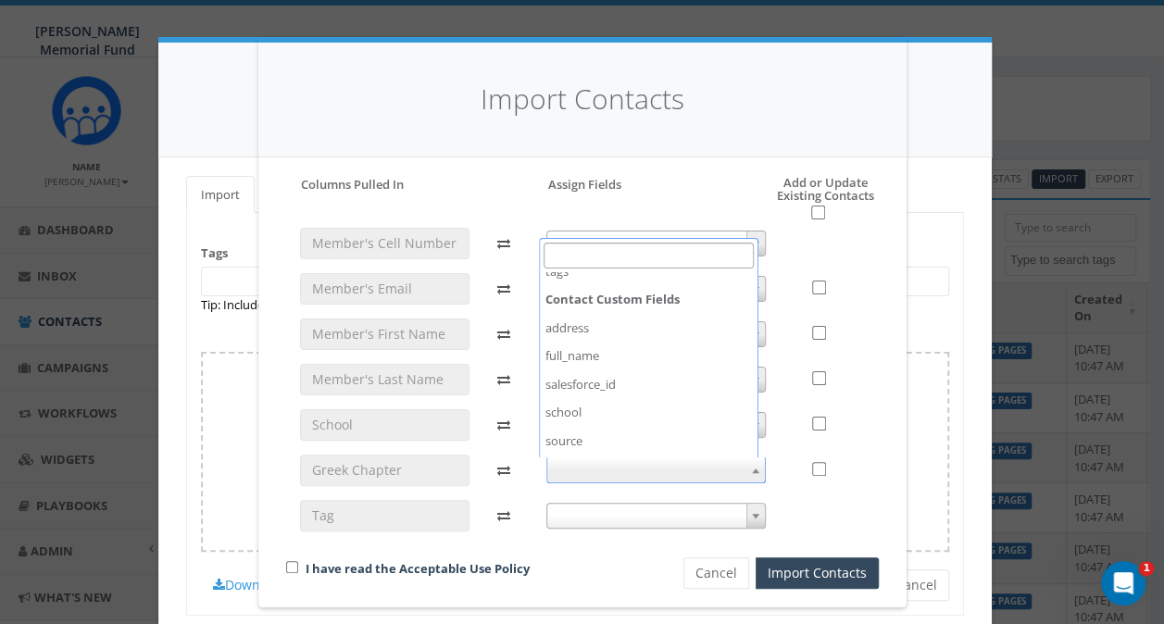
scroll to position [278, 0]
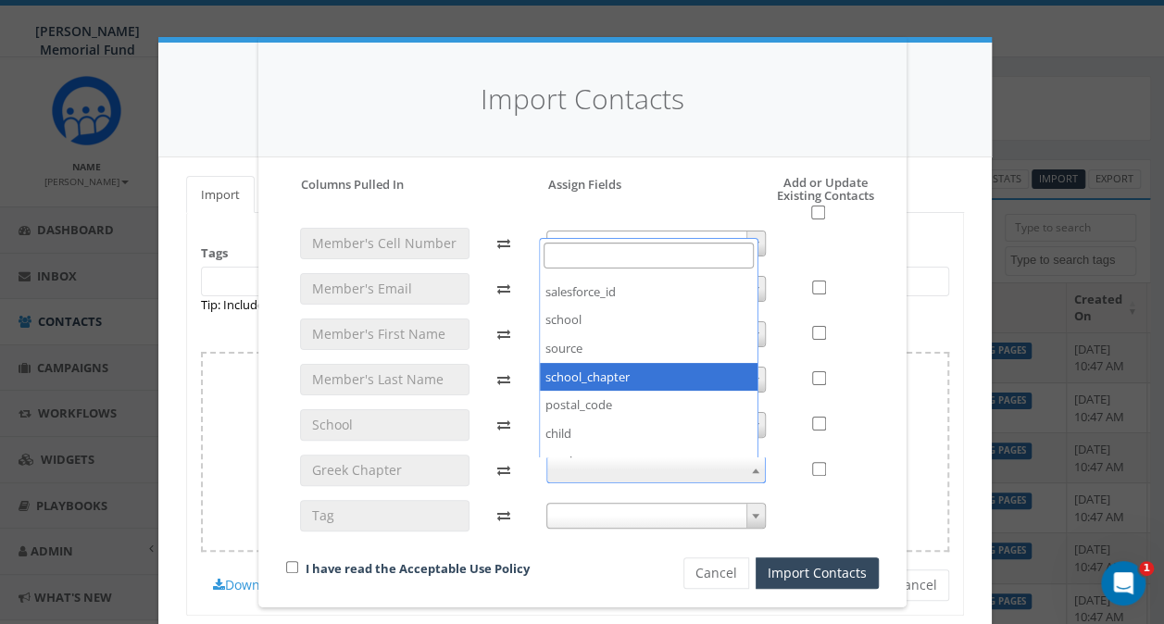
select select "school_chapter"
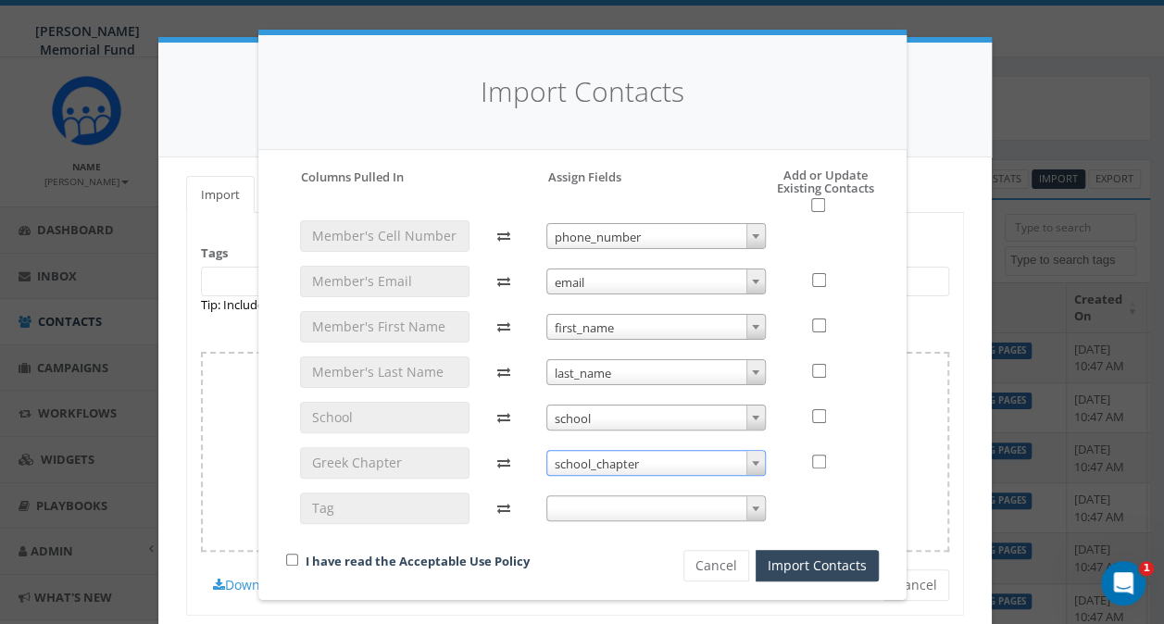
scroll to position [9, 0]
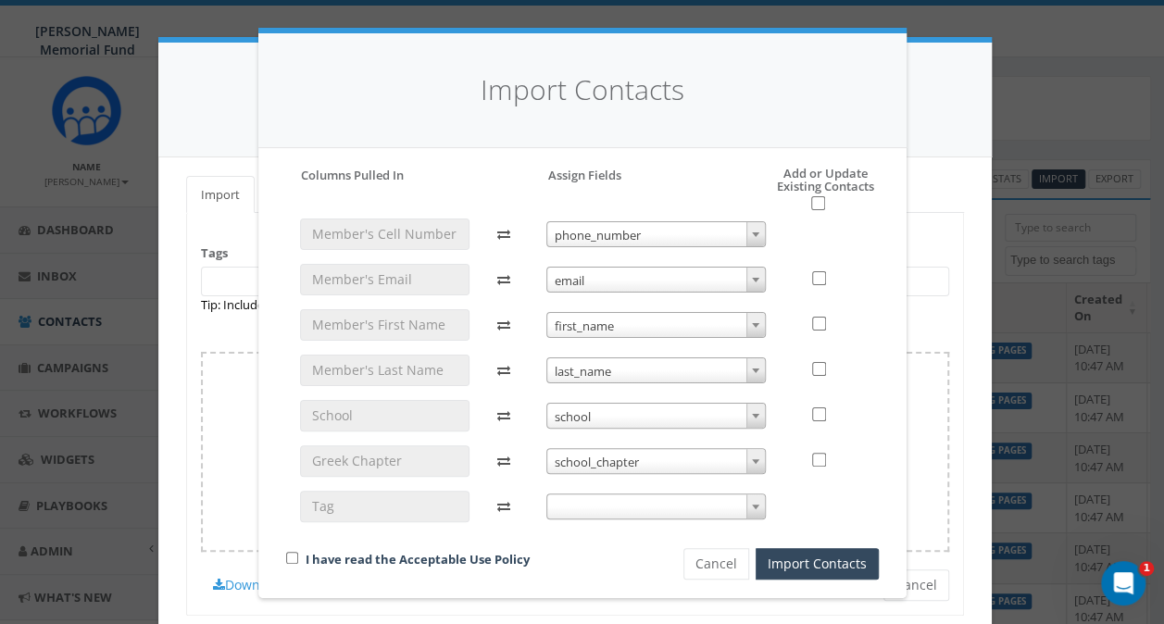
click at [569, 508] on span at bounding box center [655, 506] width 219 height 26
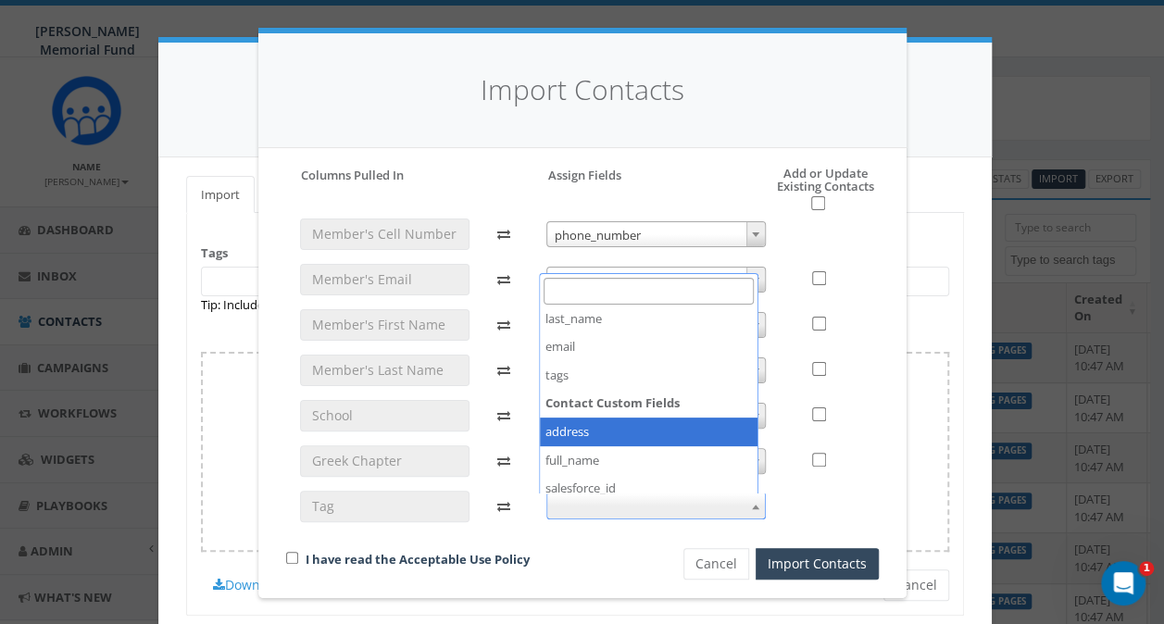
scroll to position [93, 0]
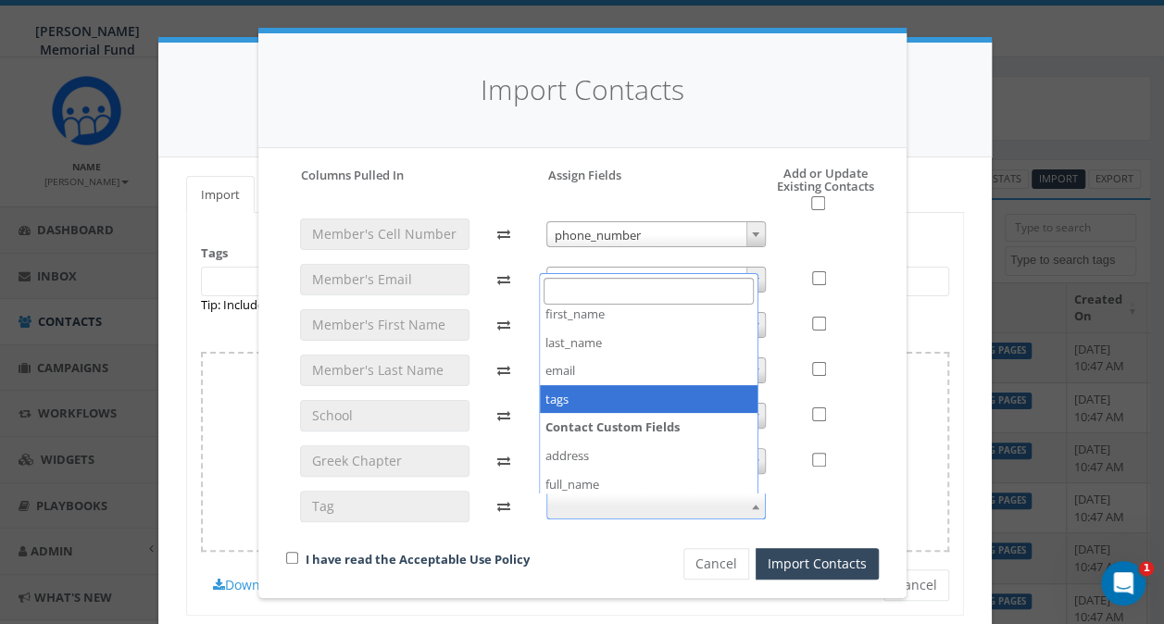
select select "tags"
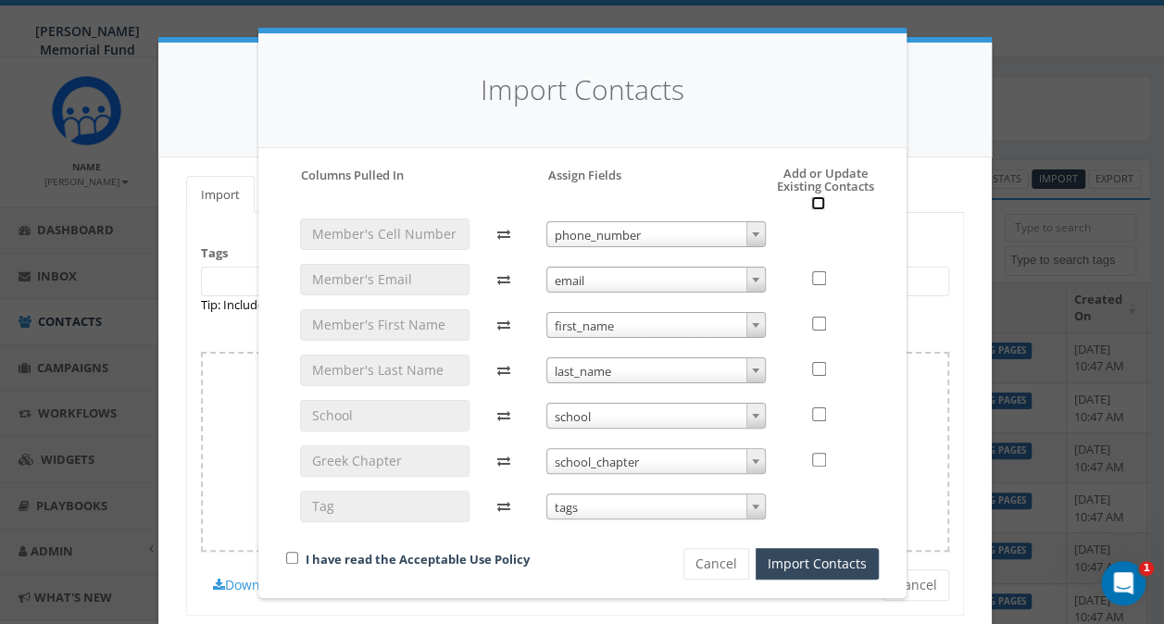
click at [813, 196] on input "checkbox" at bounding box center [818, 203] width 14 height 14
checkbox input "true"
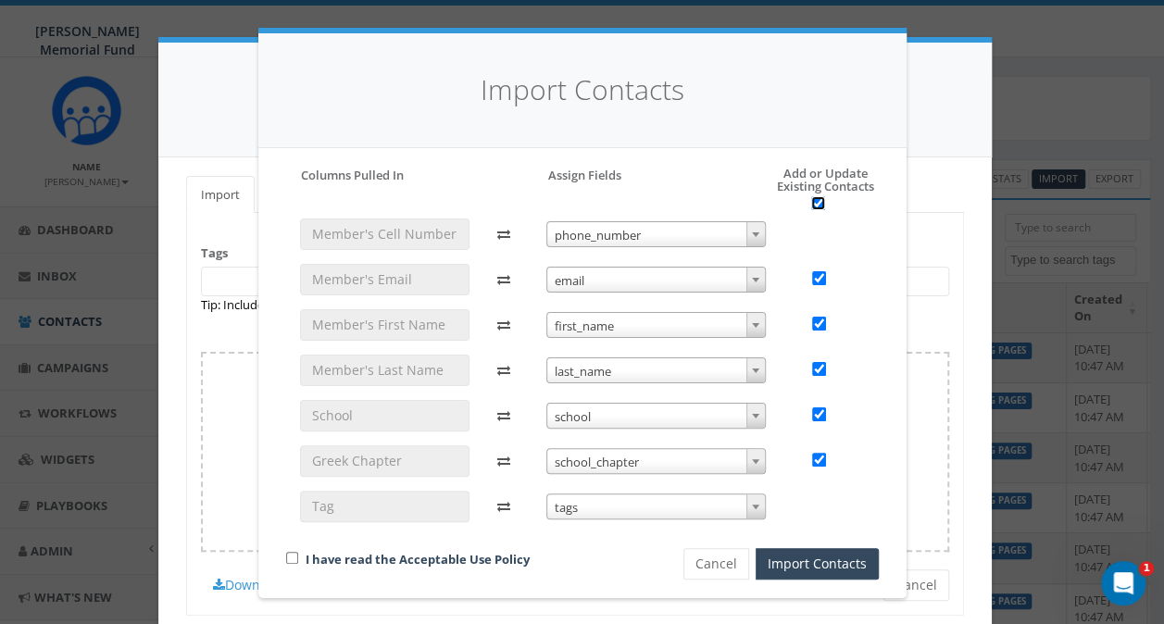
checkbox input "true"
click at [287, 557] on input "checkbox" at bounding box center [292, 558] width 12 height 12
checkbox input "true"
click at [851, 555] on button "Import Contacts" at bounding box center [816, 563] width 123 height 31
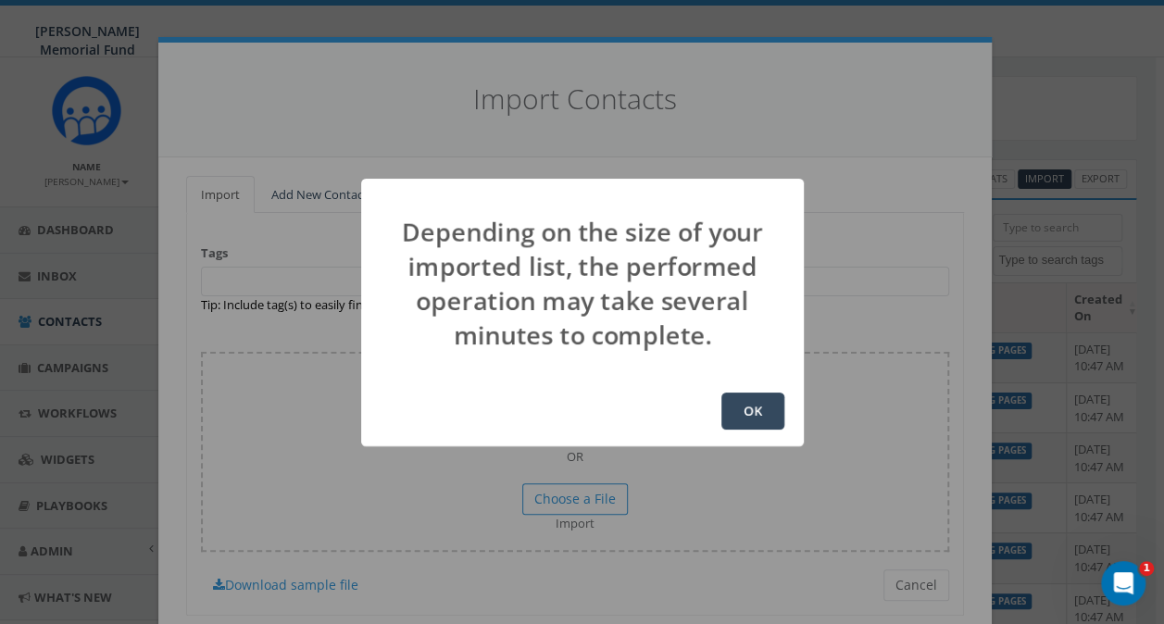
click at [737, 405] on button "OK" at bounding box center [752, 410] width 63 height 37
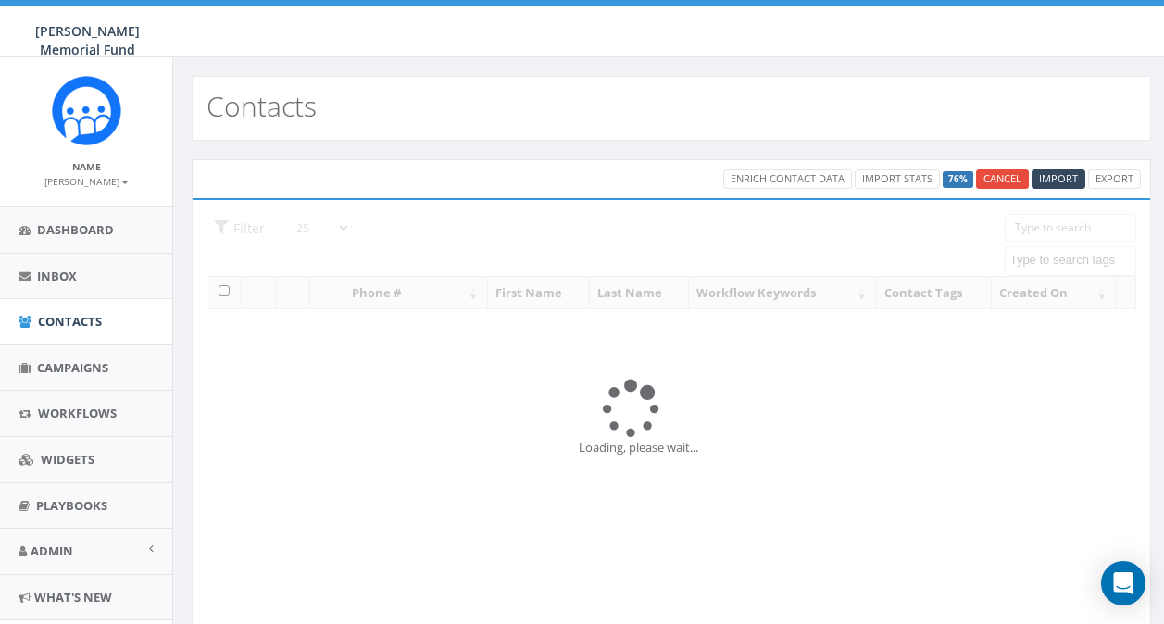
select select
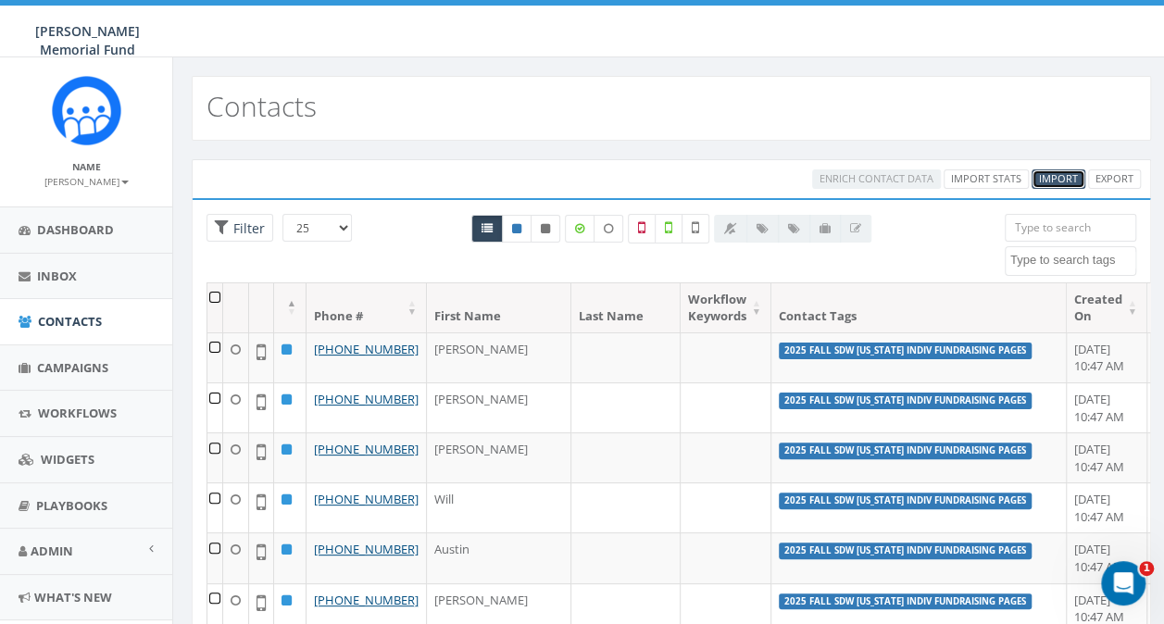
click at [1050, 174] on span "Import" at bounding box center [1058, 178] width 39 height 14
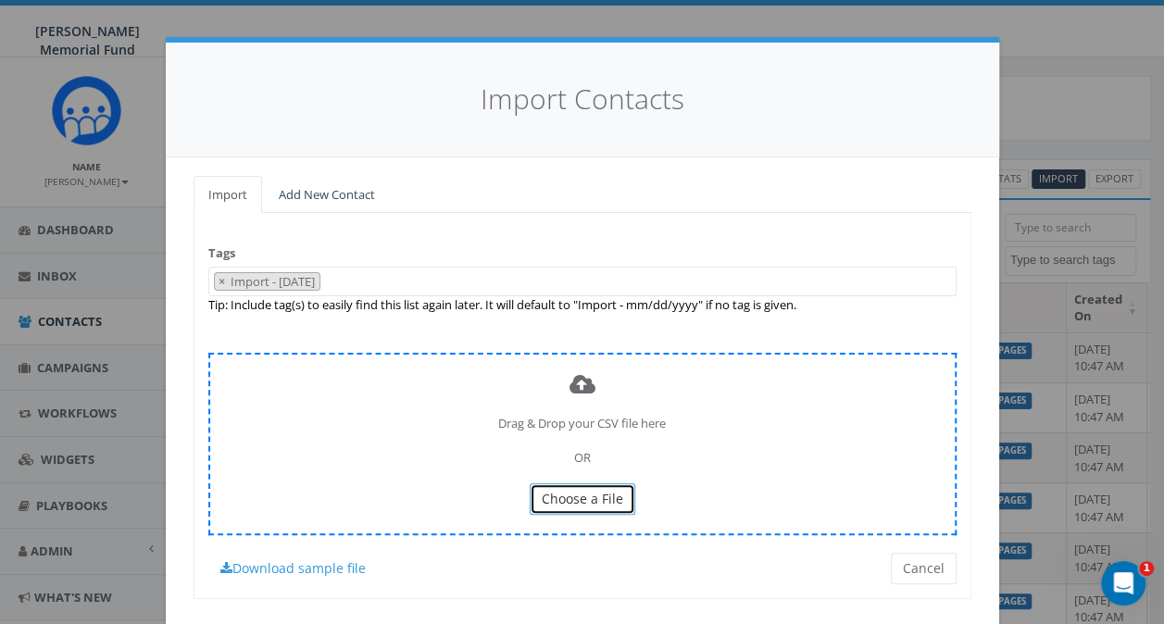
click at [573, 492] on span "Choose a File" at bounding box center [581, 499] width 81 height 18
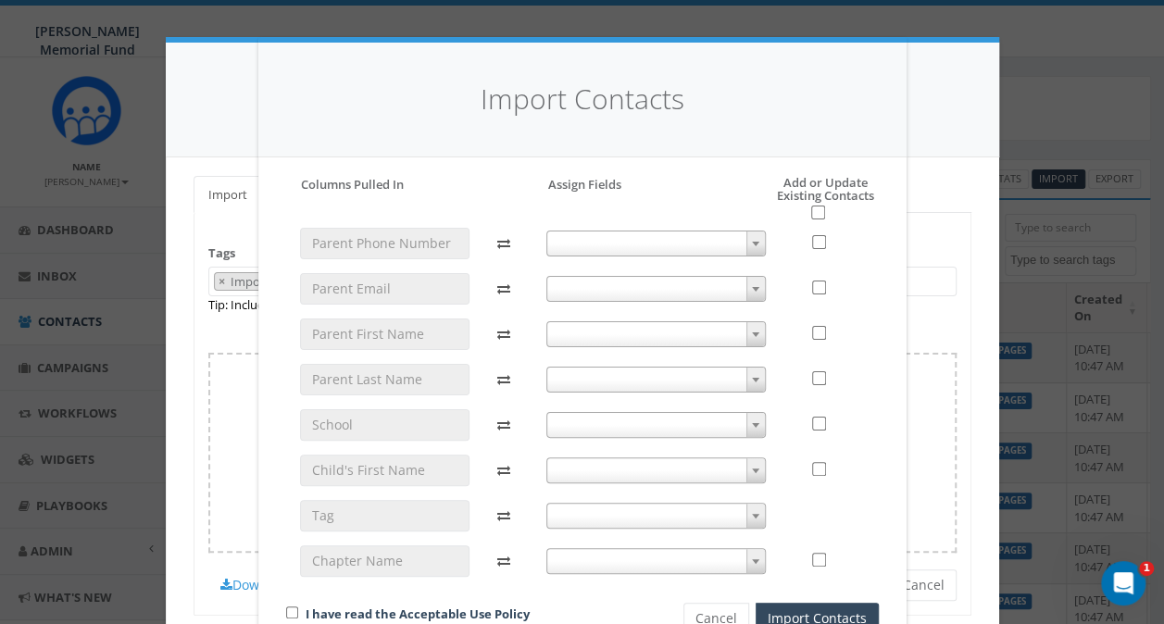
click at [661, 243] on span at bounding box center [655, 243] width 219 height 26
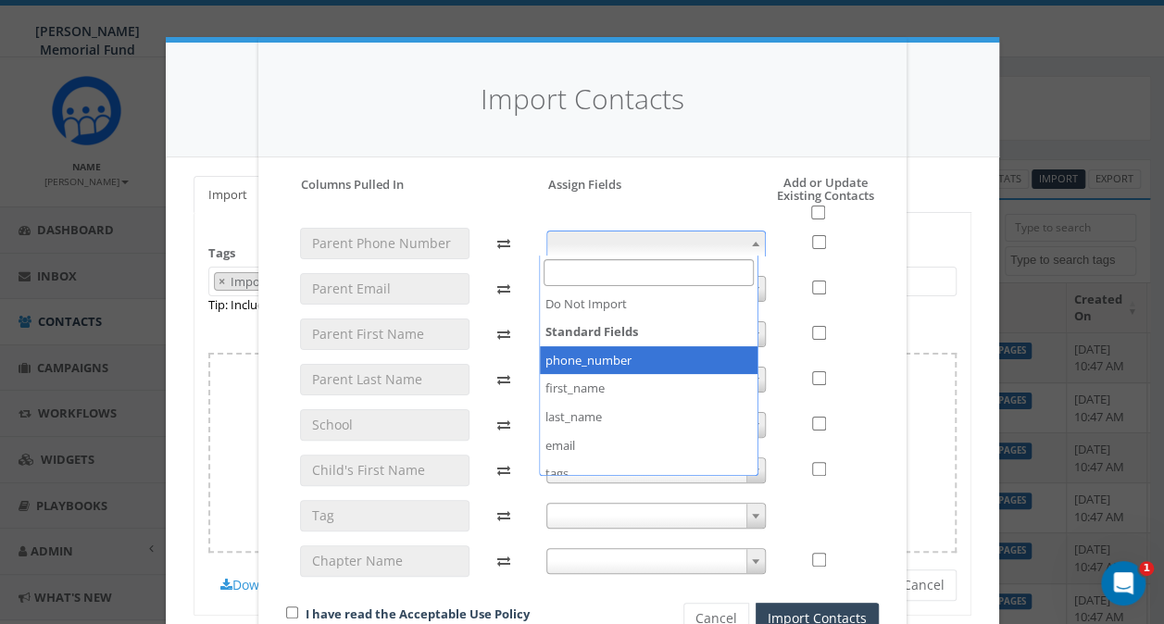
select select "phone_number"
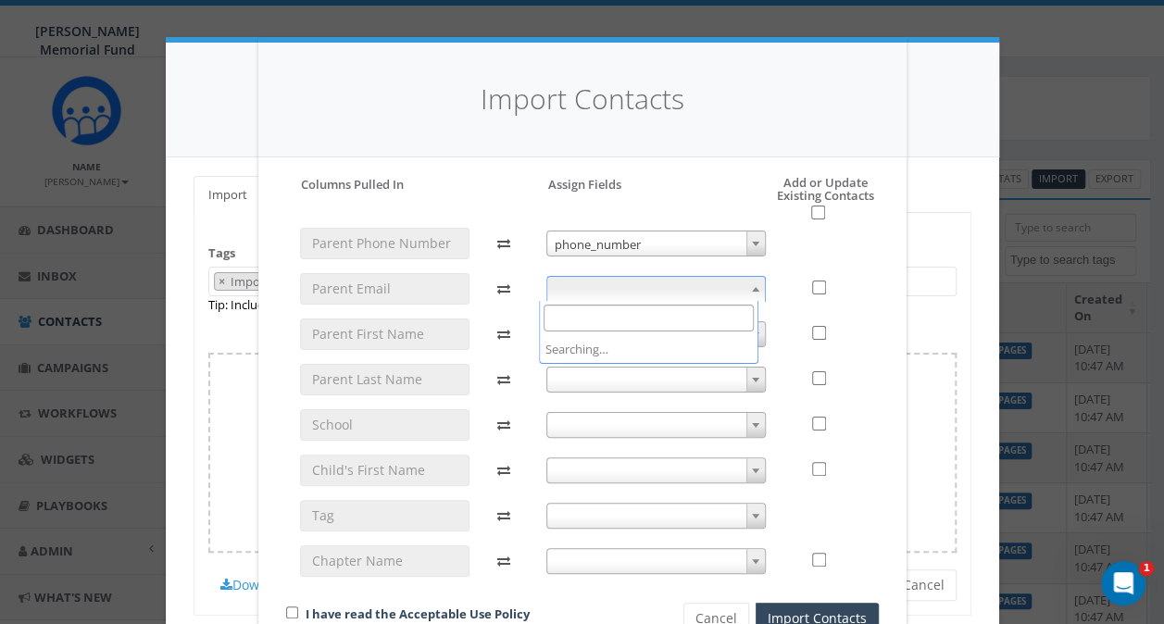
click at [592, 296] on span at bounding box center [655, 289] width 219 height 26
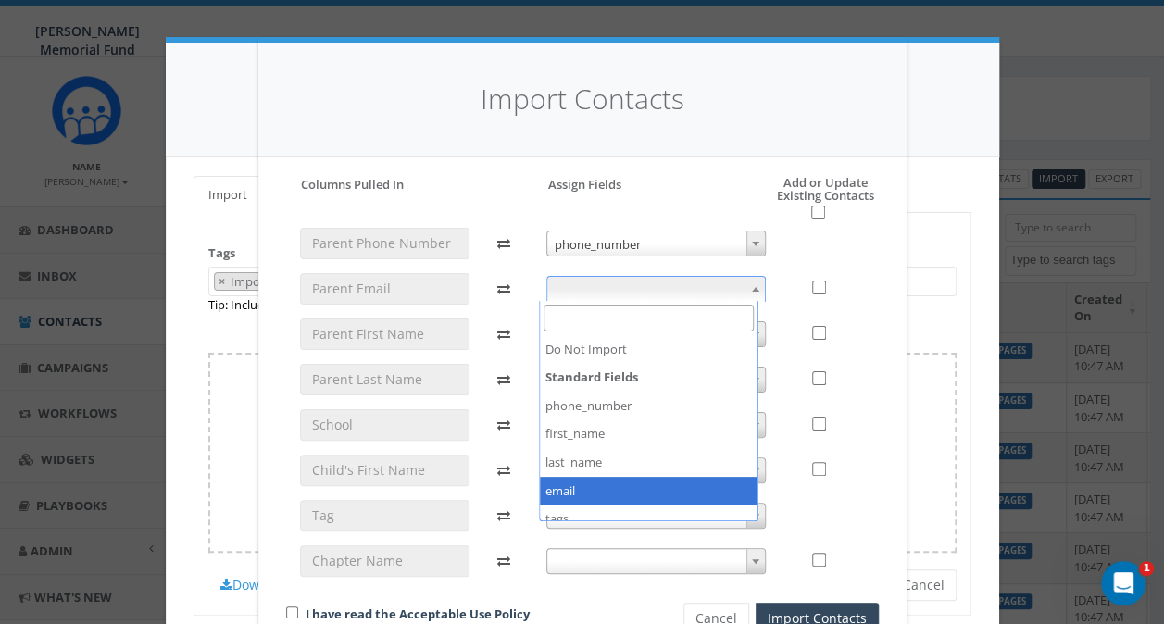
select select "email"
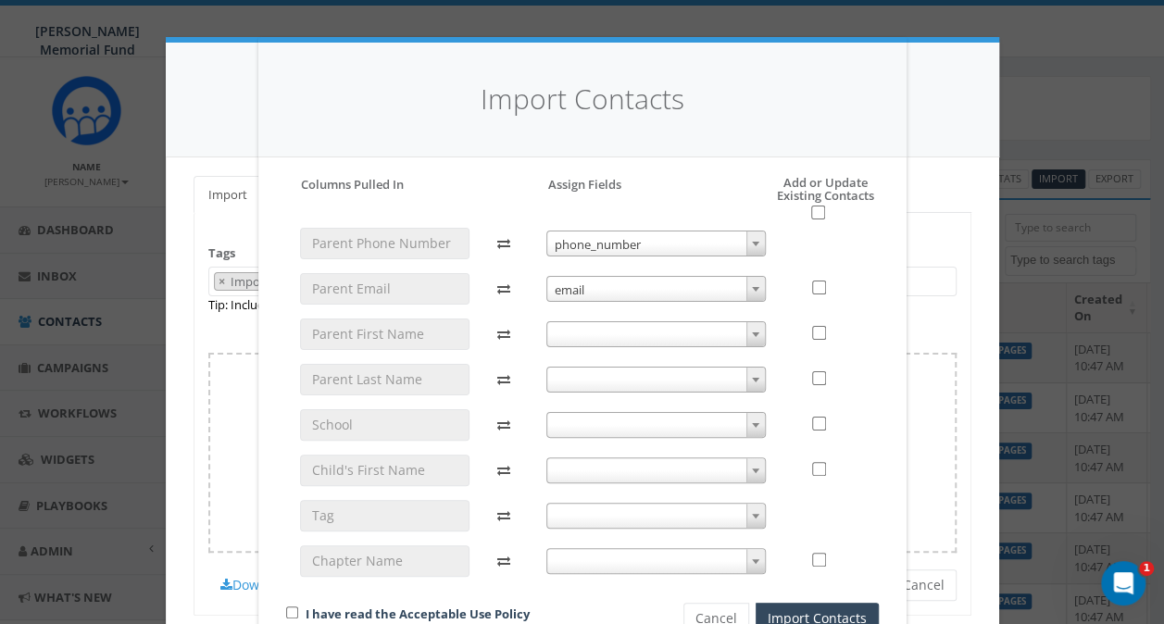
click at [579, 337] on span at bounding box center [655, 334] width 219 height 26
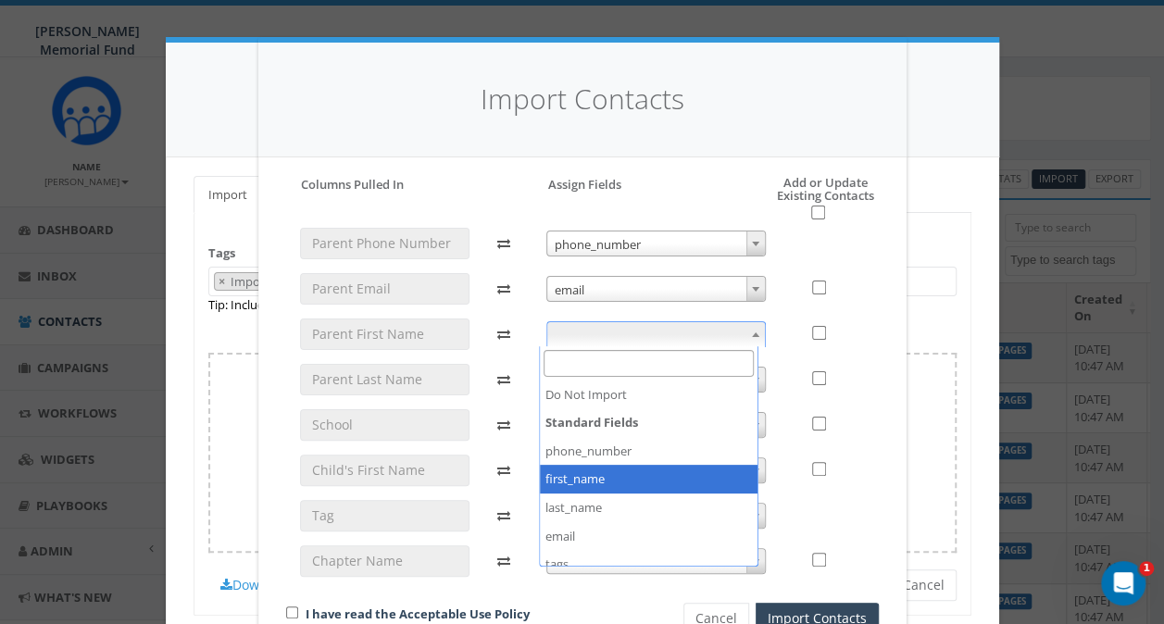
select select "first_name"
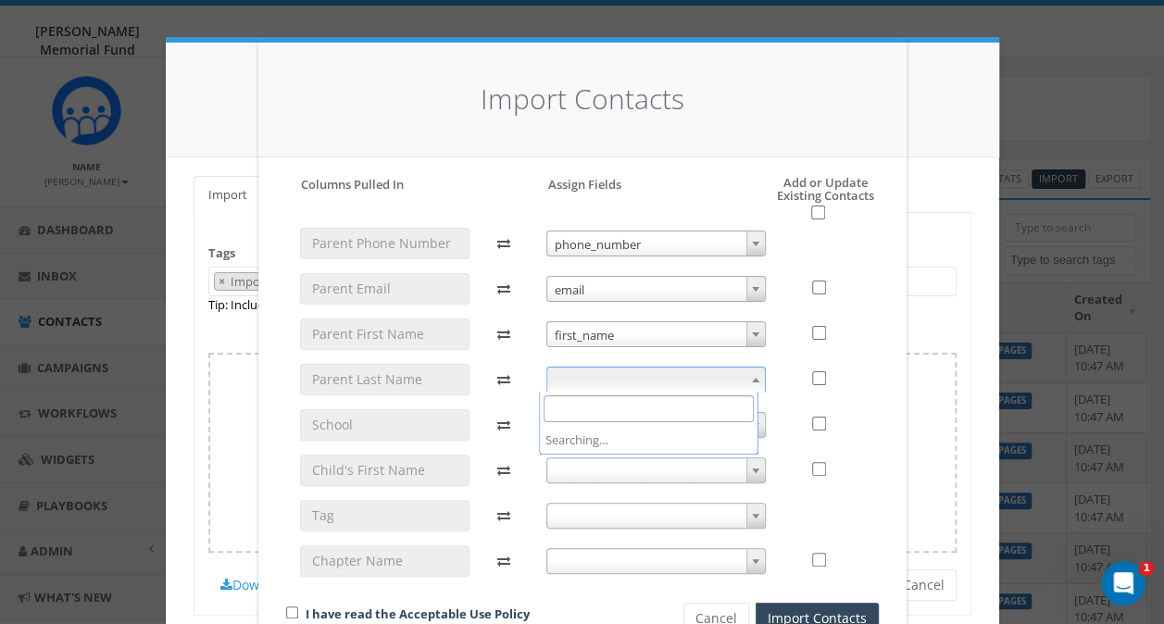
click at [576, 373] on span at bounding box center [655, 380] width 219 height 26
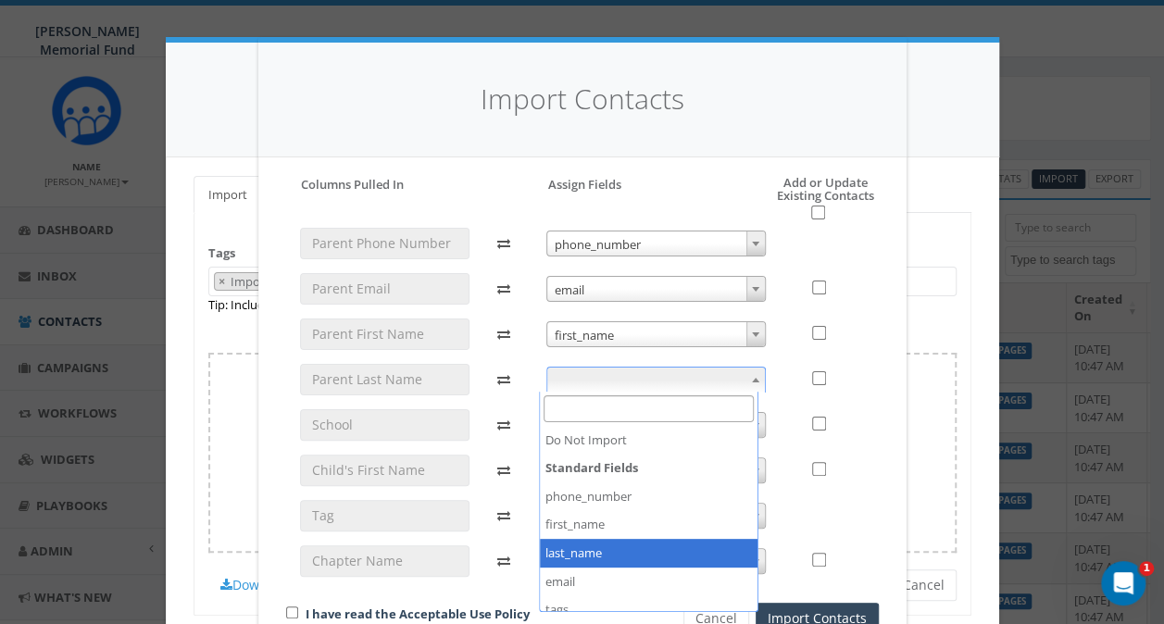
select select "last_name"
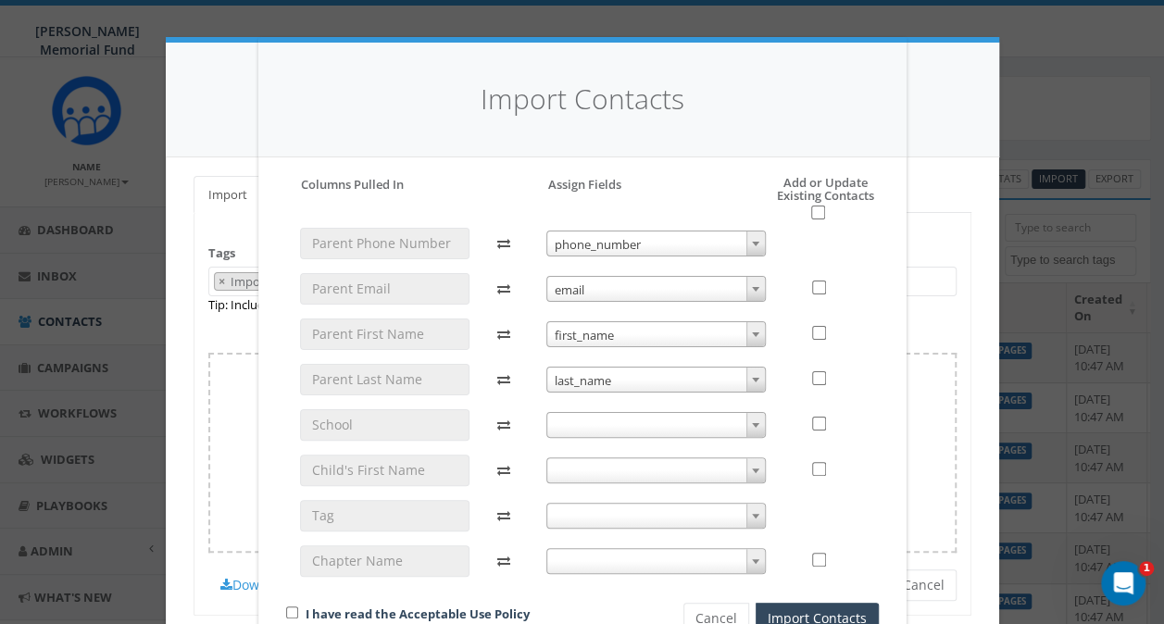
click at [561, 428] on span at bounding box center [655, 425] width 219 height 26
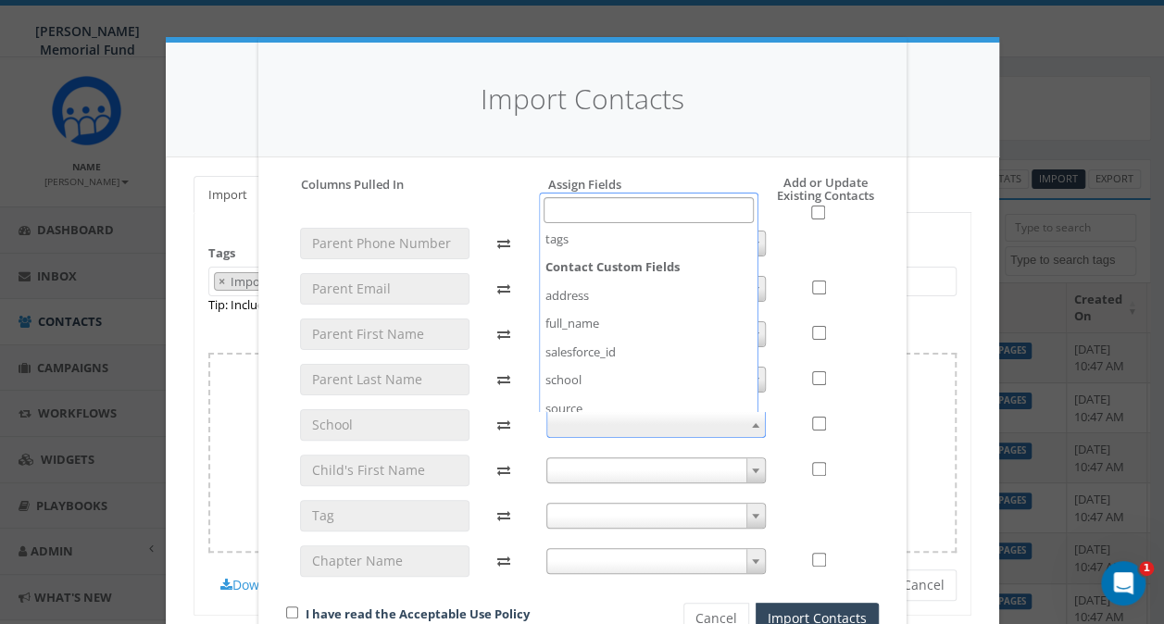
scroll to position [185, 0]
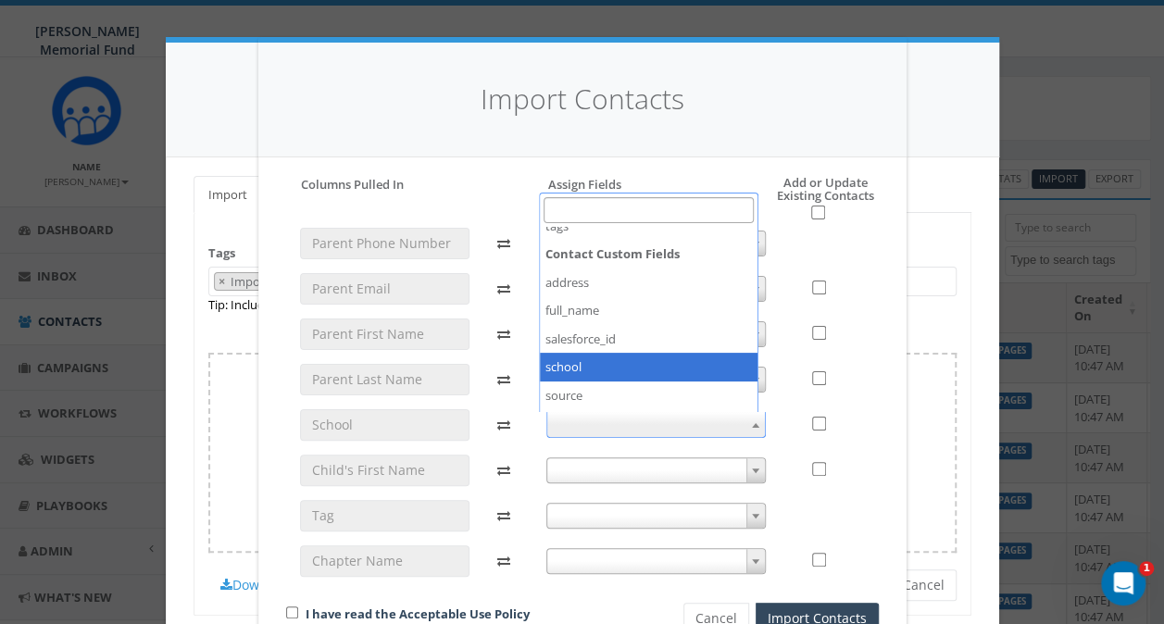
select select "school"
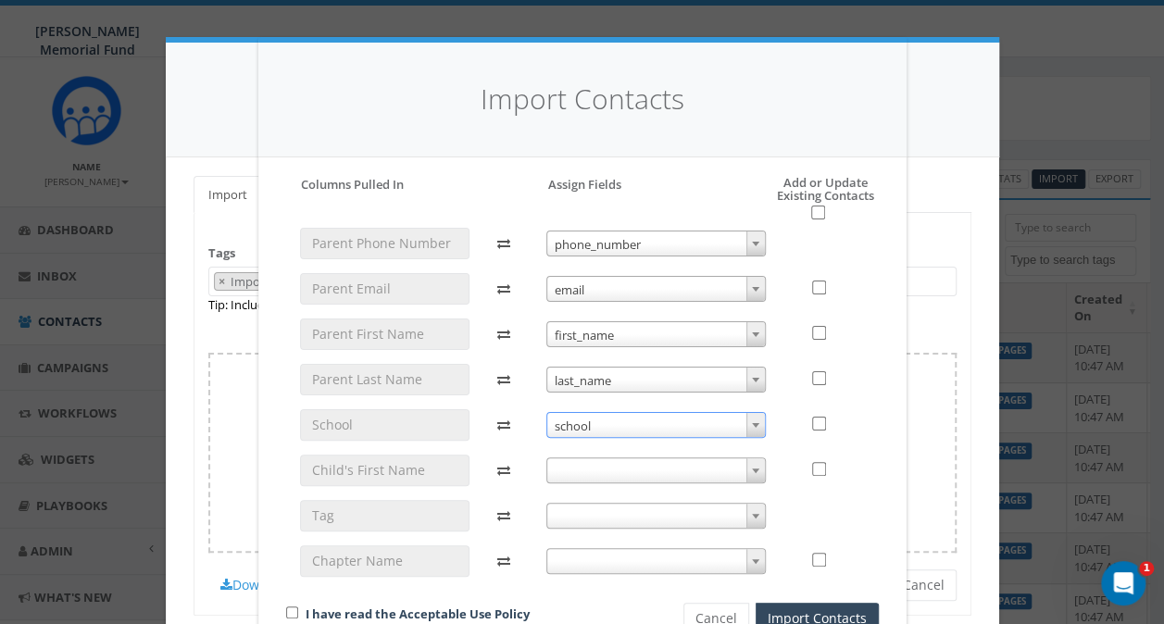
scroll to position [55, 0]
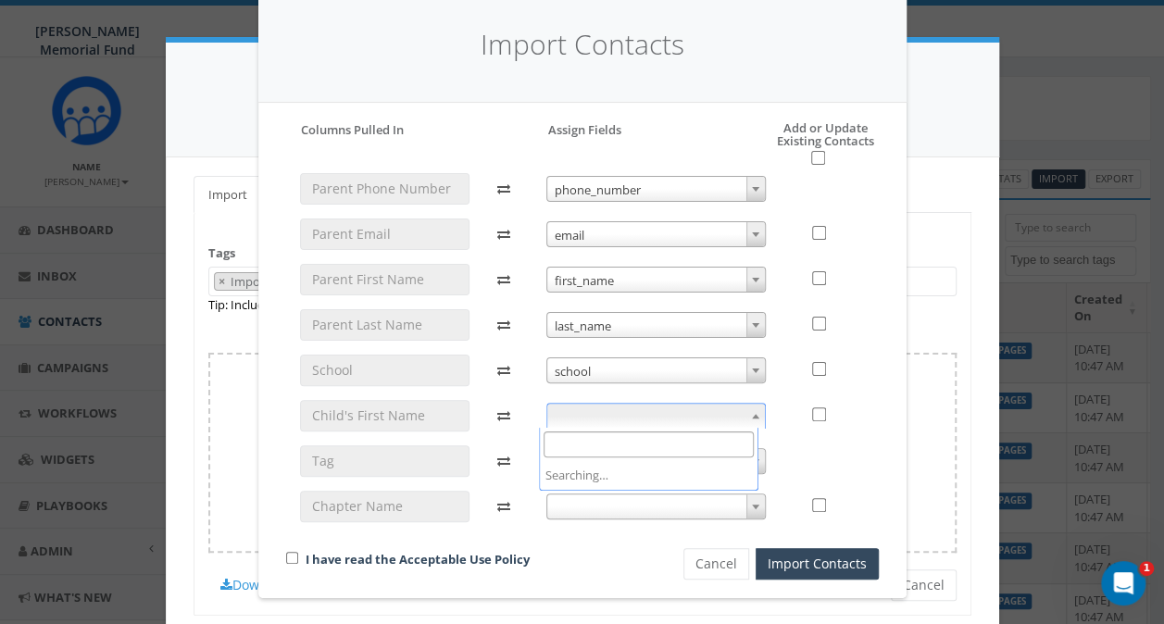
click at [564, 406] on span at bounding box center [655, 416] width 219 height 26
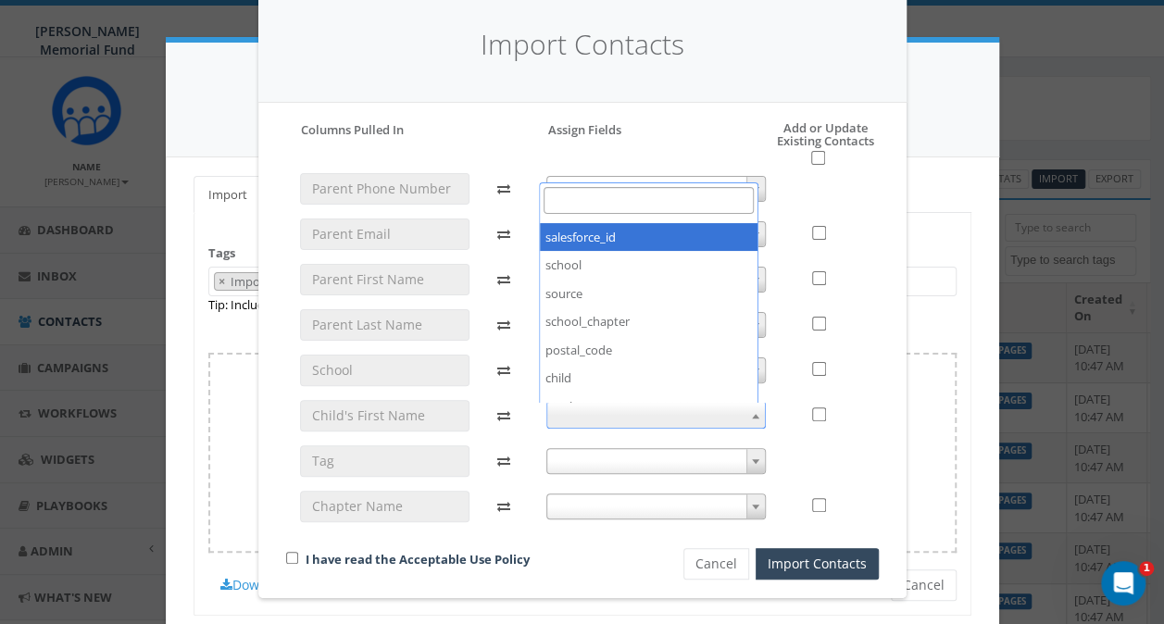
scroll to position [370, 0]
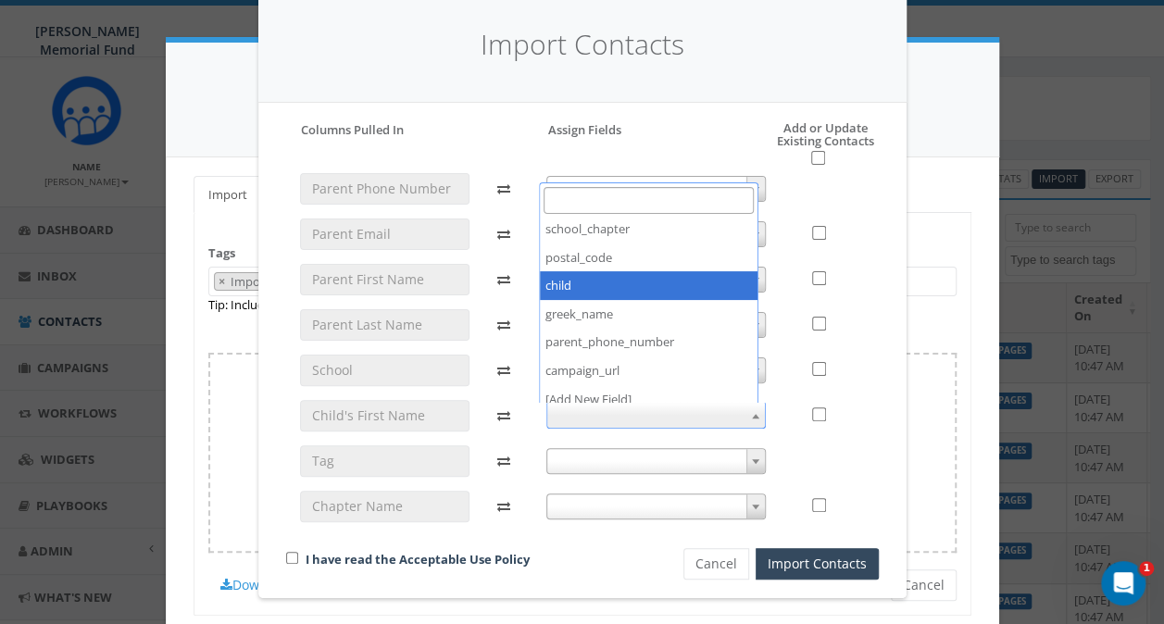
select select "child"
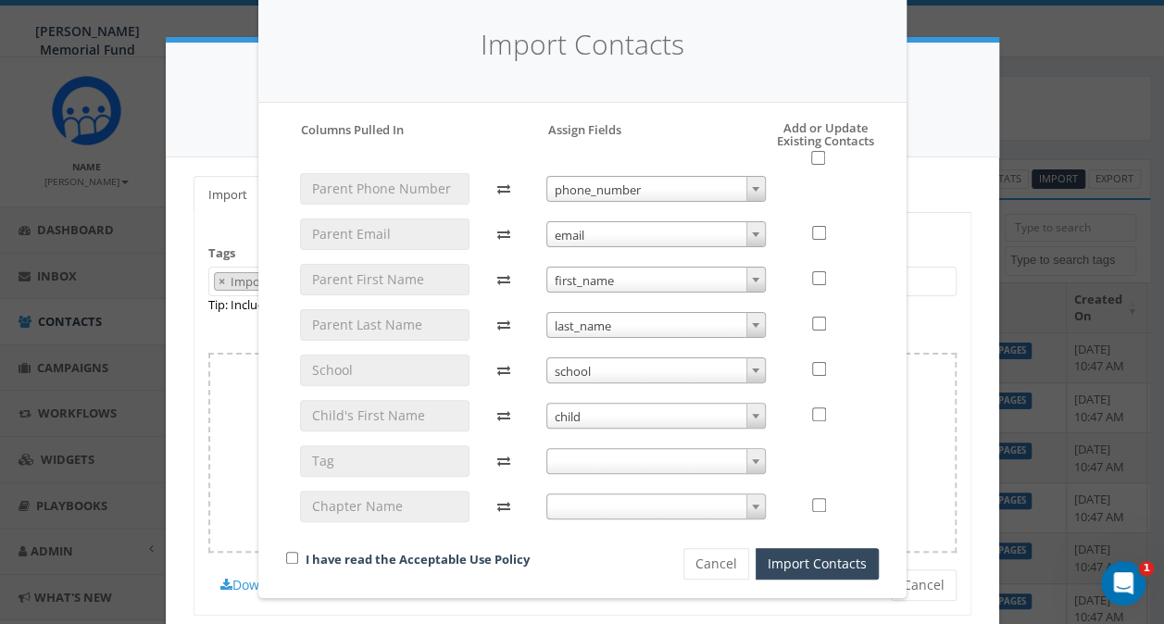
click at [574, 462] on span at bounding box center [655, 461] width 219 height 26
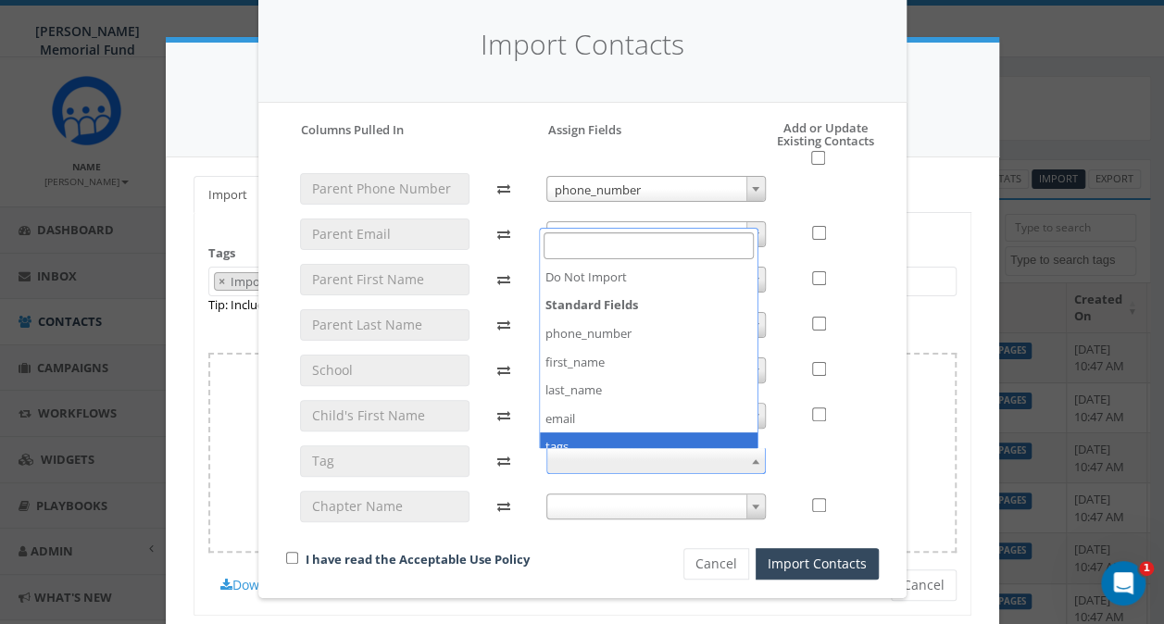
select select "tags"
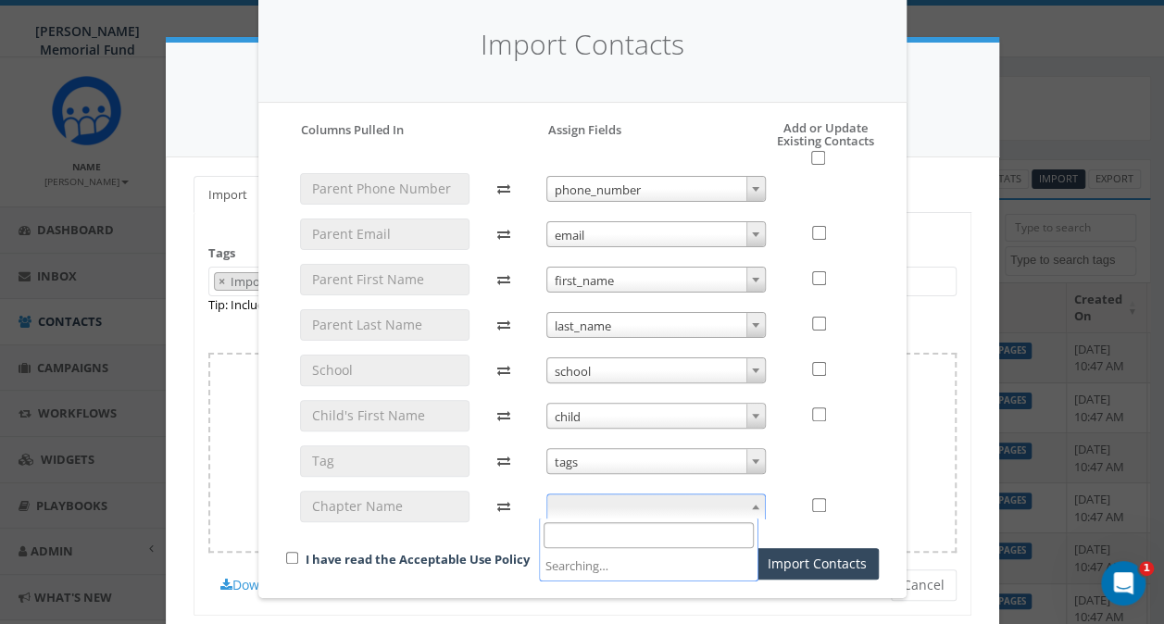
click at [596, 501] on span at bounding box center [655, 506] width 219 height 26
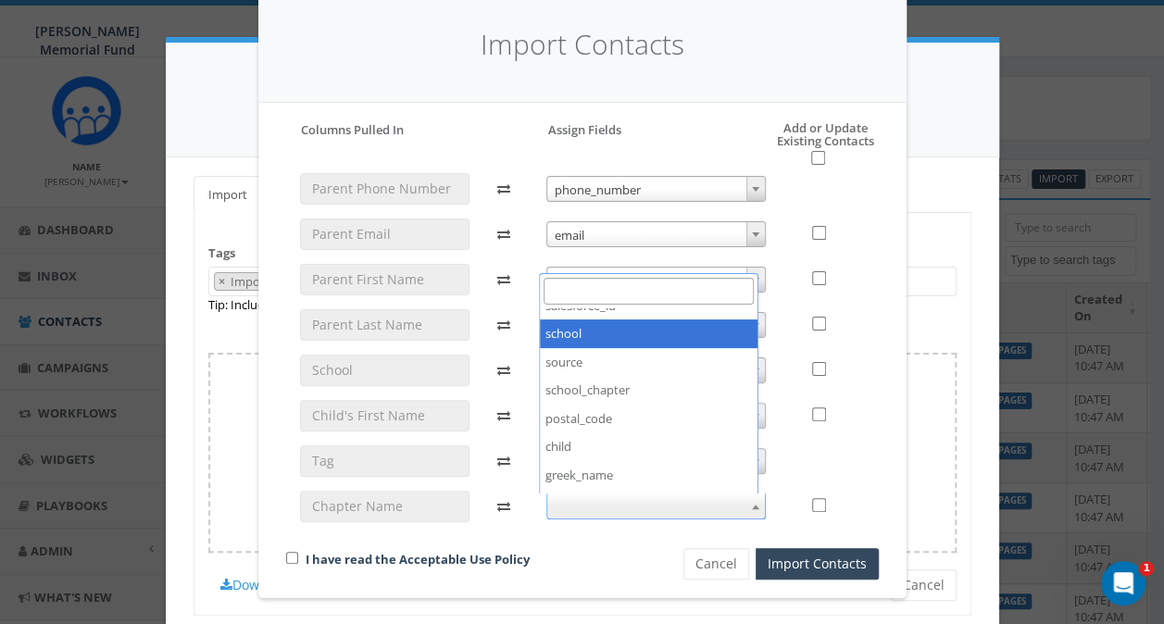
scroll to position [288, 0]
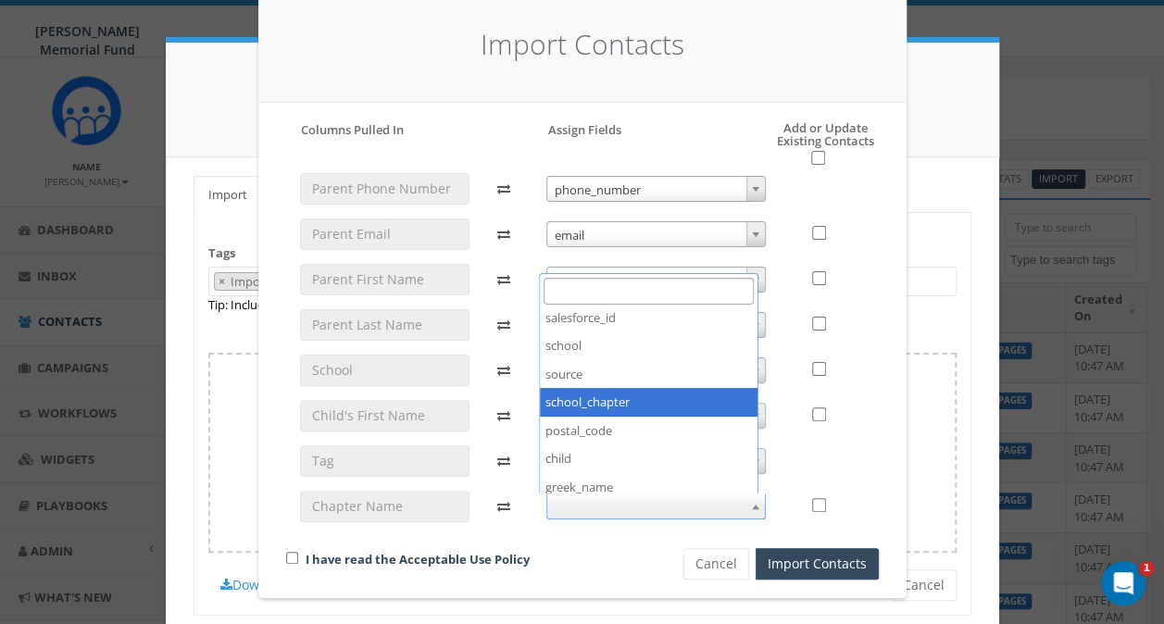
select select "school_chapter"
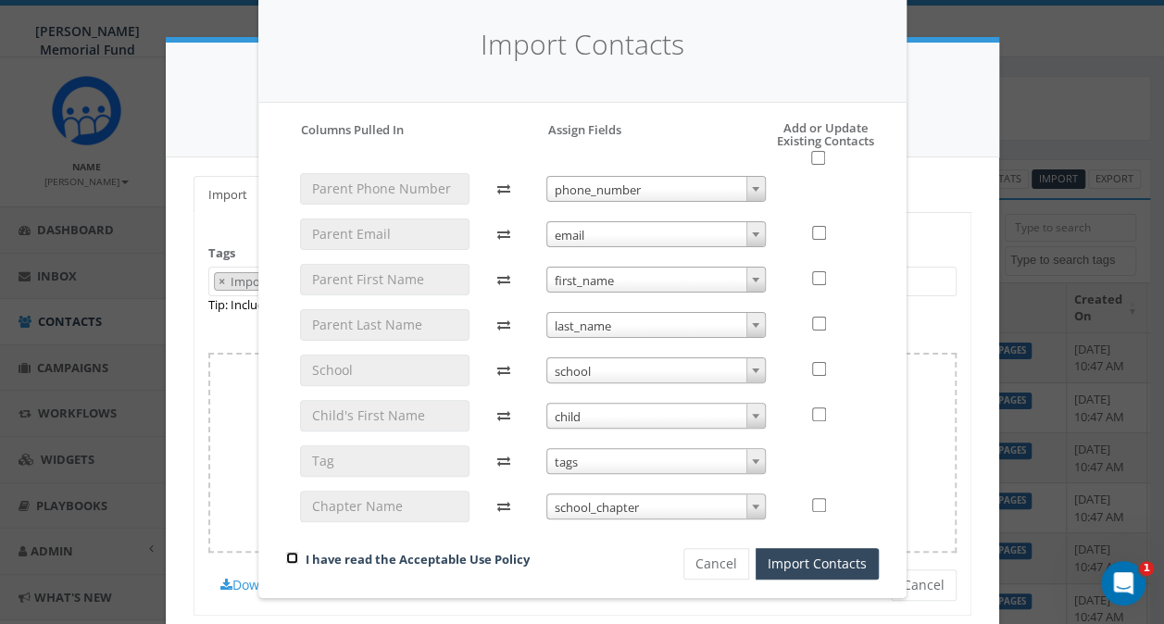
click at [287, 555] on input "checkbox" at bounding box center [292, 558] width 12 height 12
checkbox input "true"
click at [811, 159] on input "checkbox" at bounding box center [818, 158] width 14 height 14
checkbox input "true"
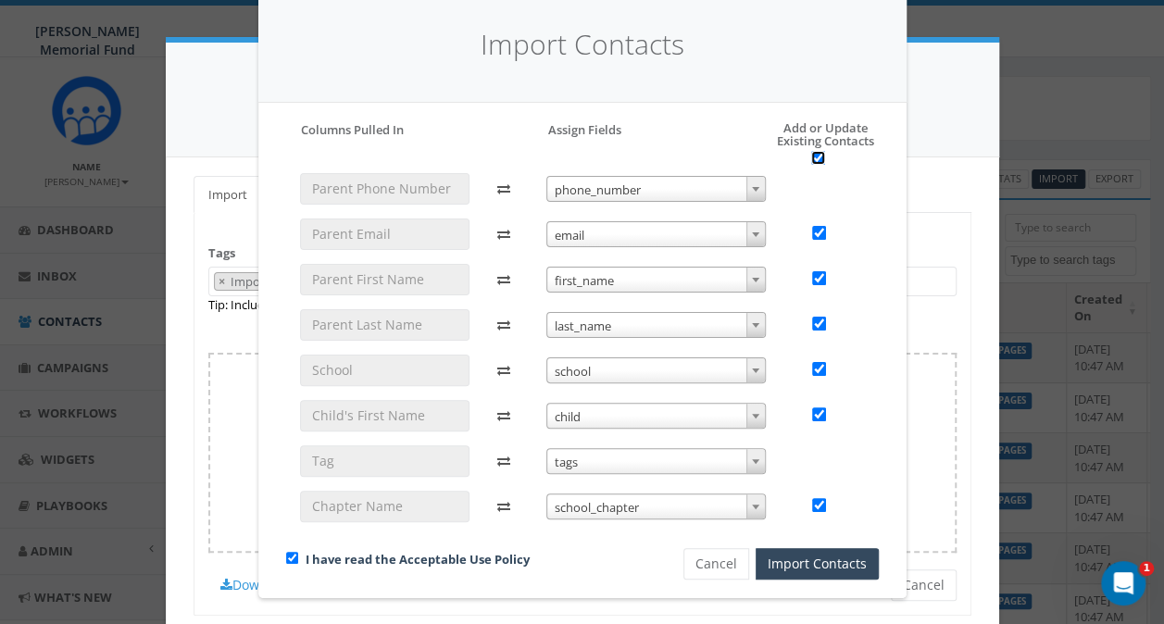
checkbox input "true"
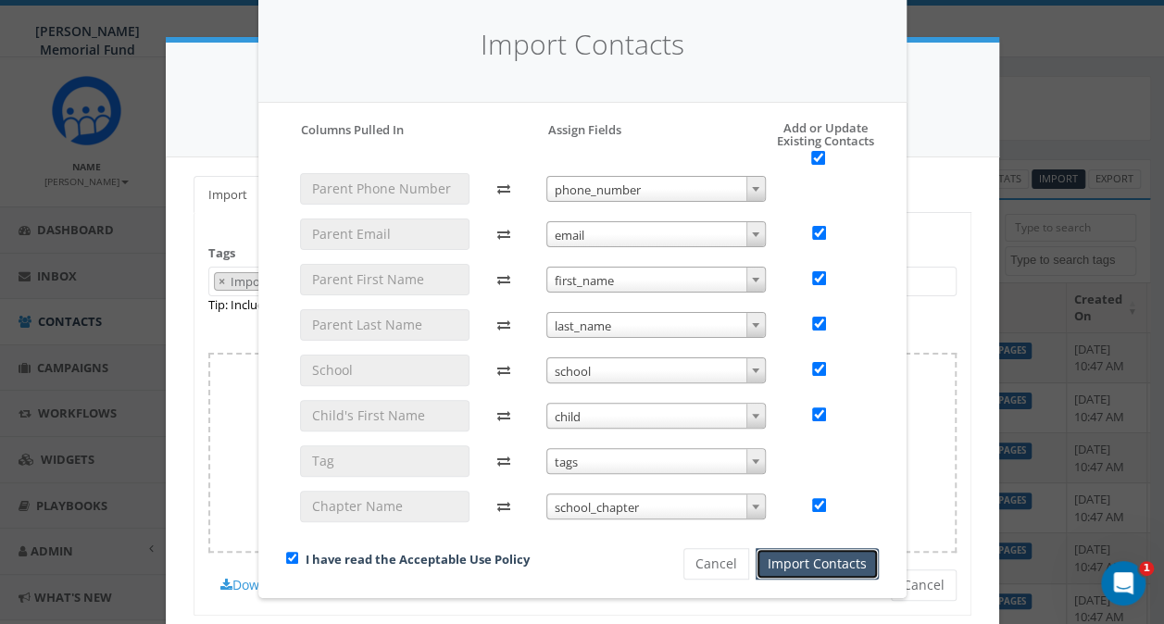
click at [803, 565] on button "Import Contacts" at bounding box center [816, 563] width 123 height 31
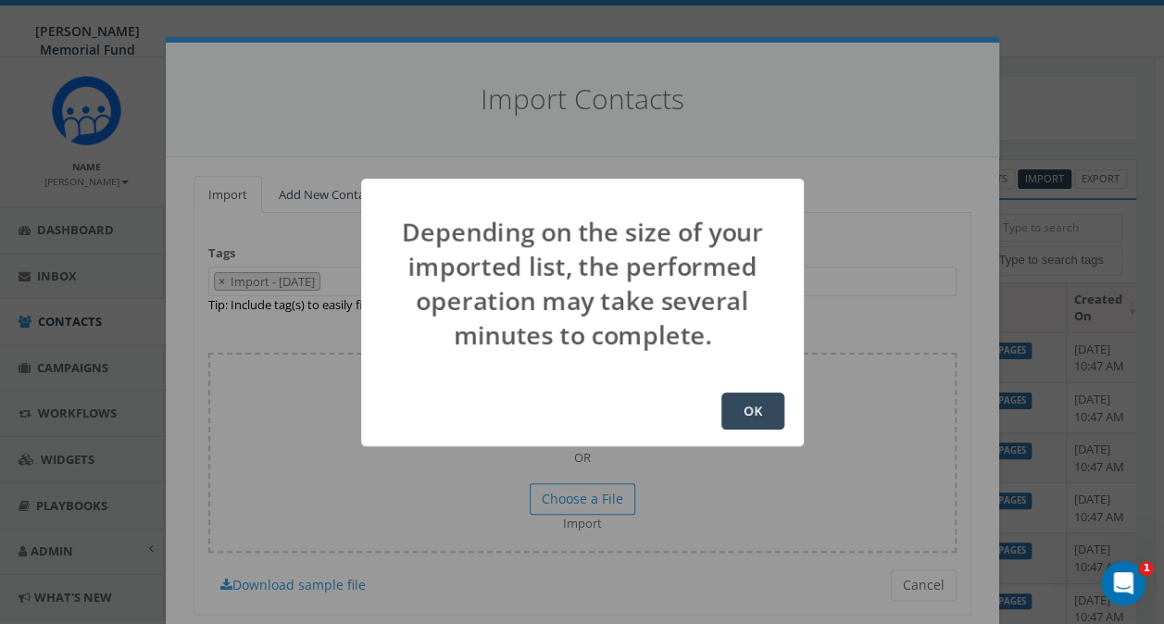
click at [752, 404] on button "OK" at bounding box center [752, 410] width 63 height 37
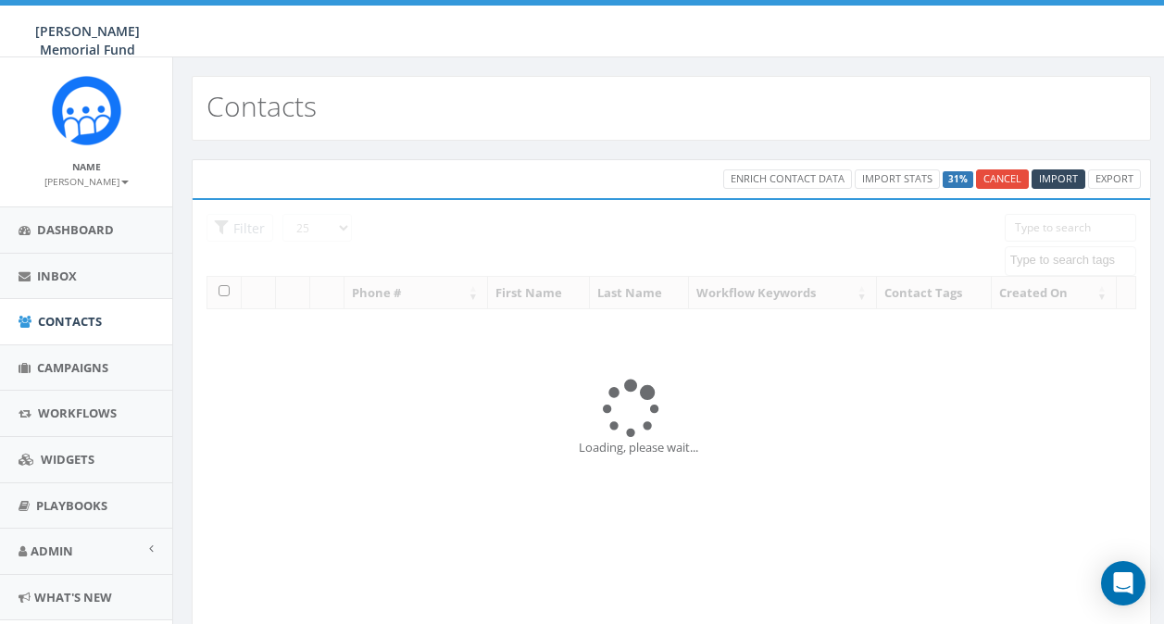
select select
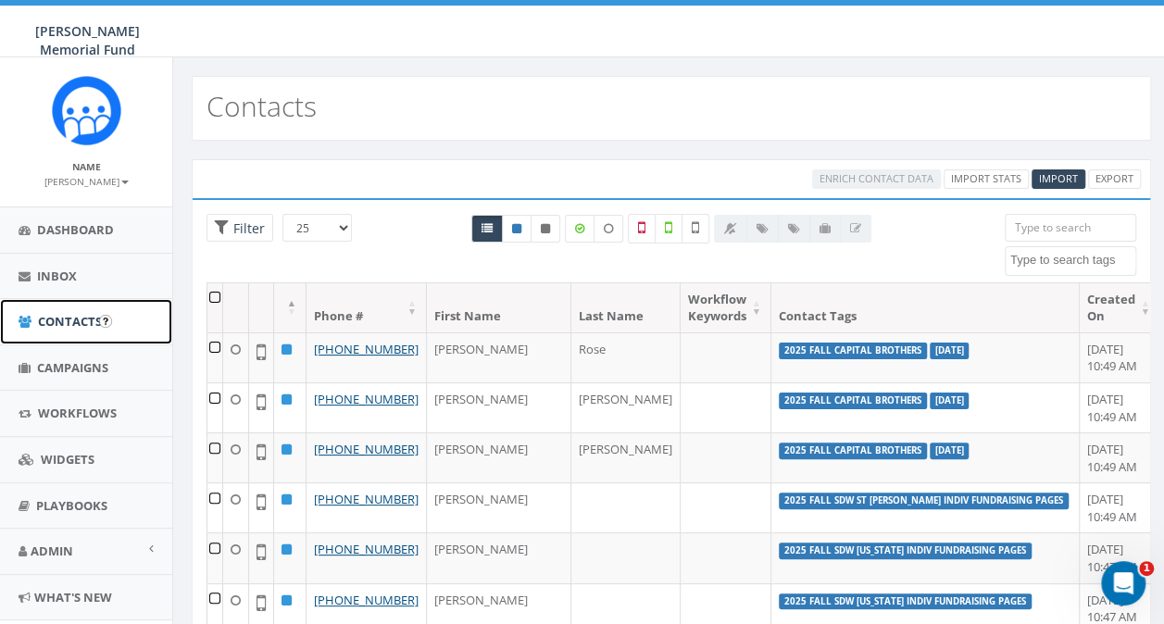
click at [61, 320] on span "Contacts" at bounding box center [70, 321] width 64 height 17
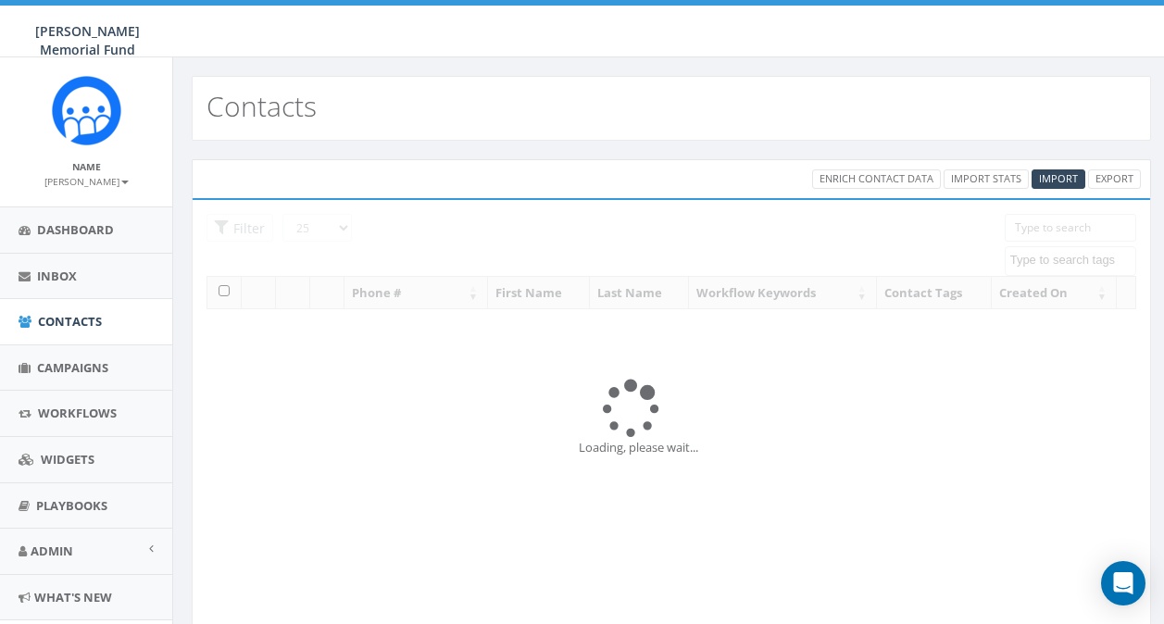
select select
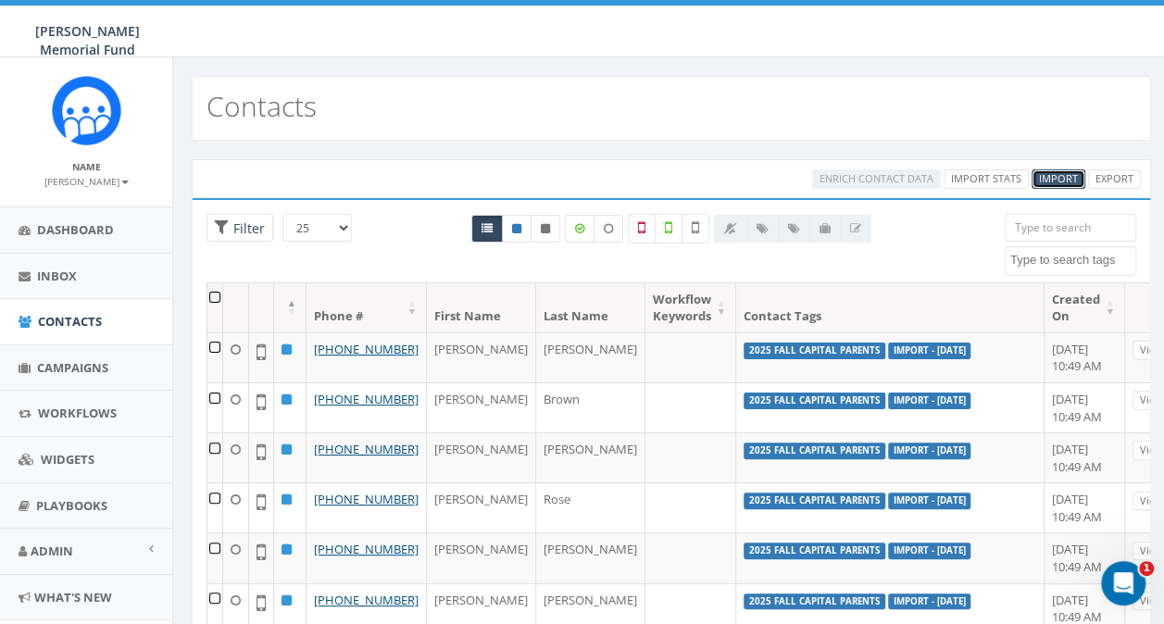
click at [1046, 180] on span "Import" at bounding box center [1058, 178] width 39 height 14
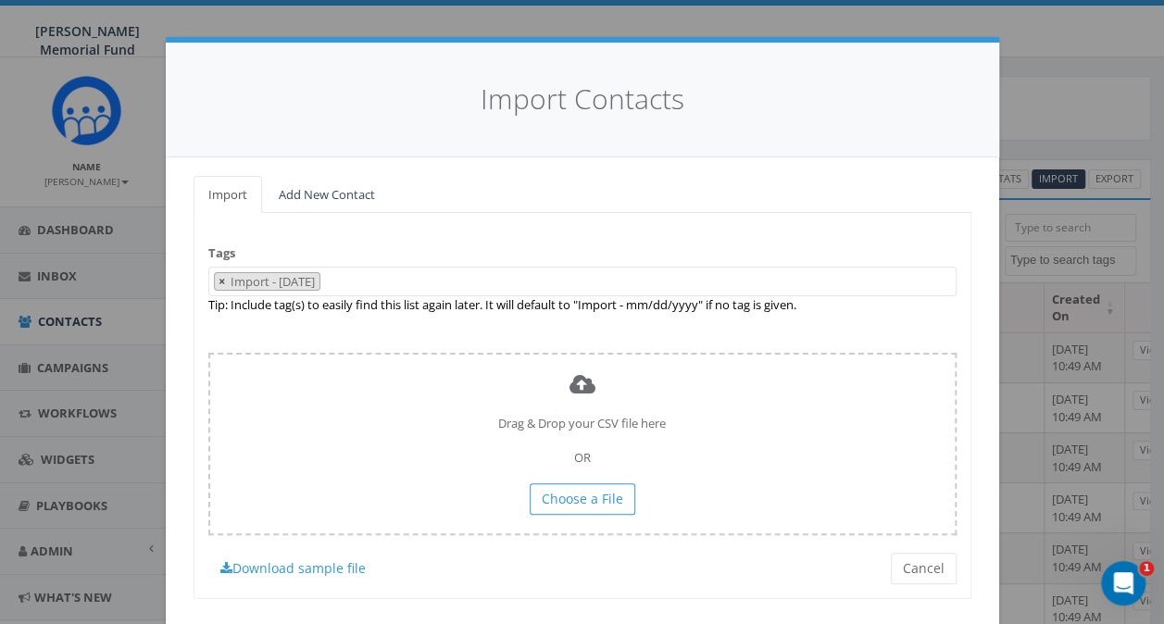
click at [218, 279] on span "×" at bounding box center [221, 281] width 6 height 17
select select
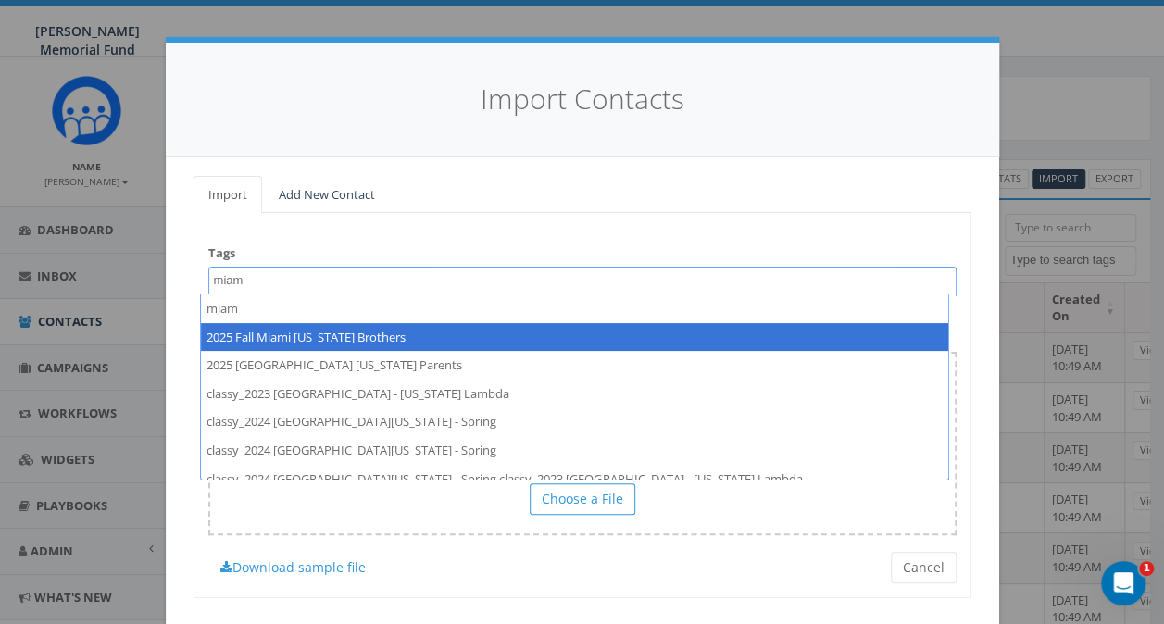
type textarea "miam"
click at [198, 80] on h4 "Import Contacts" at bounding box center [582, 100] width 778 height 40
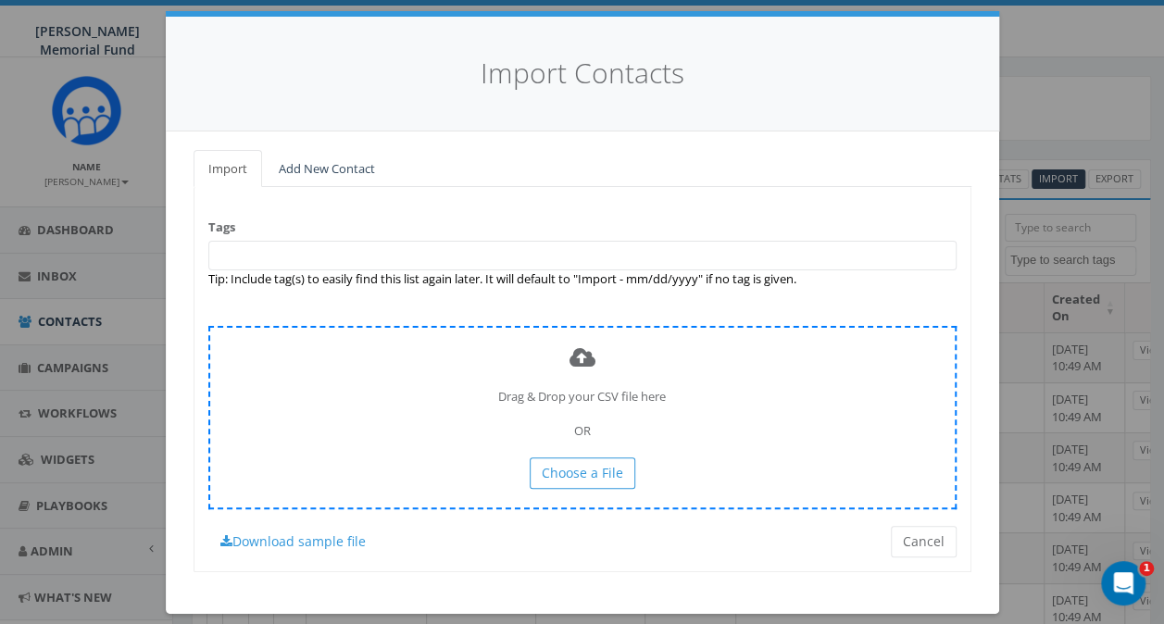
scroll to position [41, 0]
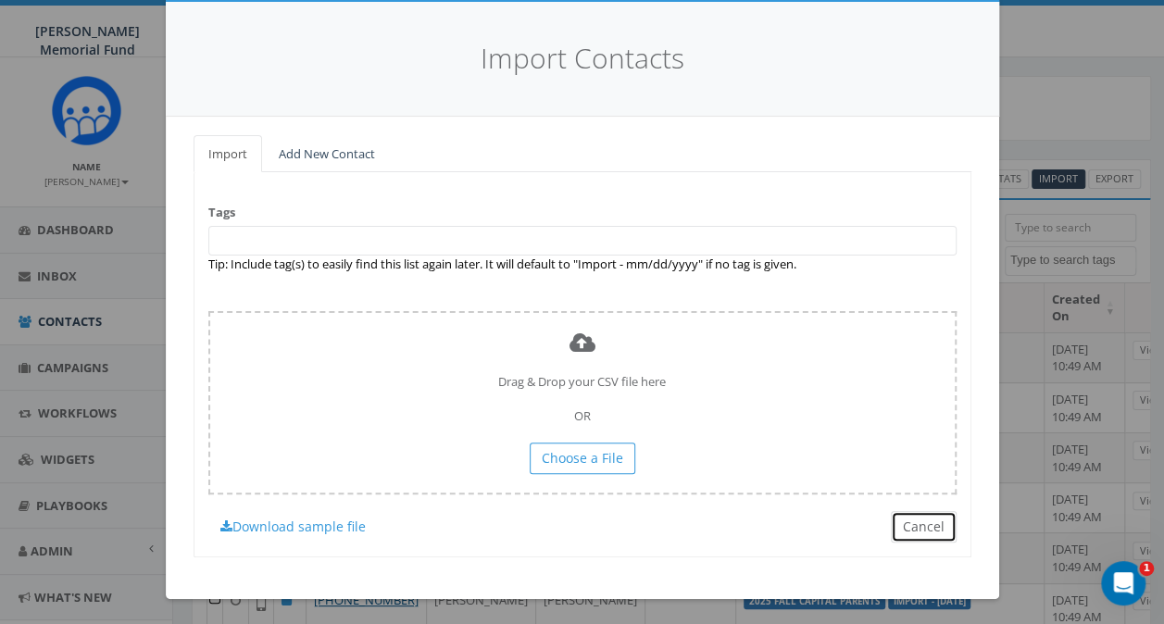
click at [911, 516] on button "Cancel" at bounding box center [923, 526] width 66 height 31
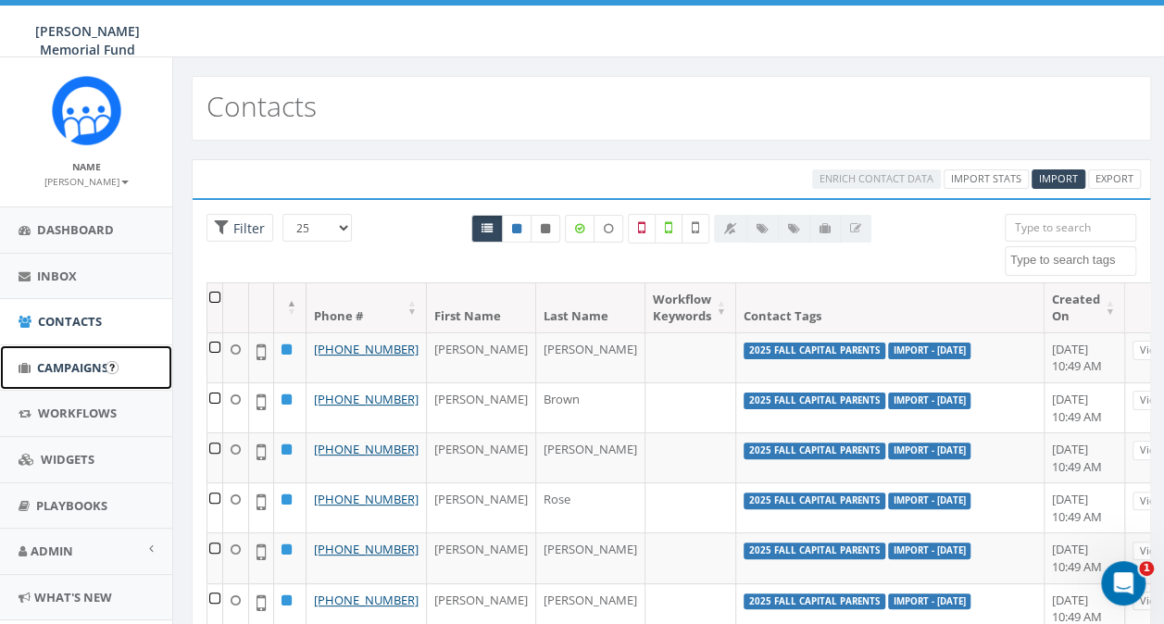
click at [65, 373] on span "Campaigns" at bounding box center [72, 367] width 71 height 17
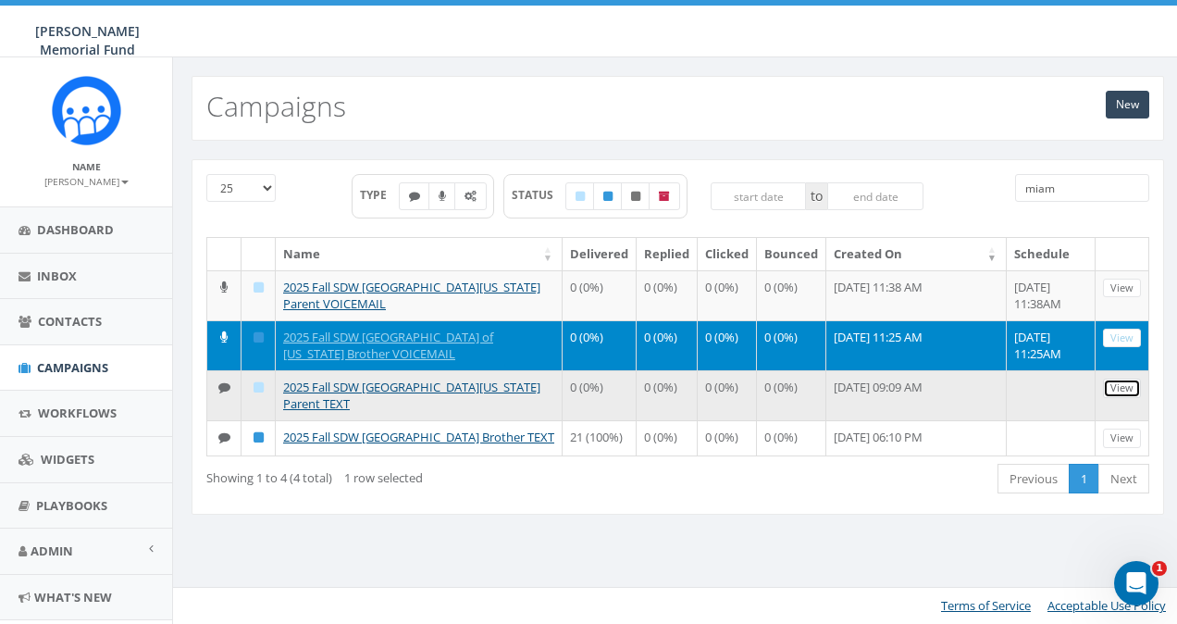
click at [1120, 385] on link "View" at bounding box center [1122, 388] width 38 height 19
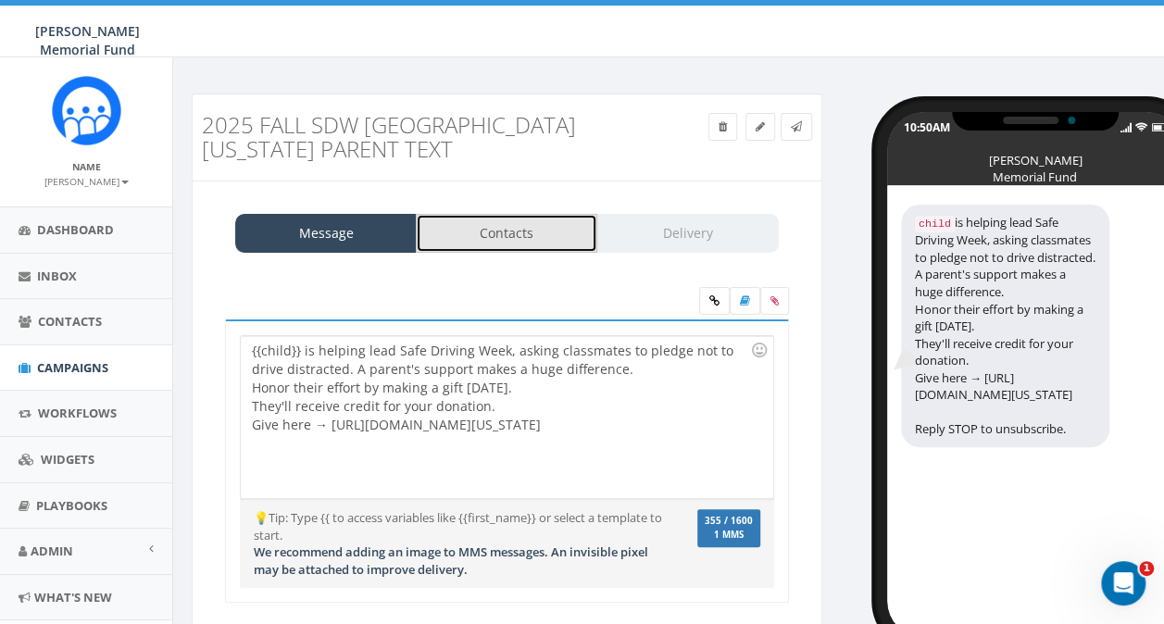
click at [498, 241] on link "Contacts" at bounding box center [506, 233] width 181 height 39
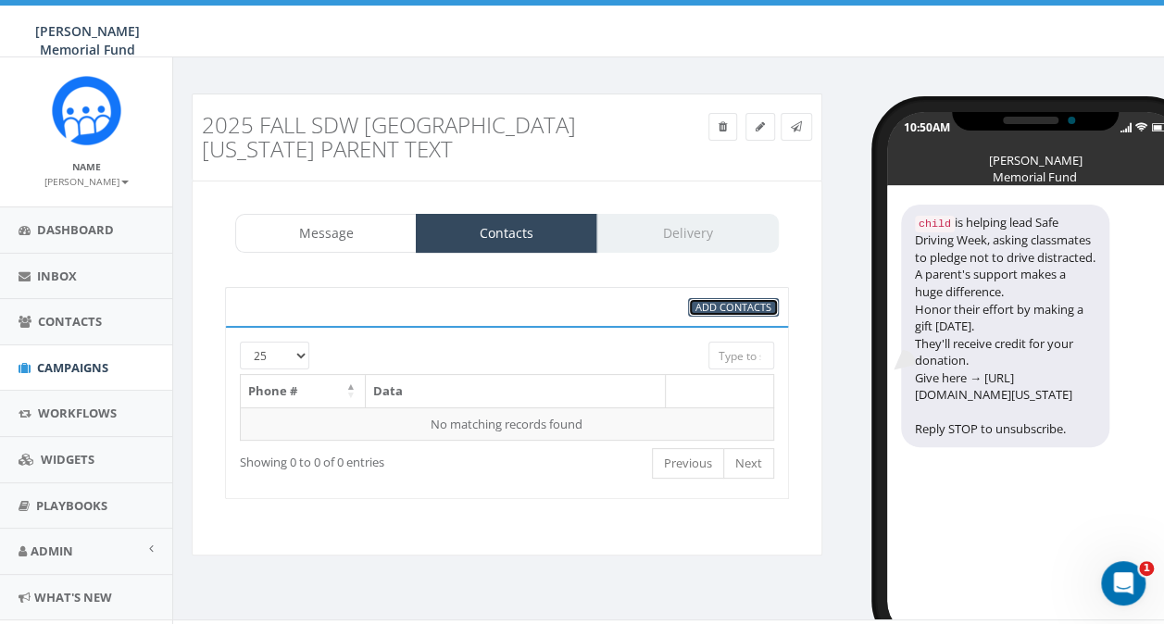
click at [705, 304] on span "Add Contacts" at bounding box center [733, 307] width 76 height 14
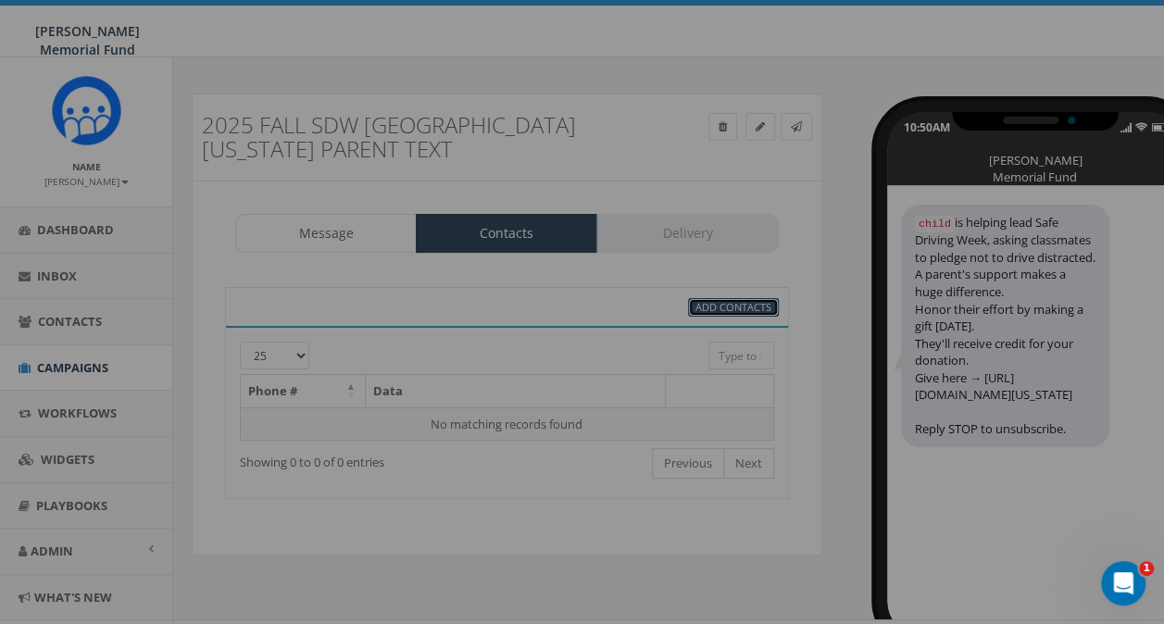
select select
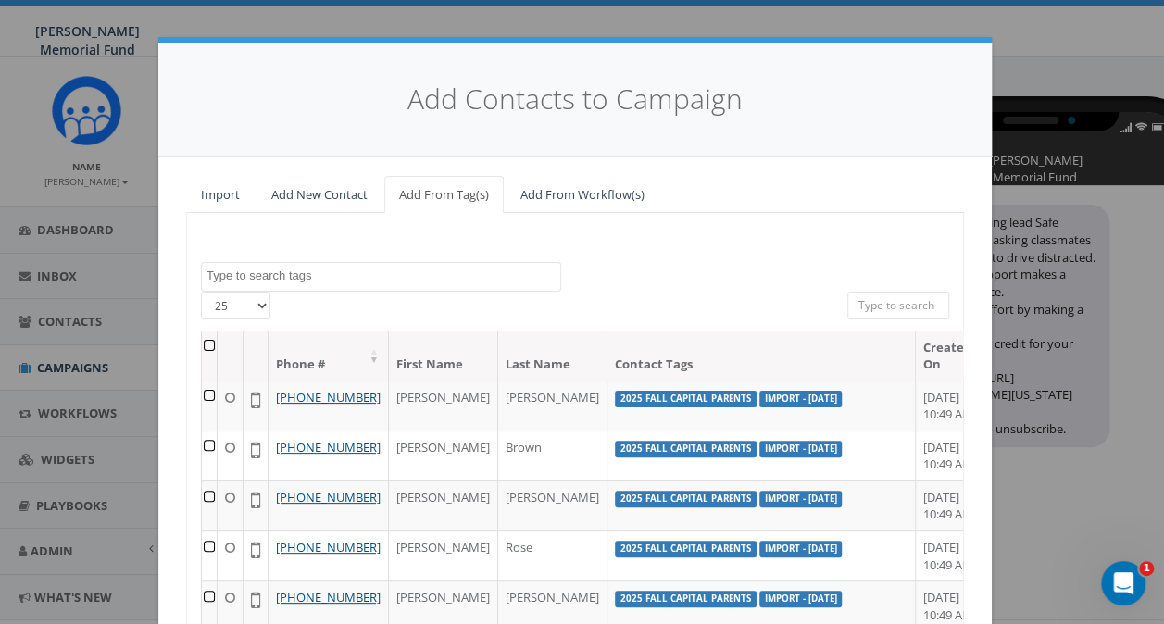
click at [444, 273] on textarea "Search" at bounding box center [383, 276] width 354 height 17
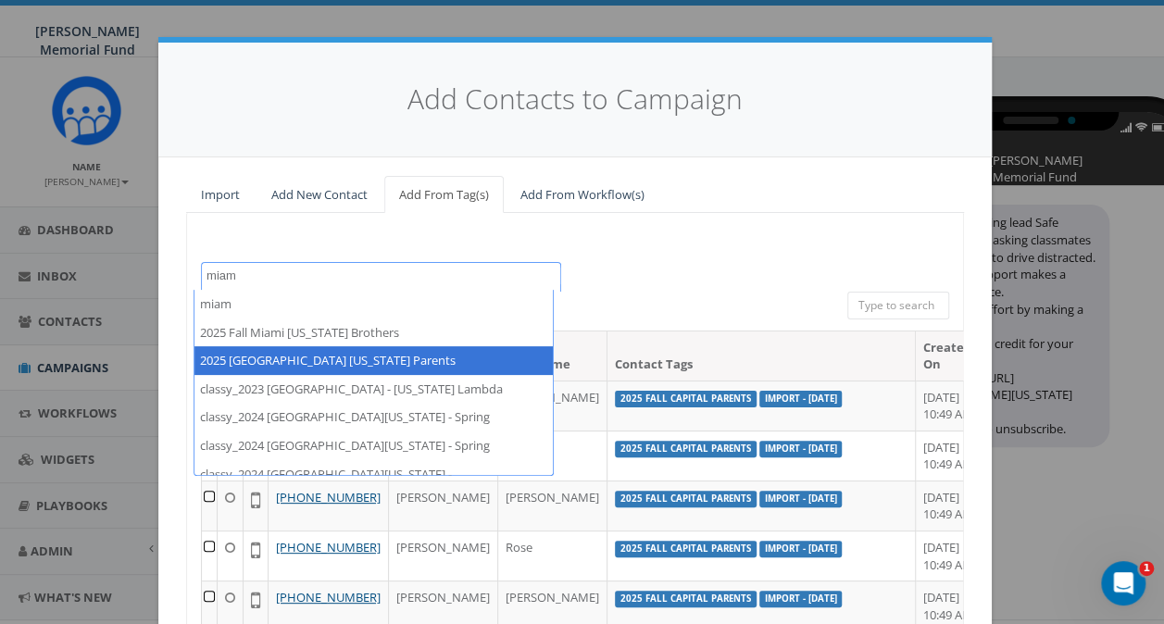
type textarea "miam"
select select "2025 Miami Ohio Parents"
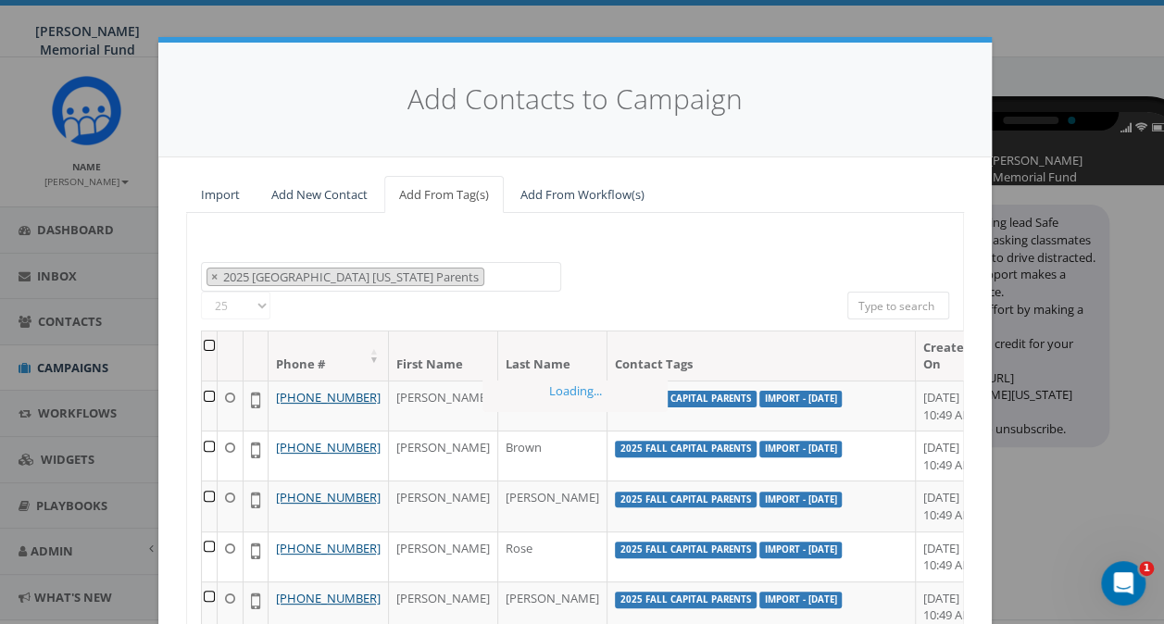
scroll to position [1039, 0]
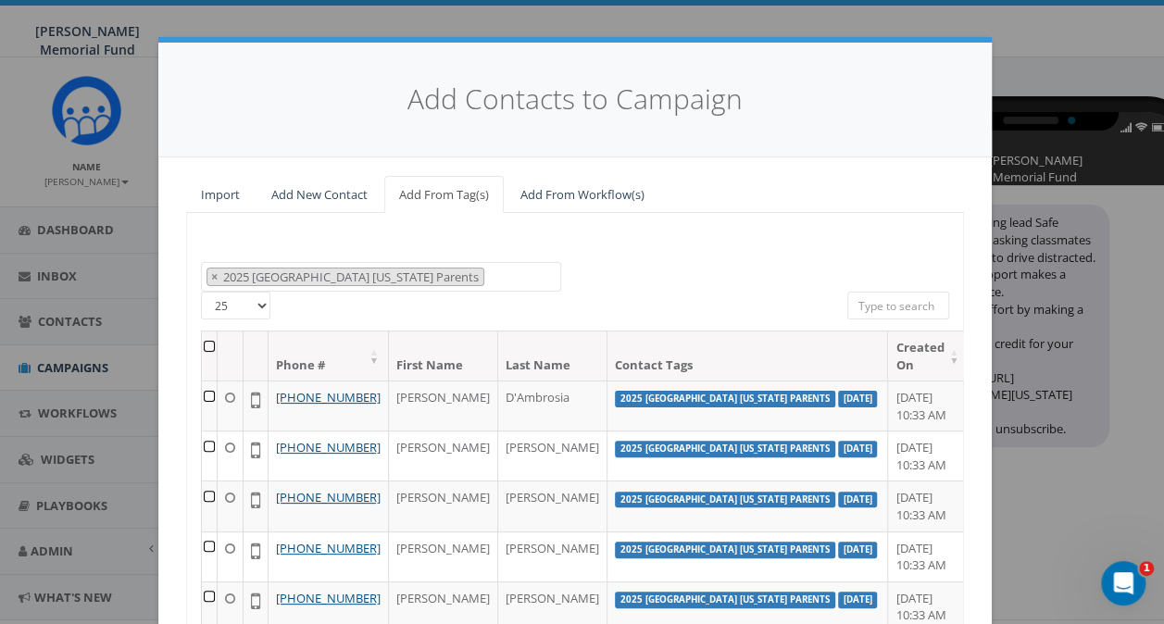
click at [204, 346] on th at bounding box center [210, 355] width 16 height 49
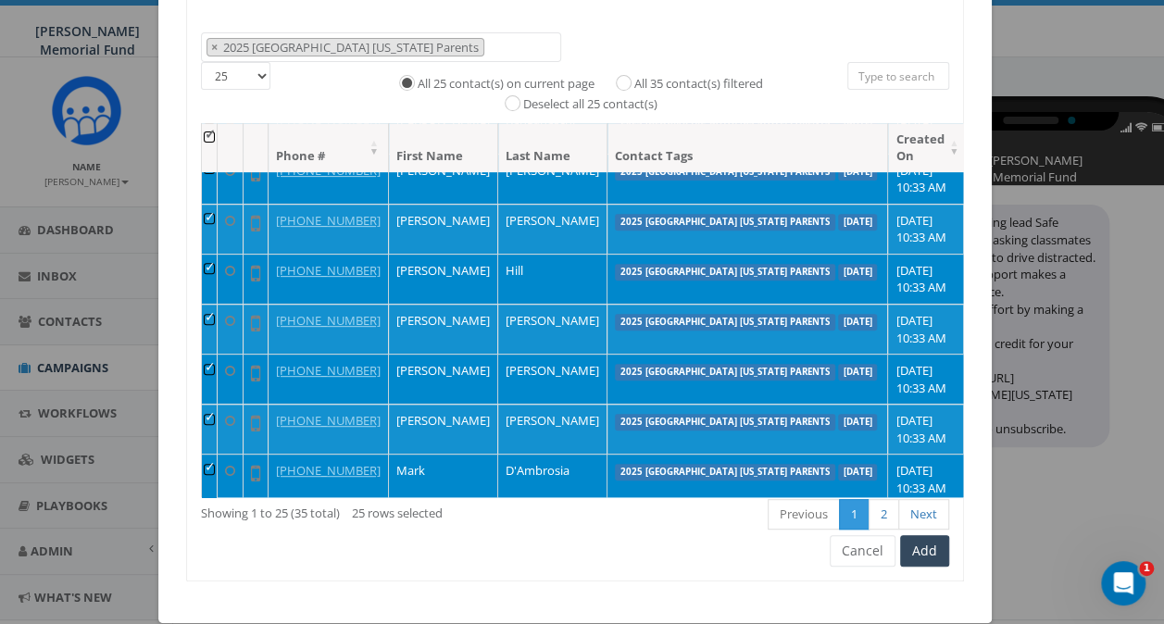
scroll to position [253, 0]
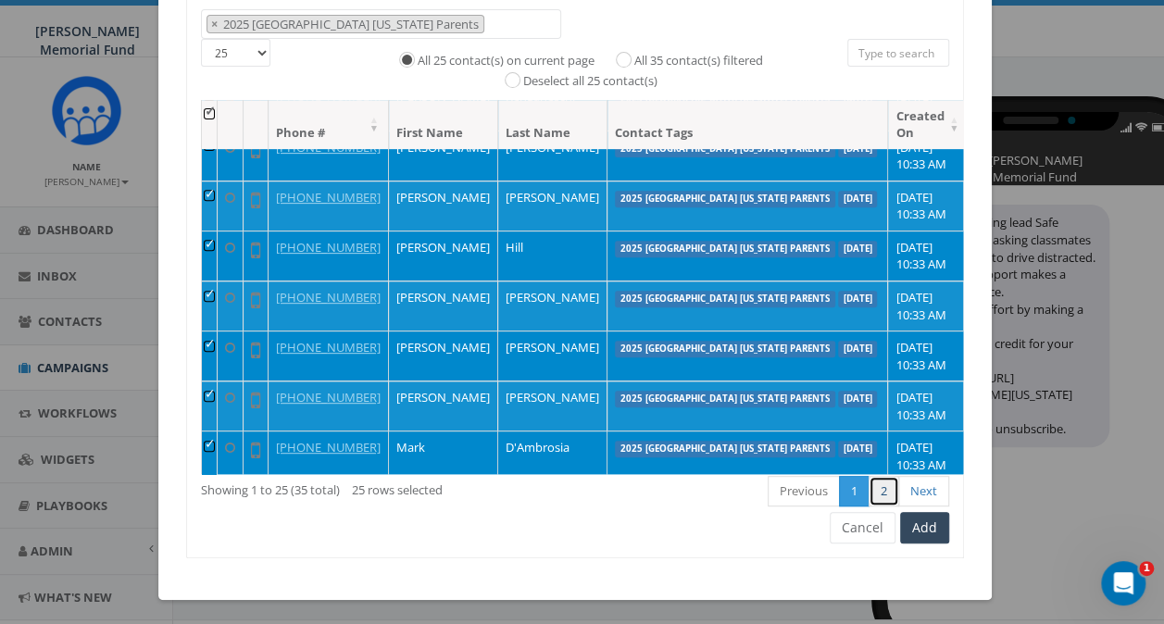
click at [883, 491] on link "2" at bounding box center [883, 491] width 31 height 31
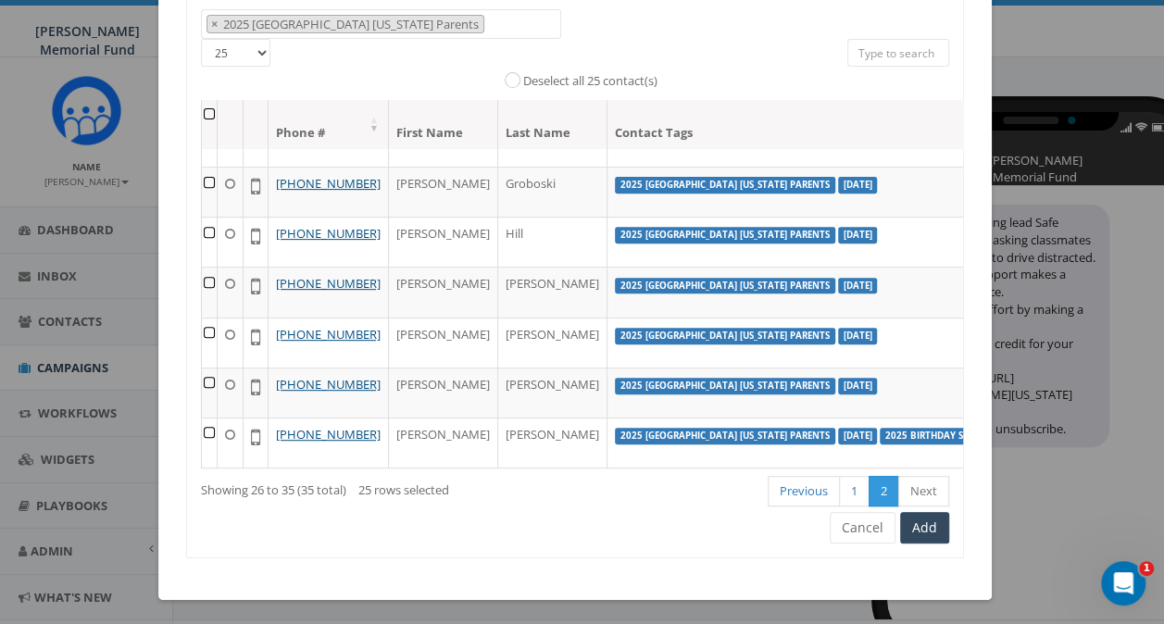
scroll to position [365, 0]
click at [847, 487] on link "1" at bounding box center [854, 491] width 31 height 31
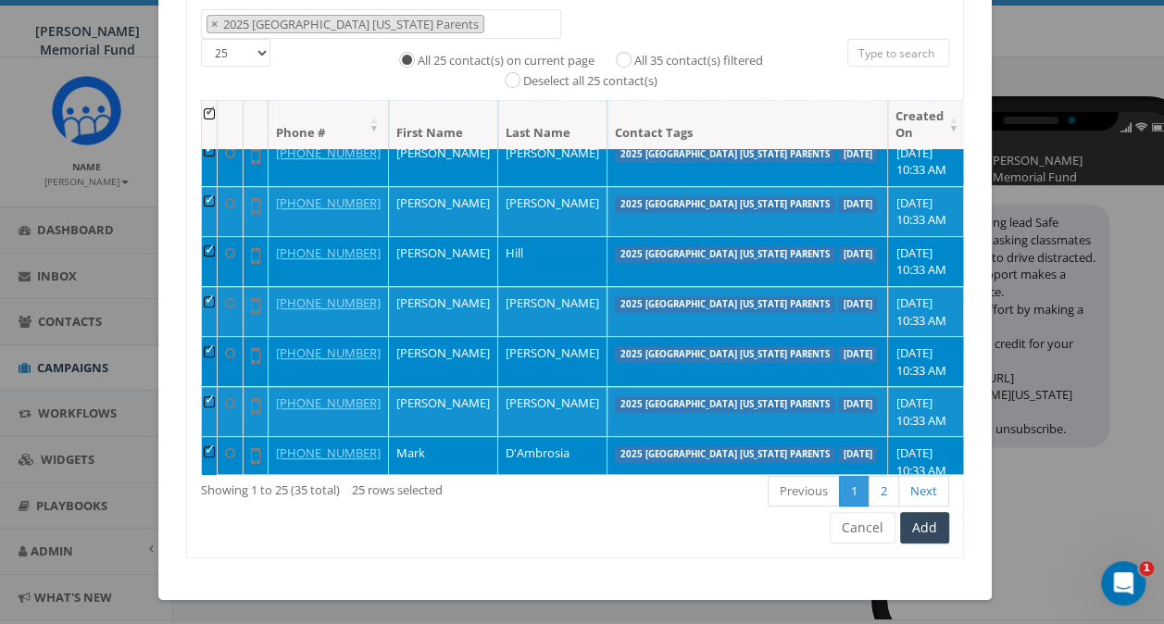
scroll to position [370, 0]
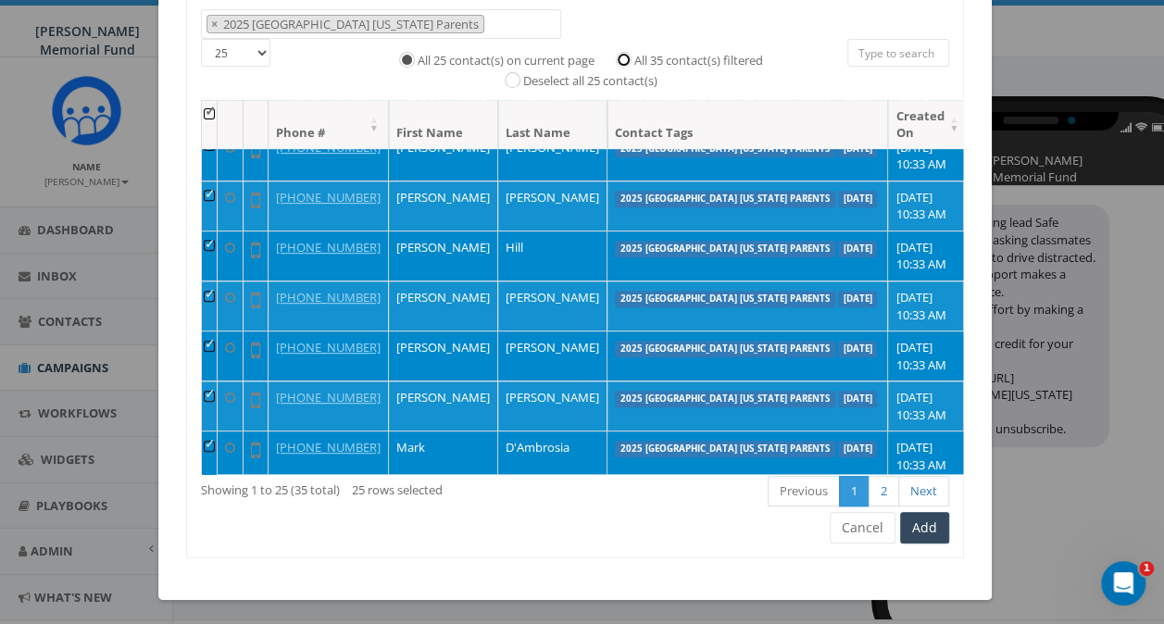
click at [622, 57] on input "All 35 contact(s) filtered" at bounding box center [628, 58] width 12 height 12
radio input "true"
click at [918, 525] on button "Add" at bounding box center [924, 527] width 49 height 31
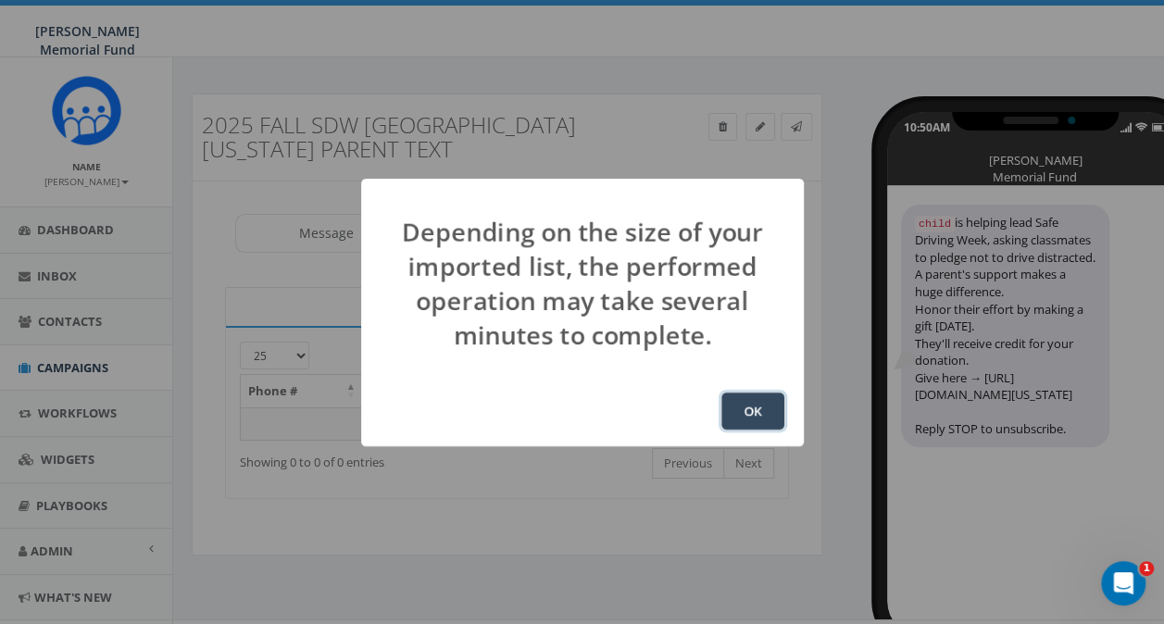
click at [754, 417] on button "OK" at bounding box center [752, 410] width 63 height 37
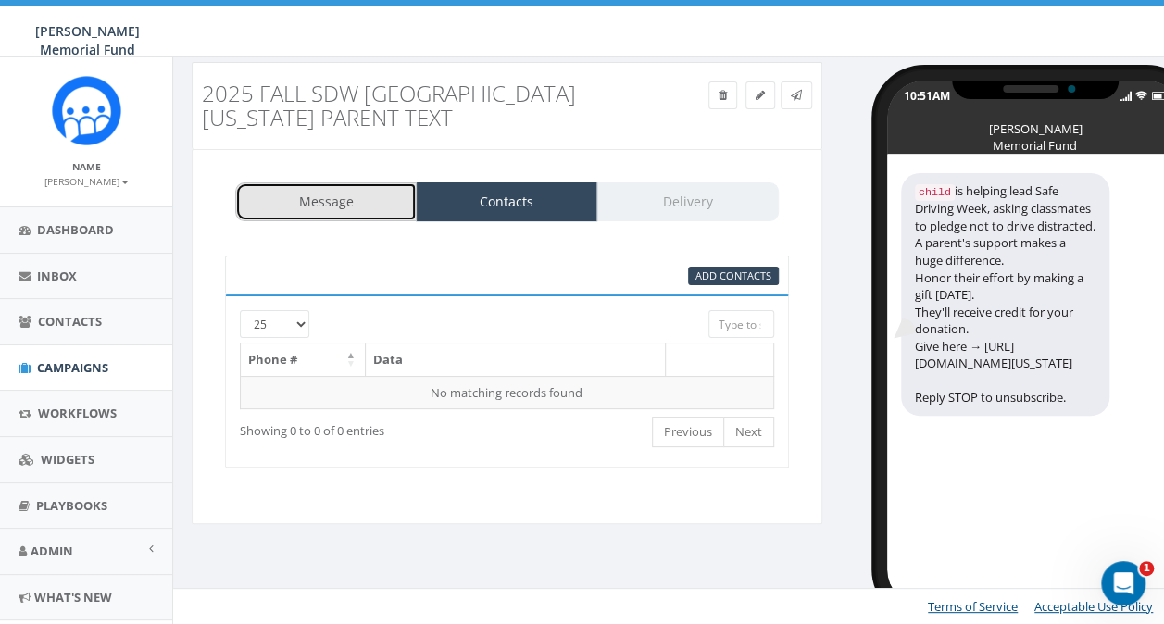
click at [307, 200] on link "Message" at bounding box center [325, 201] width 181 height 39
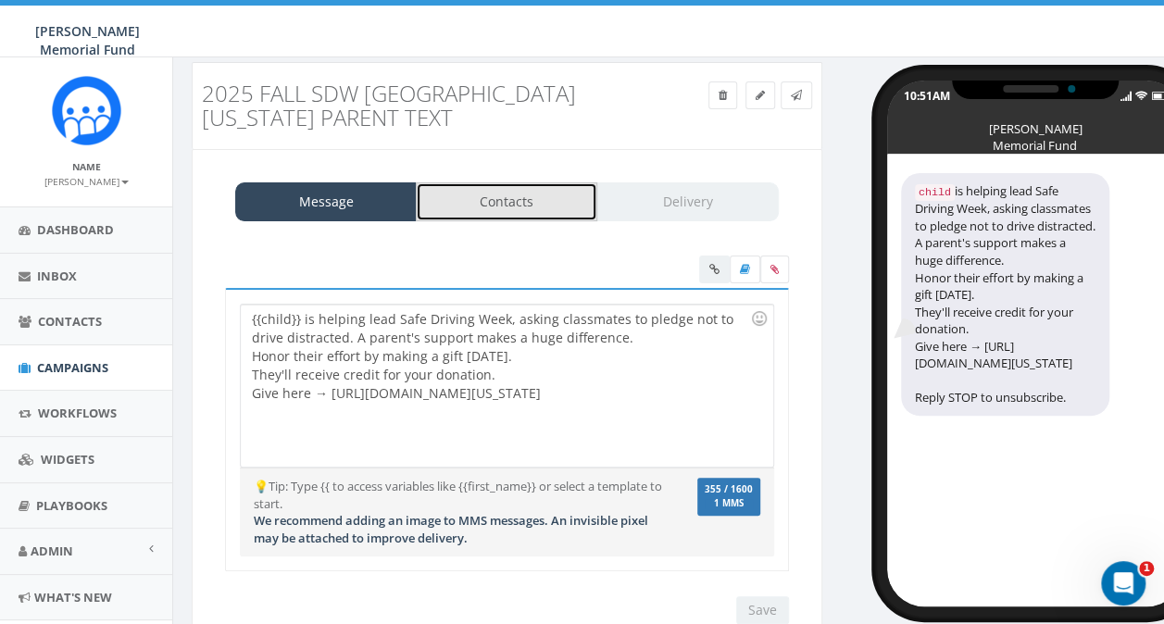
click at [506, 194] on link "Contacts" at bounding box center [506, 201] width 181 height 39
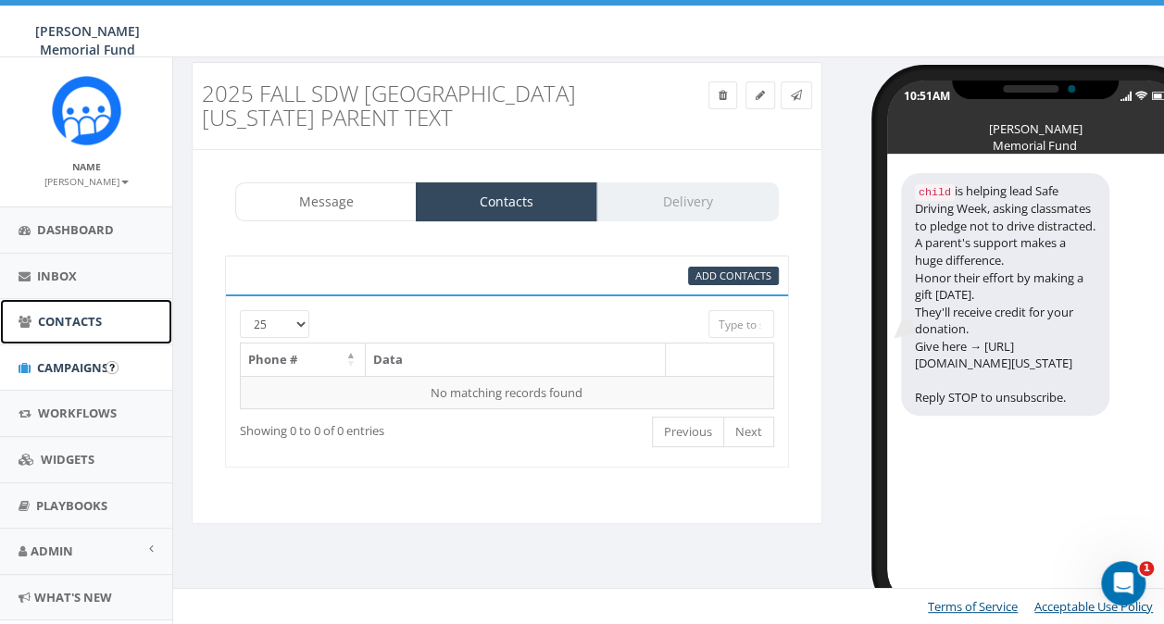
click at [71, 325] on span "Contacts" at bounding box center [70, 321] width 64 height 17
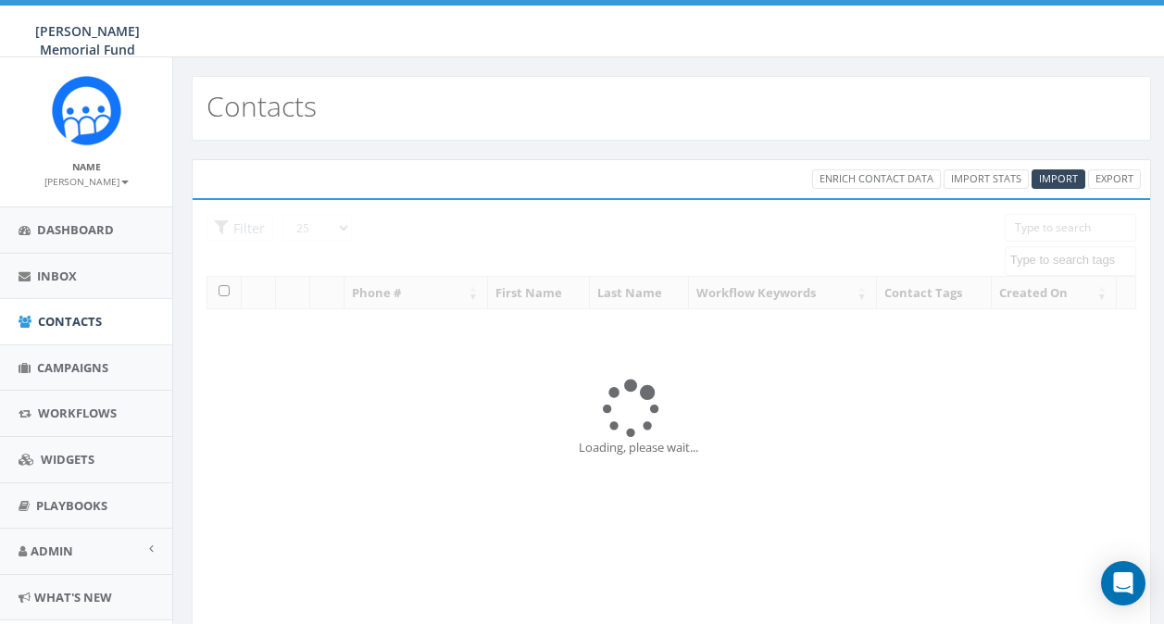
select select
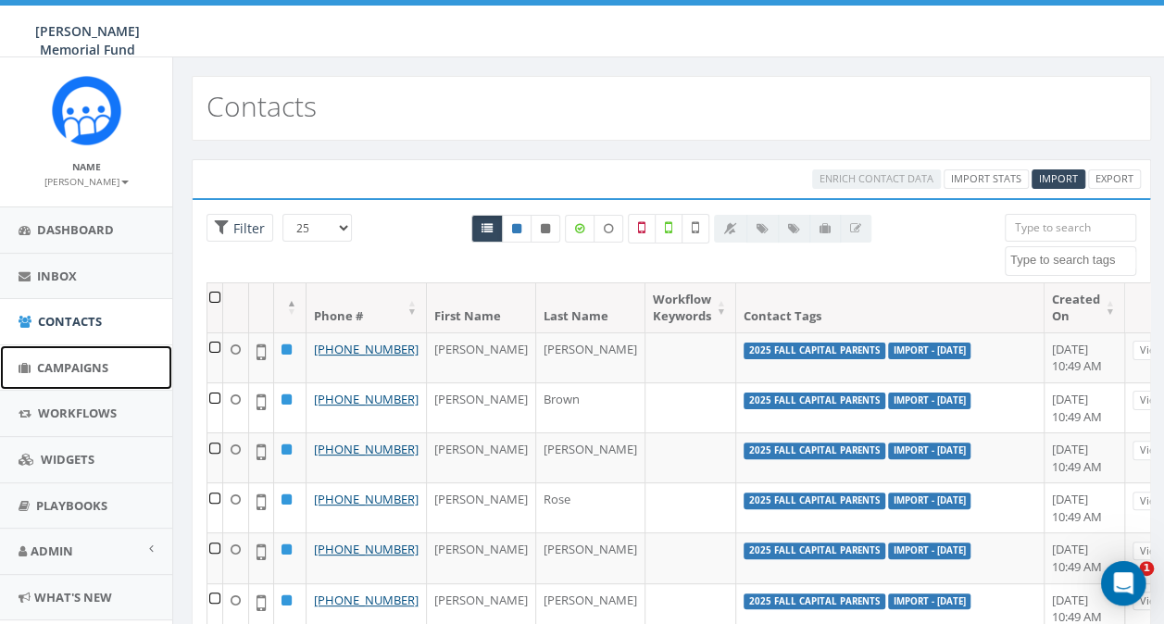
click at [63, 369] on span "Campaigns" at bounding box center [72, 367] width 71 height 17
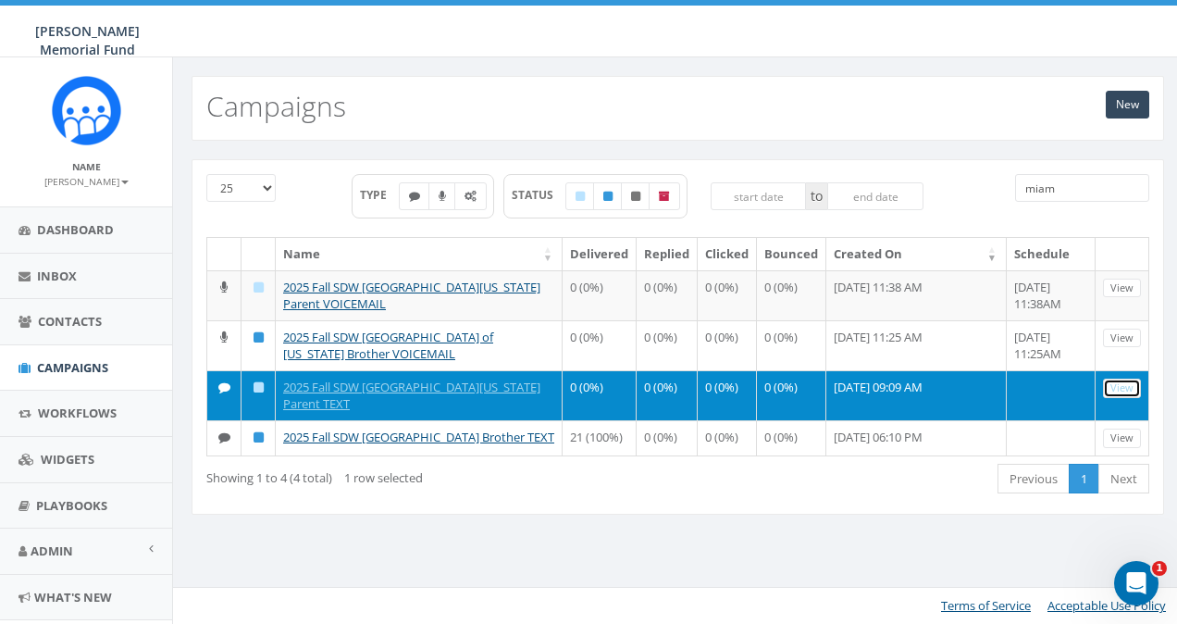
click at [1118, 381] on link "View" at bounding box center [1122, 388] width 38 height 19
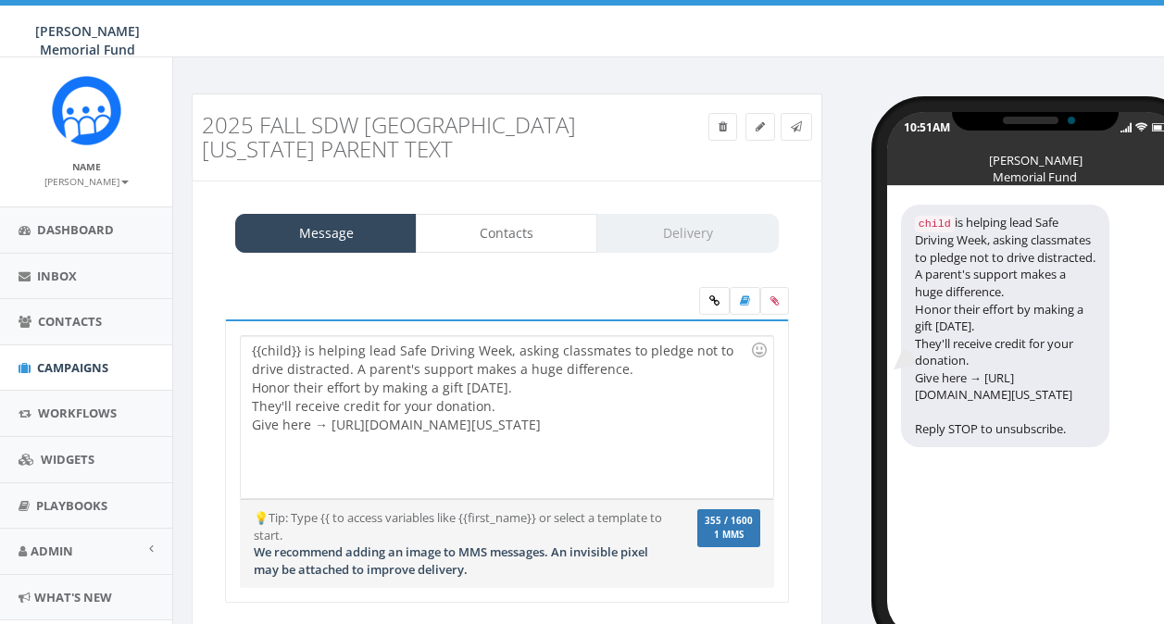
select select
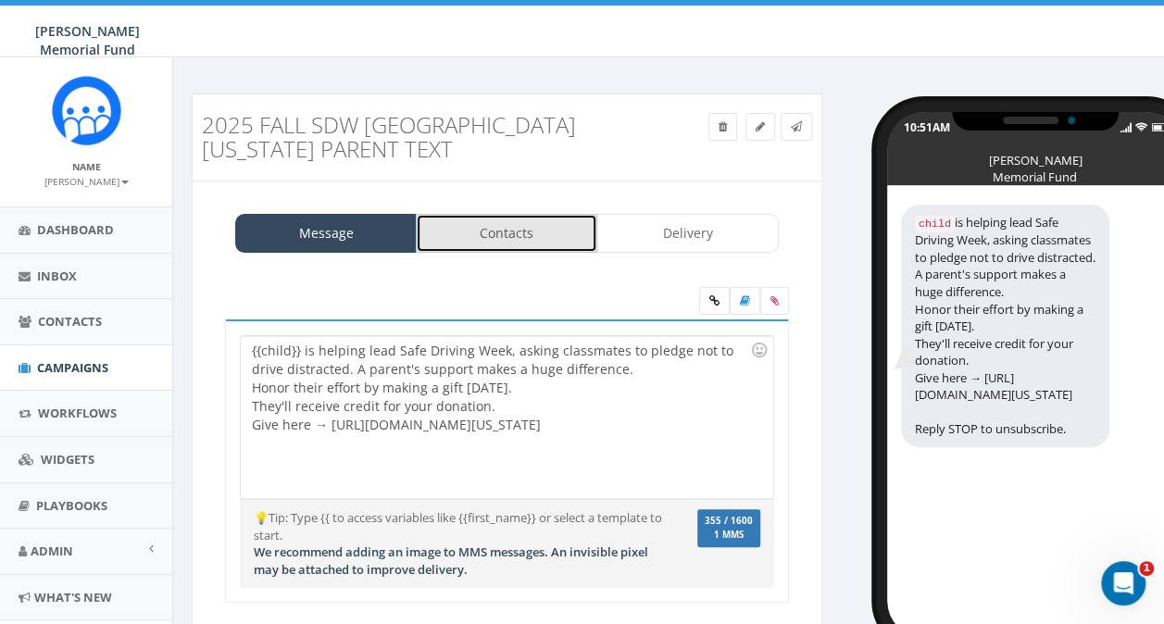
click at [494, 240] on link "Contacts" at bounding box center [506, 233] width 181 height 39
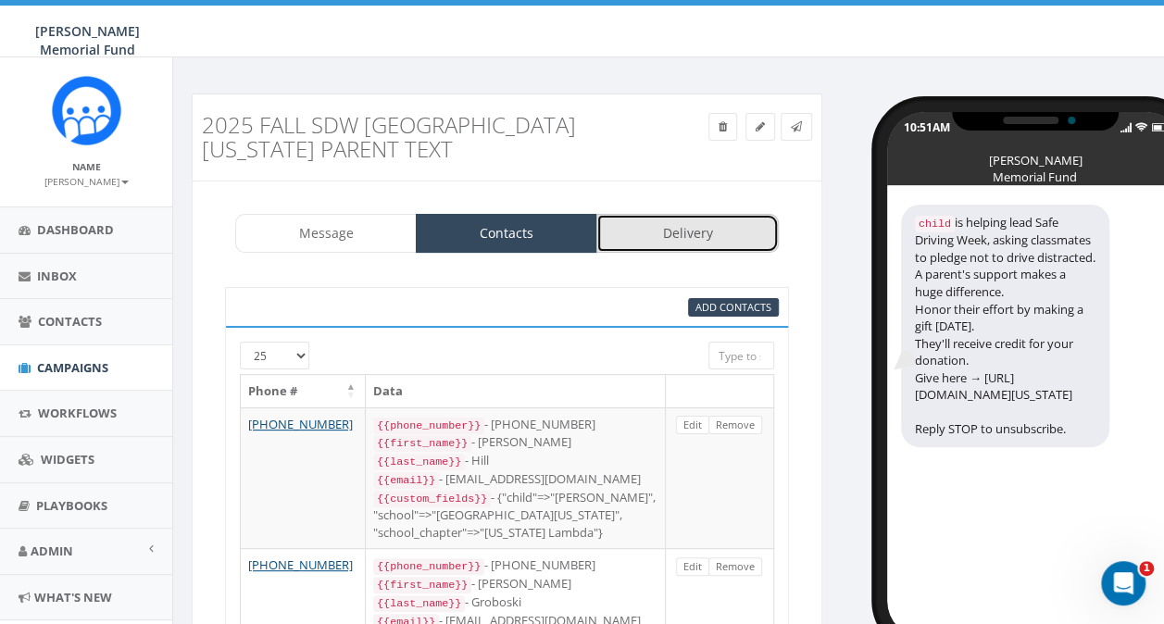
click at [695, 224] on link "Delivery" at bounding box center [686, 233] width 181 height 39
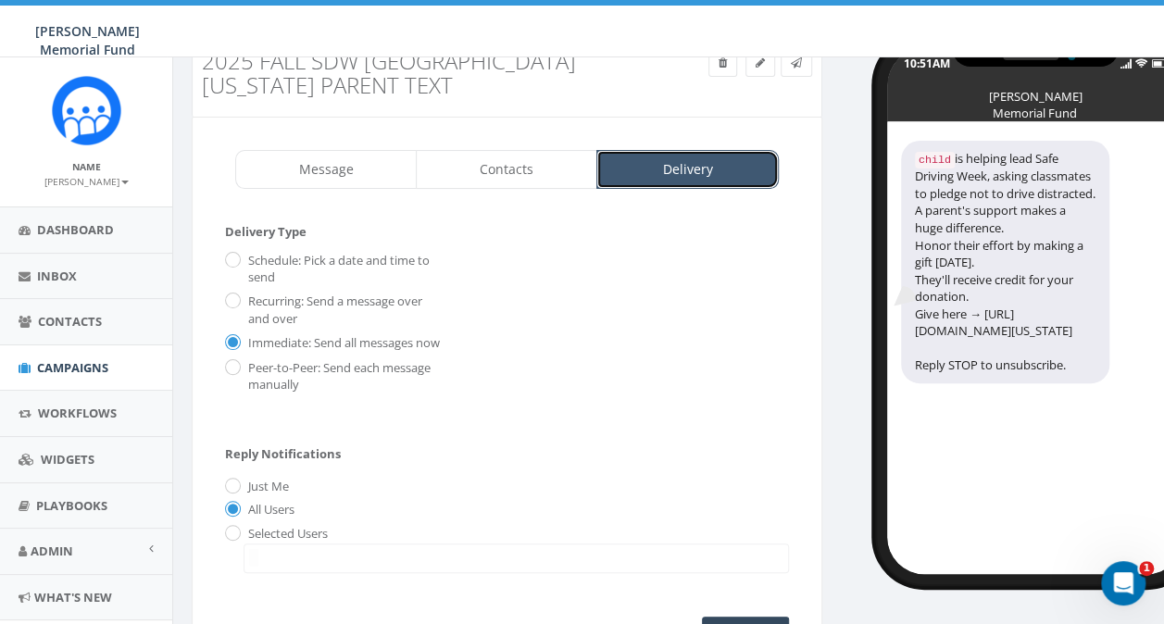
scroll to position [93, 0]
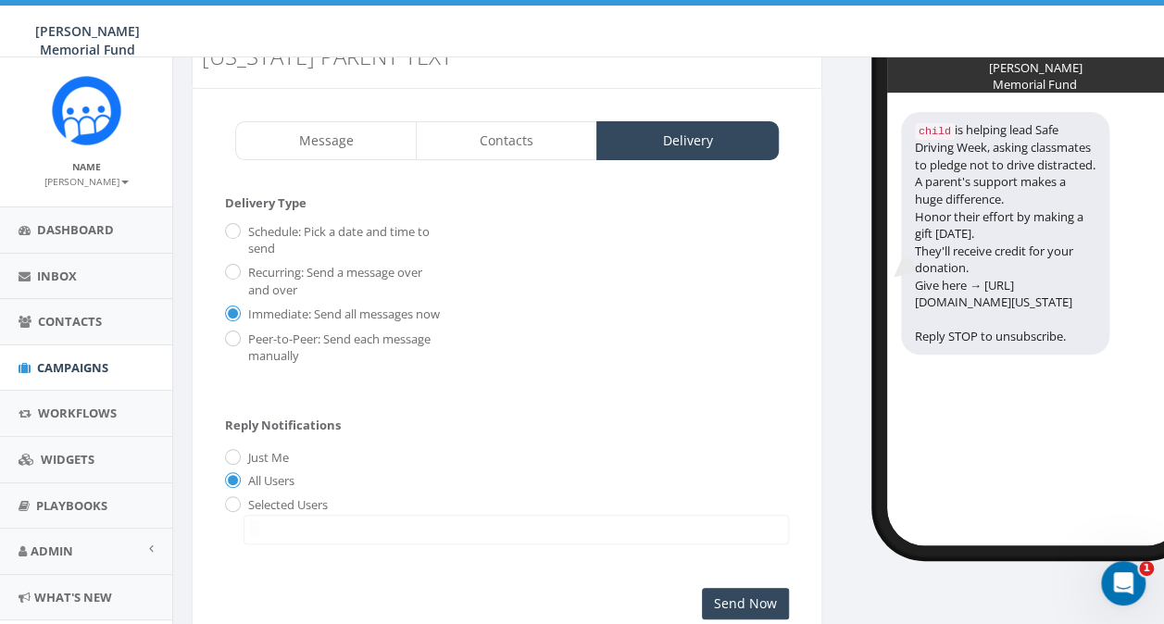
click at [249, 230] on label "Schedule: Pick a date and time to send" at bounding box center [343, 240] width 200 height 34
click at [237, 230] on input "Schedule: Pick a date and time to send" at bounding box center [231, 233] width 12 height 12
radio input "true"
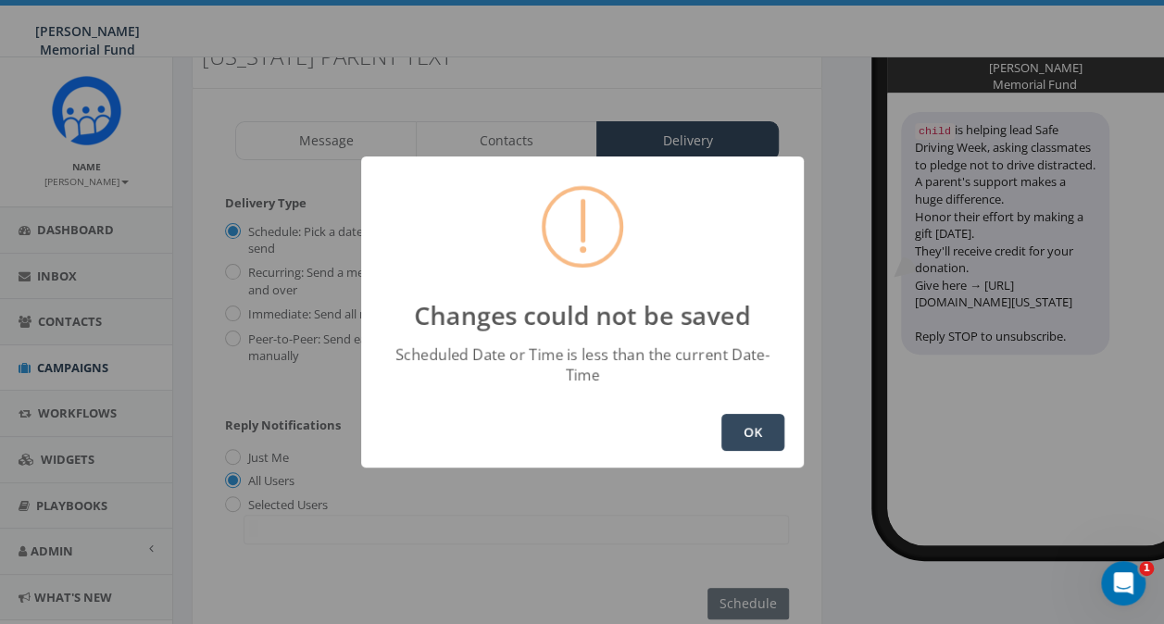
click at [751, 423] on button "OK" at bounding box center [752, 432] width 63 height 37
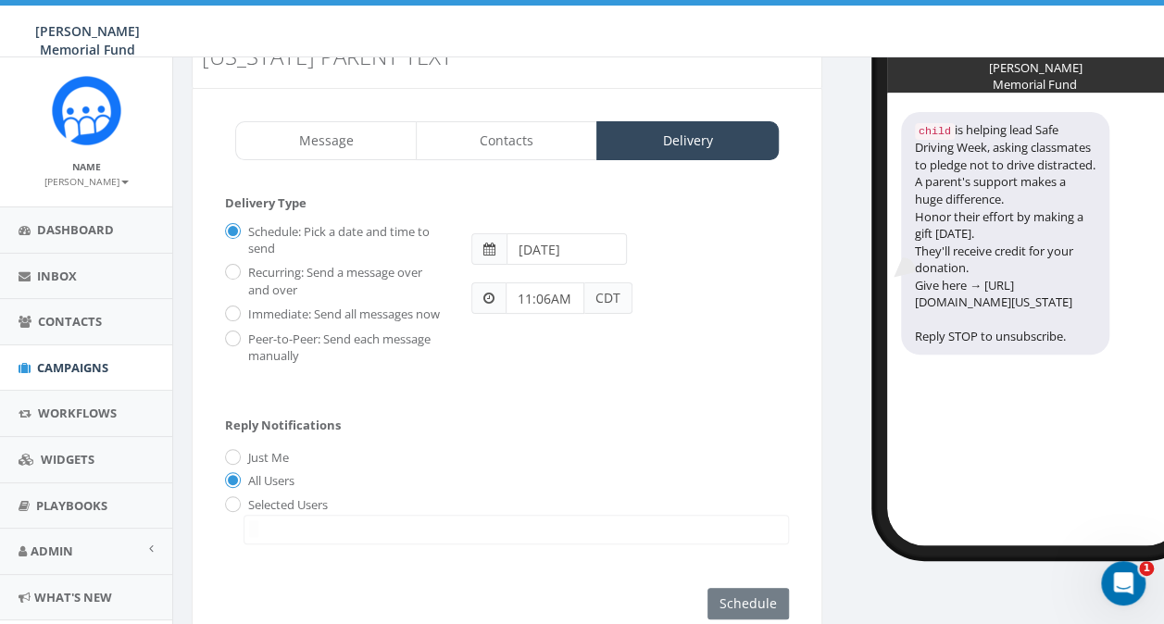
click at [541, 243] on input "[DATE]" at bounding box center [566, 248] width 120 height 31
click at [487, 251] on span at bounding box center [489, 249] width 12 height 13
click at [540, 247] on input "text" at bounding box center [566, 248] width 120 height 31
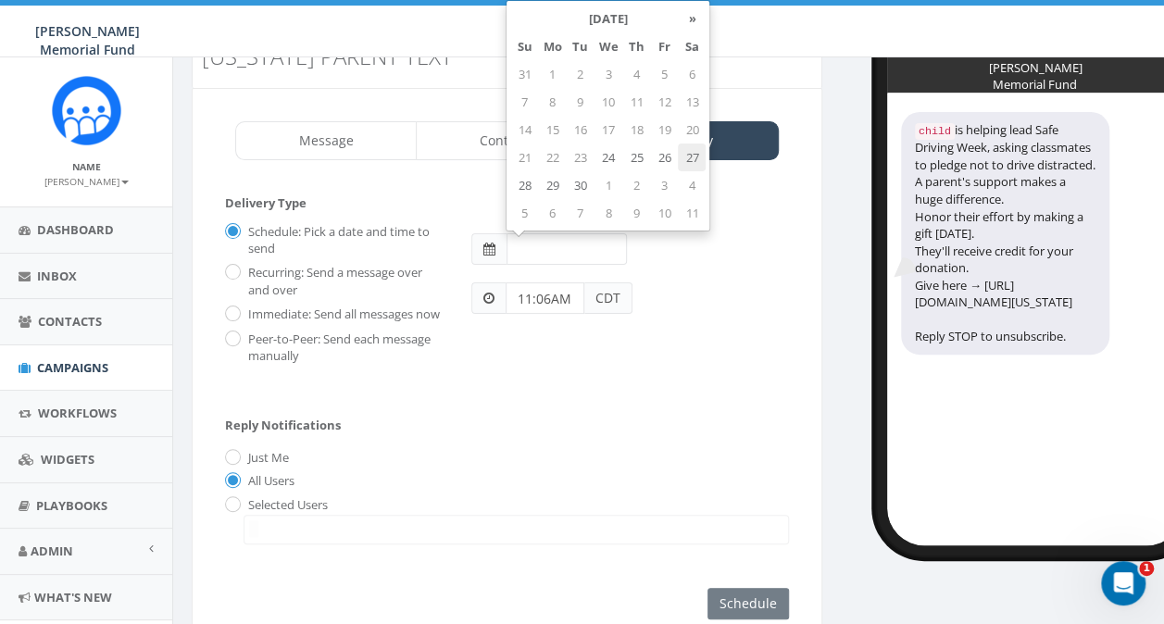
click at [691, 157] on td "27" at bounding box center [692, 157] width 28 height 28
type input "[DATE]"
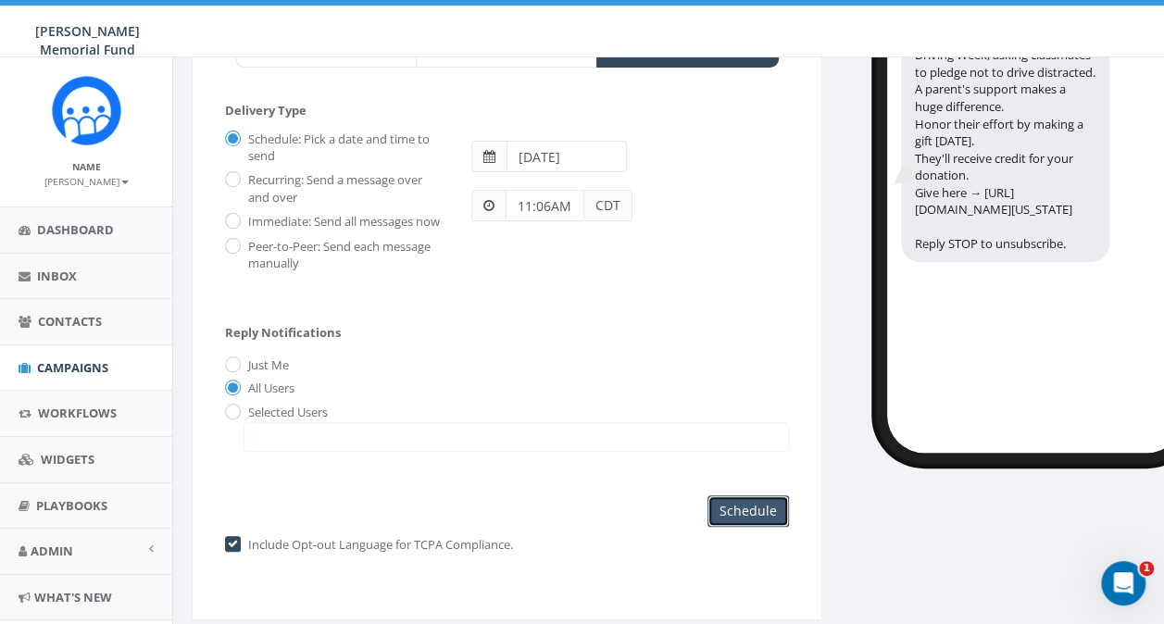
click at [742, 527] on input "Schedule" at bounding box center [747, 510] width 81 height 31
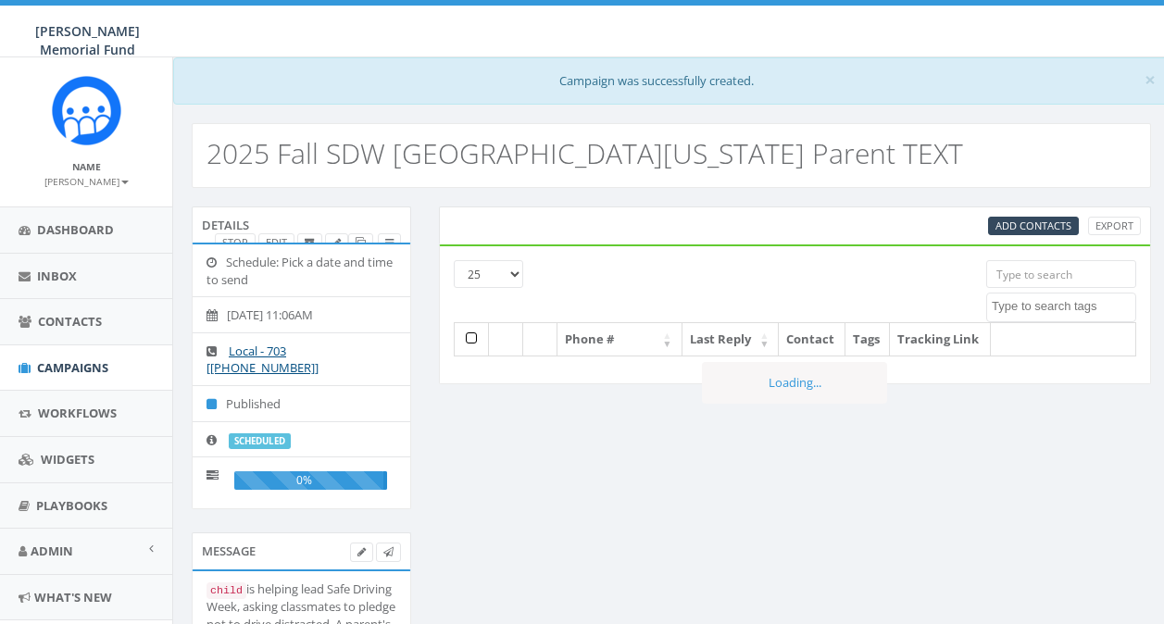
select select
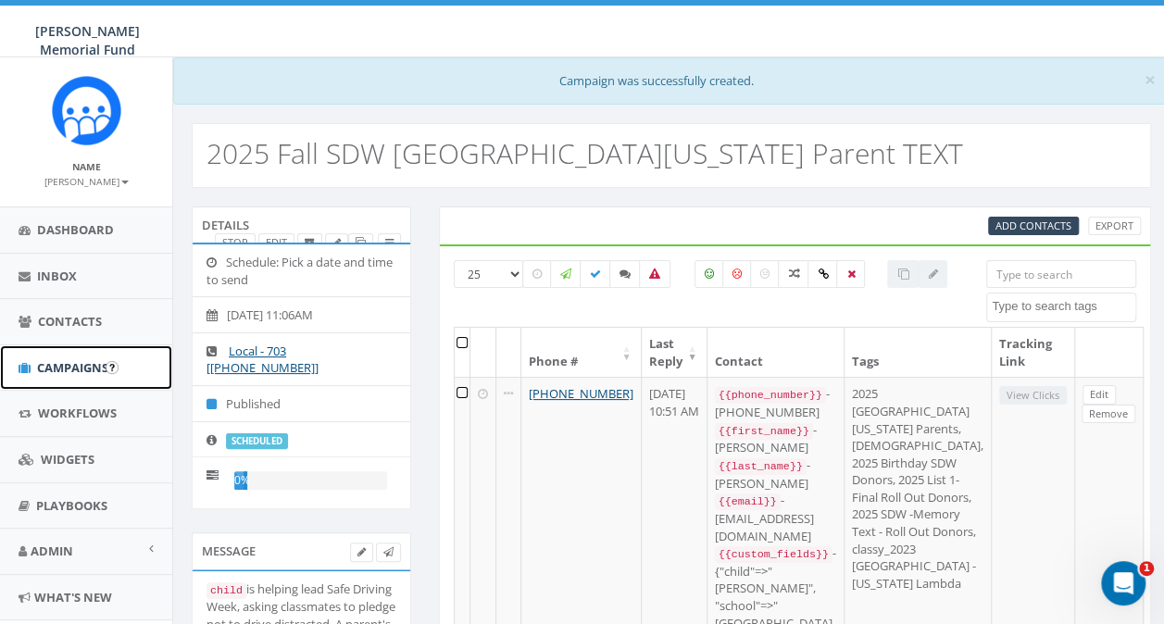
click at [54, 365] on span "Campaigns" at bounding box center [72, 367] width 71 height 17
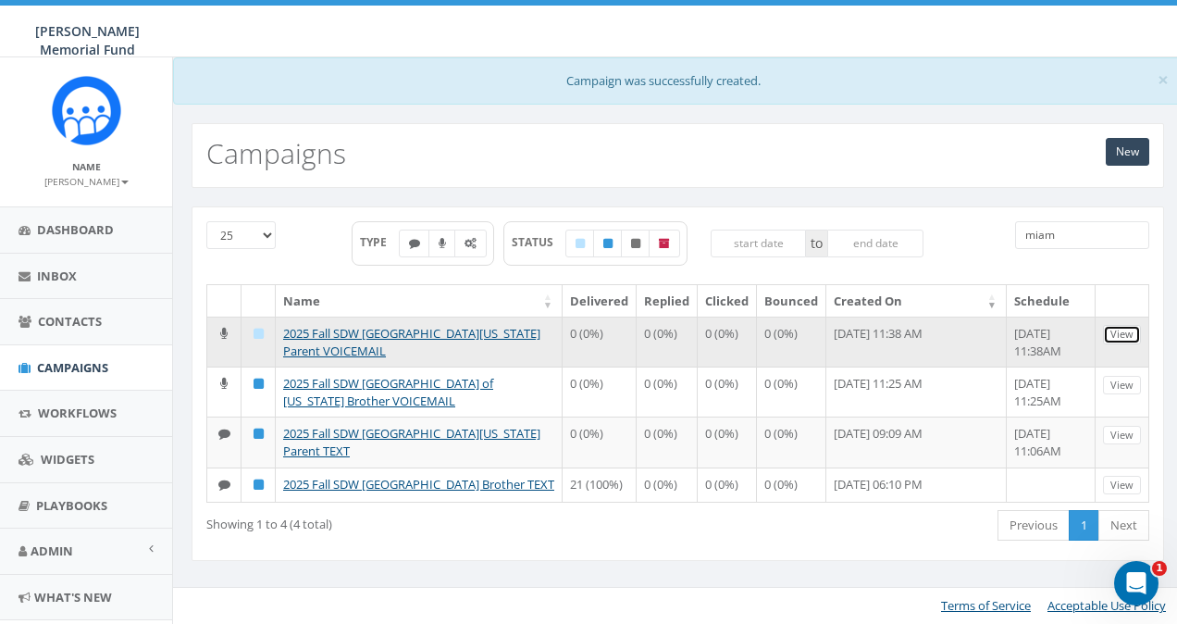
click at [1118, 330] on link "View" at bounding box center [1122, 334] width 38 height 19
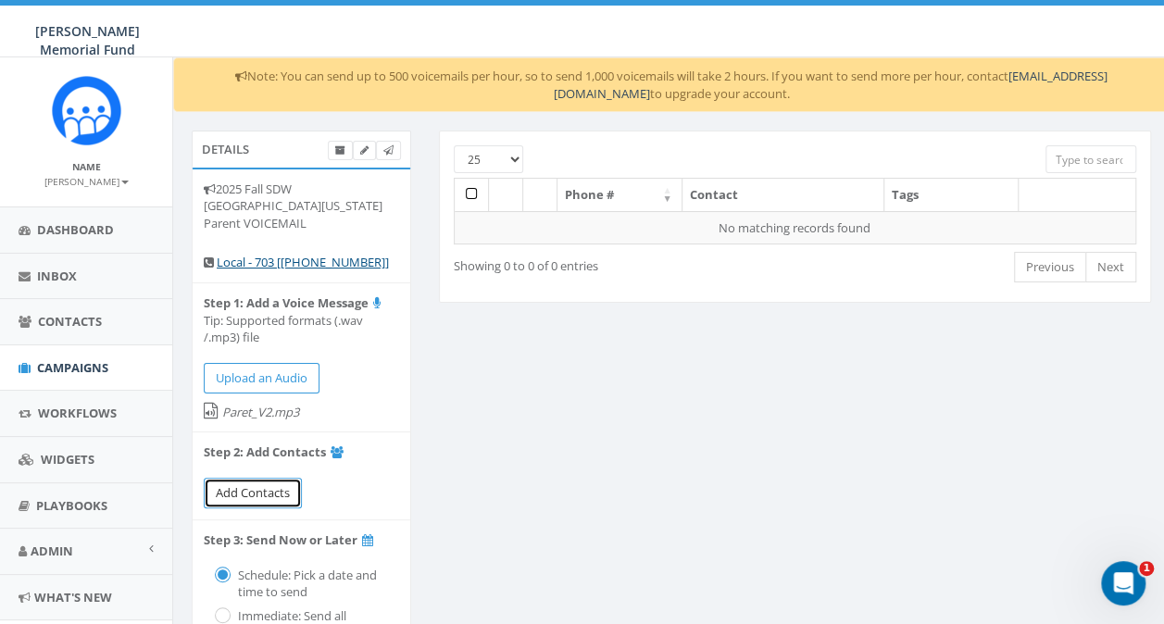
click at [225, 484] on span "Add Contacts" at bounding box center [253, 492] width 74 height 17
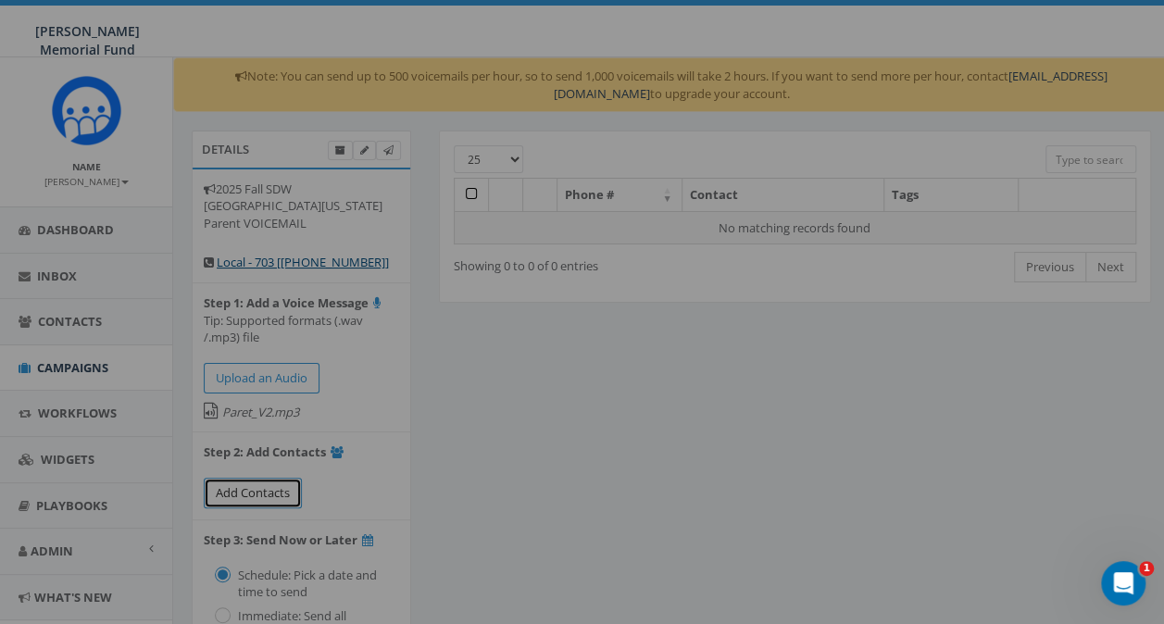
select select
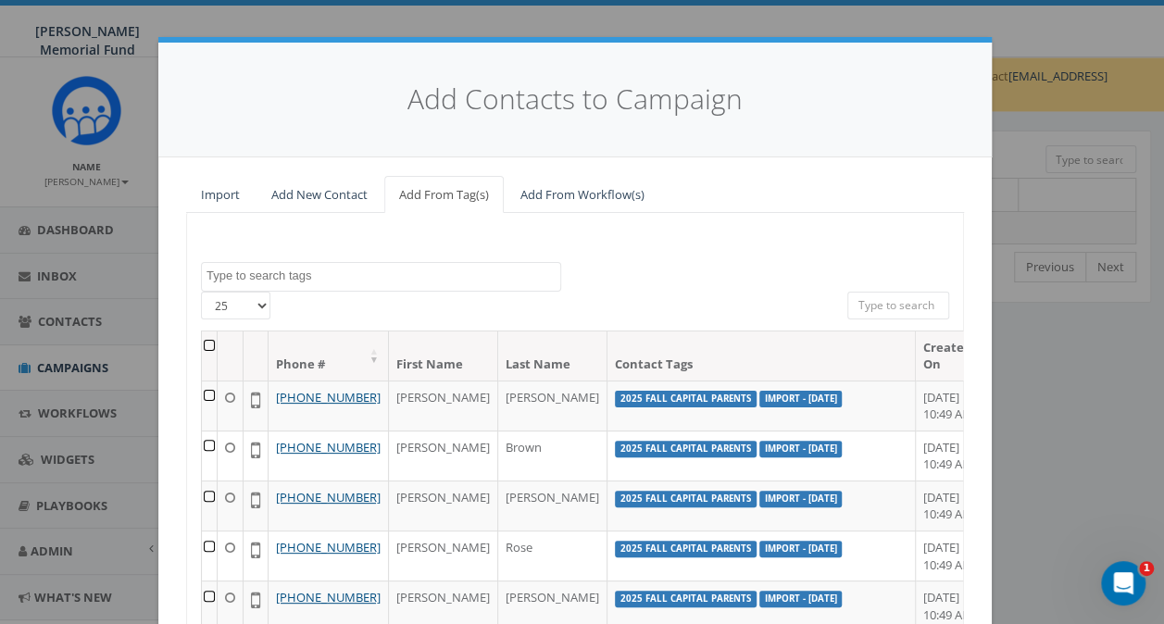
click at [271, 278] on textarea "Search" at bounding box center [383, 276] width 354 height 17
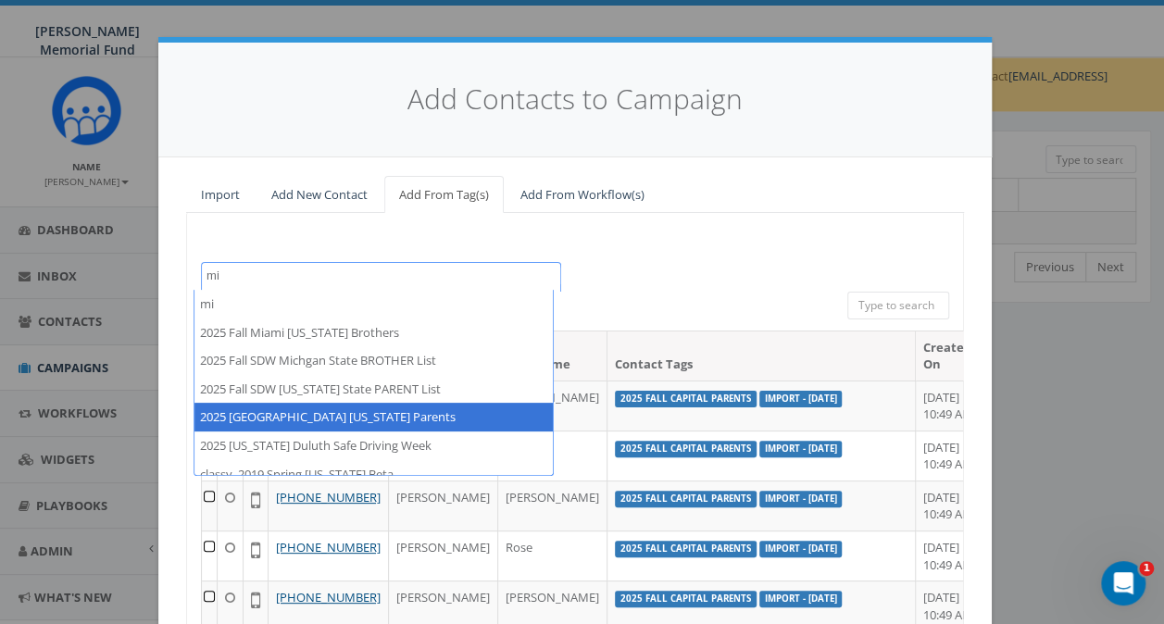
type textarea "mi"
select select "2025 [GEOGRAPHIC_DATA] [US_STATE] Parents"
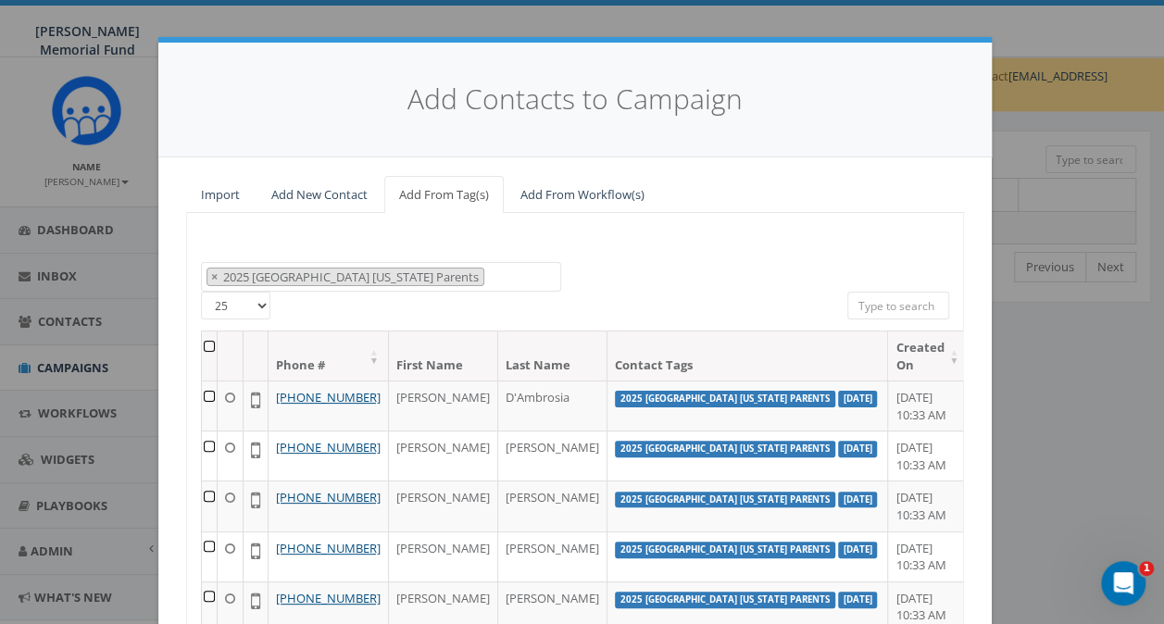
click at [207, 342] on th at bounding box center [210, 355] width 16 height 49
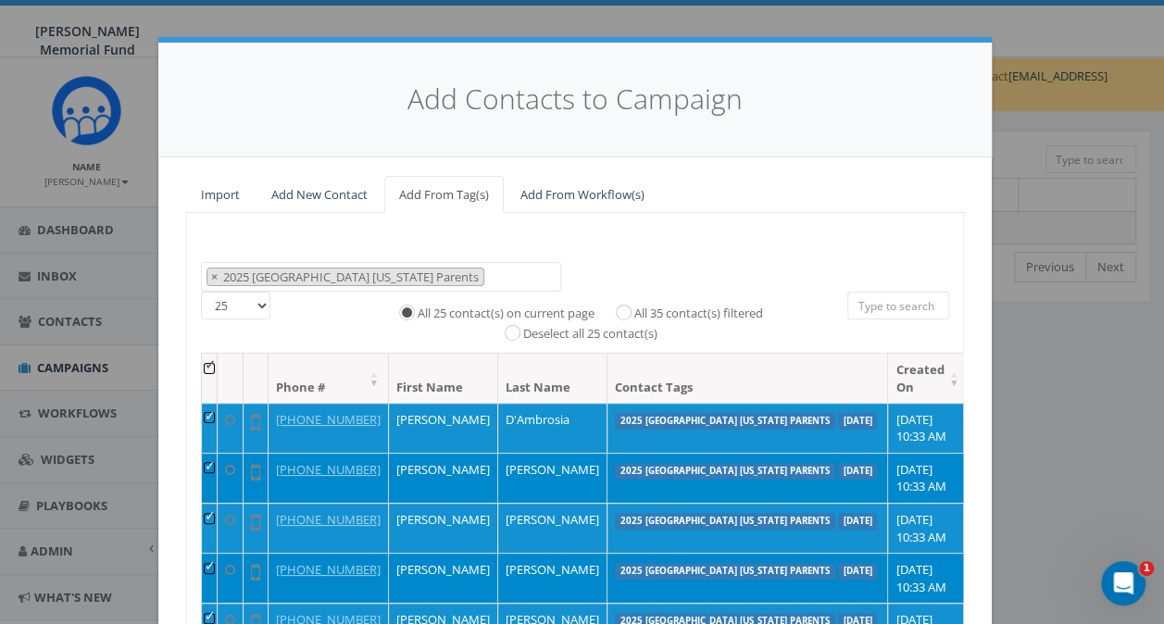
click at [634, 310] on label "All 35 contact(s) filtered" at bounding box center [698, 314] width 129 height 19
click at [622, 310] on input "All 35 contact(s) filtered" at bounding box center [628, 311] width 12 height 12
radio input "true"
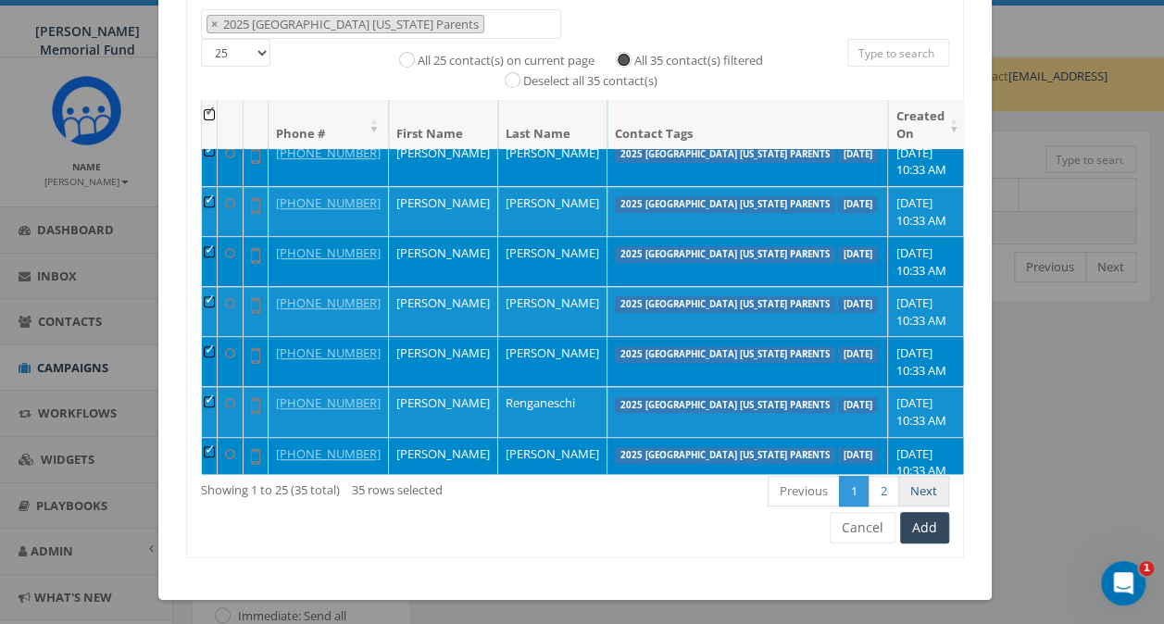
scroll to position [93, 0]
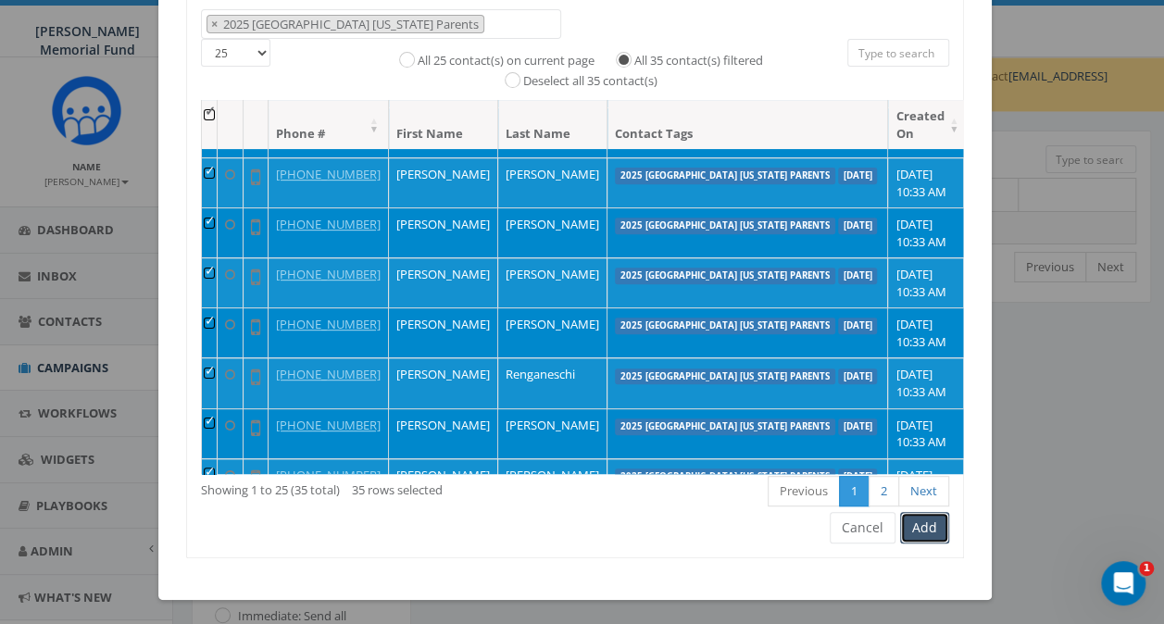
click at [907, 529] on button "Add" at bounding box center [924, 527] width 49 height 31
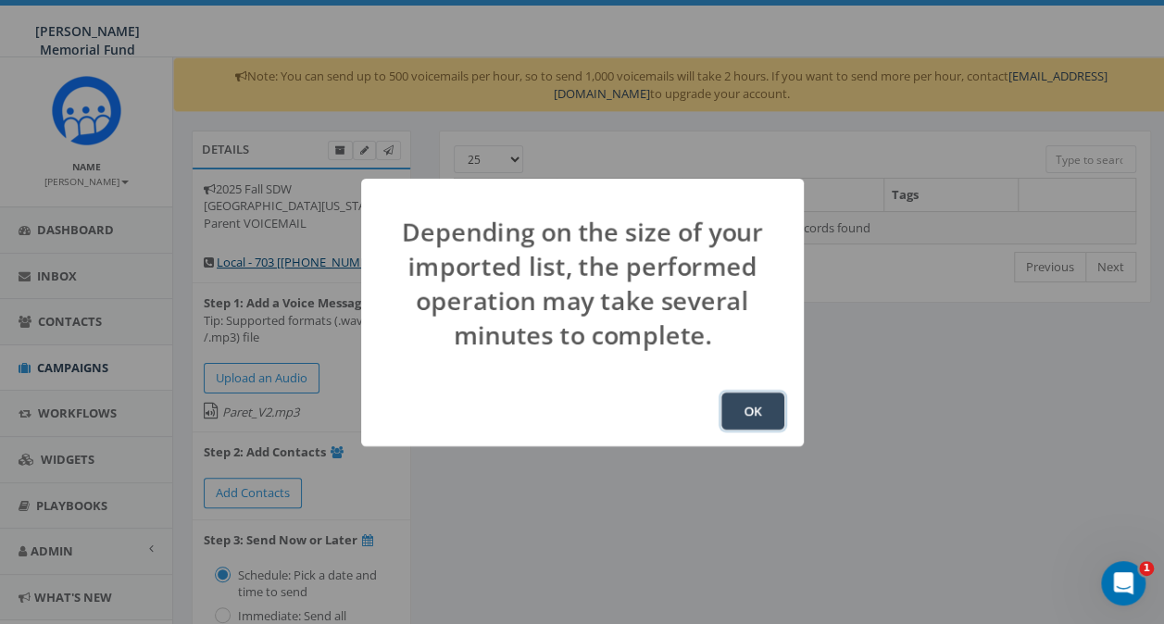
click at [768, 408] on button "OK" at bounding box center [752, 410] width 63 height 37
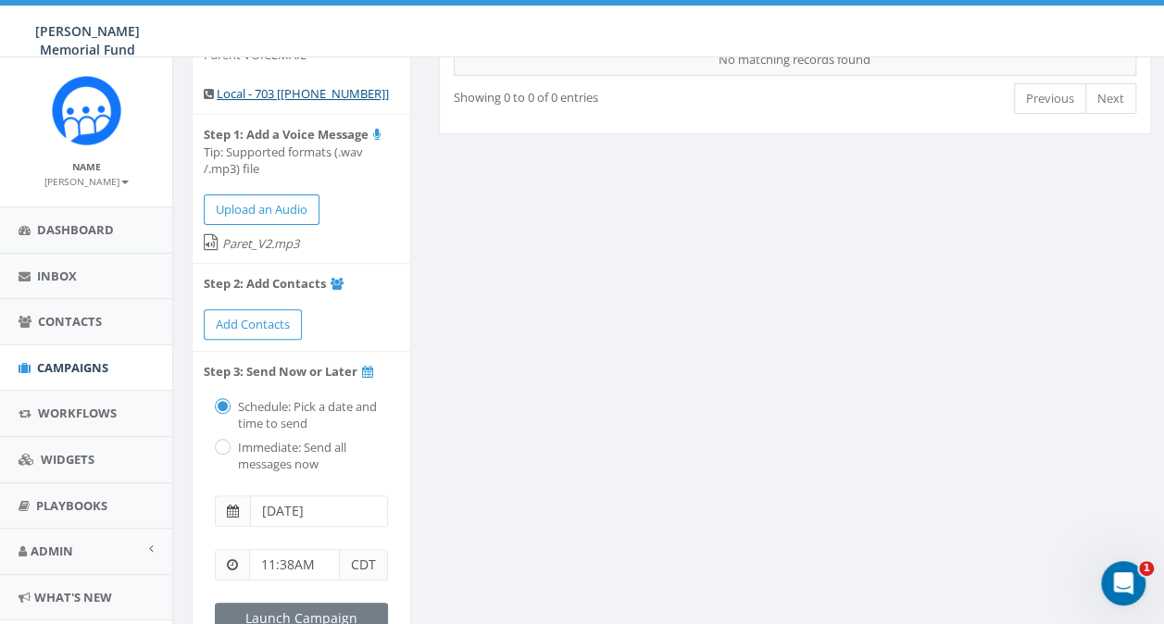
scroll to position [185, 0]
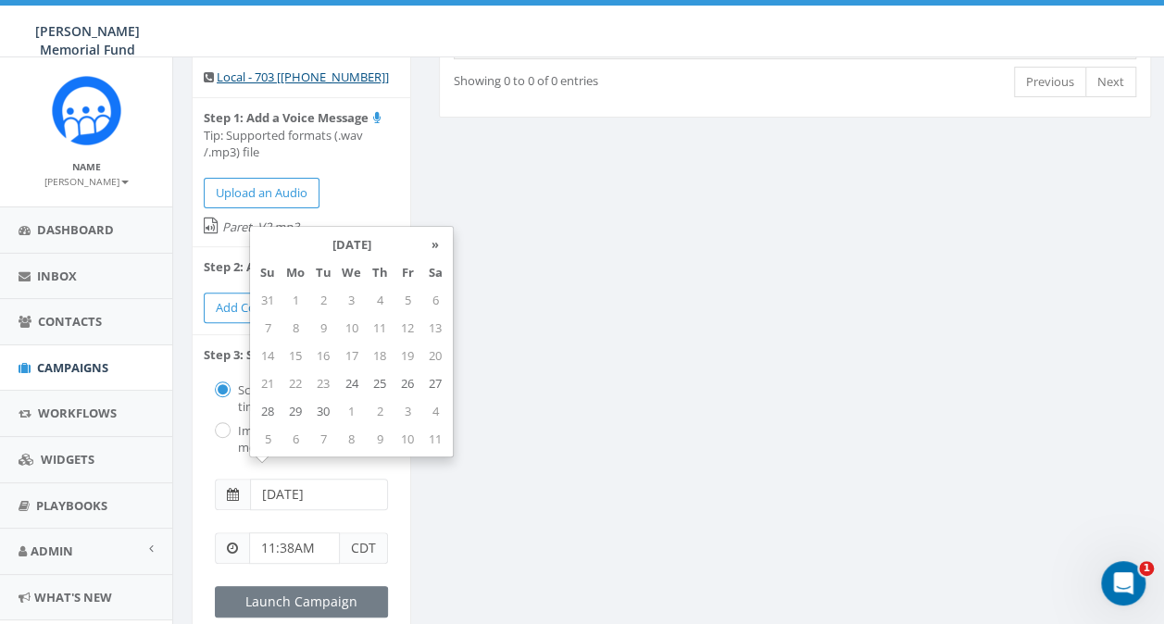
click at [280, 484] on input "[DATE]" at bounding box center [319, 494] width 138 height 31
click at [426, 382] on td "27" at bounding box center [435, 383] width 28 height 28
type input "[DATE]"
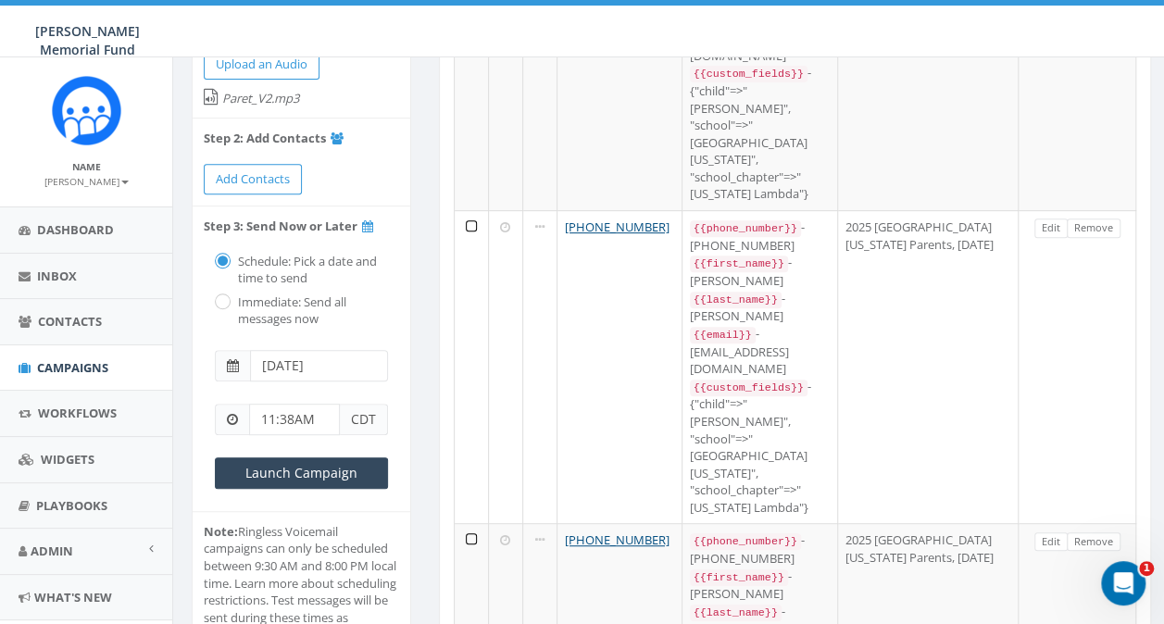
scroll to position [370, 0]
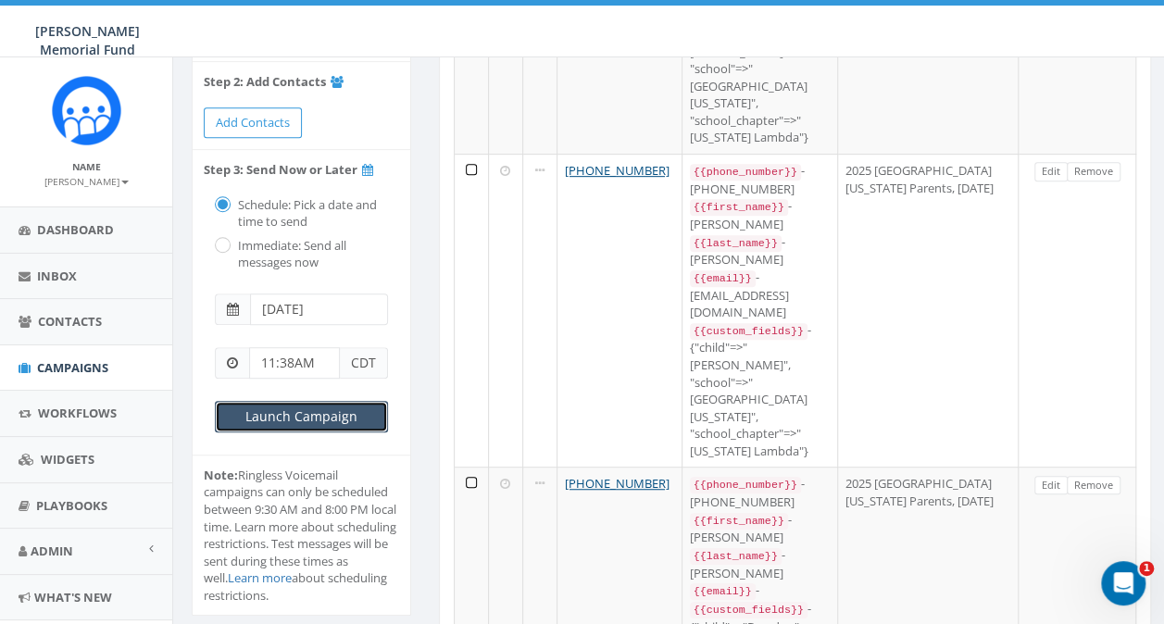
click at [320, 402] on input "Launch Campaign" at bounding box center [301, 416] width 173 height 31
